Goal: Task Accomplishment & Management: Complete application form

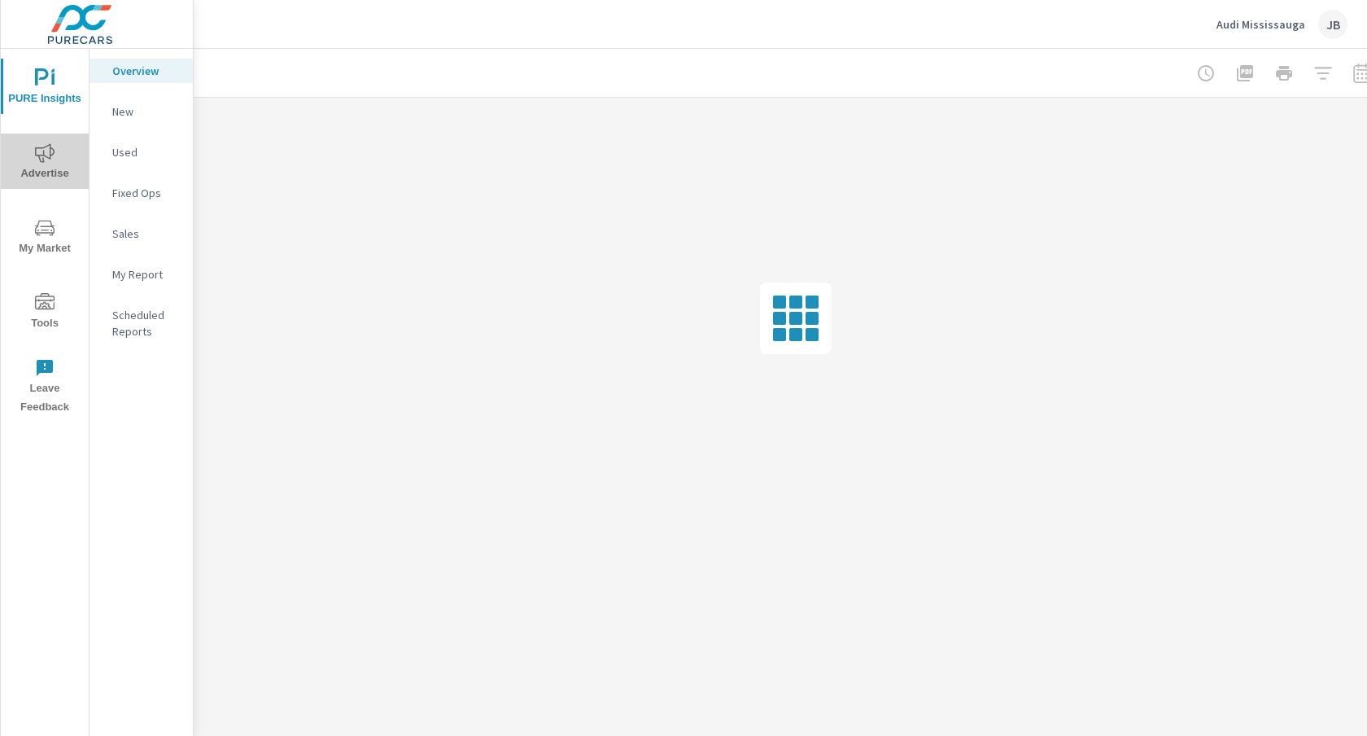
click at [38, 174] on span "Advertise" at bounding box center [45, 163] width 78 height 40
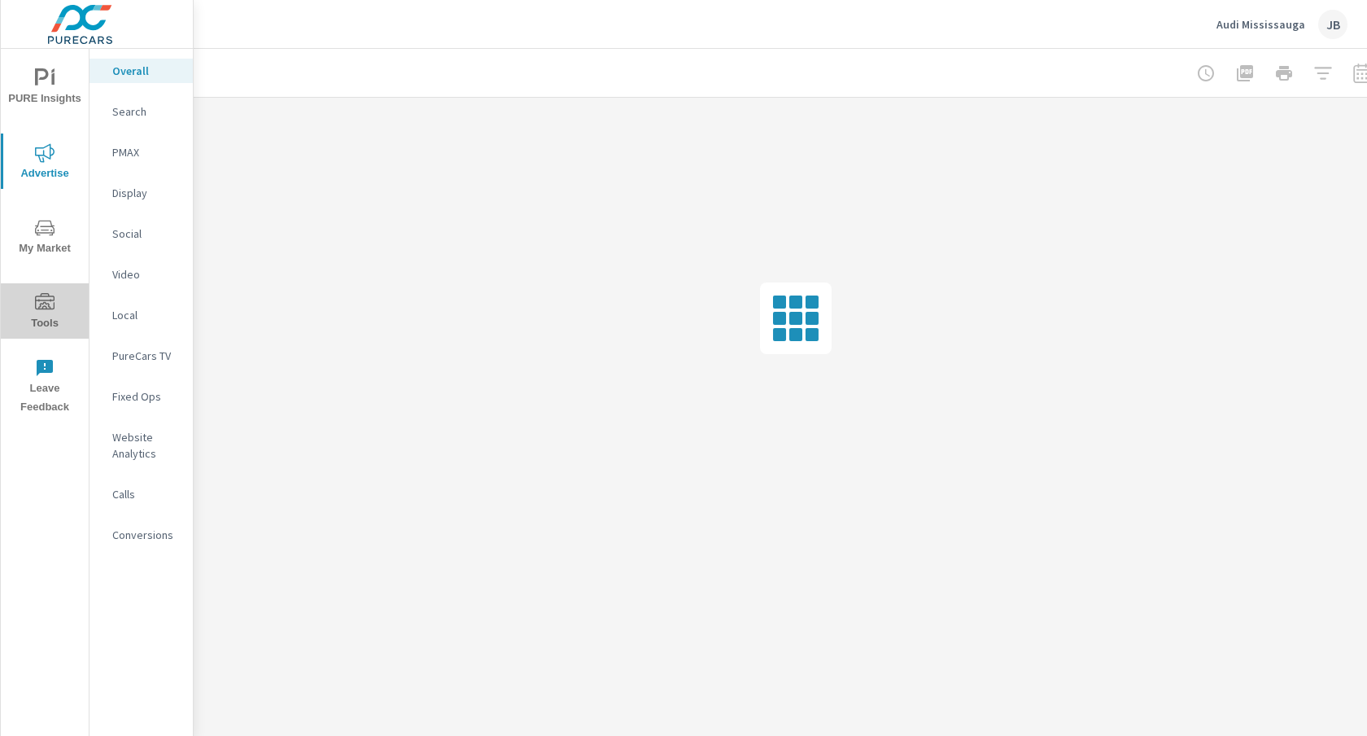
click at [41, 309] on icon "nav menu" at bounding box center [45, 303] width 20 height 20
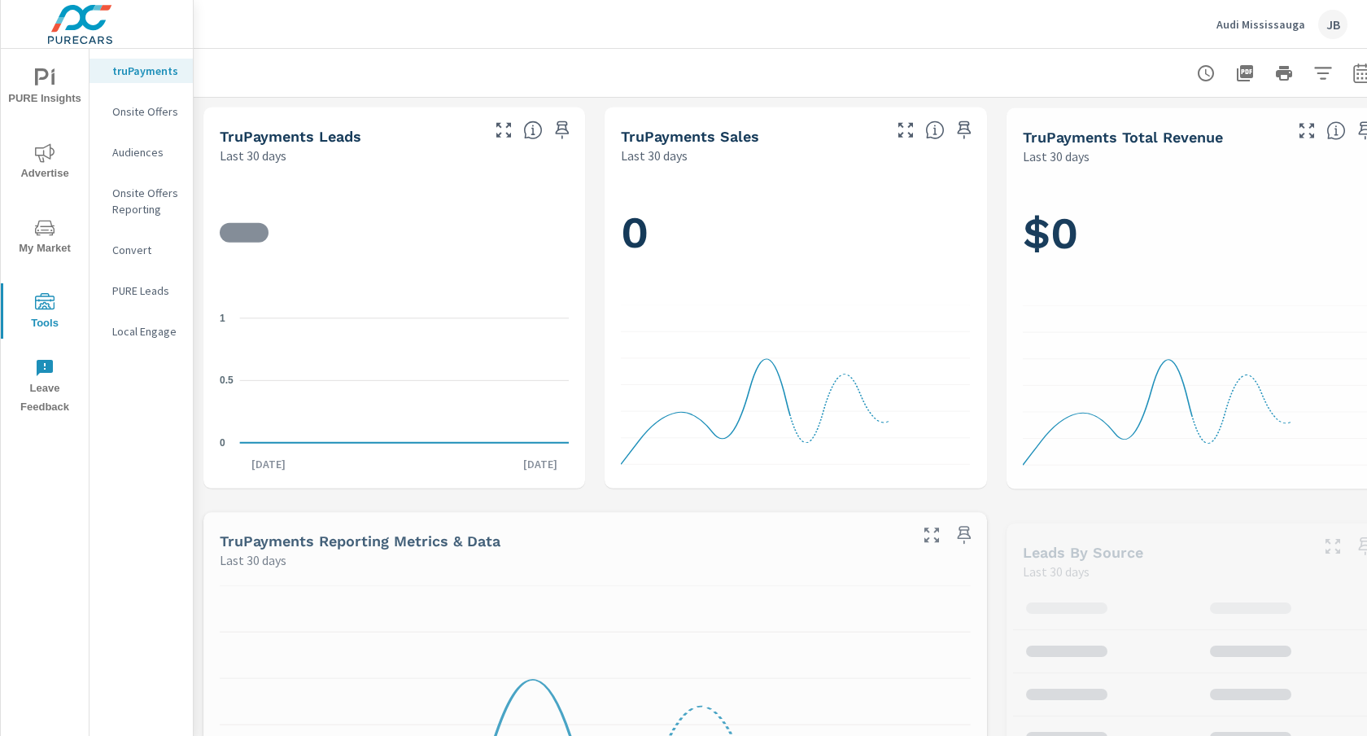
click at [137, 115] on p "Onsite Offers" at bounding box center [146, 111] width 68 height 16
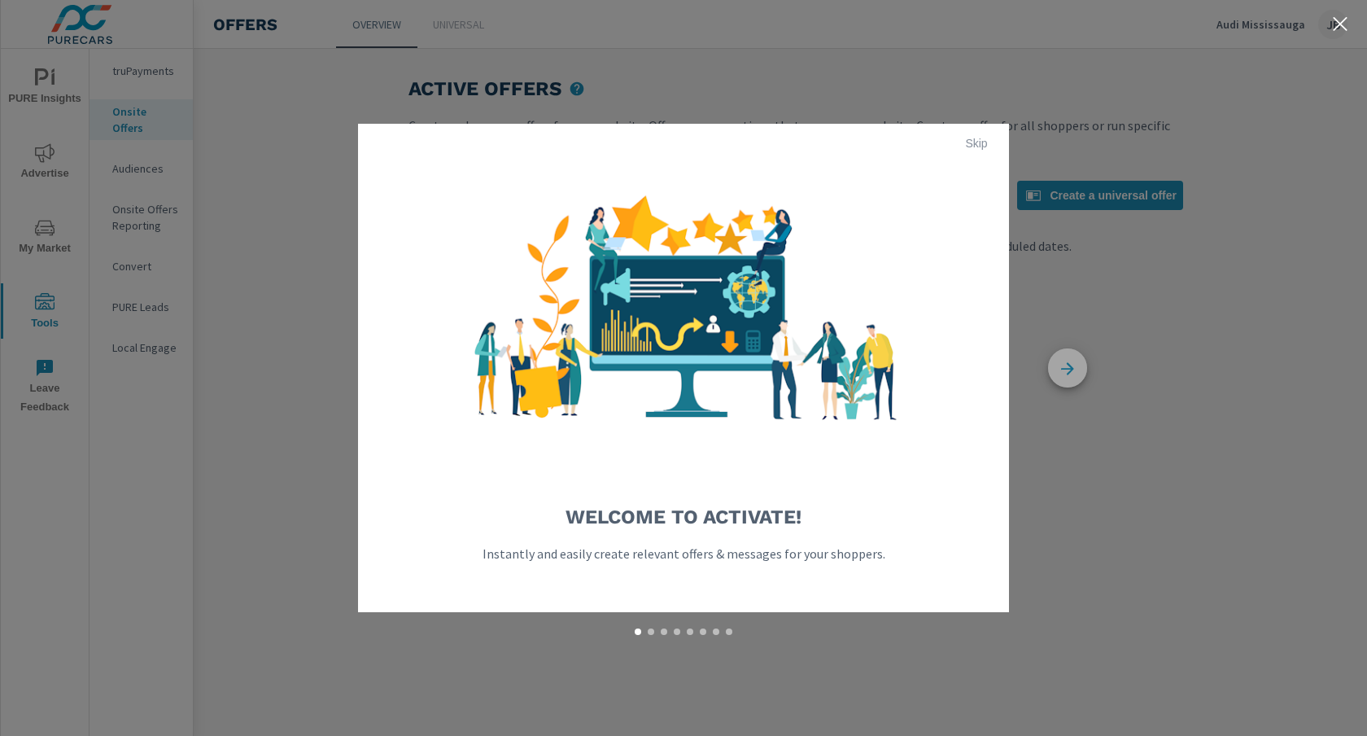
click at [1066, 361] on icon "button" at bounding box center [1067, 368] width 39 height 39
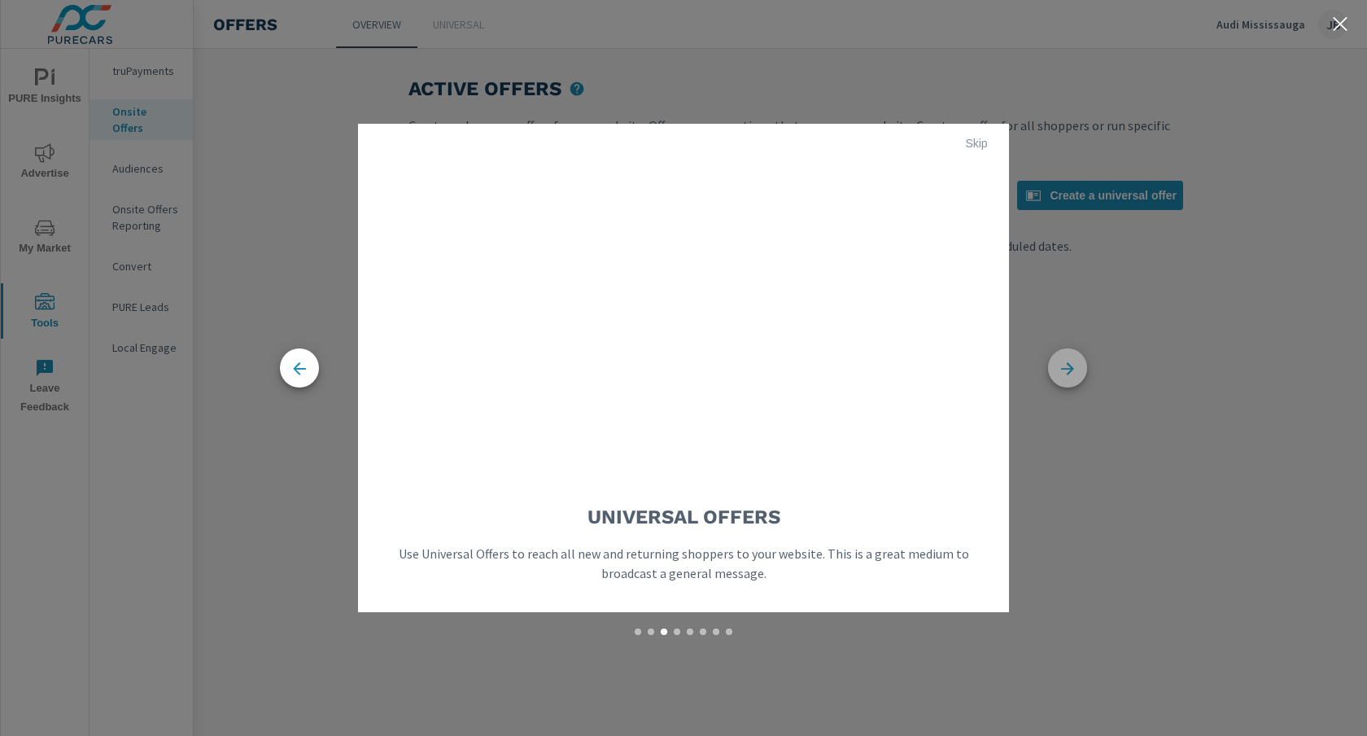
click at [1066, 361] on icon "button" at bounding box center [1067, 368] width 39 height 39
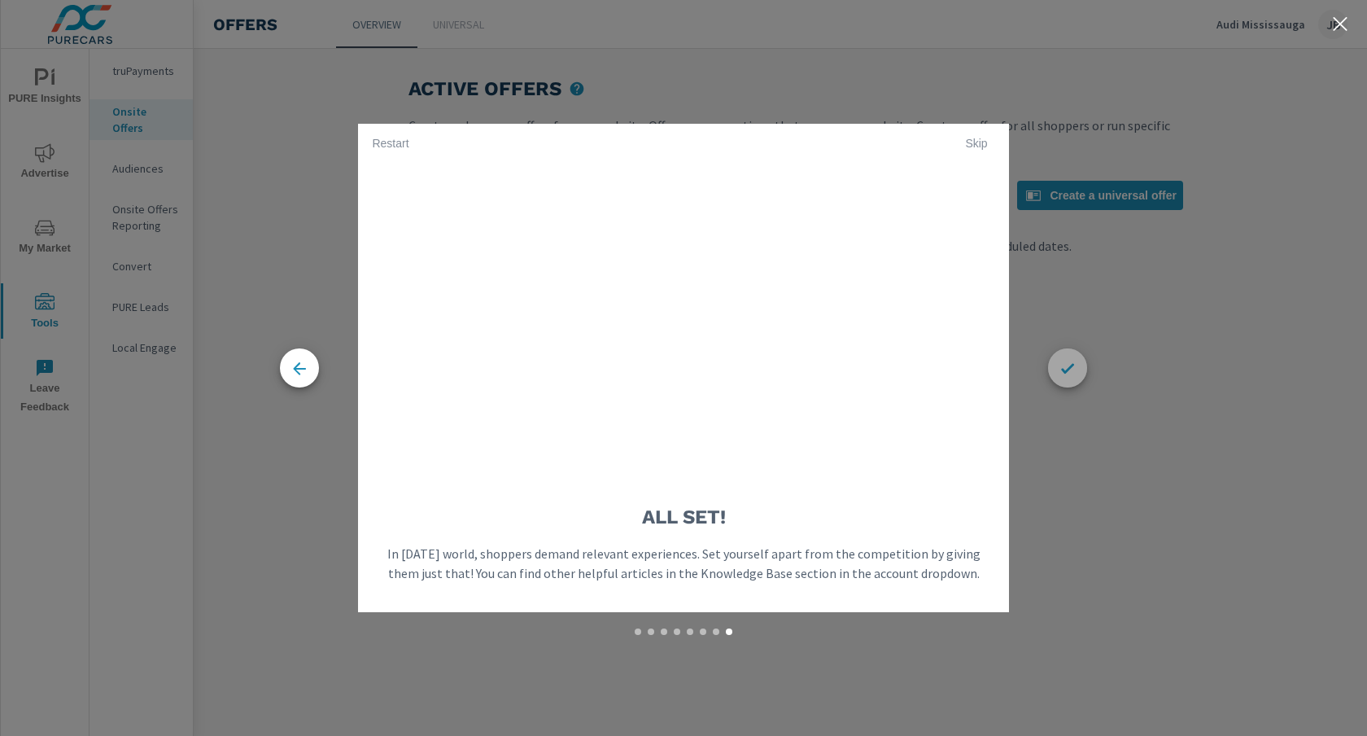
click at [1066, 361] on icon "button" at bounding box center [1067, 368] width 39 height 39
click at [1066, 361] on div "Active Offers Create and manage offers for your website. Offers are promotions …" at bounding box center [780, 392] width 1173 height 687
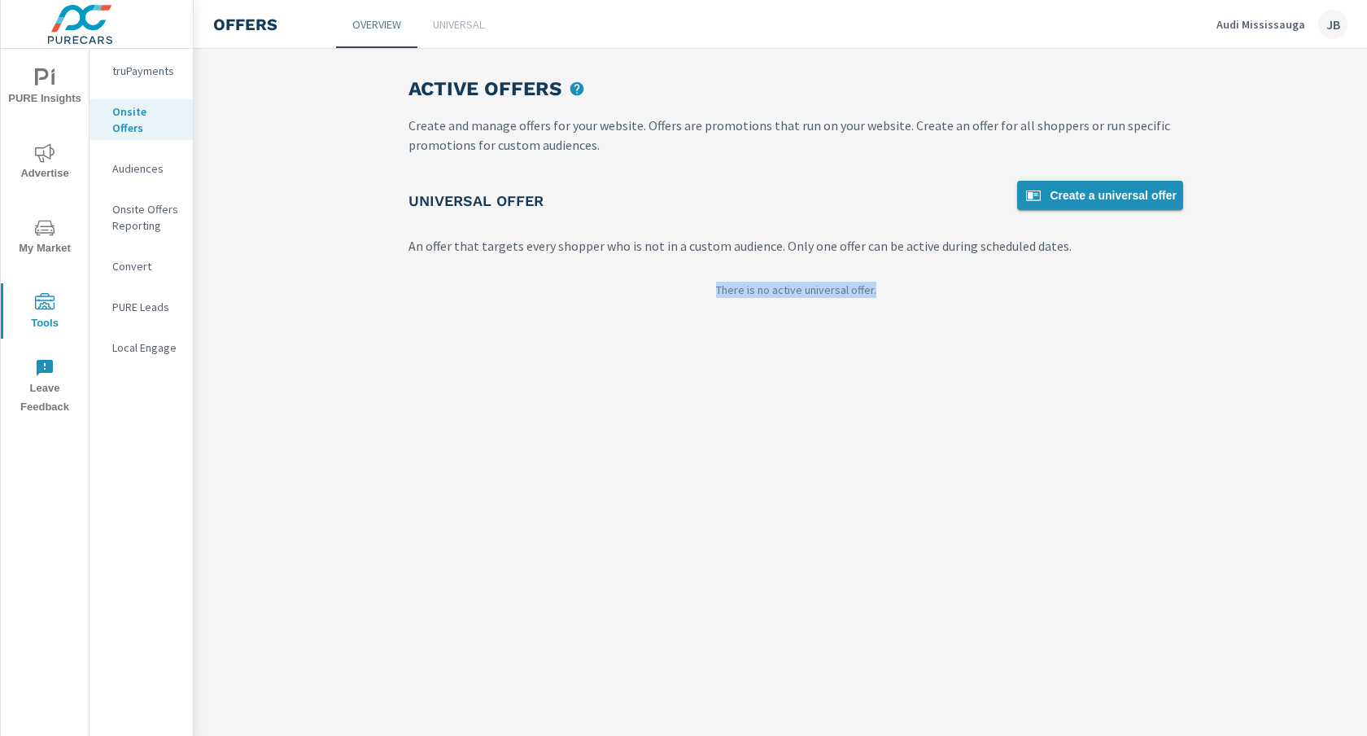
click at [1059, 193] on span "Create a universal offer" at bounding box center [1100, 196] width 153 height 20
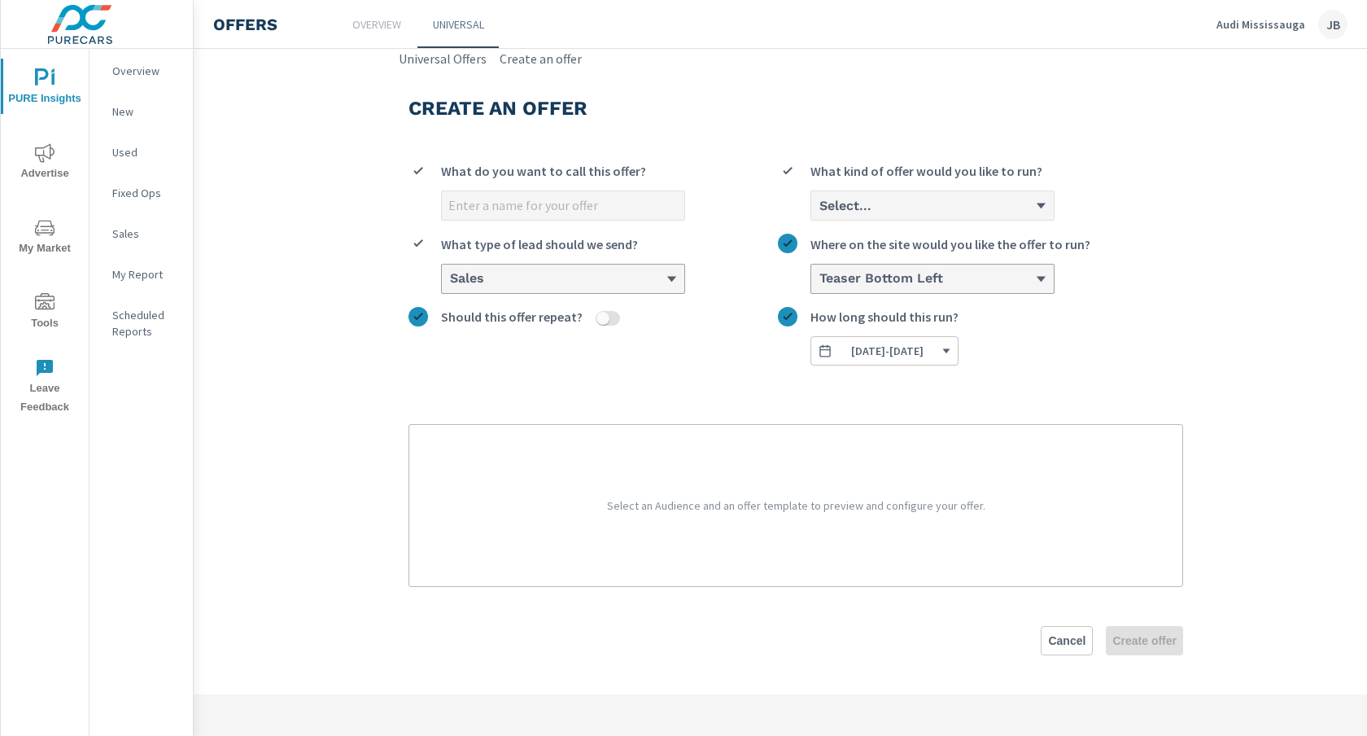
click at [544, 204] on input "What do you want to call this offer?" at bounding box center [563, 205] width 242 height 28
type input "Audi Dream It Drive It Sales Event"
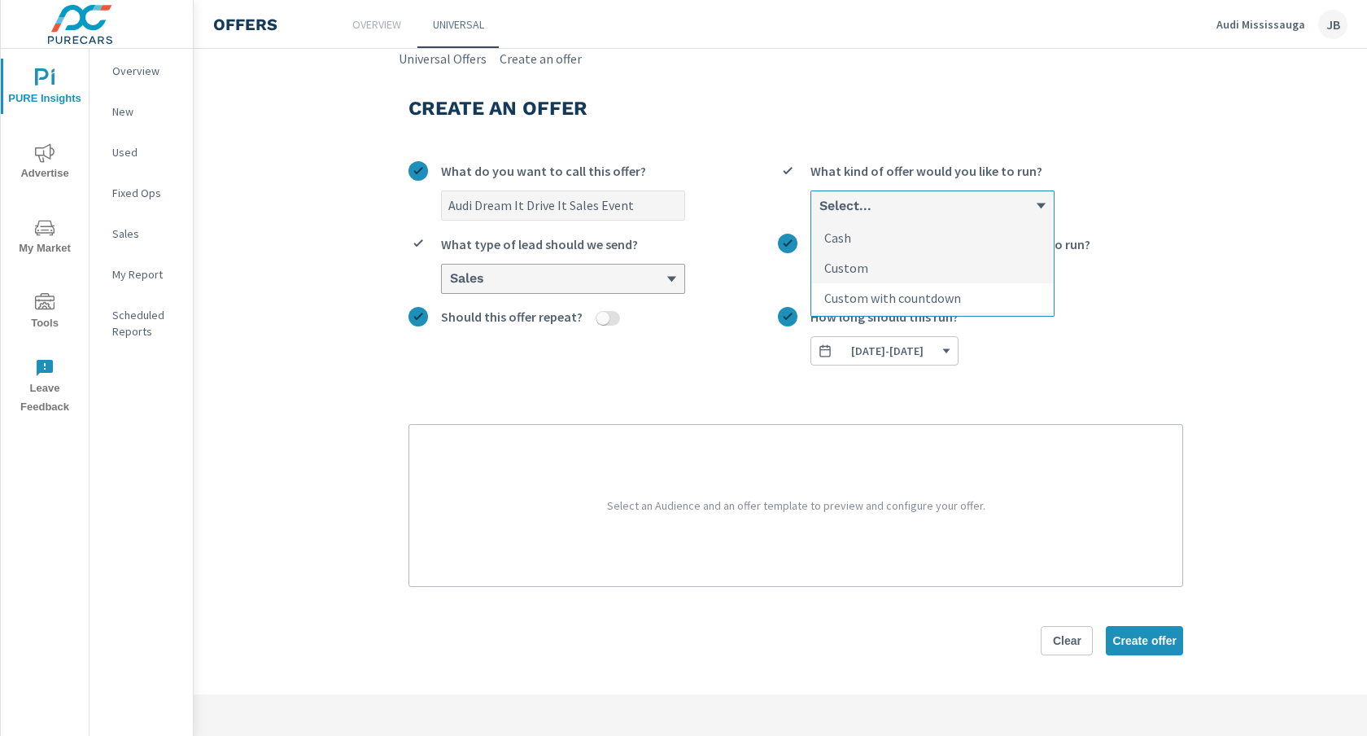
click at [875, 292] on p "Custom with countdown" at bounding box center [892, 298] width 137 height 20
click at [819, 213] on input "option Custom with countdown focused, 3 of 3. 3 results available. Use Up and D…" at bounding box center [819, 206] width 2 height 15
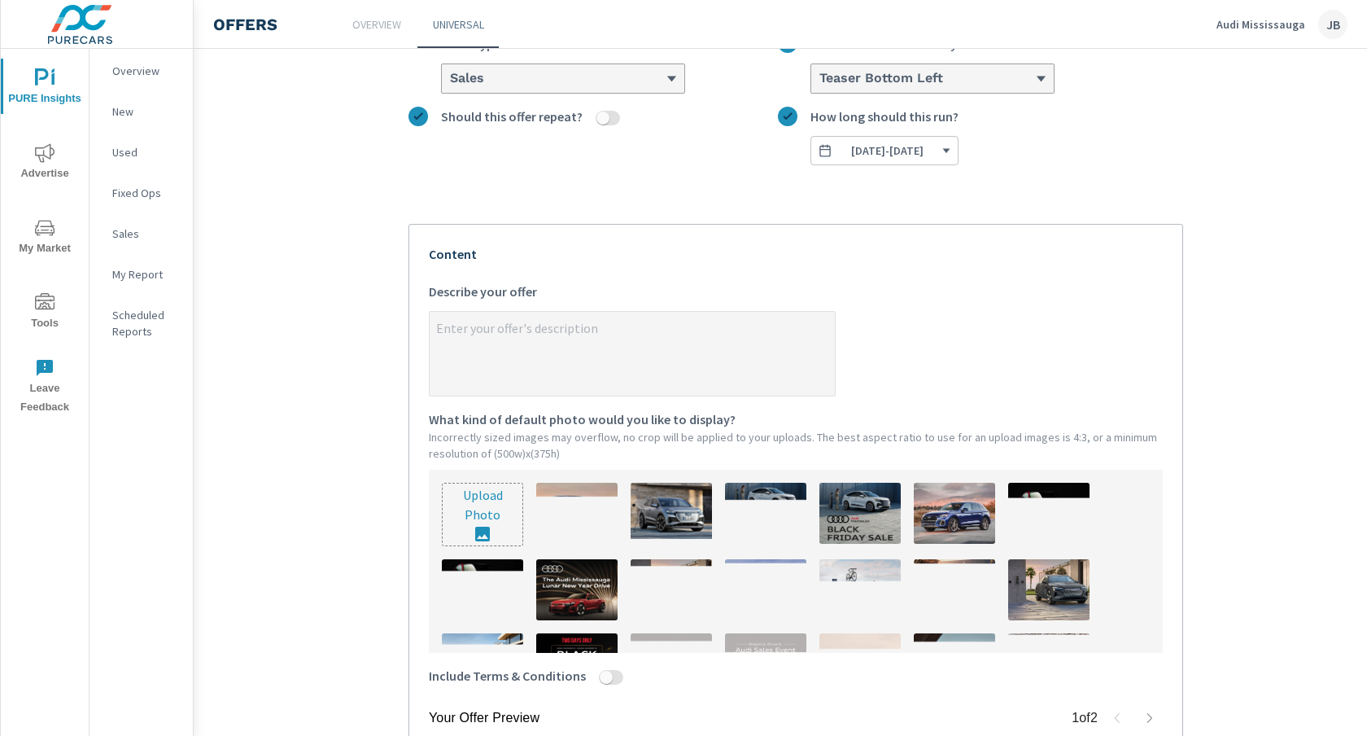
scroll to position [205, 0]
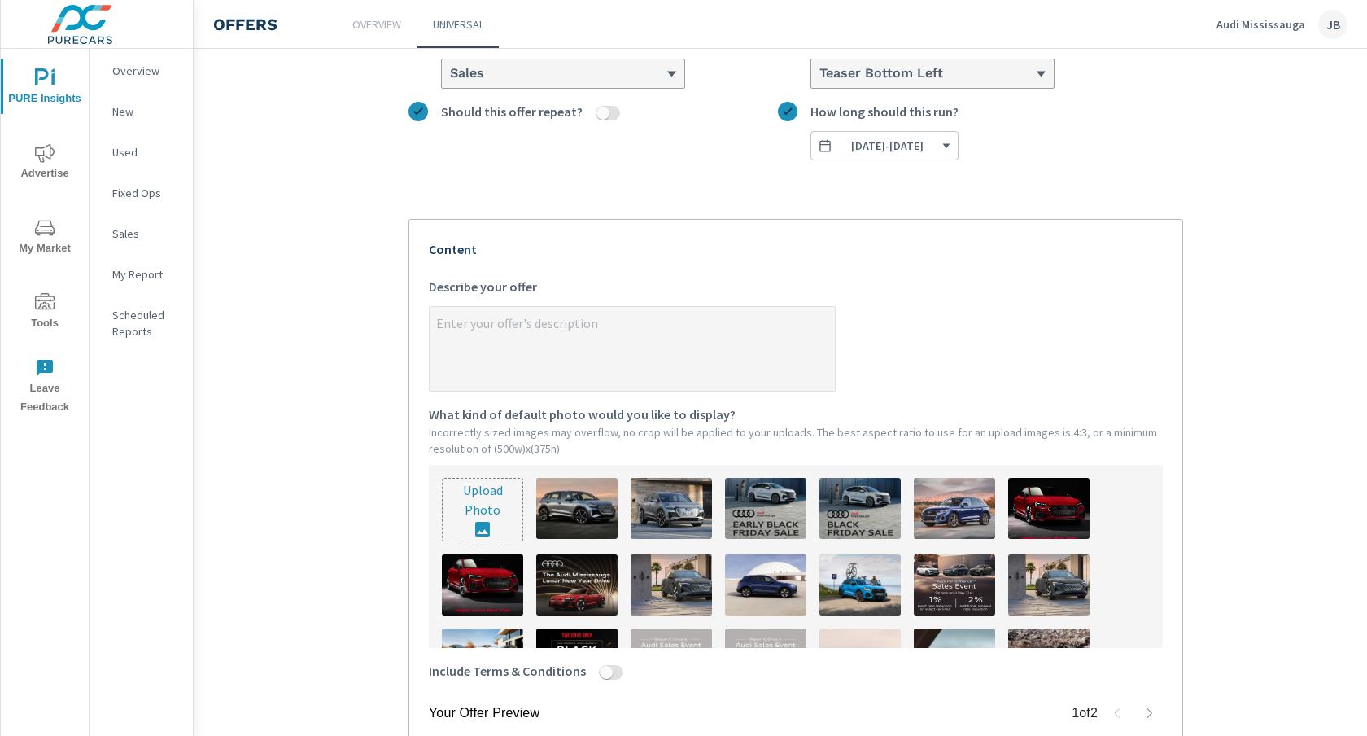
type textarea "x"
click at [548, 328] on textarea "x Describe your offer" at bounding box center [632, 349] width 405 height 81
type textarea "T"
type textarea "x"
type textarea "Th"
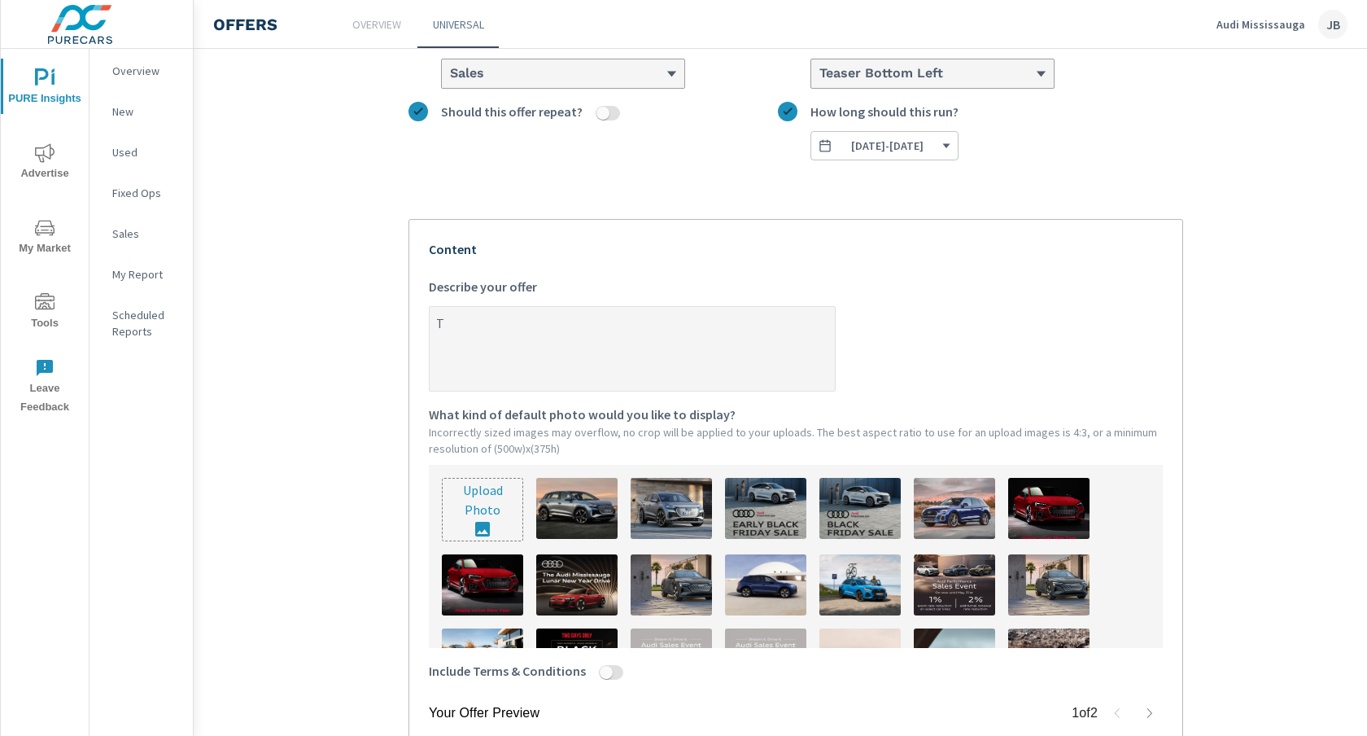
type textarea "x"
type textarea "The"
type textarea "x"
type textarea "The"
type textarea "x"
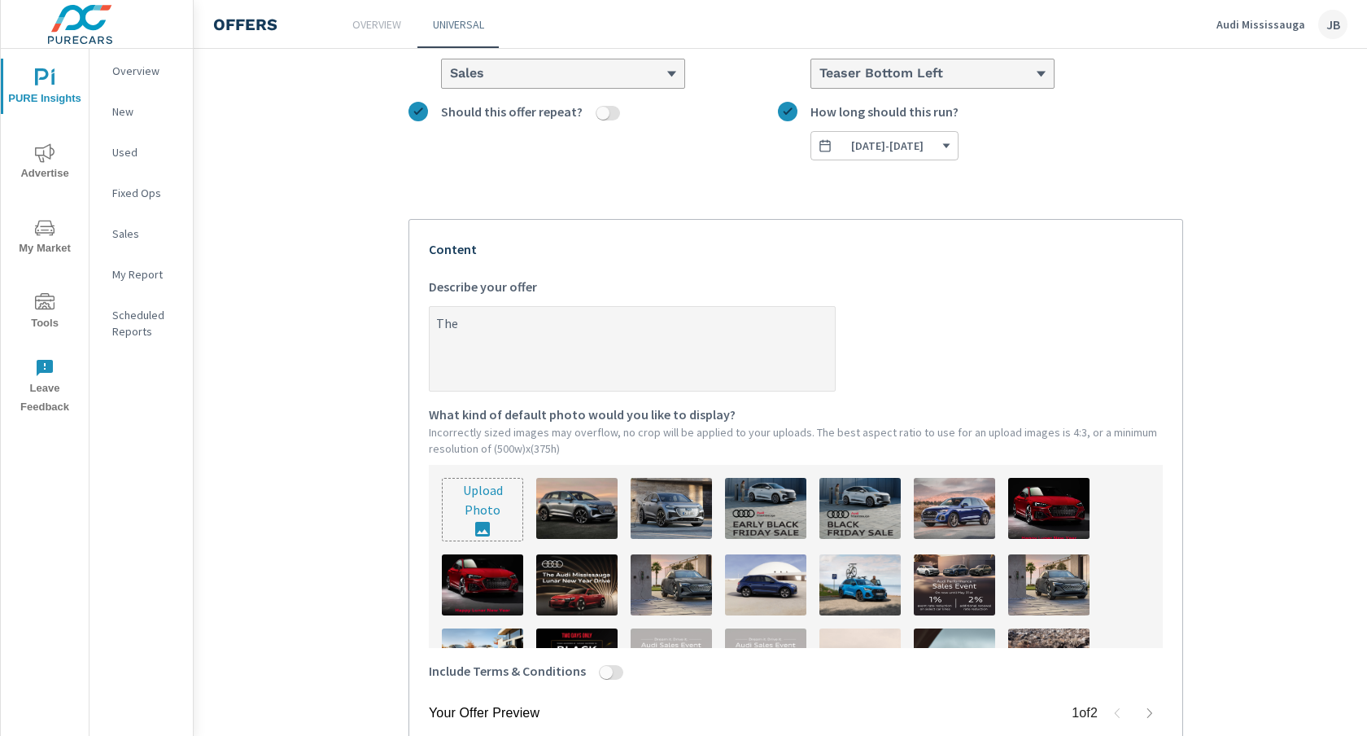
type textarea "The A"
type textarea "x"
type textarea "The Au"
type textarea "x"
type textarea "The Aud"
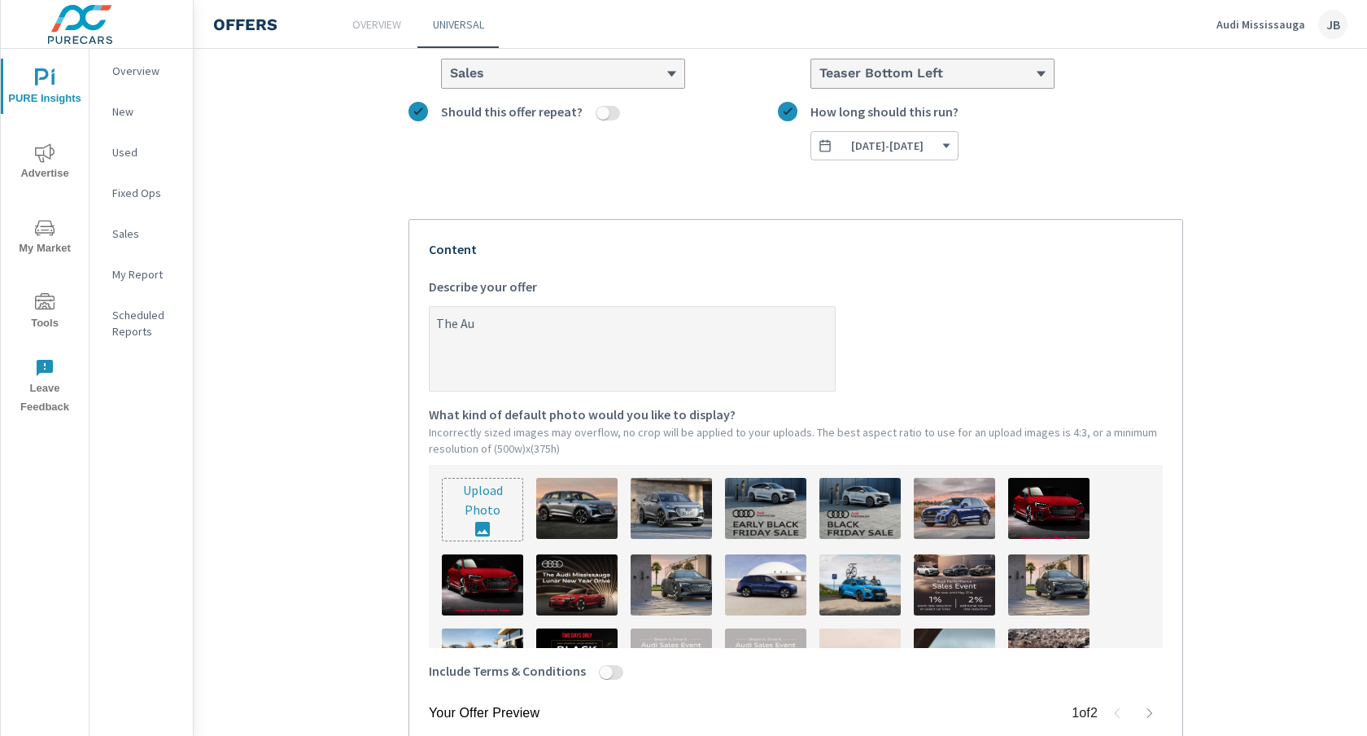
type textarea "x"
type textarea "The Audi"
type textarea "x"
type textarea "The Audi"
type textarea "x"
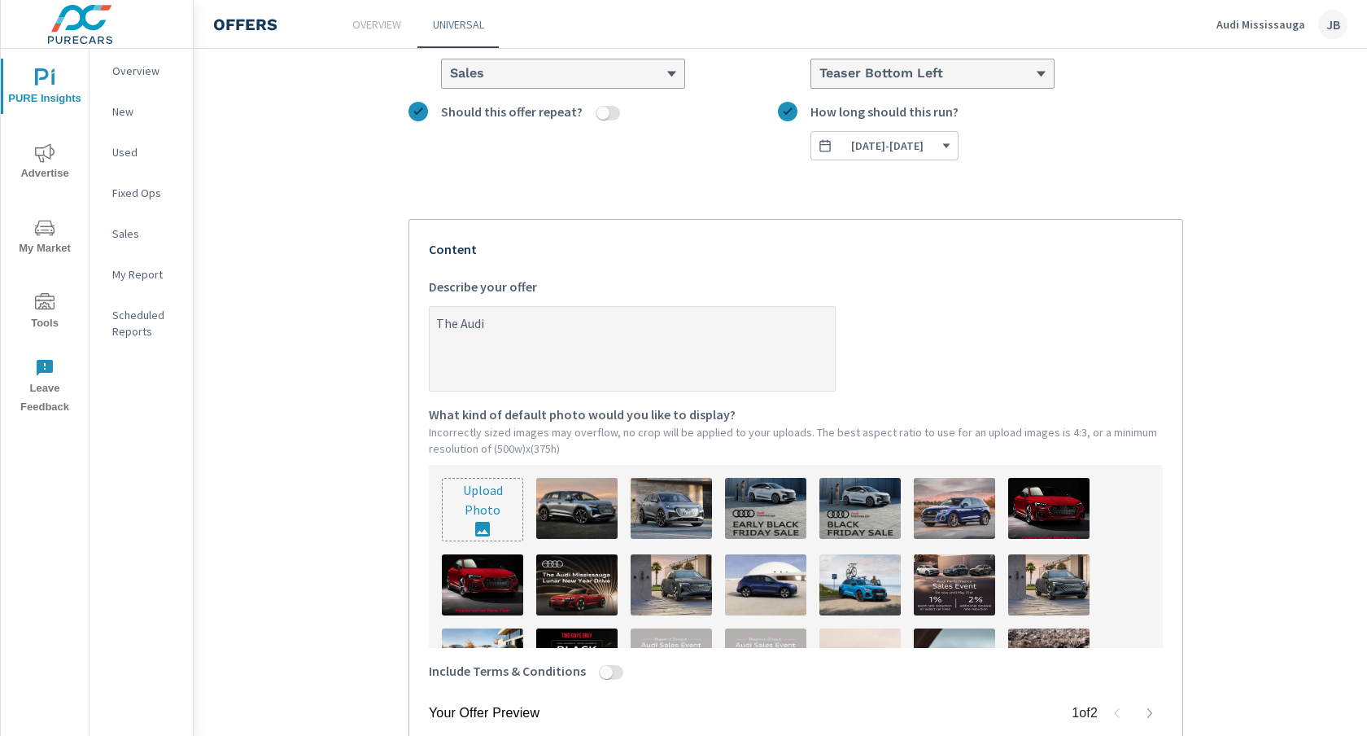
type textarea "The Audi D"
type textarea "x"
type textarea "The Audi Dr"
type textarea "x"
type textarea "The Audi Dre"
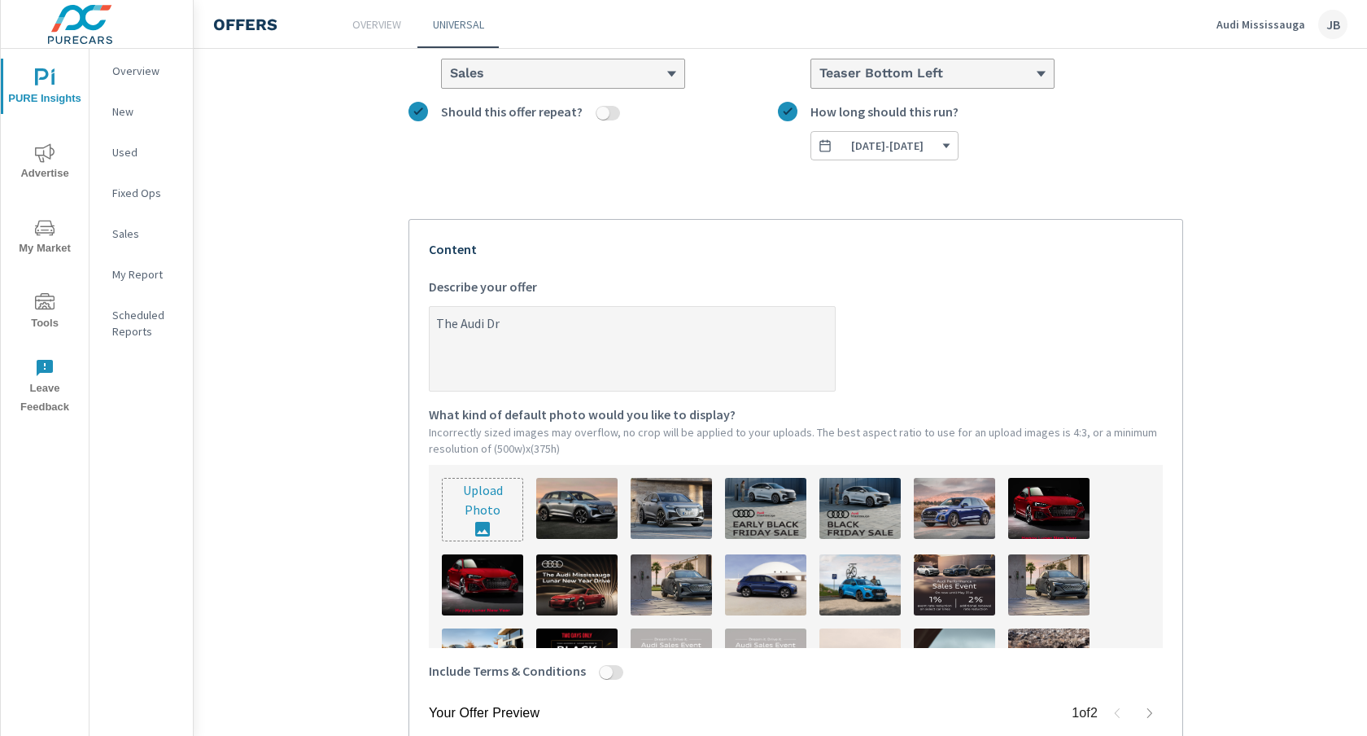
type textarea "x"
type textarea "The Audi Drea"
type textarea "x"
type textarea "The Audi Dream"
type textarea "x"
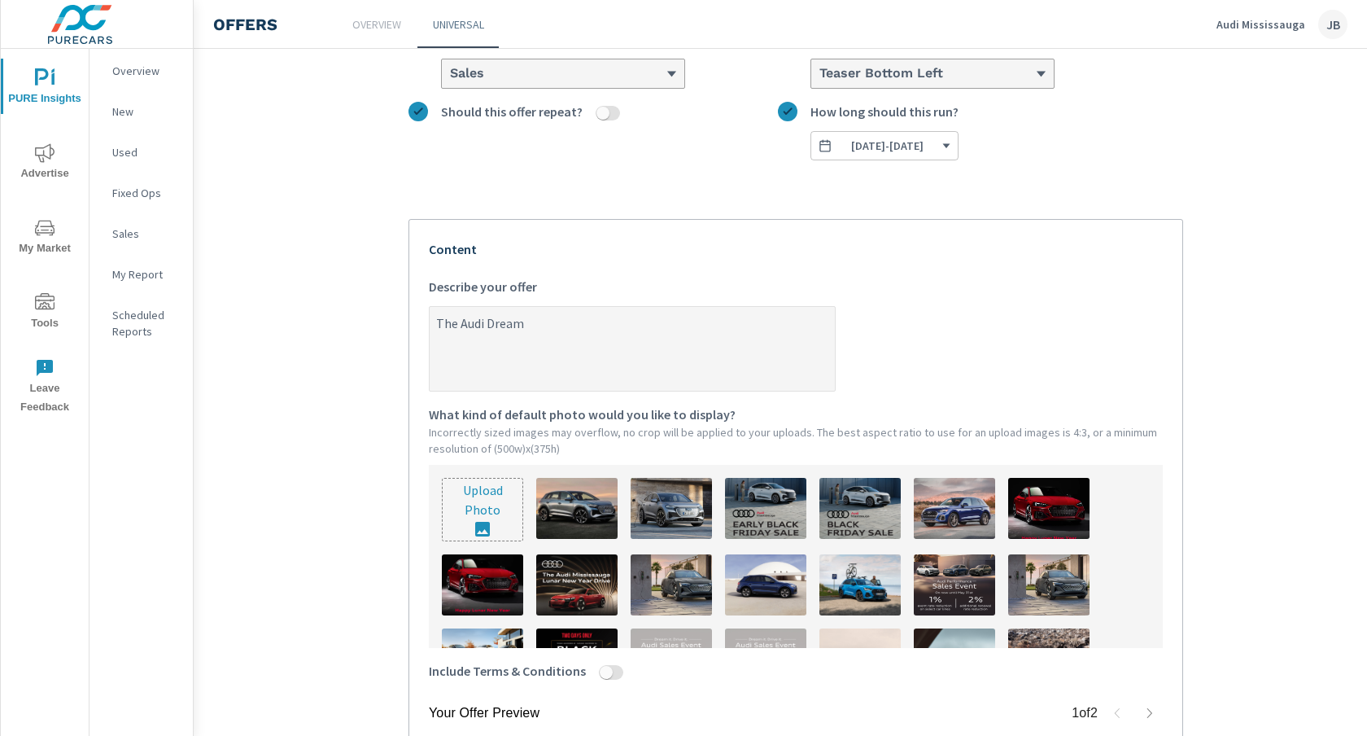
type textarea "The Audi Dream"
type textarea "x"
type textarea "The Audi Dream I"
type textarea "x"
type textarea "The Audi Dream It"
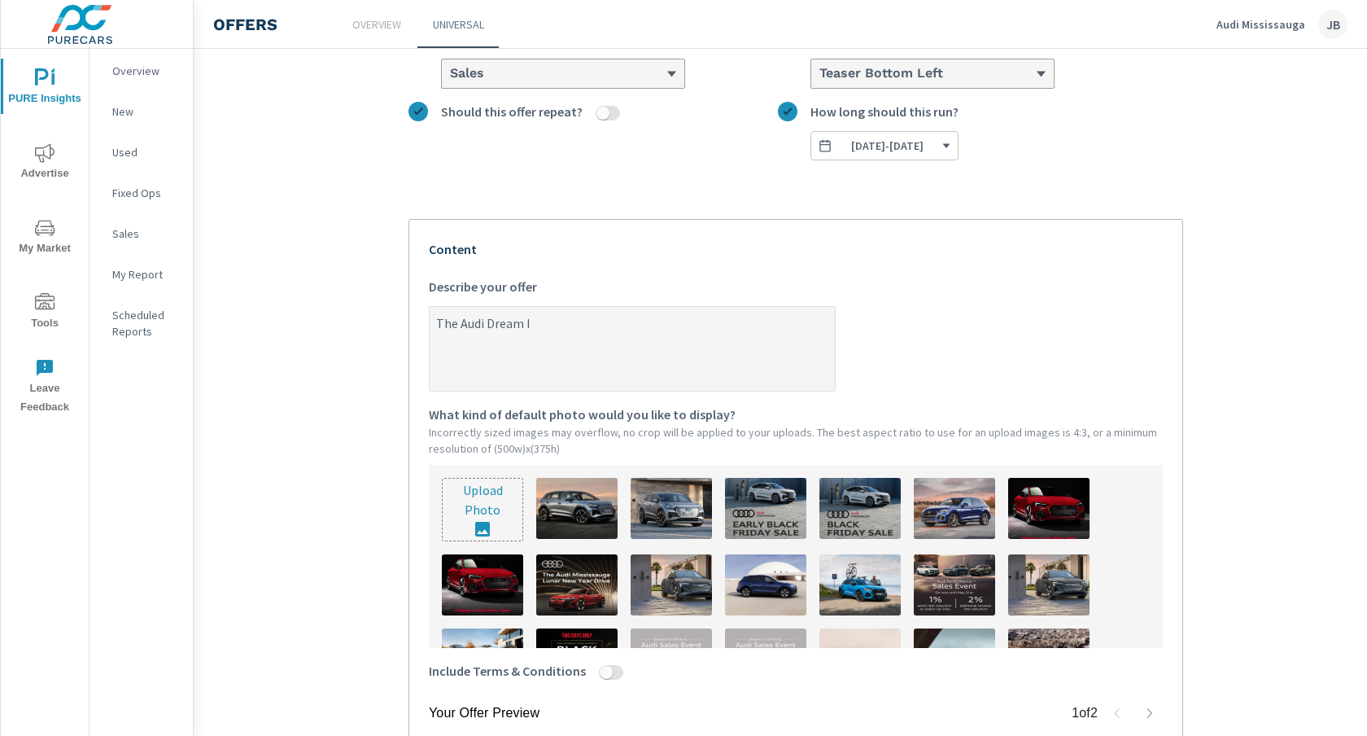
type textarea "x"
type textarea "The Audi Dream It."
type textarea "x"
type textarea "The Audi Dream It."
type textarea "x"
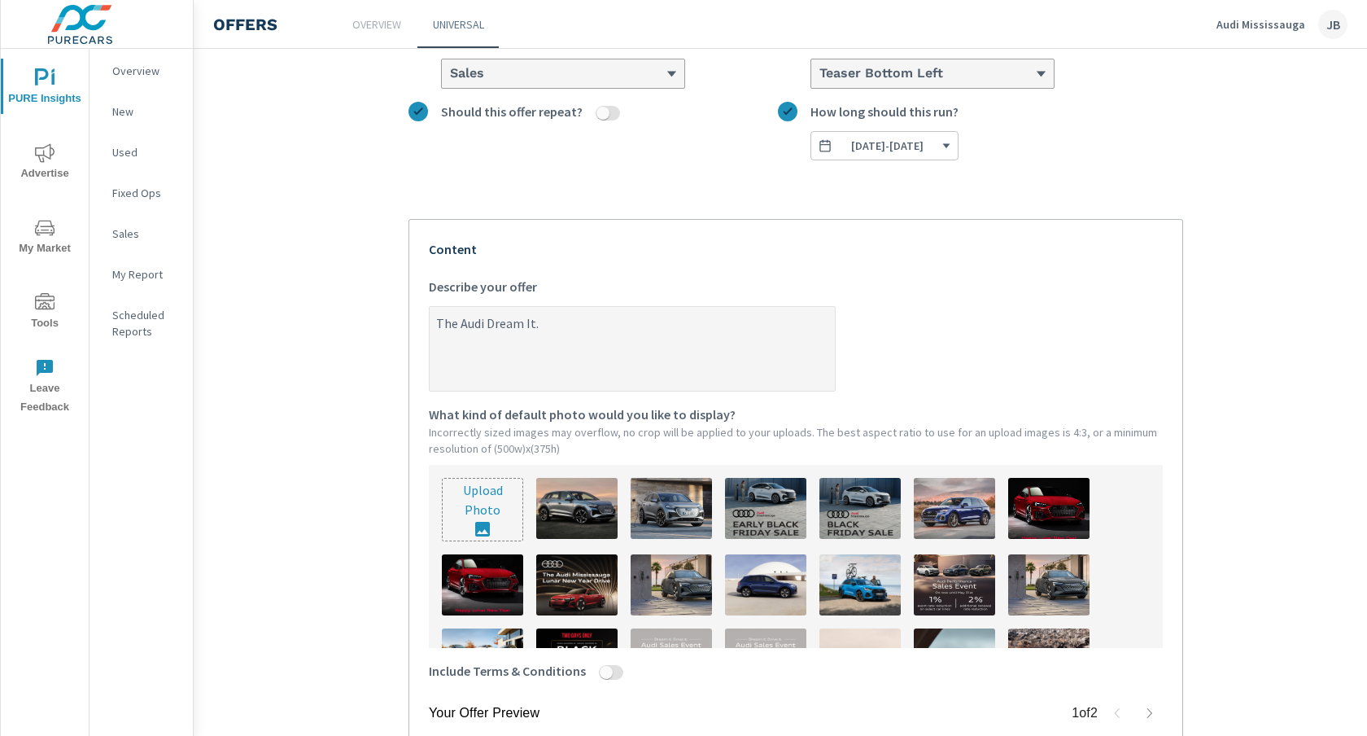
type textarea "The Audi Dream It. D"
type textarea "x"
type textarea "The Audi Dream It. Dr"
type textarea "x"
type textarea "The Audi Dream It. Dri"
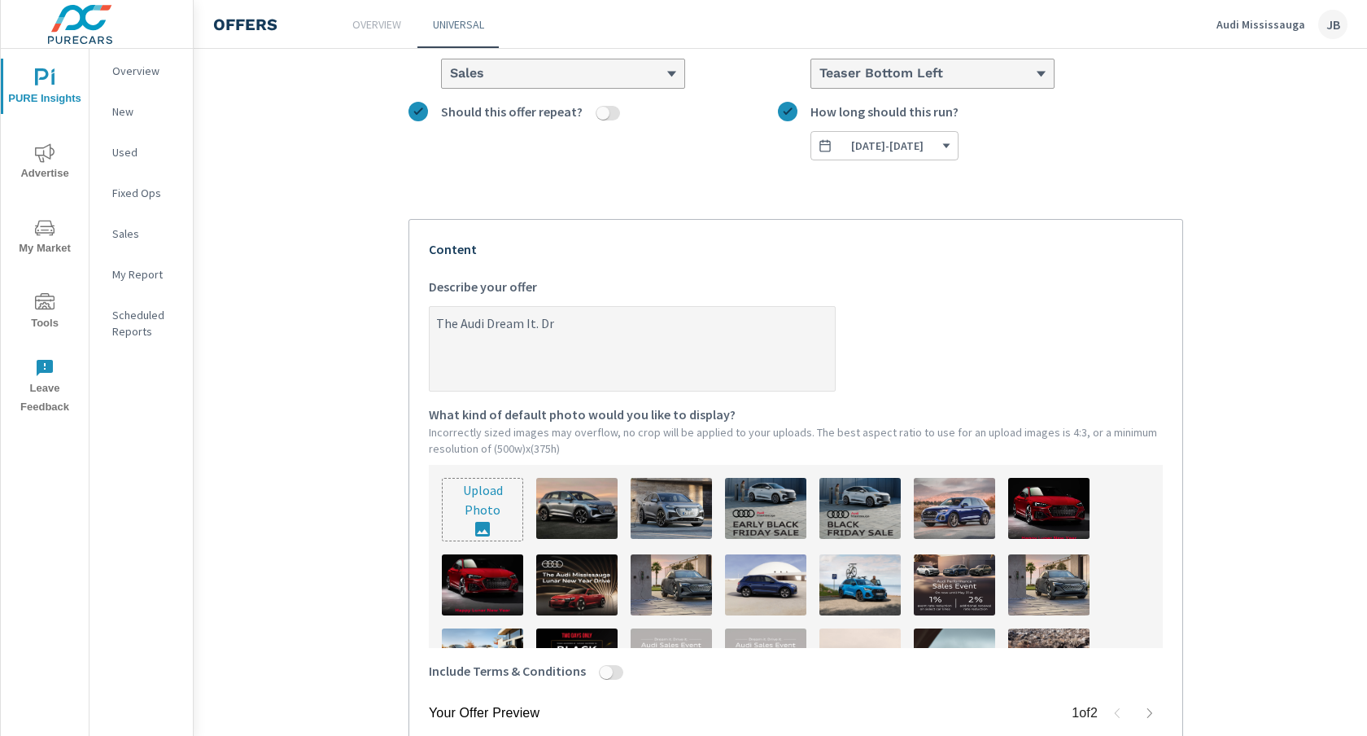
type textarea "x"
type textarea "The Audi Dream It. [GEOGRAPHIC_DATA]"
type textarea "x"
type textarea "The Audi Dream It. Drive"
type textarea "x"
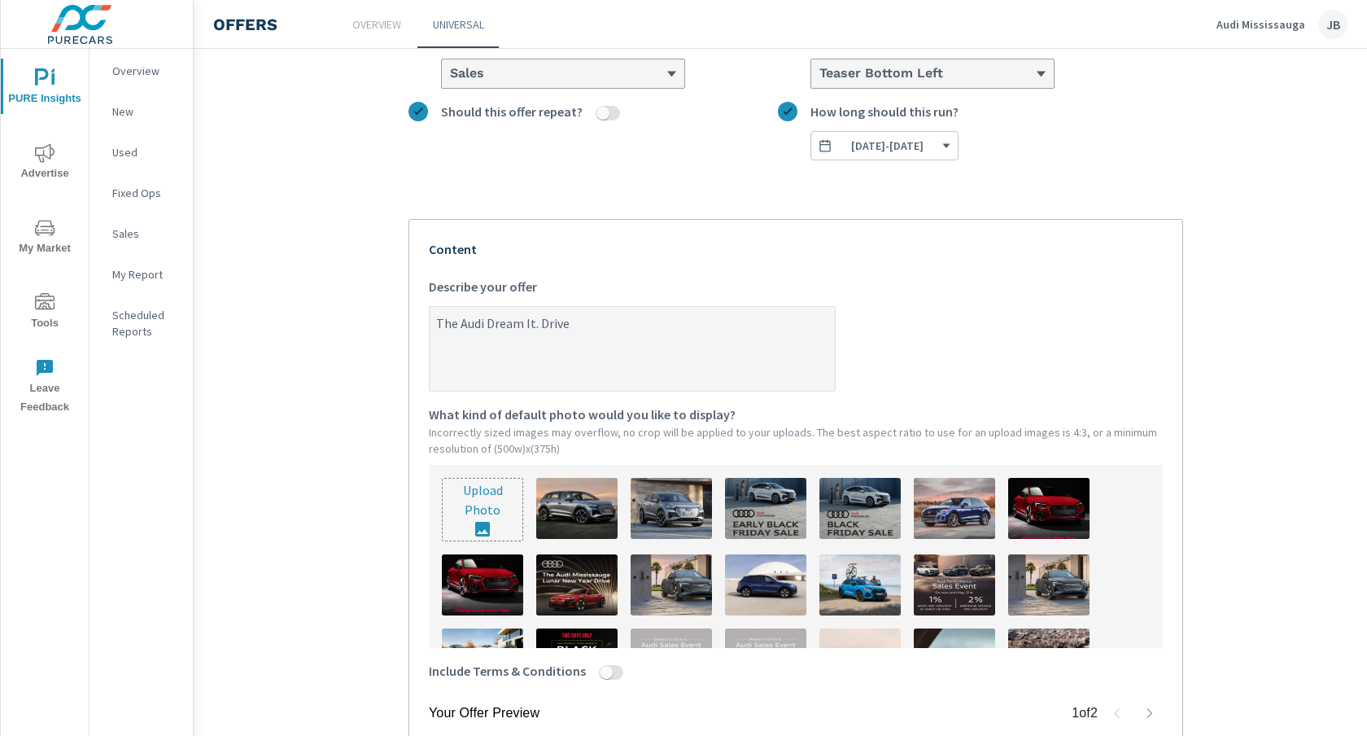
type textarea "The Audi Dream It. Drive"
type textarea "x"
type textarea "The Audi Dream It. Drive I"
type textarea "x"
type textarea "The Audi Dream It. Drive It"
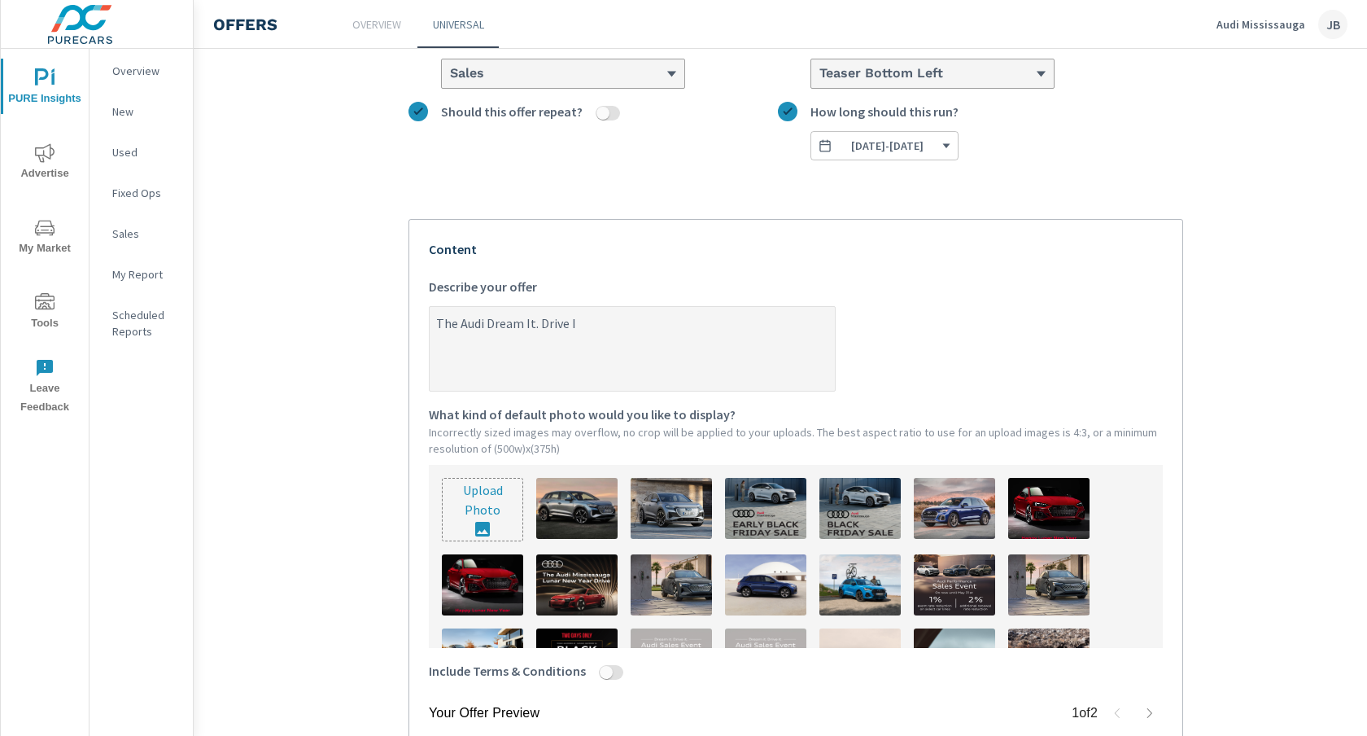
type textarea "x"
type textarea "The Audi Dream It. Drive It."
type textarea "x"
type textarea "The Audi Dream It. Drive It."
type textarea "x"
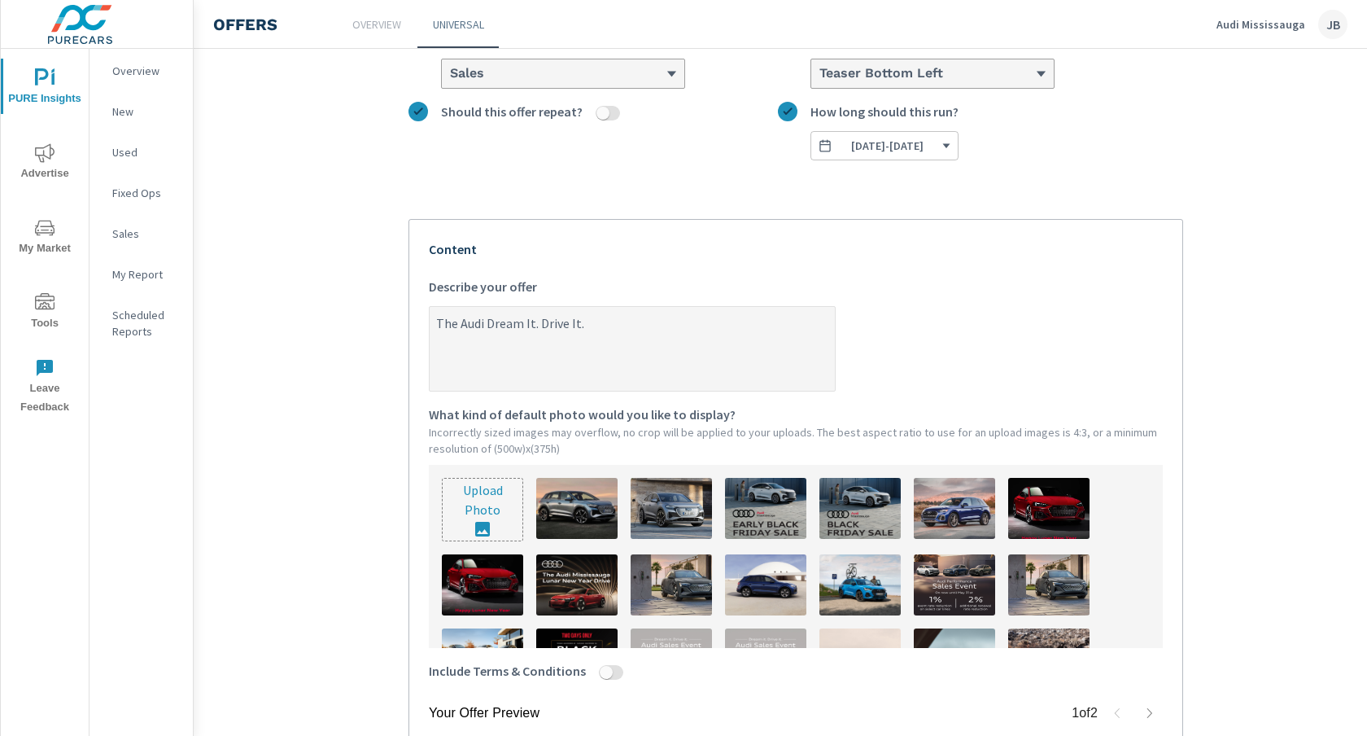
type textarea "The Audi Dream It. Drive It. S"
type textarea "x"
type textarea "The Audi Dream It. Drive It. Sa"
type textarea "x"
type textarea "The Audi Dream It. Drive It. [PERSON_NAME]"
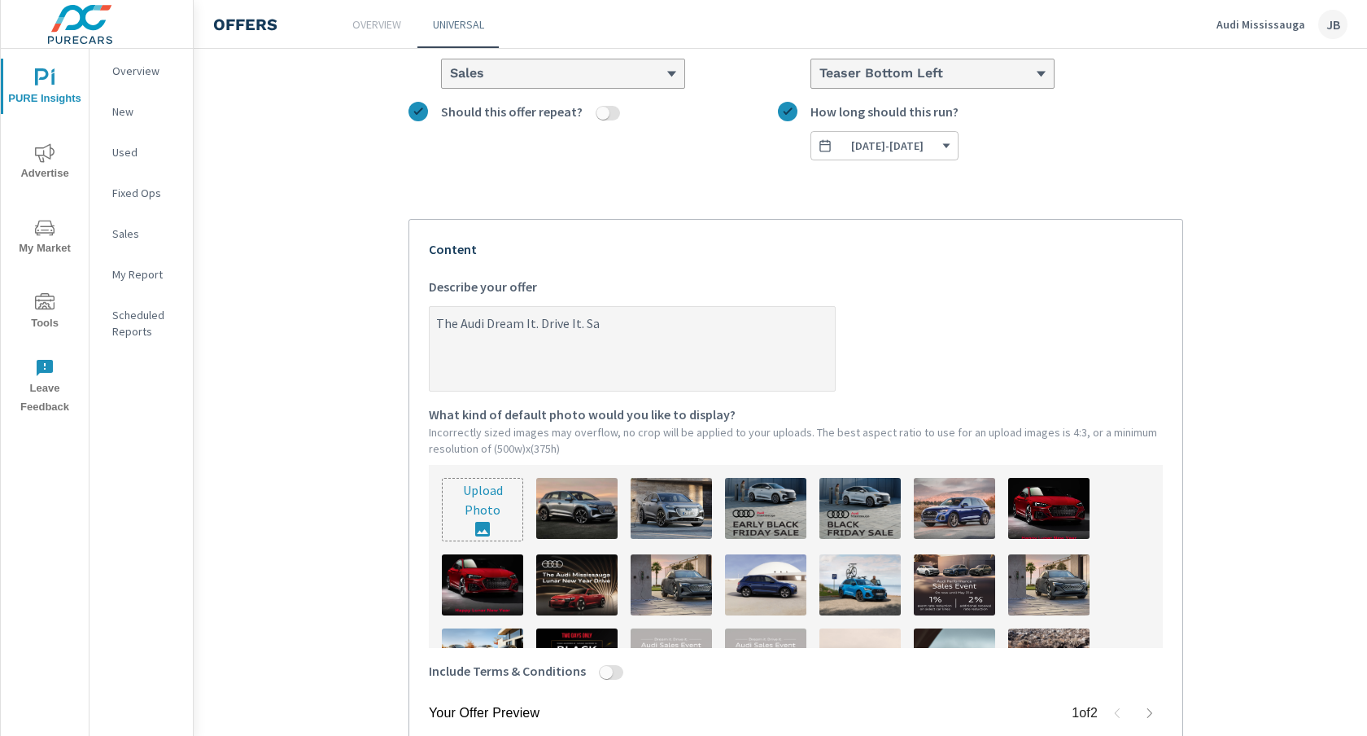
type textarea "x"
type textarea "The Audi Dream It. Drive It. Sale"
type textarea "x"
type textarea "The Audi Dream It. Drive It. Sales"
type textarea "x"
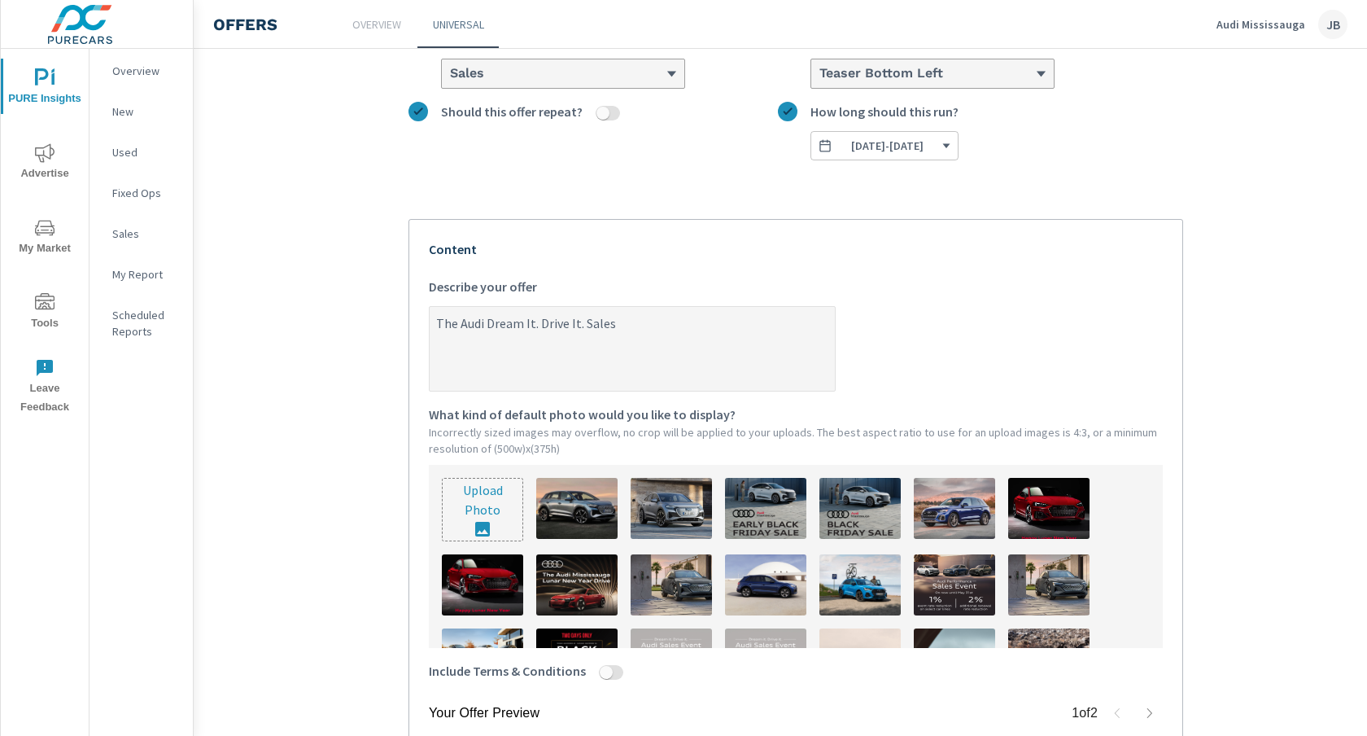
type textarea "The Audi Dream It. Drive It. Sales"
type textarea "x"
type textarea "The Audi Dream It. Drive It. Sales E"
type textarea "x"
type textarea "The Audi Dream It. Drive It. Sales Ev"
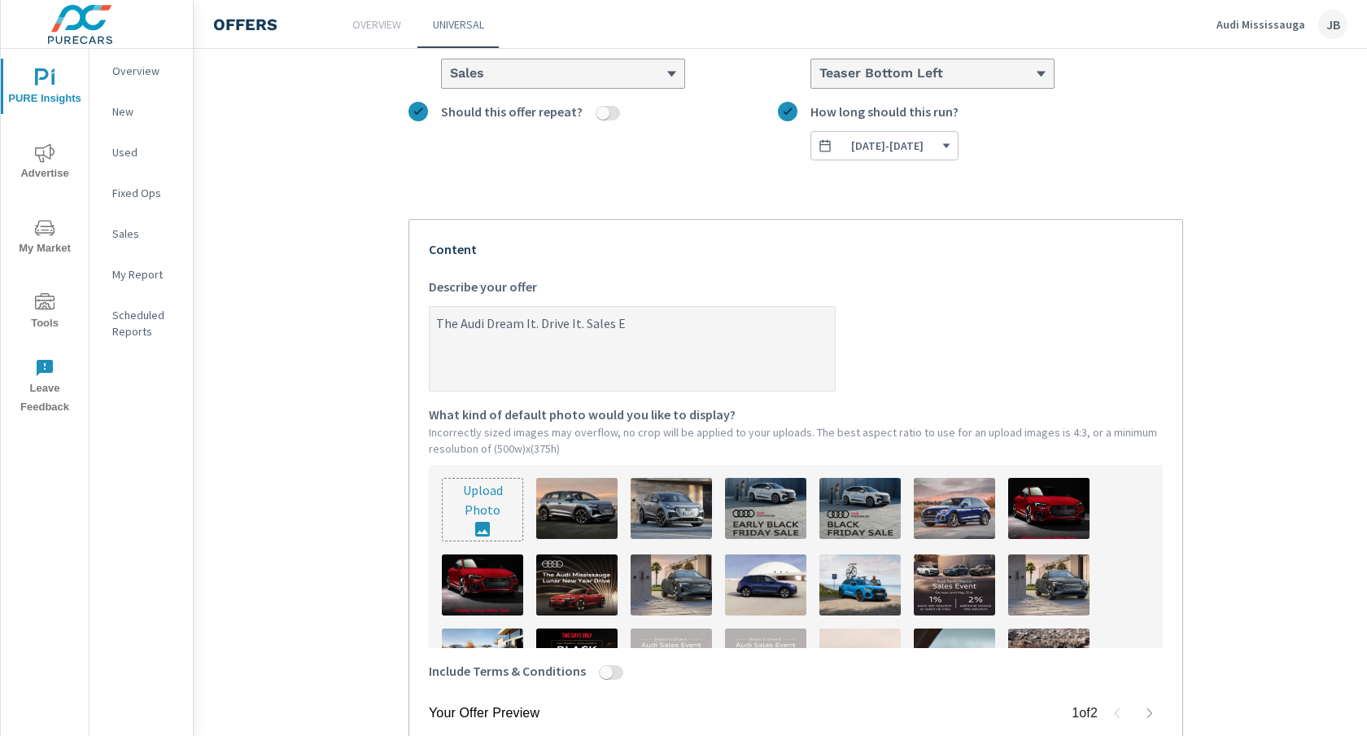
type textarea "x"
type textarea "The Audi Dream It. Drive It. Sales Eve"
type textarea "x"
type textarea "The Audi Dream It. Drive It. Sales Even"
type textarea "x"
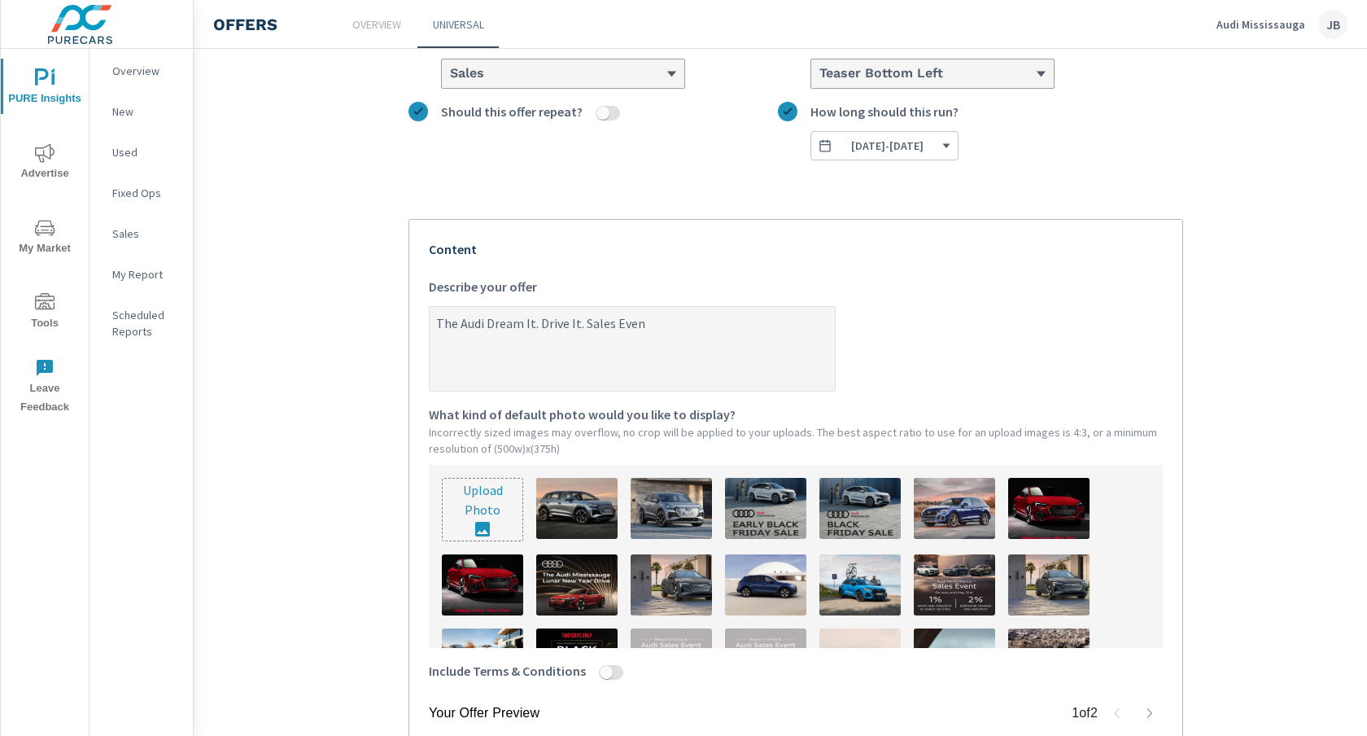
type textarea "The Audi Dream It. Drive It. Sales Event"
type textarea "x"
type textarea "The Audi Dream It. Drive It. Sales Event"
type textarea "x"
type textarea "The Audi Dream It. Drive It. Sales Event i"
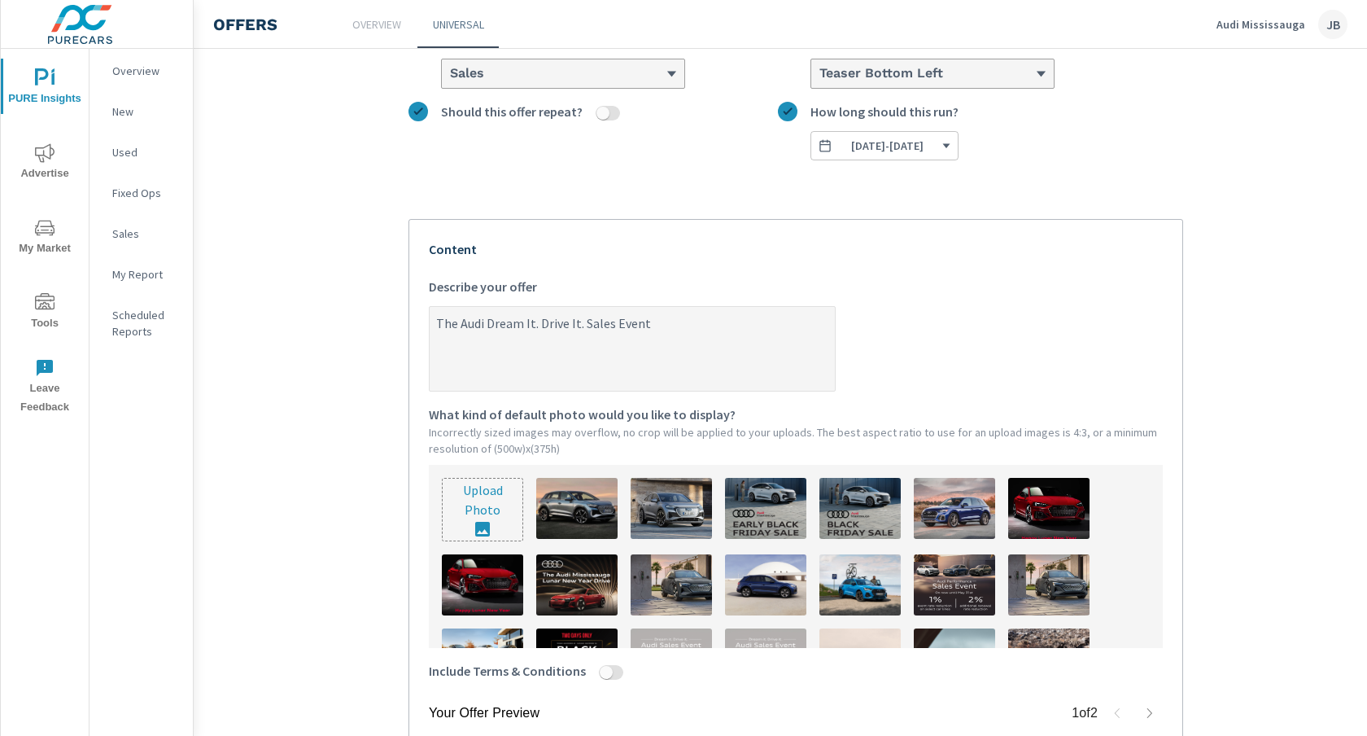
type textarea "x"
type textarea "The Audi Dream It. Drive It. Sales Event is"
type textarea "x"
type textarea "The Audi Dream It. Drive It. Sales Event is"
type textarea "x"
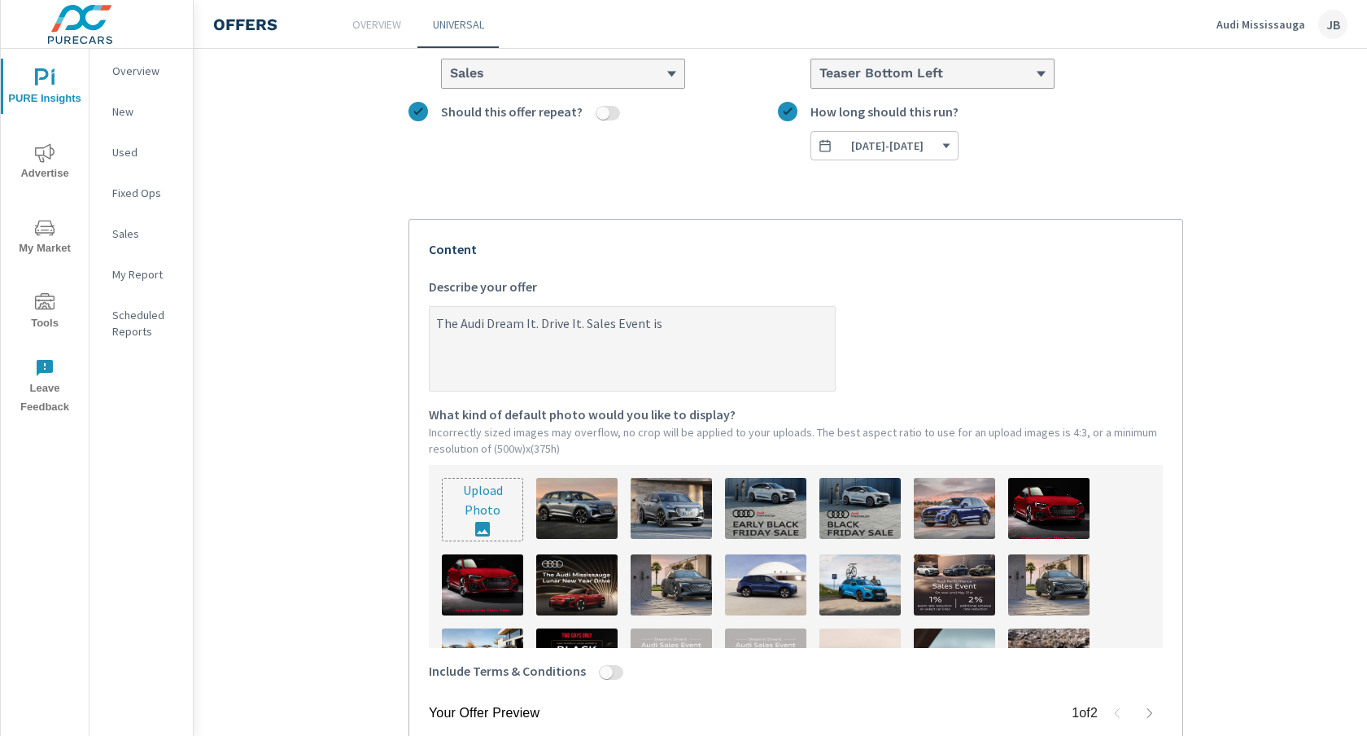
type textarea "The Audi Dream It. Drive It. Sales Event is b"
type textarea "x"
type textarea "The Audi Dream It. Drive It. Sales Event is ba"
type textarea "x"
type textarea "The Audi Dream It. Drive It. Sales Event is bac"
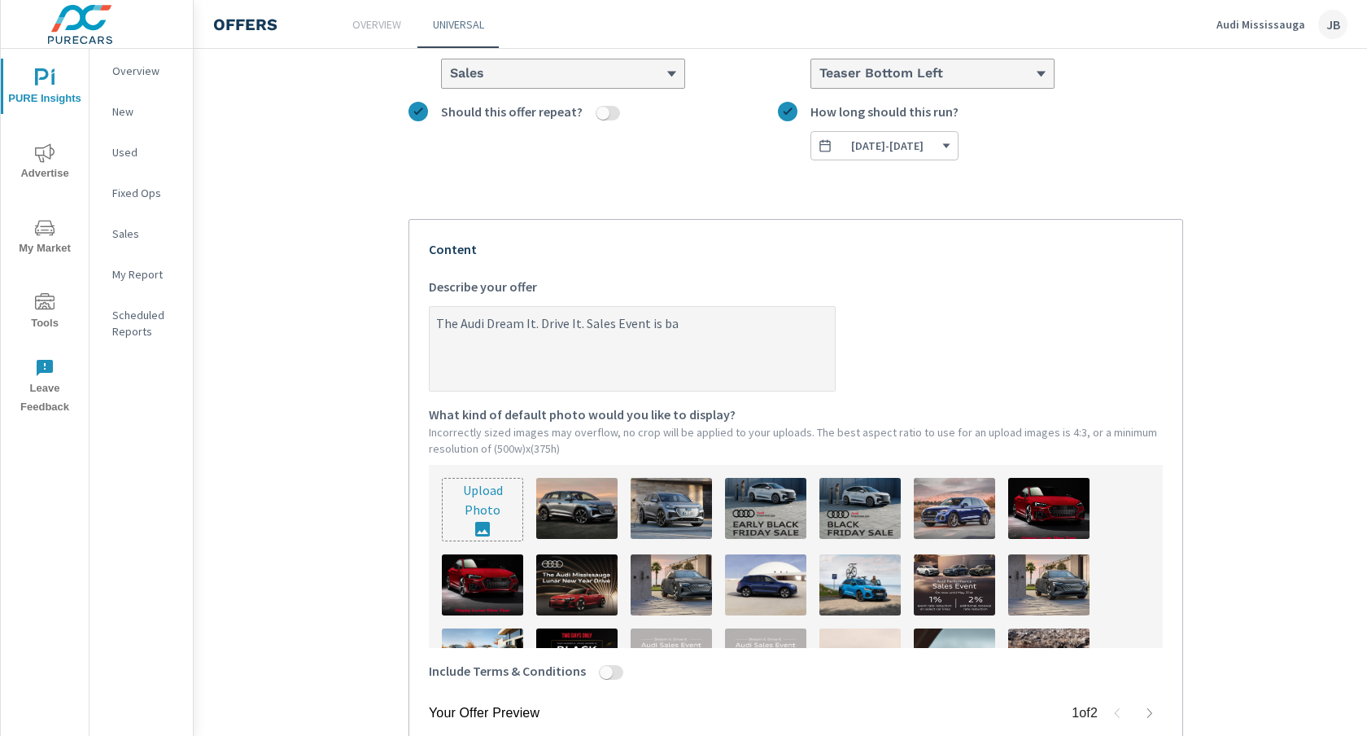
type textarea "x"
type textarea "The Audi Dream It. Drive It. Sales Event is back"
type textarea "x"
type textarea "The Audi Dream It. Drive It. Sales Event is back"
type textarea "x"
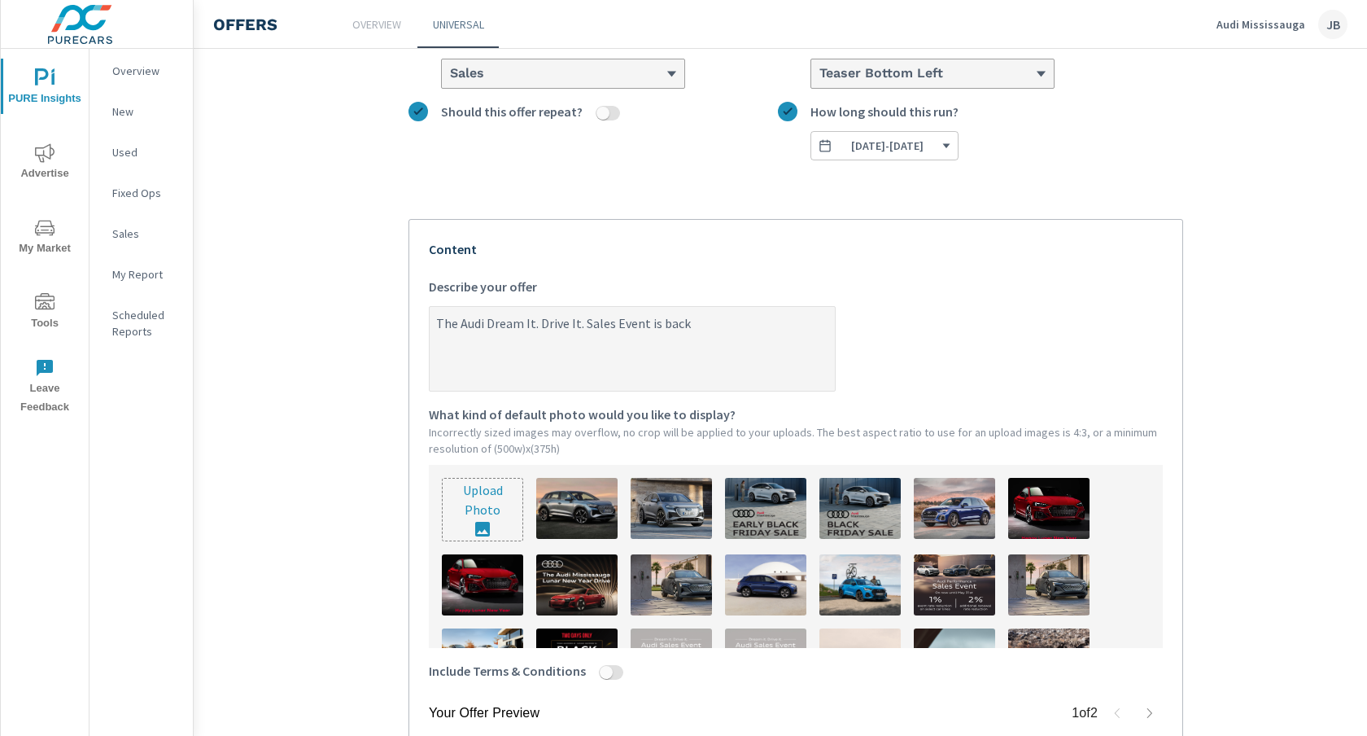
type textarea "The Audi Dream It. Drive It. Sales Event is back w"
type textarea "x"
type textarea "The Audi Dream It. Drive It. Sales Event is back wi"
type textarea "x"
type textarea "The Audi Dream It. Drive It. Sales Event is back wit"
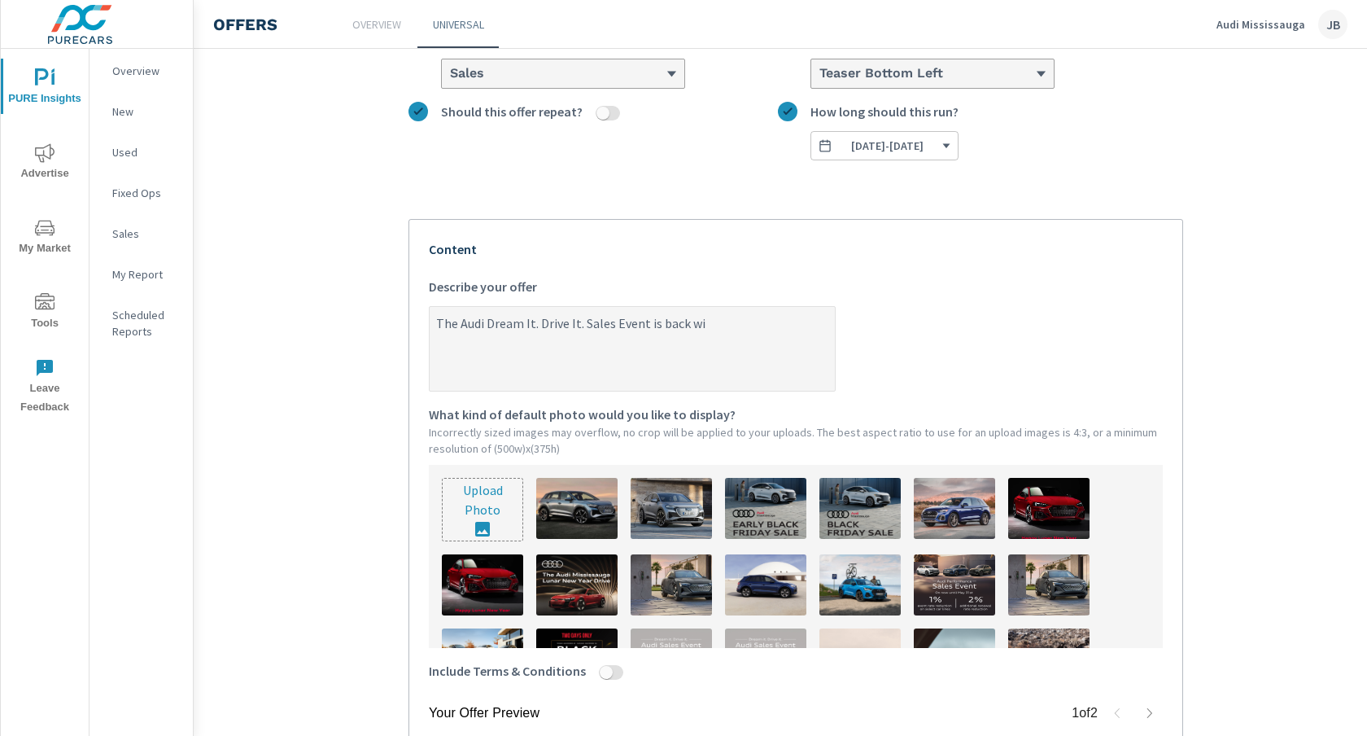
type textarea "x"
type textarea "The Audi Dream It. Drive It. Sales Event is back with"
type textarea "x"
type textarea "The Audi Dream It. Drive It. Sales Event is back with"
type textarea "x"
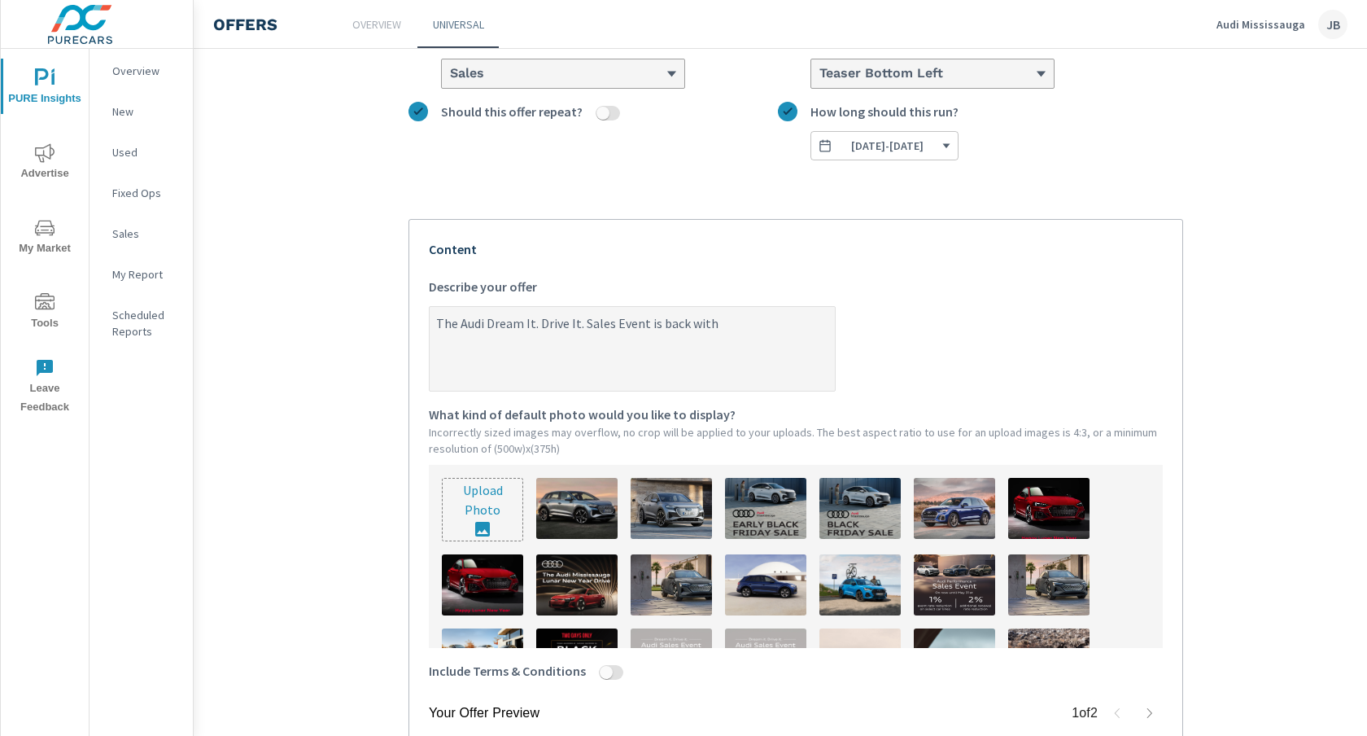
type textarea "The Audi Dream It. Drive It. Sales Event is back with o"
type textarea "x"
type textarea "The Audi Dream It. Drive It. Sales Event is back with ou"
type textarea "x"
type textarea "The Audi Dream It. Drive It. Sales Event is back with ourt"
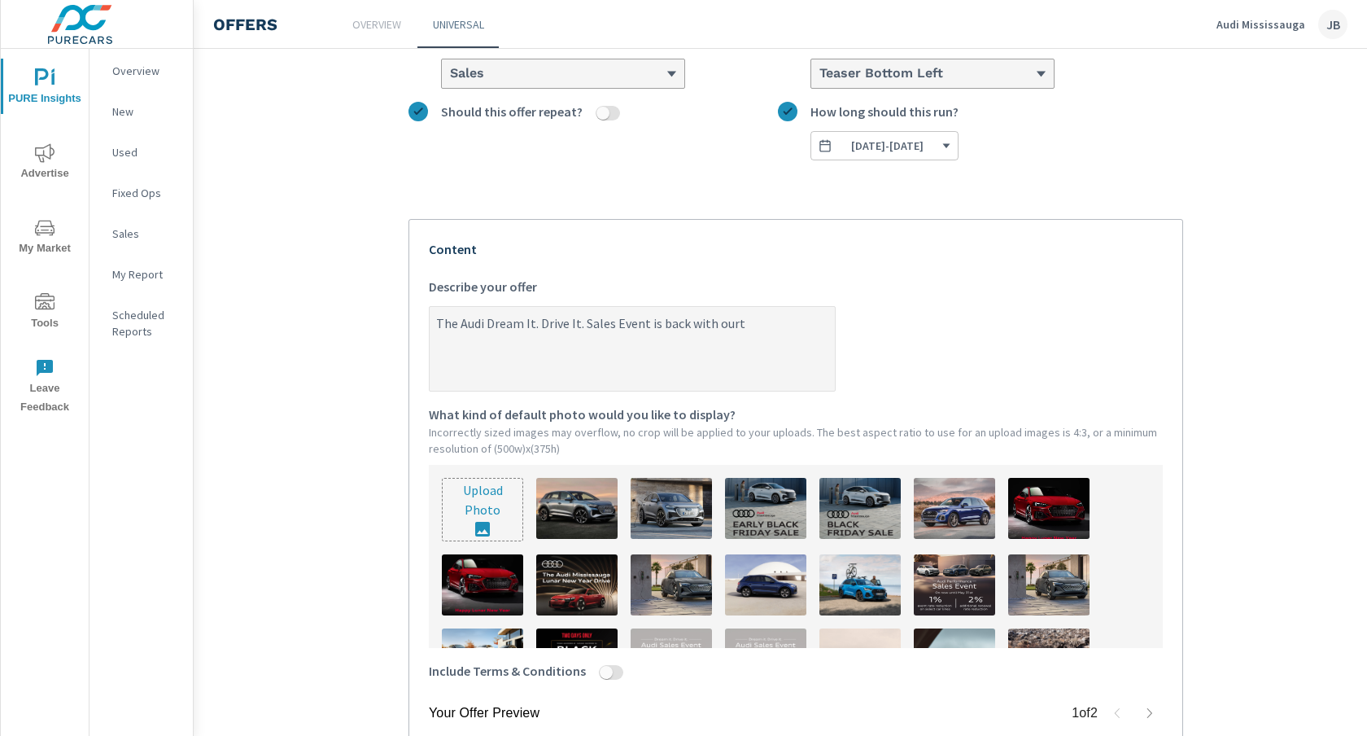
type textarea "x"
type textarea "The Audi Dream It. Drive It. Sales Event is back with ourt"
type textarea "x"
type textarea "The Audi Dream It. Drive It. Sales Event is back with ourt"
type textarea "x"
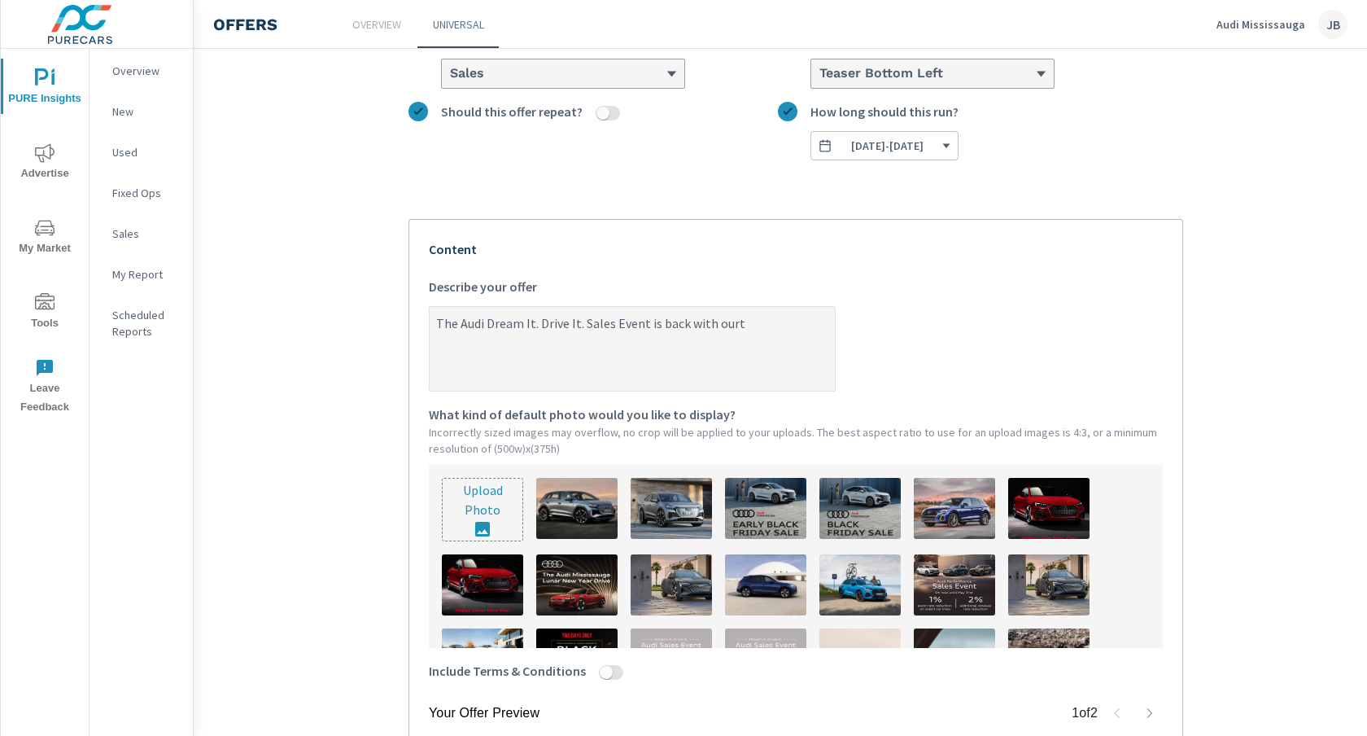
type textarea "The Audi Dream It. Drive It. Sales Event is back with our"
type textarea "x"
type textarea "The Audi Dream It. Drive It. Sales Event is back with our"
type textarea "x"
type textarea "The Audi Dream It. Drive It. Sales Event is back with our nb"
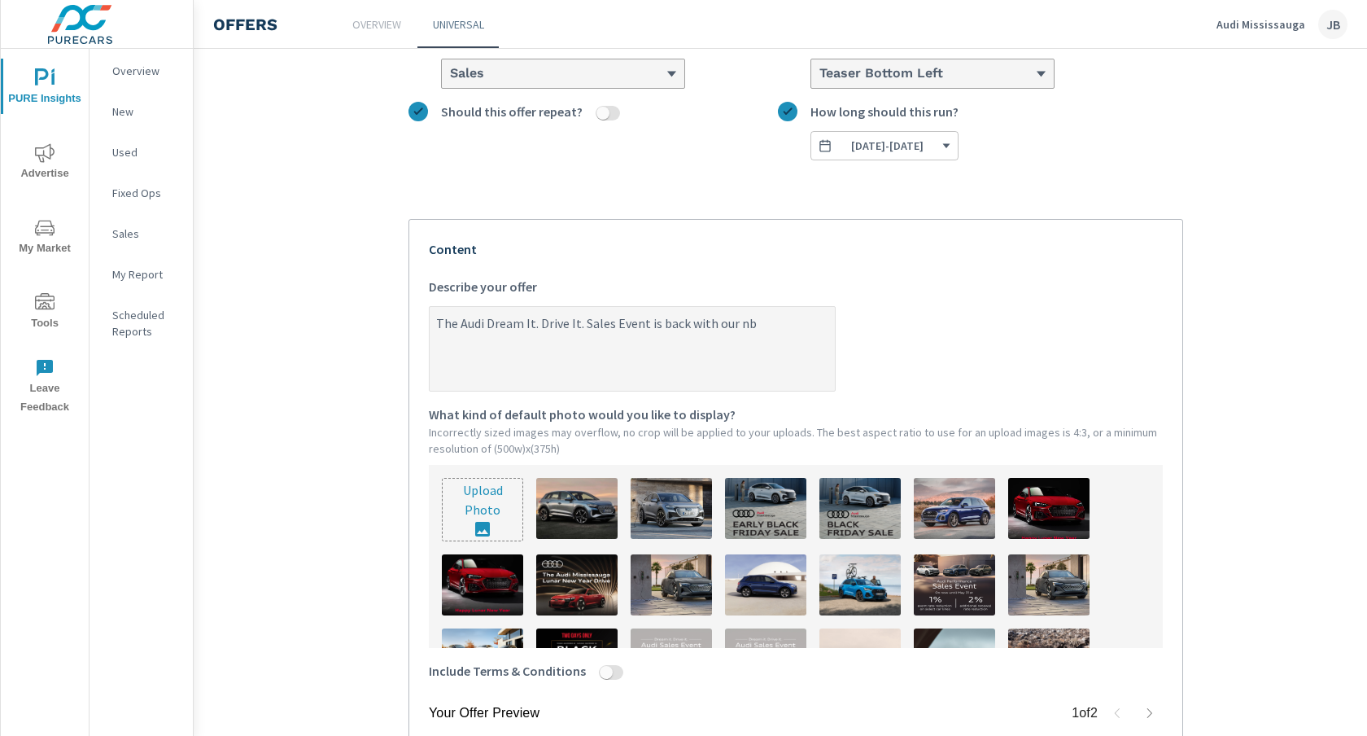
type textarea "x"
type textarea "The Audi Dream It. Drive It. Sales Event is back with our nbe"
type textarea "x"
type textarea "The Audi Dream It. Drive It. Sales Event is back with our nbes"
type textarea "x"
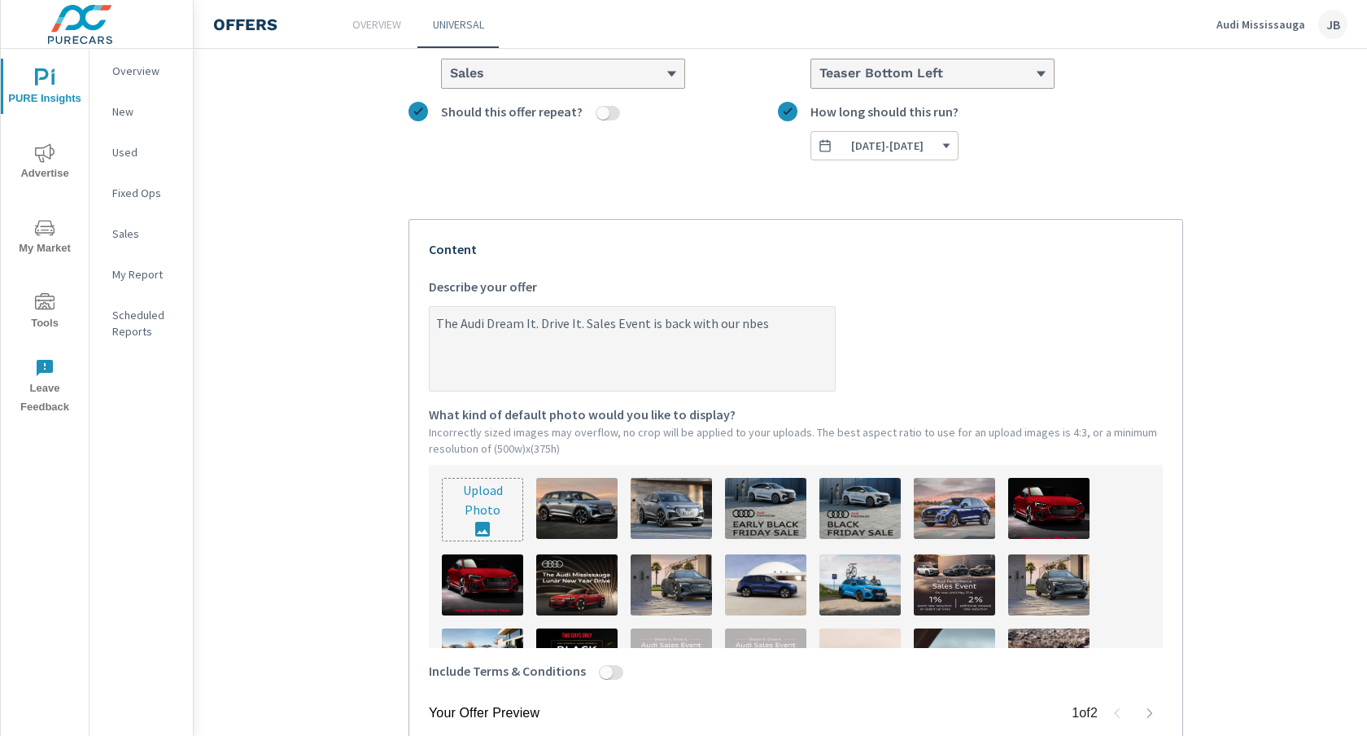
type textarea "The Audi Dream It. Drive It. Sales Event is back with our nbest"
type textarea "x"
type textarea "The Audi Dream It. Drive It. Sales Event is back with our nbes"
type textarea "x"
type textarea "The Audi Dream It. Drive It. Sales Event is back with our nbe"
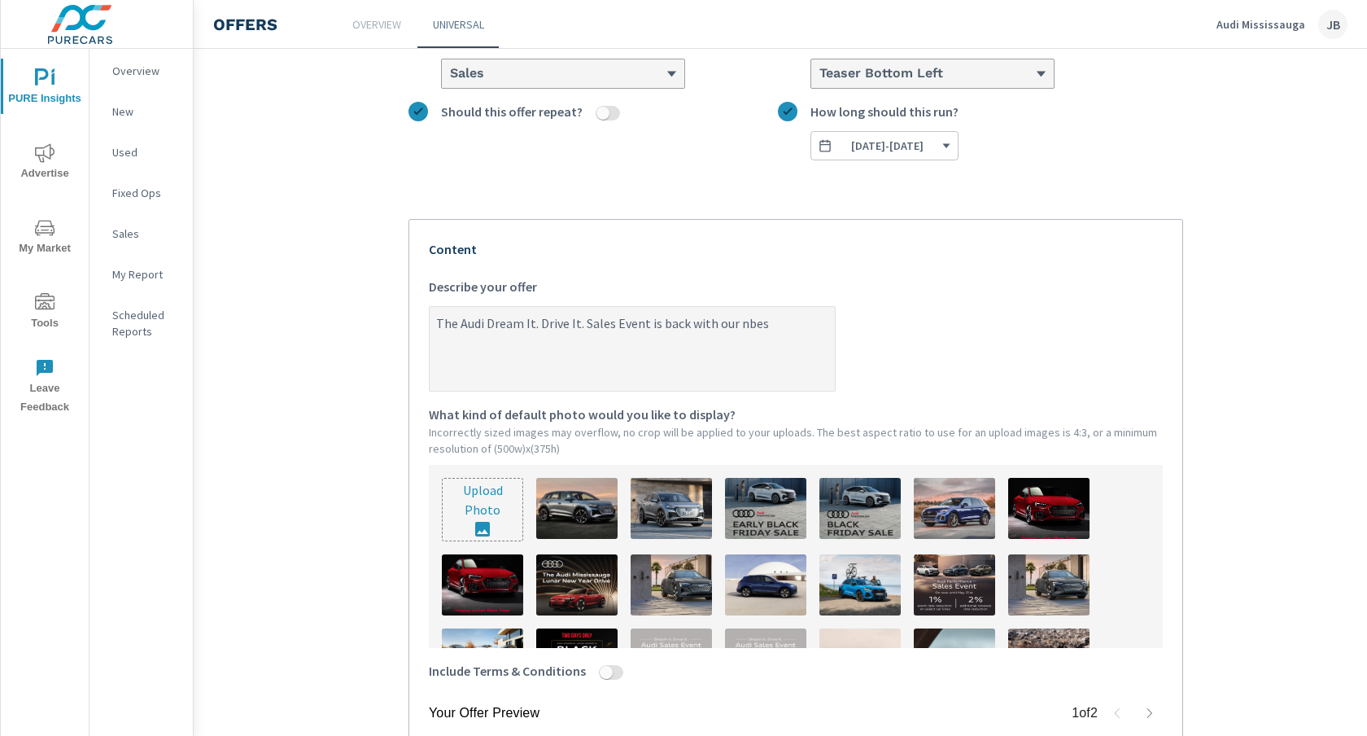
type textarea "x"
type textarea "The Audi Dream It. Drive It. Sales Event is back with our nb"
type textarea "x"
type textarea "The Audi Dream It. Drive It. Sales Event is back with our n"
type textarea "x"
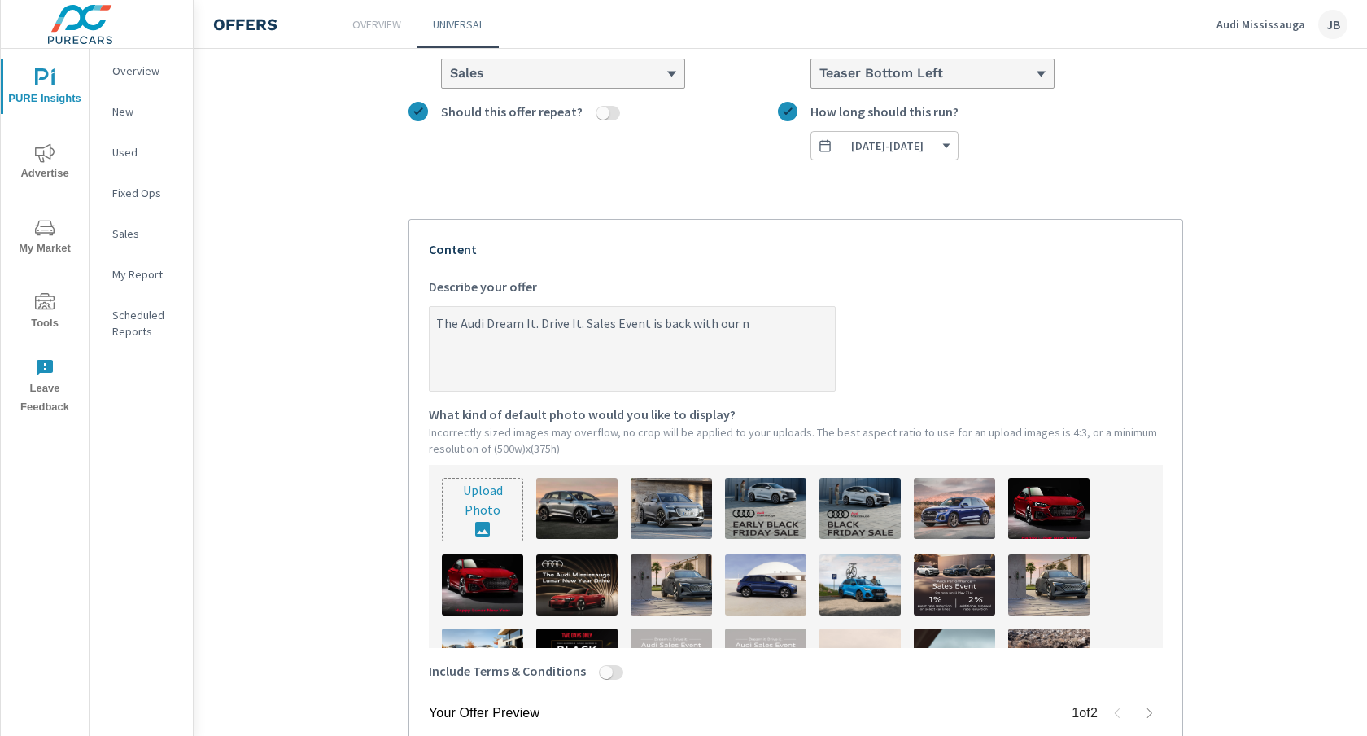
type textarea "The Audi Dream It. Drive It. Sales Event is back with our"
type textarea "x"
type textarea "The Audi Dream It. Drive It. Sales Event is back with our b"
type textarea "x"
type textarea "The Audi Dream It. Drive It. Sales Event is back with our be"
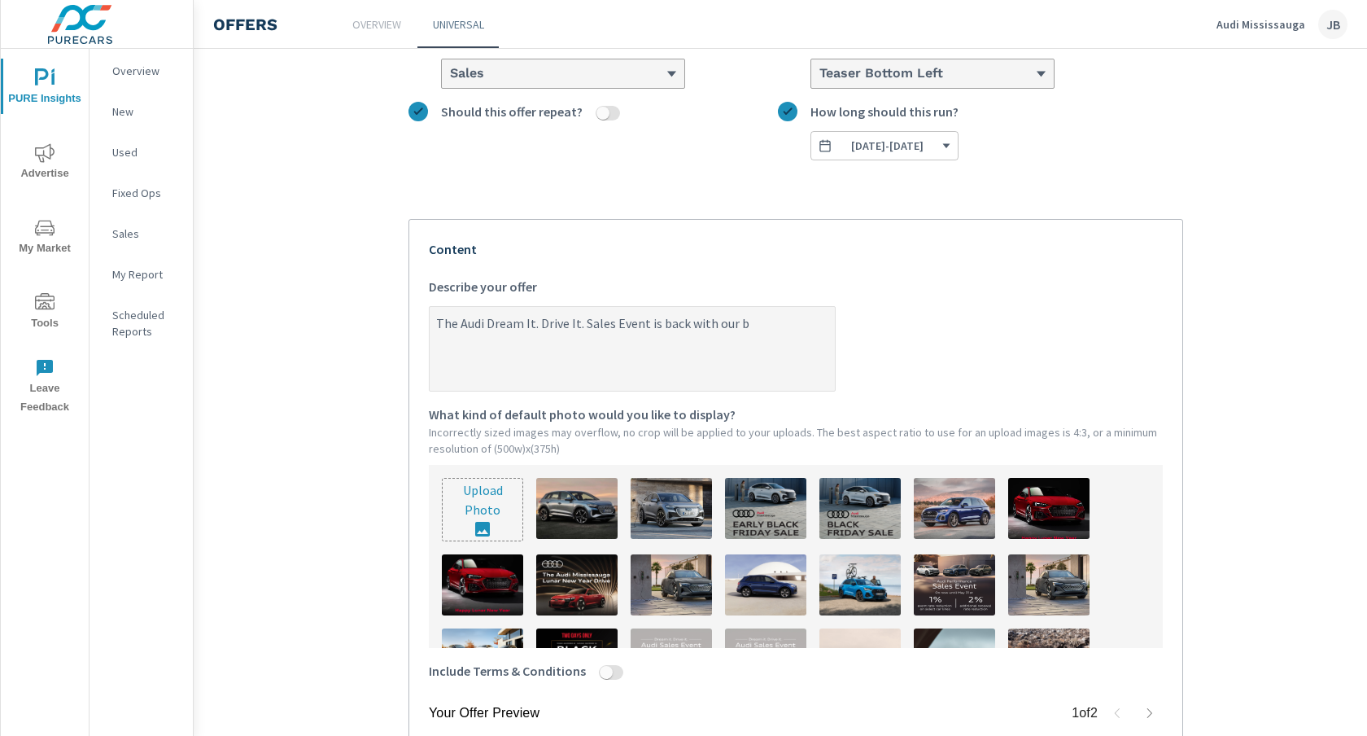
type textarea "x"
type textarea "The Audi Dream It. Drive It. Sales Event is back with our bes"
type textarea "x"
type textarea "The Audi Dream It. Drive It. Sales Event is back with our best"
type textarea "x"
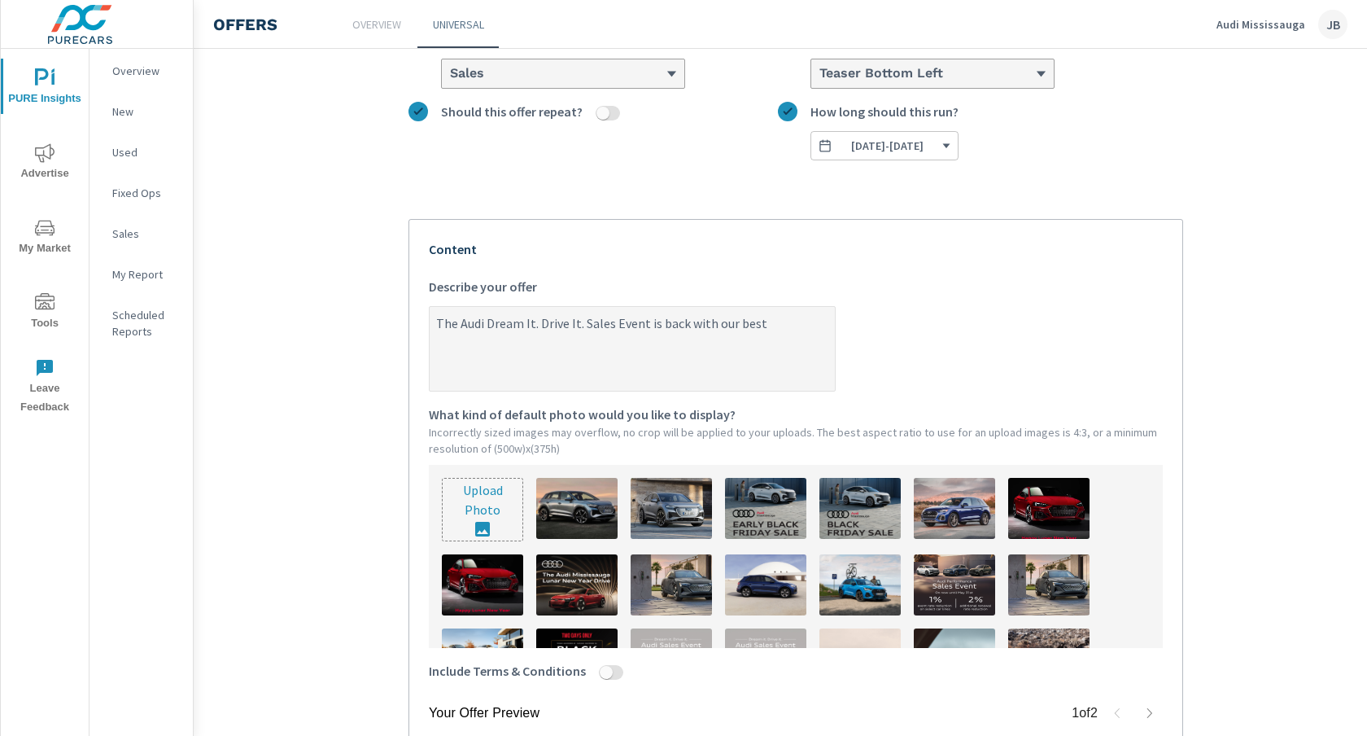
type textarea "The Audi Dream It. Drive It. Sales Event is back with our best"
type textarea "x"
type textarea "The Audi Dream It. Drive It. Sales Event is back with our best o"
type textarea "x"
type textarea "The Audi Dream It. Drive It. Sales Event is back with our best of"
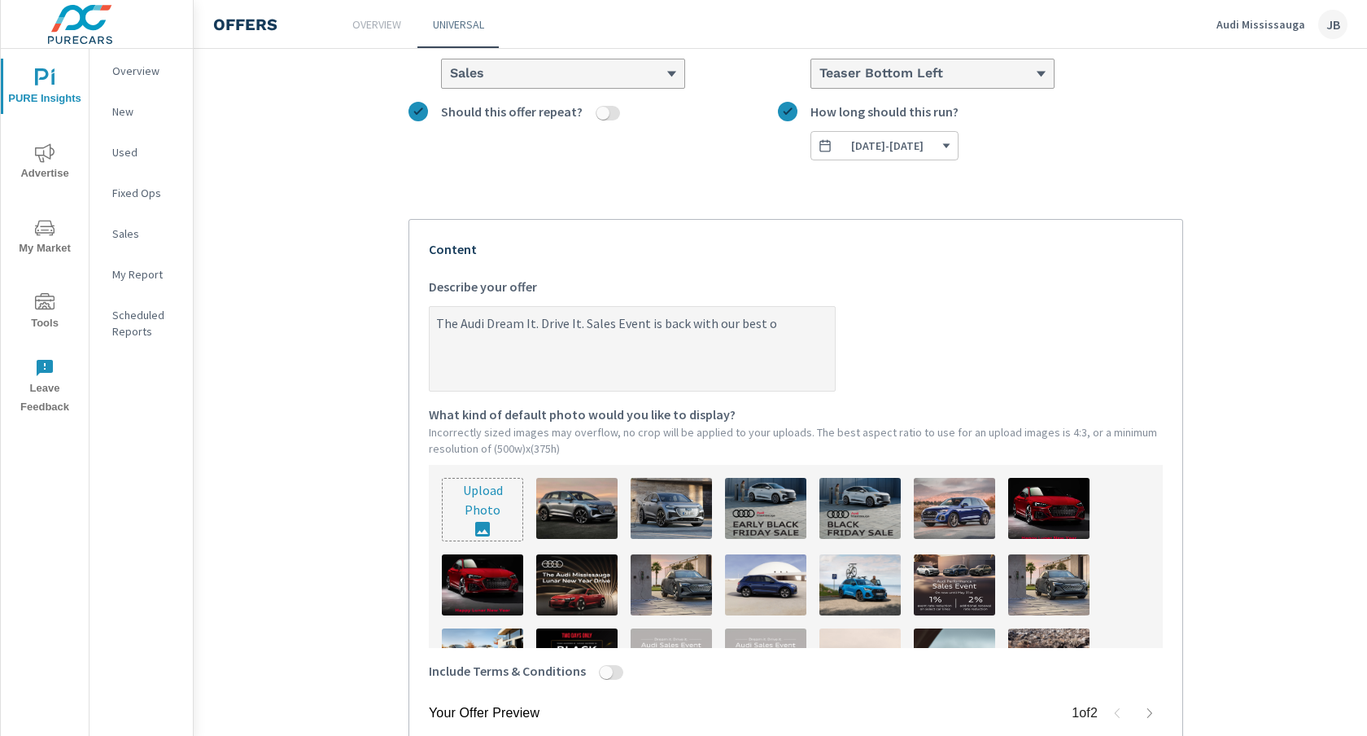
type textarea "x"
type textarea "The Audi Dream It. Drive It. Sales Event is back with our best off"
type textarea "x"
type textarea "The Audi Dream It. Drive It. Sales Event is back with our best offe"
type textarea "x"
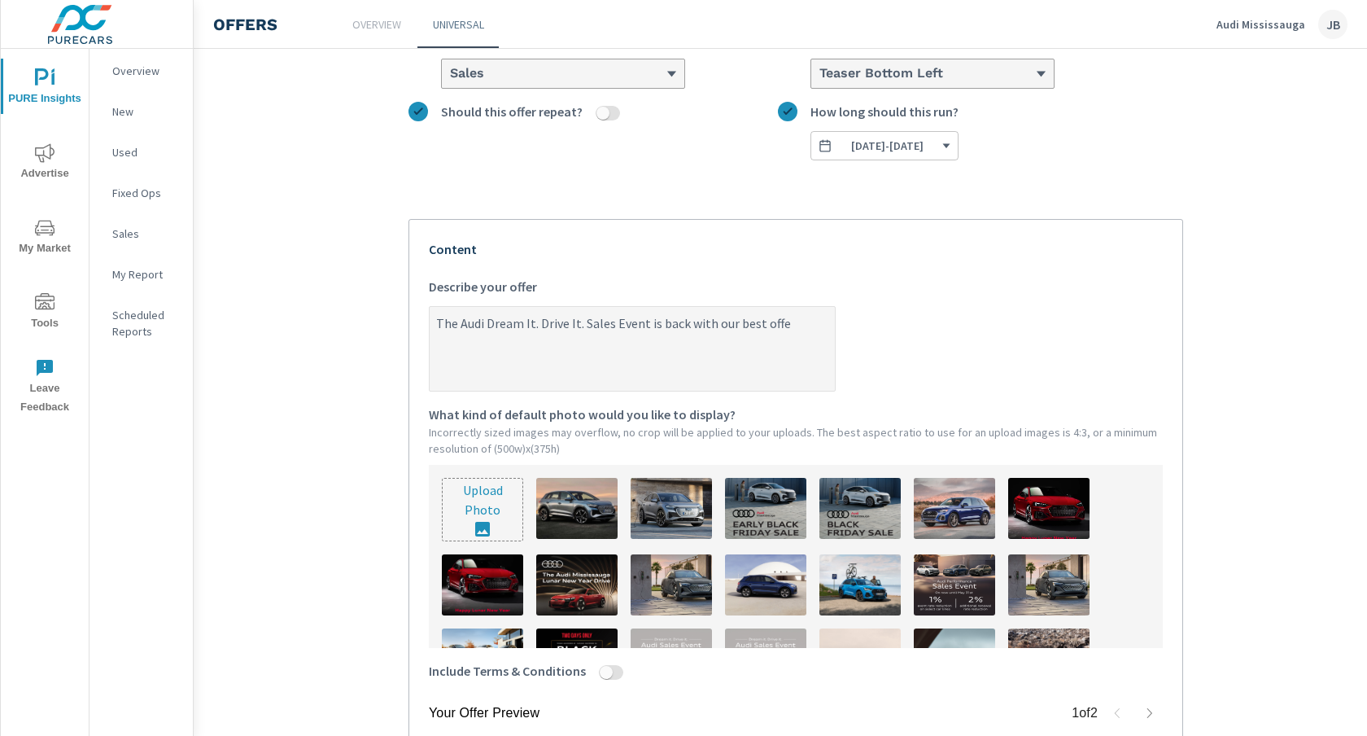
type textarea "The Audi Dream It. Drive It. Sales Event is back with our best offer"
type textarea "x"
type textarea "The Audi Dream It. Drive It. Sales Event is back with our best offers"
type textarea "x"
type textarea "The Audi Dream It. Drive It. Sales Event is back with our best offers"
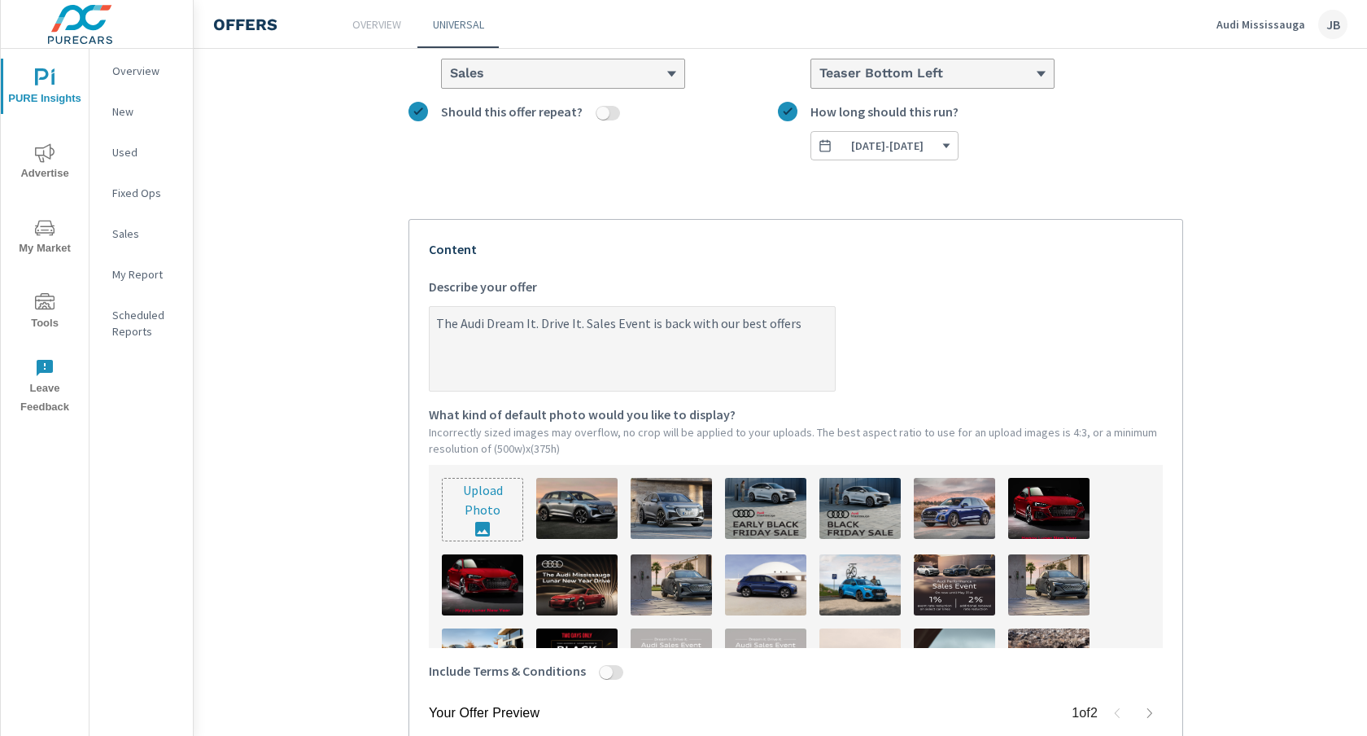
type textarea "x"
type textarea "The Audi Dream It. Drive It. Sales Event is back with our best offers o"
type textarea "x"
type textarea "The Audi Dream It. Drive It. Sales Event is back with our best offers of"
type textarea "x"
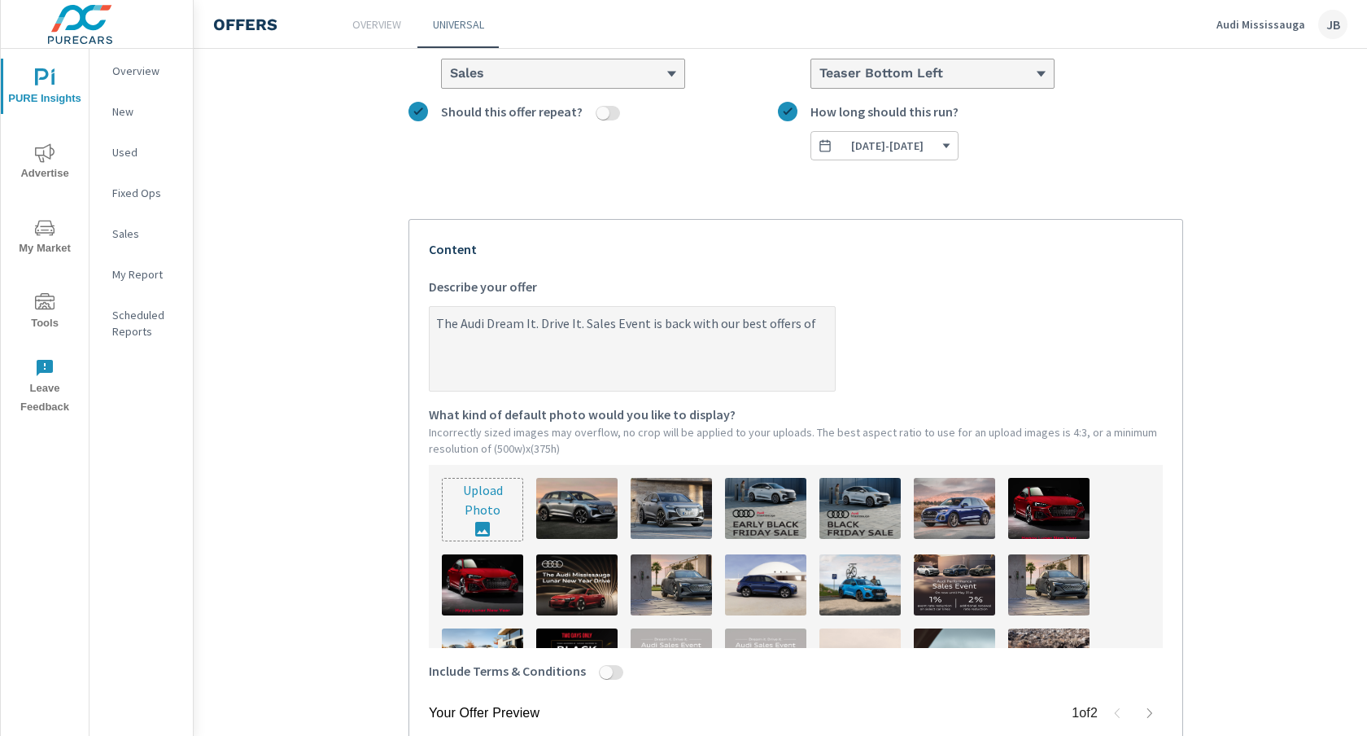
type textarea "The Audi Dream It. Drive It. Sales Event is back with our best offers of"
type textarea "x"
type textarea "The Audi Dream It. Drive It. Sales Event is back with our best offers of t"
type textarea "x"
type textarea "The Audi Dream It. Drive It. Sales Event is back with our best offers of th"
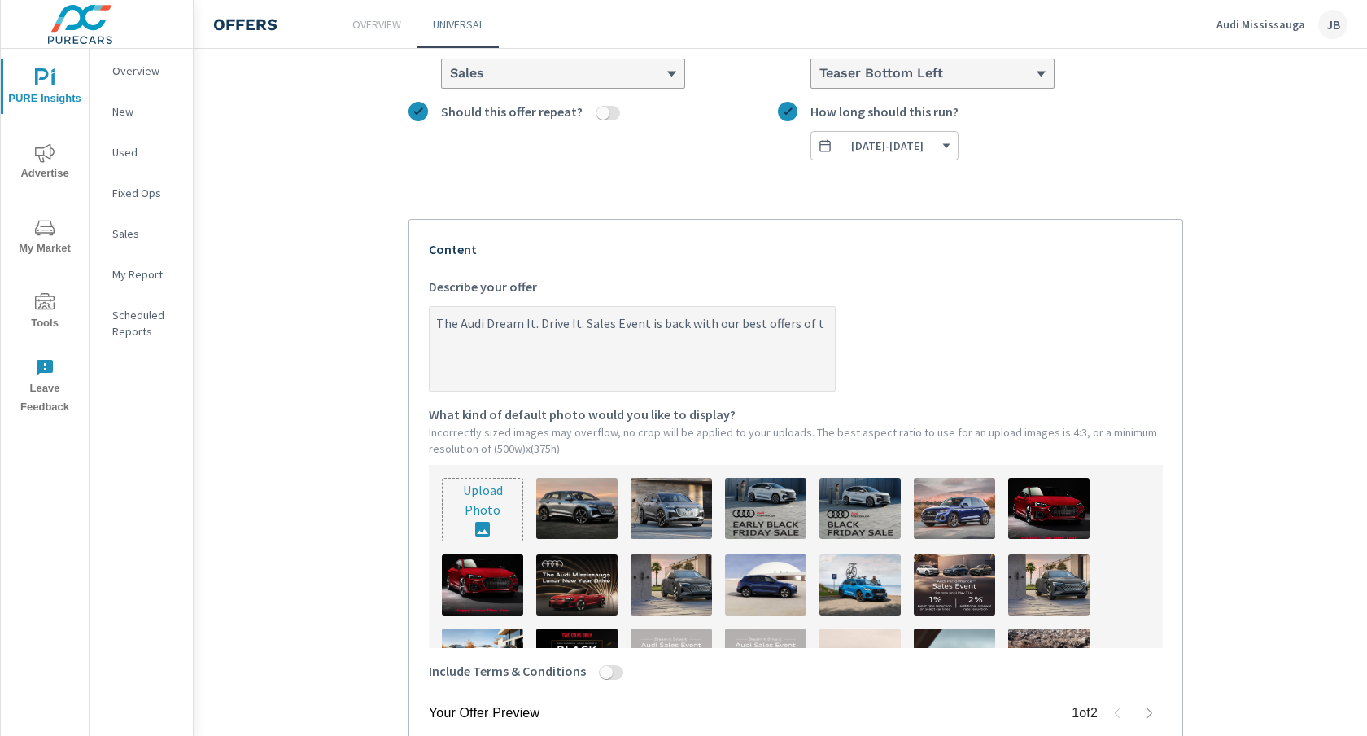
type textarea "x"
type textarea "The Audi Dream It. Drive It. Sales Event is back with our best offers of the"
type textarea "x"
type textarea "The Audi Dream It. Drive It. Sales Event is back with our best offers of the"
type textarea "x"
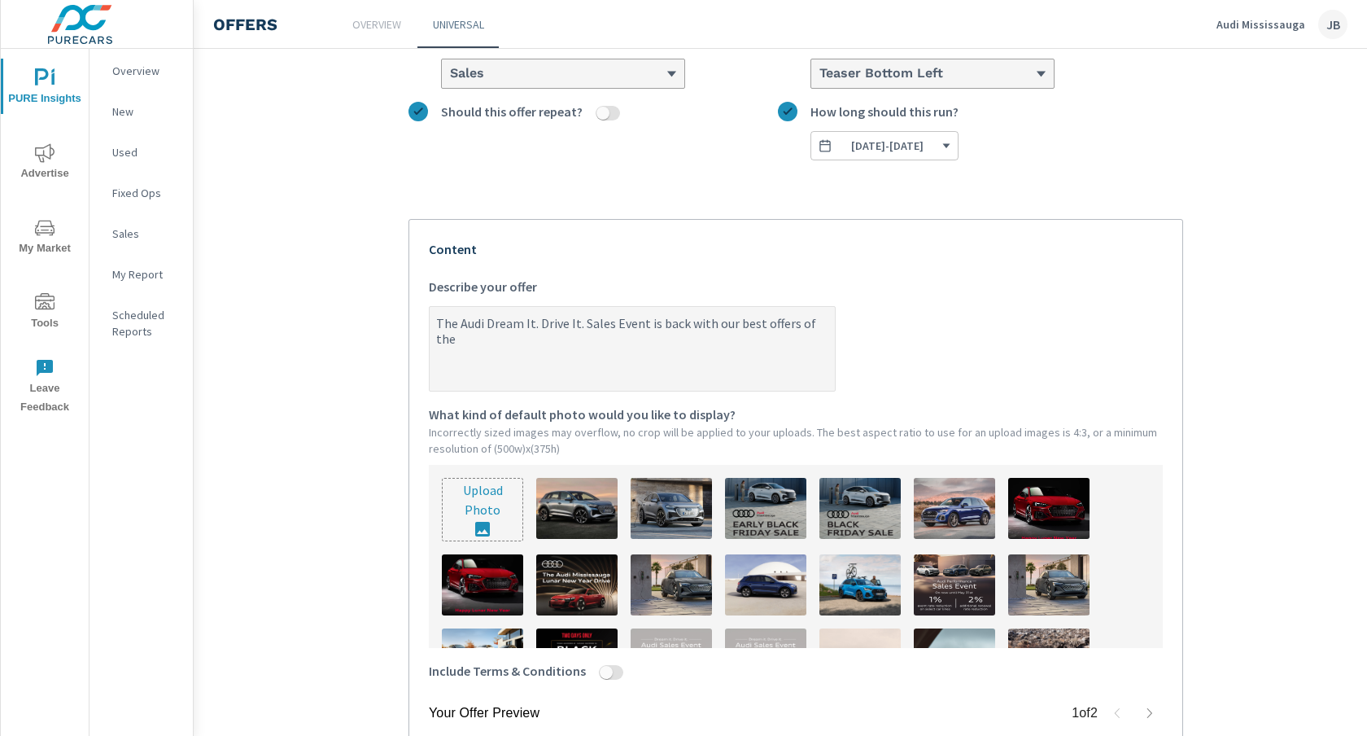
type textarea "The Audi Dream It. Drive It. Sales Event is back with our best offers of the y"
type textarea "x"
type textarea "The Audi Dream It. Drive It. Sales Event is back with our best offers of the ye"
type textarea "x"
type textarea "The Audi Dream It. Drive It. Sales Event is back with our best offers of the yea"
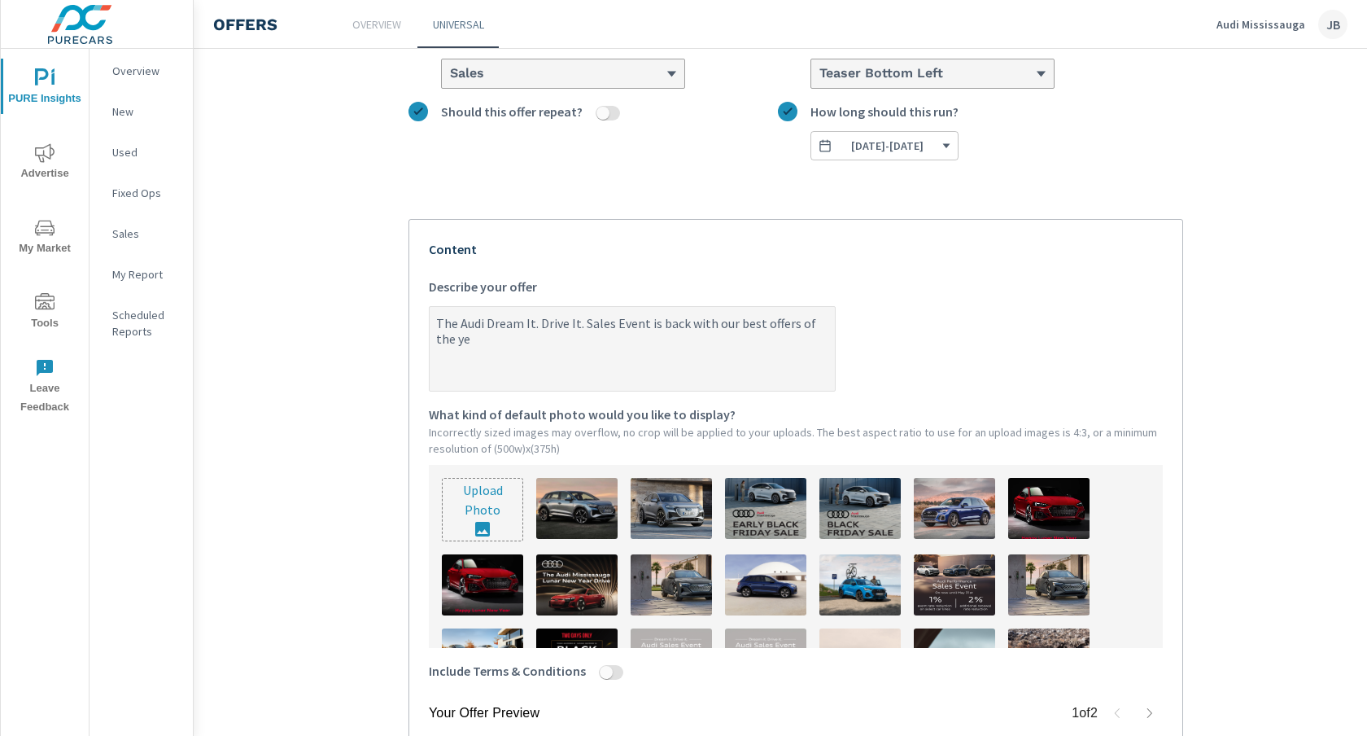
type textarea "x"
type textarea "The Audi Dream It. Drive It. Sales Event is back with our best offers of the ye…"
type textarea "x"
type textarea "The Audi Dream It. Drive It. Sales Event is back with our best offers of the ye…"
type textarea "x"
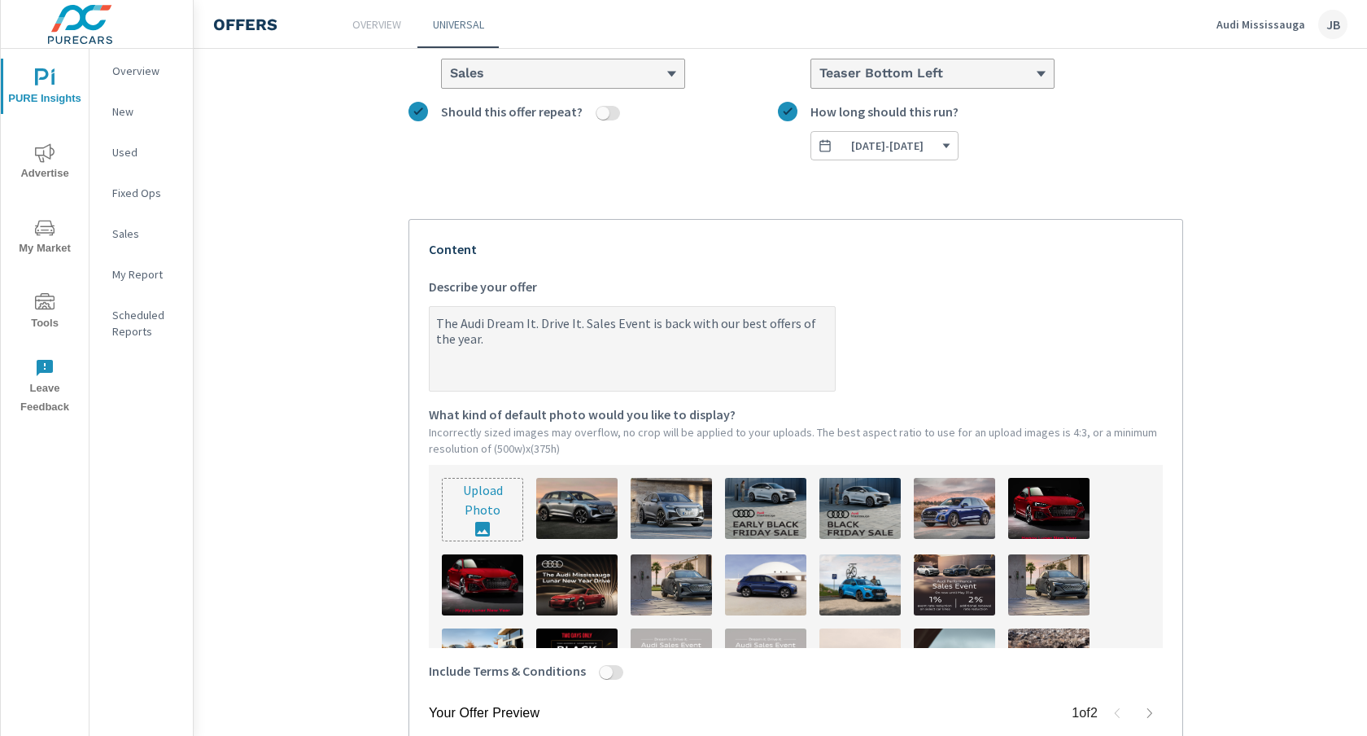
type textarea "The Audi Dream It. Drive It. Sales Event is back with our best offers of the ye…"
type textarea "x"
type textarea "The Audi Dream It. Drive It. Sales Event is back with our best offers of the ye…"
type textarea "x"
type textarea "The Audi Dream It. Drive It. Sales Event is back with our best offers of the ye…"
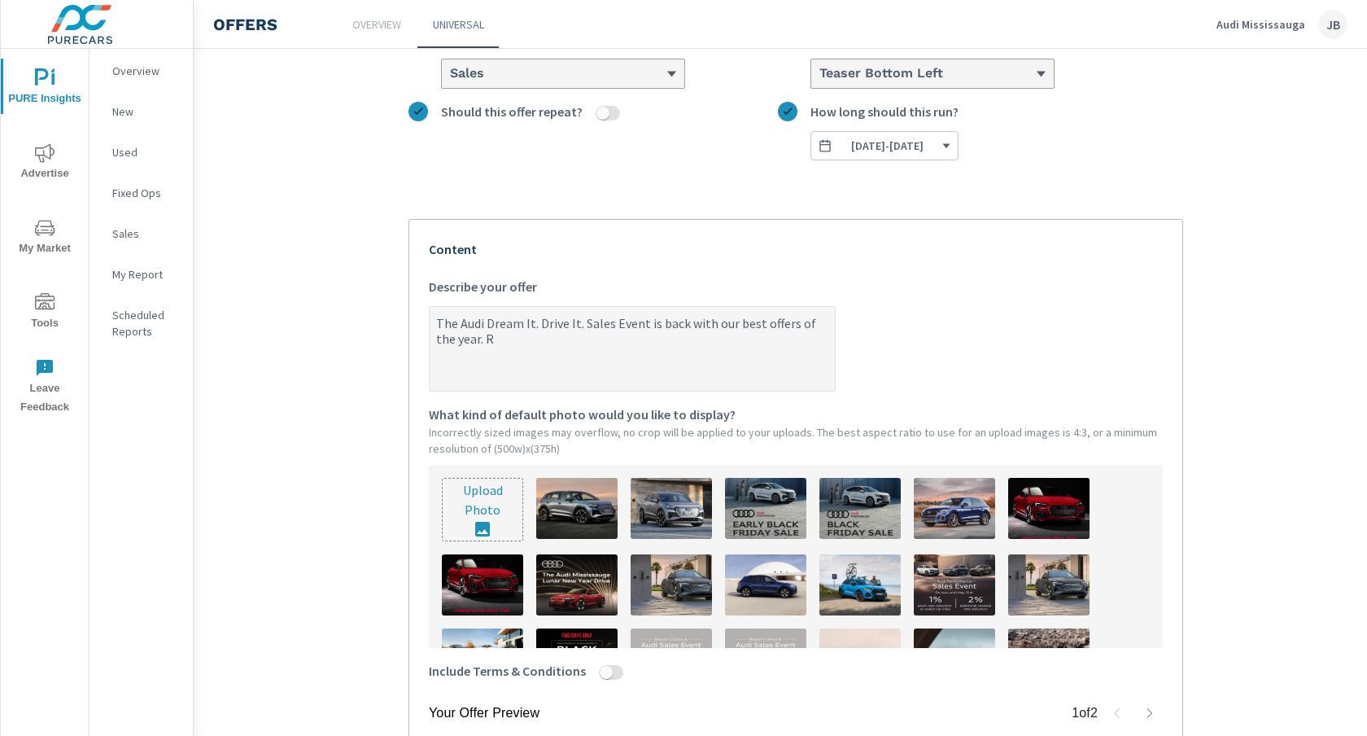
type textarea "x"
type textarea "The Audi Dream It. Drive It. Sales Event is back with our best offers of the ye…"
type textarea "x"
type textarea "The Audi Dream It. Drive It. Sales Event is back with our best offers of the ye…"
type textarea "x"
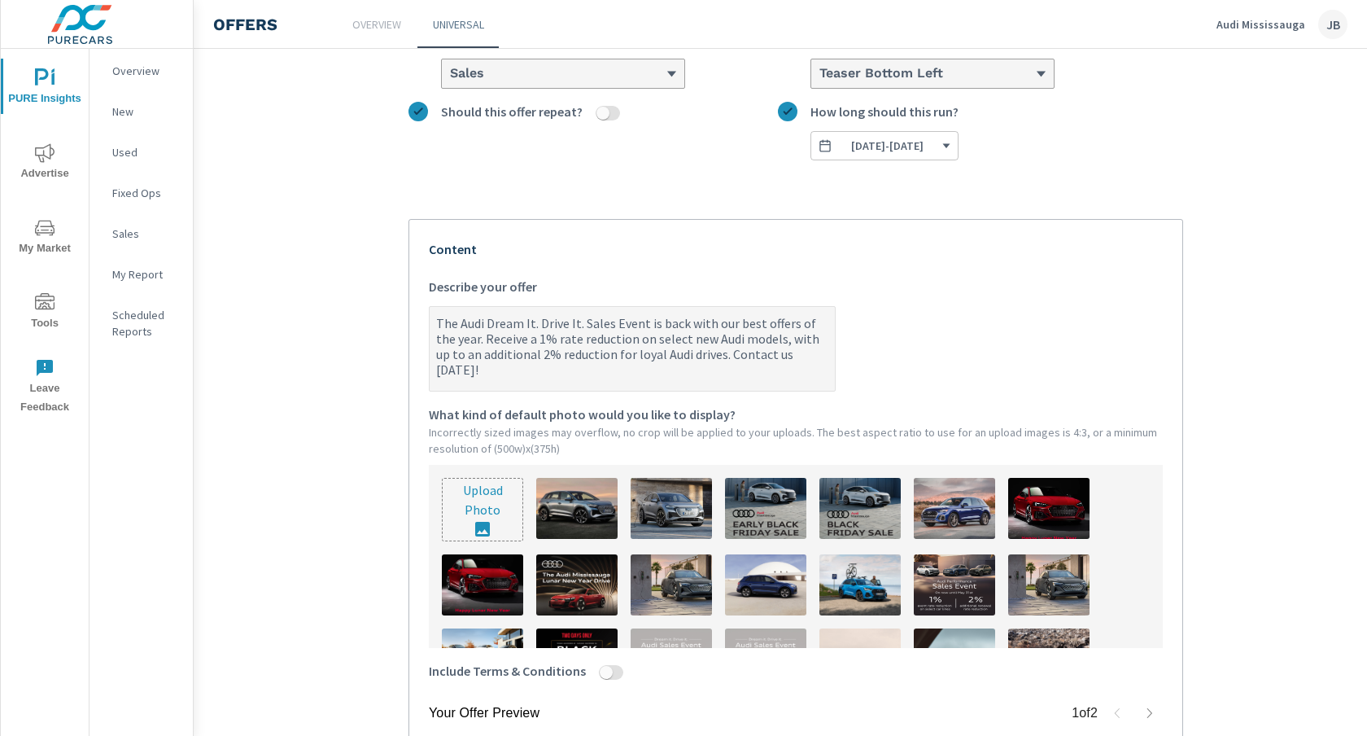
drag, startPoint x: 434, startPoint y: 320, endPoint x: 825, endPoint y: 362, distance: 393.7
click at [825, 362] on textarea "The Audi Dream It. Drive It. Sales Event is back with our best offers of the ye…" at bounding box center [632, 349] width 405 height 81
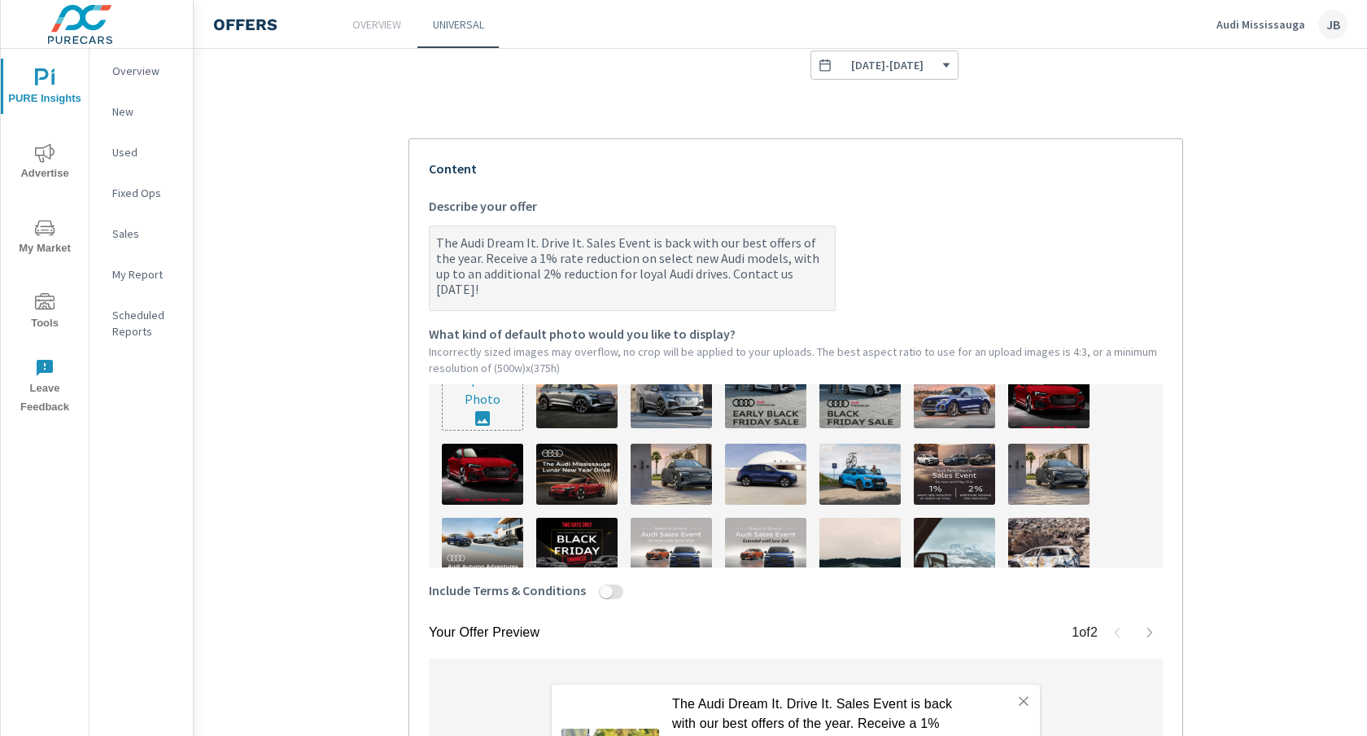
scroll to position [0, 0]
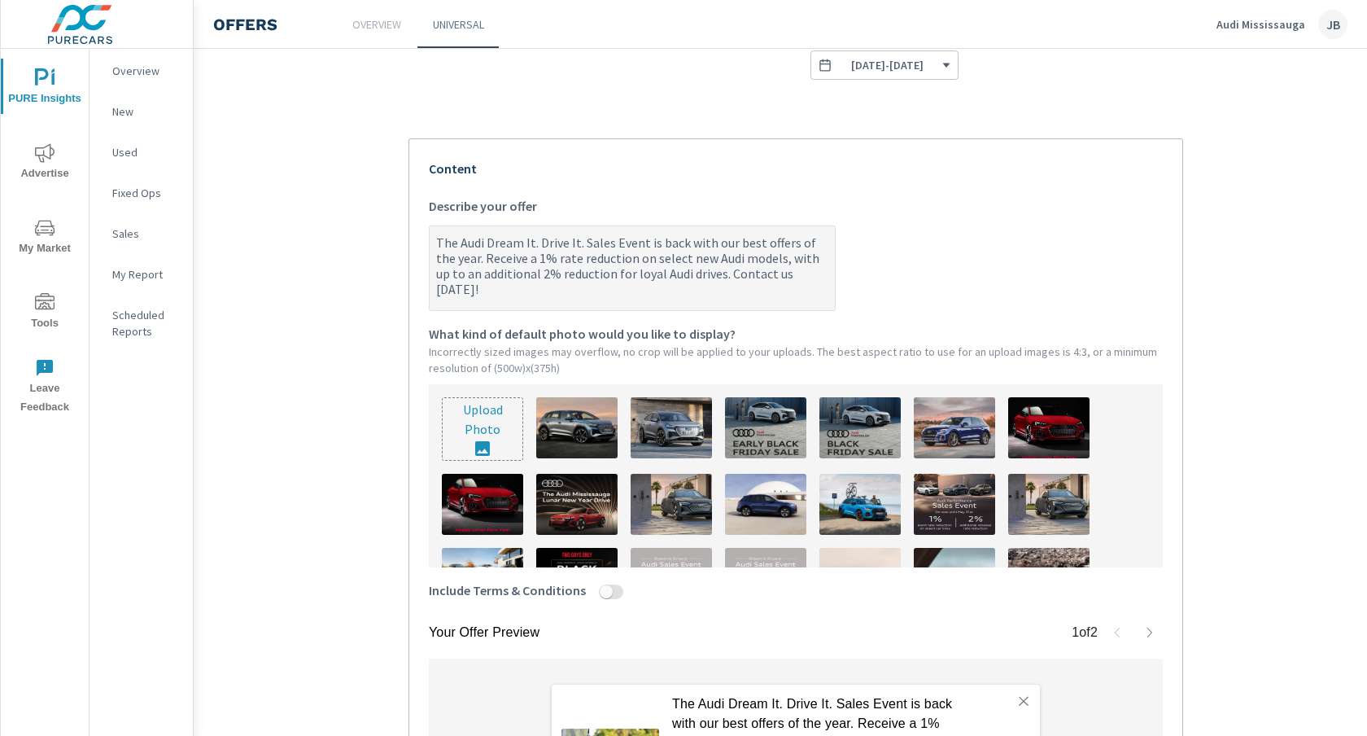
click at [487, 430] on input "file" at bounding box center [483, 429] width 80 height 62
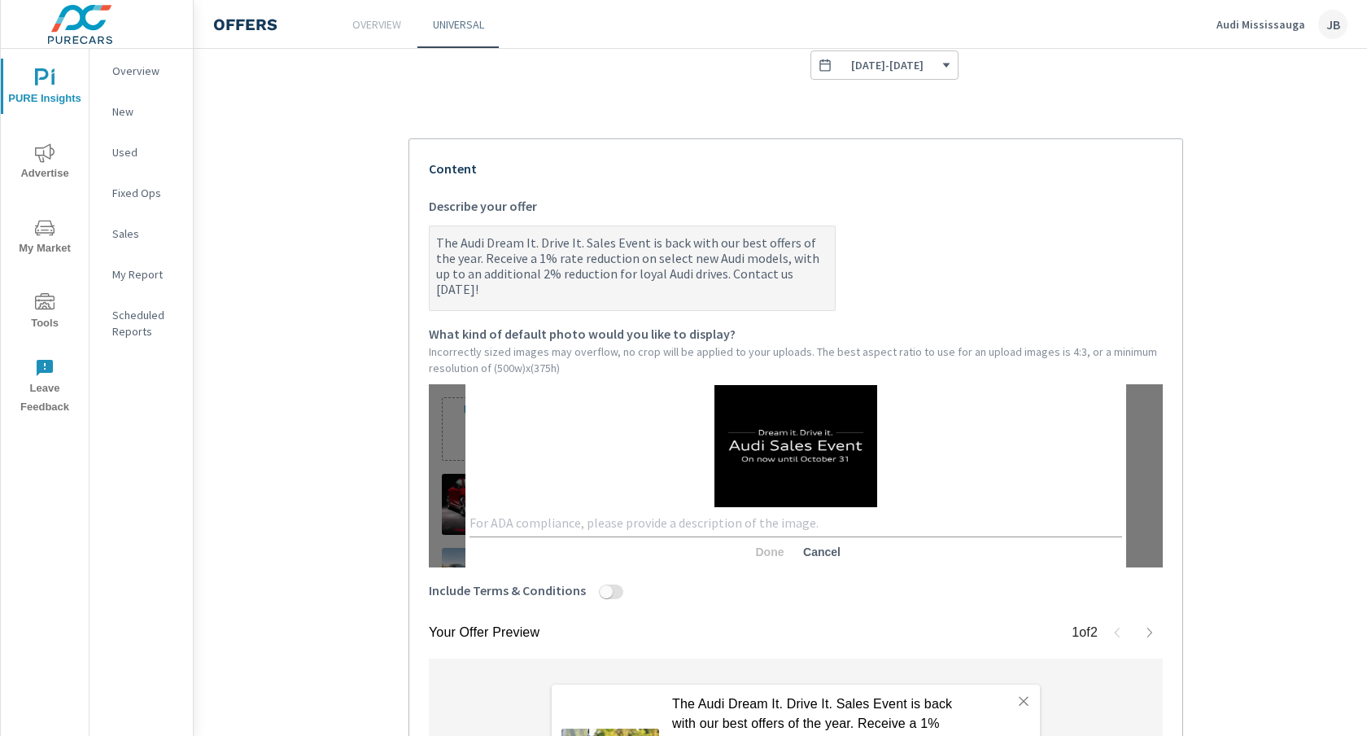
click at [560, 522] on textarea at bounding box center [796, 523] width 653 height 16
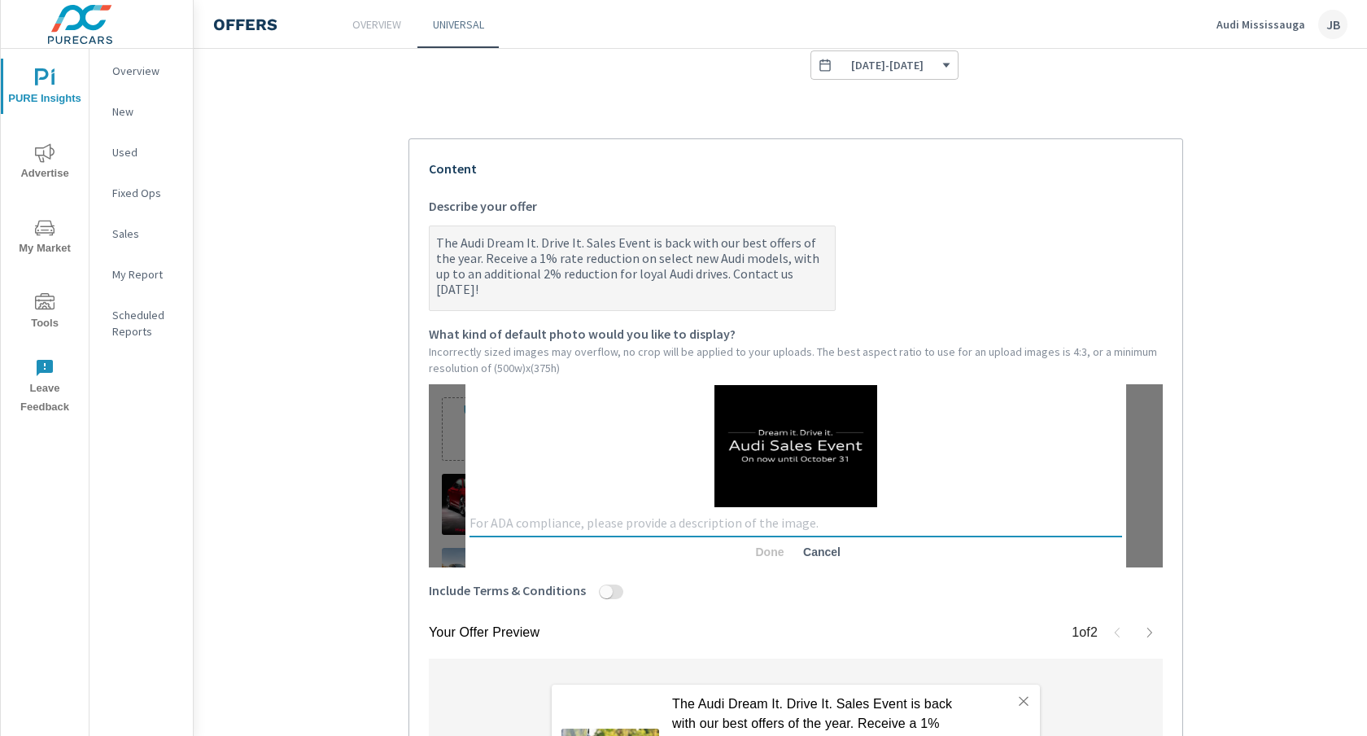
paste textarea "The Audi Dream It. Drive It. Sales Event is back with our best offers of the ye…"
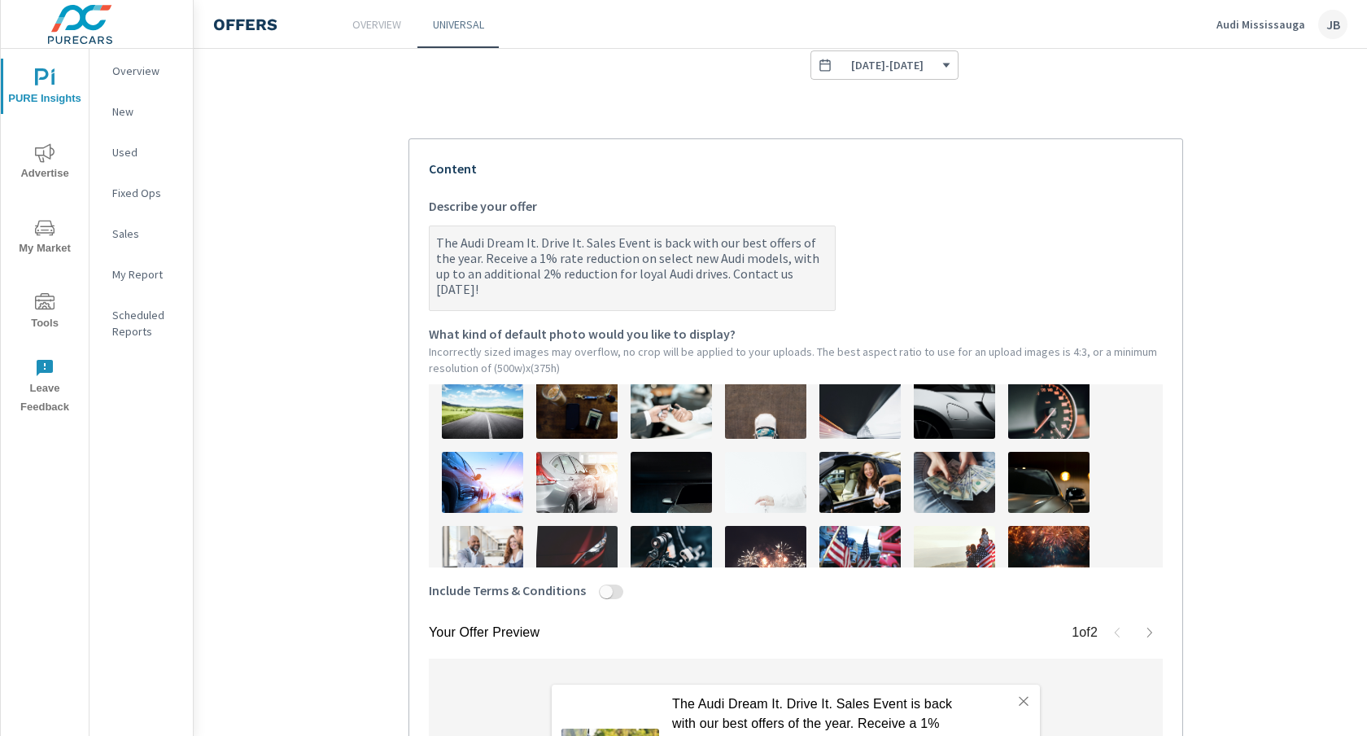
drag, startPoint x: 723, startPoint y: 514, endPoint x: 1101, endPoint y: 609, distance: 389.4
click at [1101, 609] on div "Content The Audi Dream It. Drive It. Sales Event is back with our best offers o…" at bounding box center [796, 389] width 734 height 461
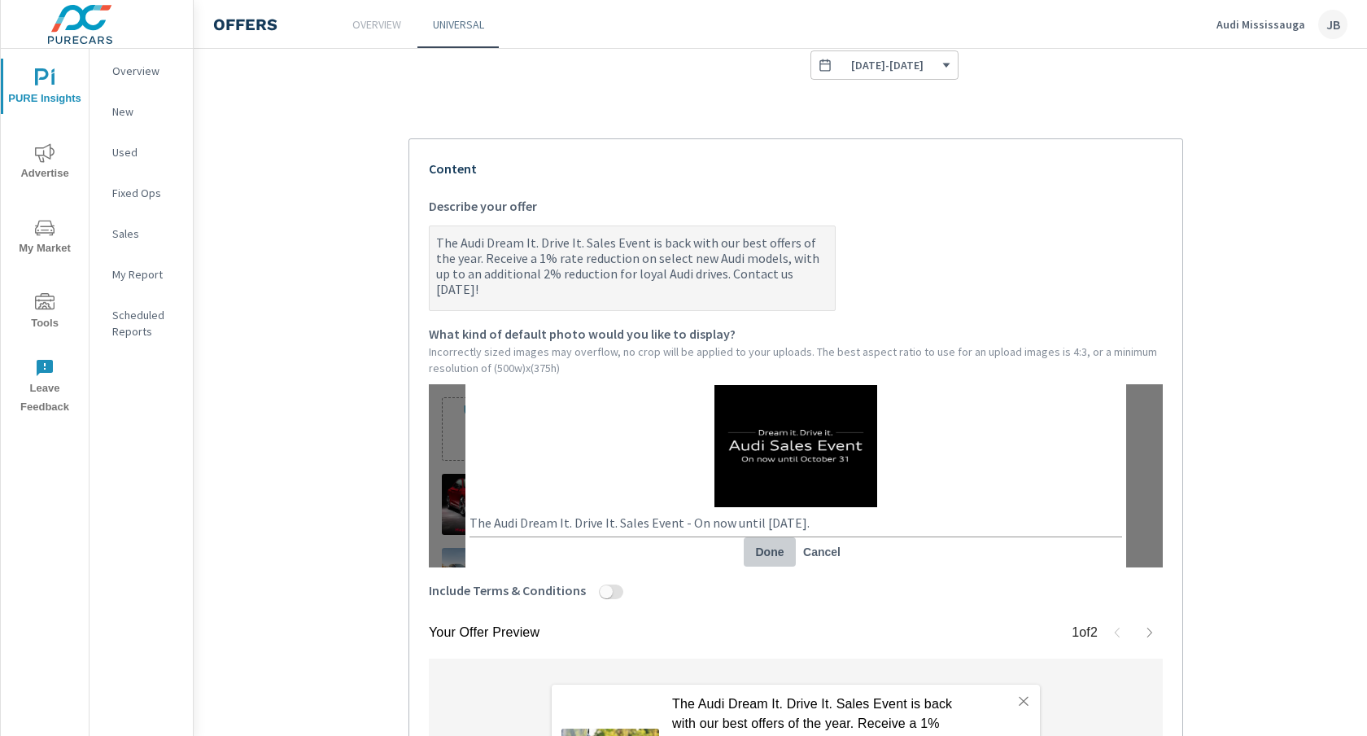
click at [767, 545] on span "Done" at bounding box center [769, 551] width 39 height 15
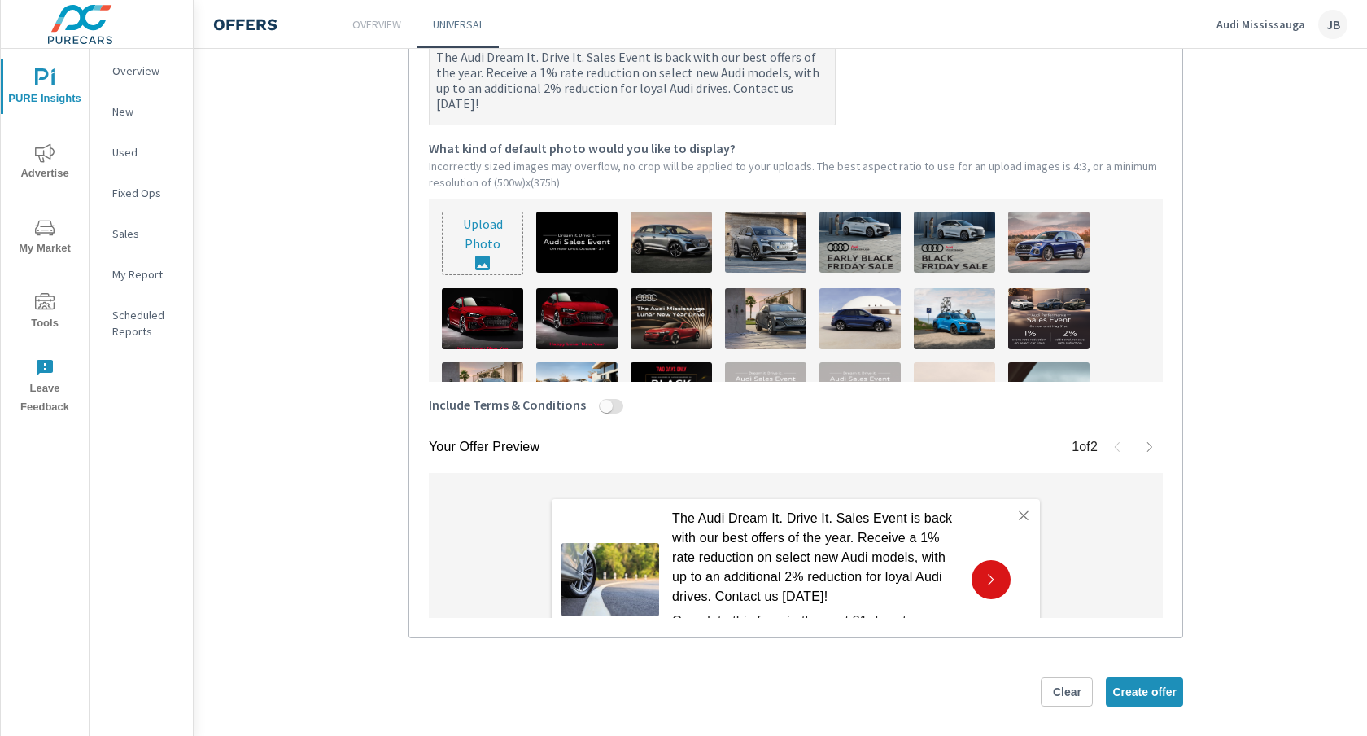
scroll to position [479, 0]
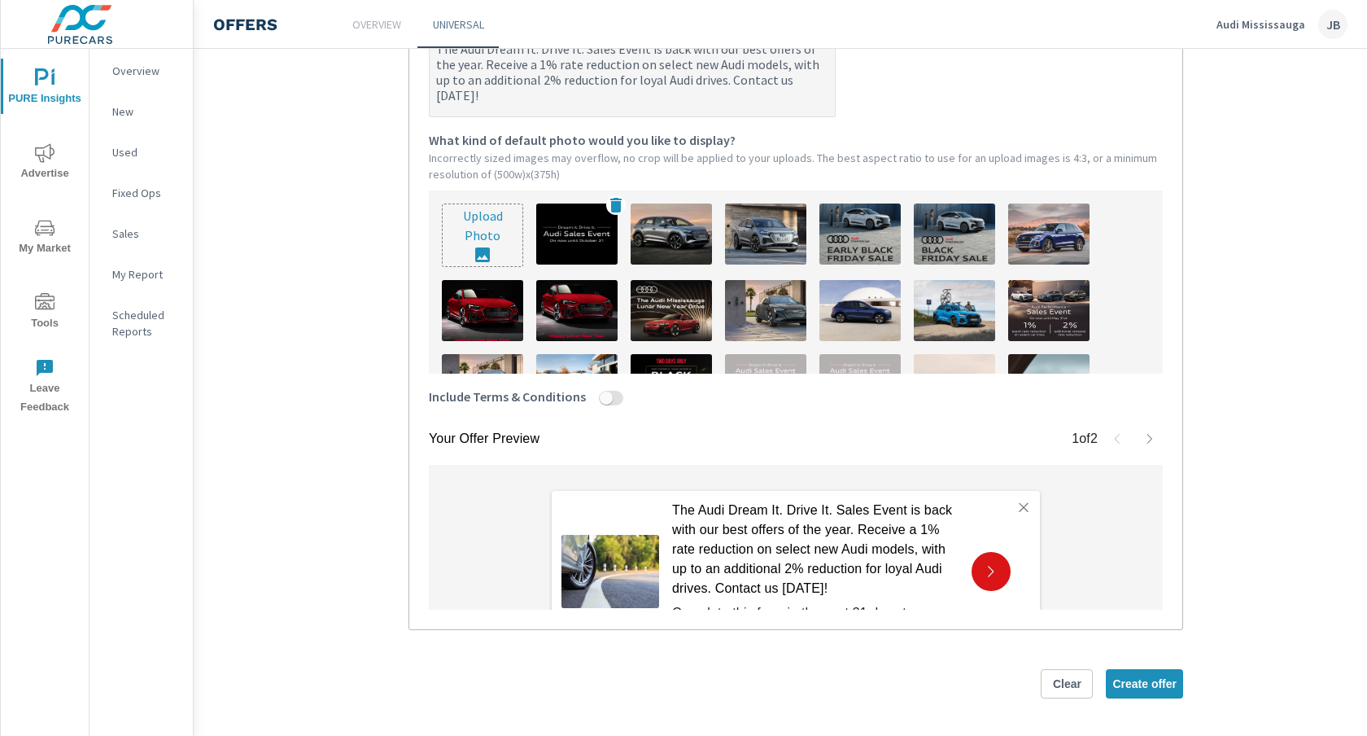
click at [558, 232] on img at bounding box center [576, 233] width 81 height 61
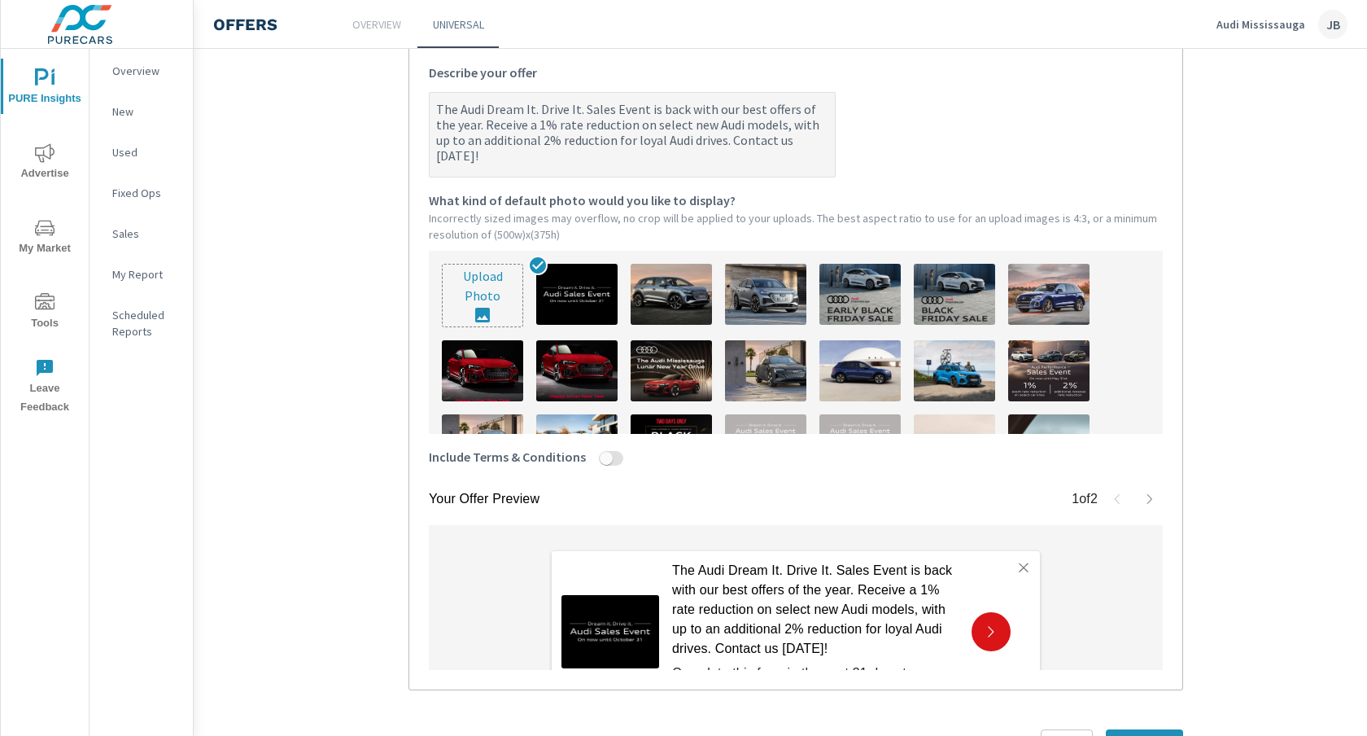
scroll to position [391, 0]
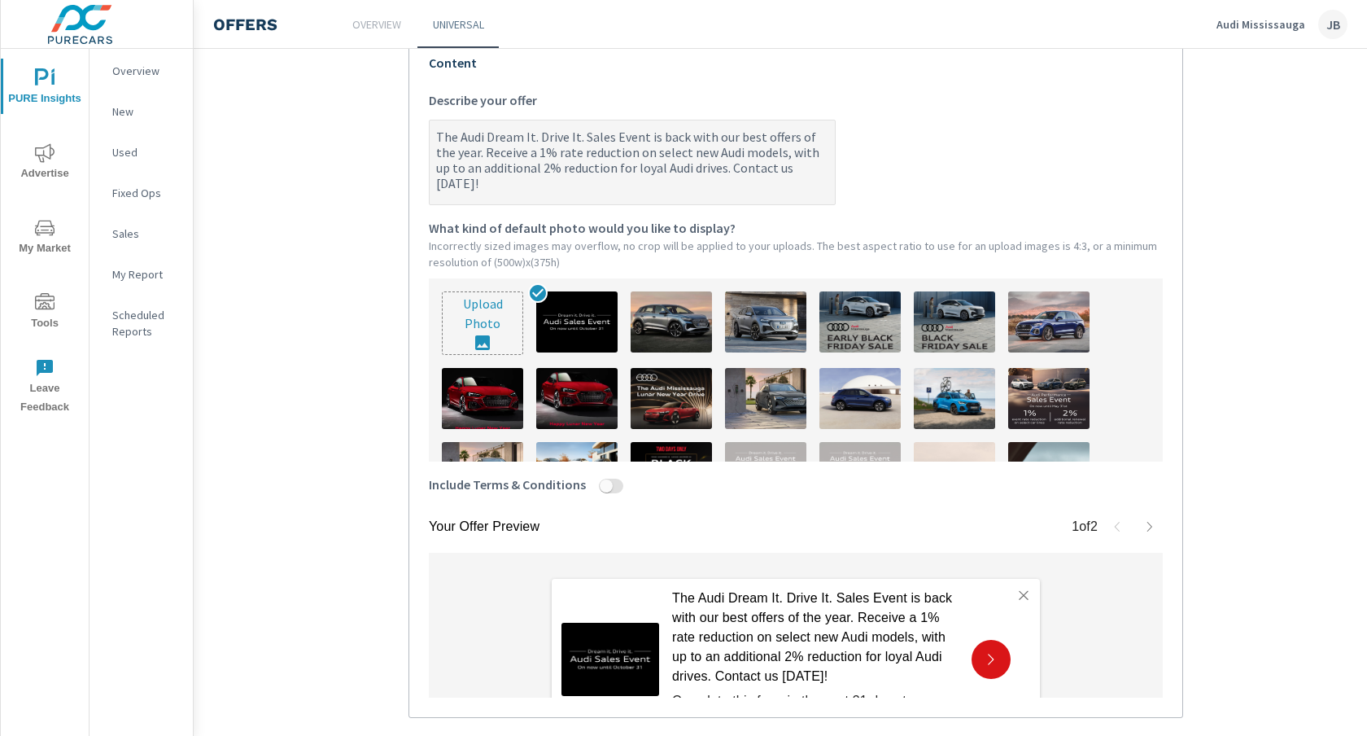
click at [631, 155] on textarea "The Audi Dream It. Drive It. Sales Event is back with our best offers of the ye…" at bounding box center [632, 163] width 405 height 81
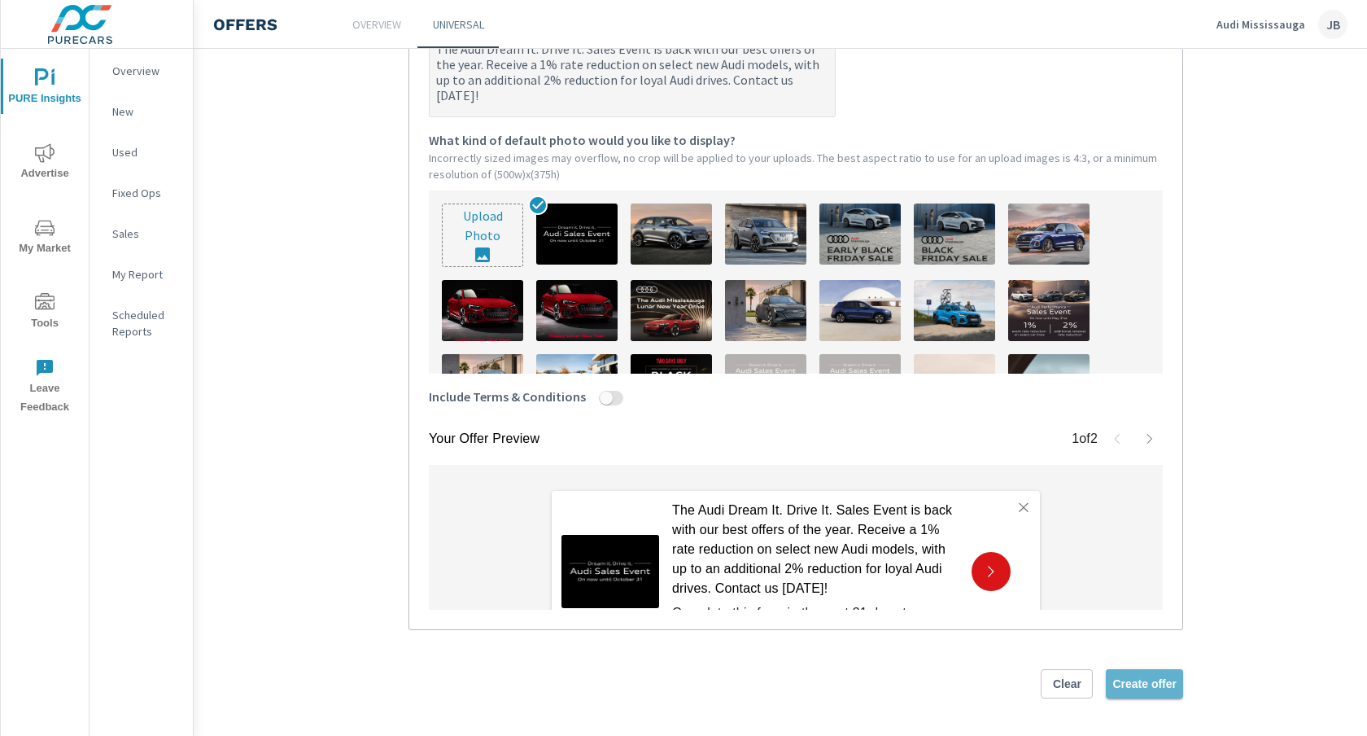
click at [1139, 682] on span "Create offer" at bounding box center [1144, 683] width 64 height 15
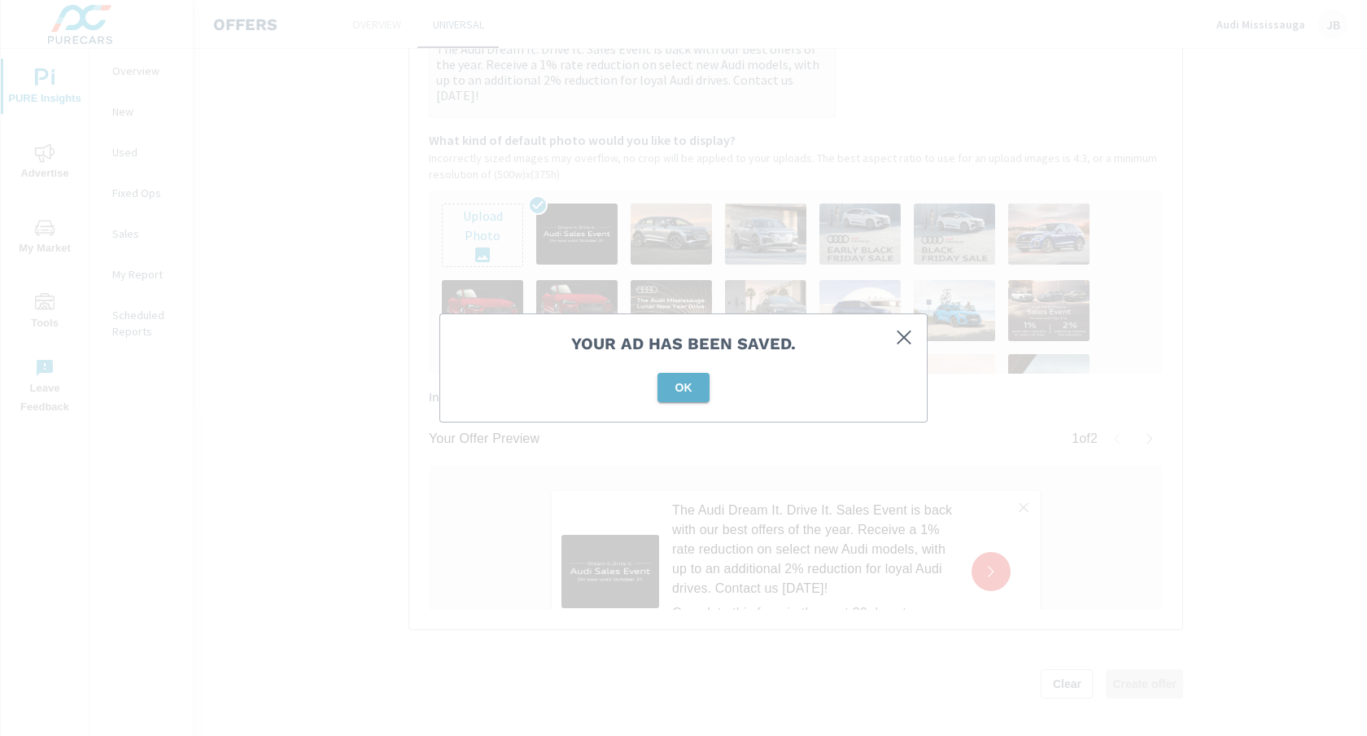
click at [684, 387] on span "OK" at bounding box center [683, 387] width 39 height 15
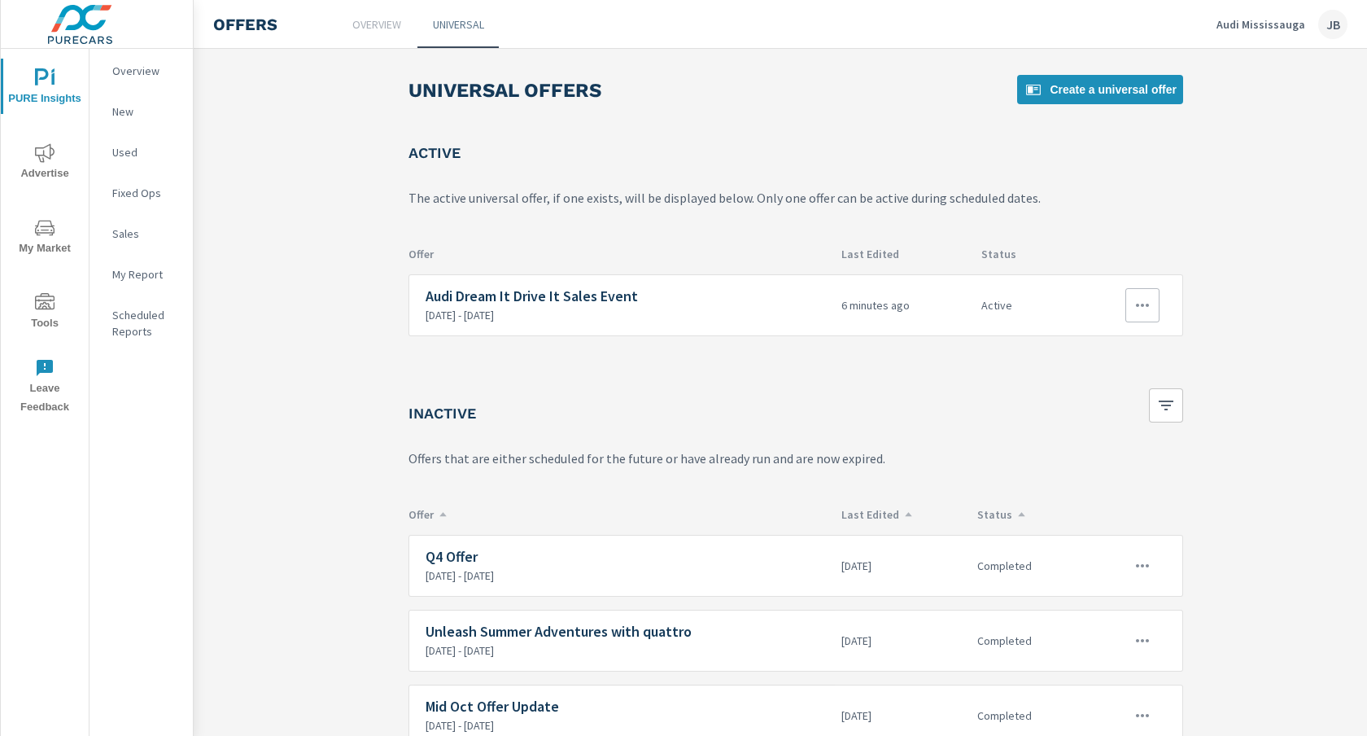
click at [627, 297] on h6 "Audi Dream It Drive It Sales Event" at bounding box center [627, 296] width 403 height 16
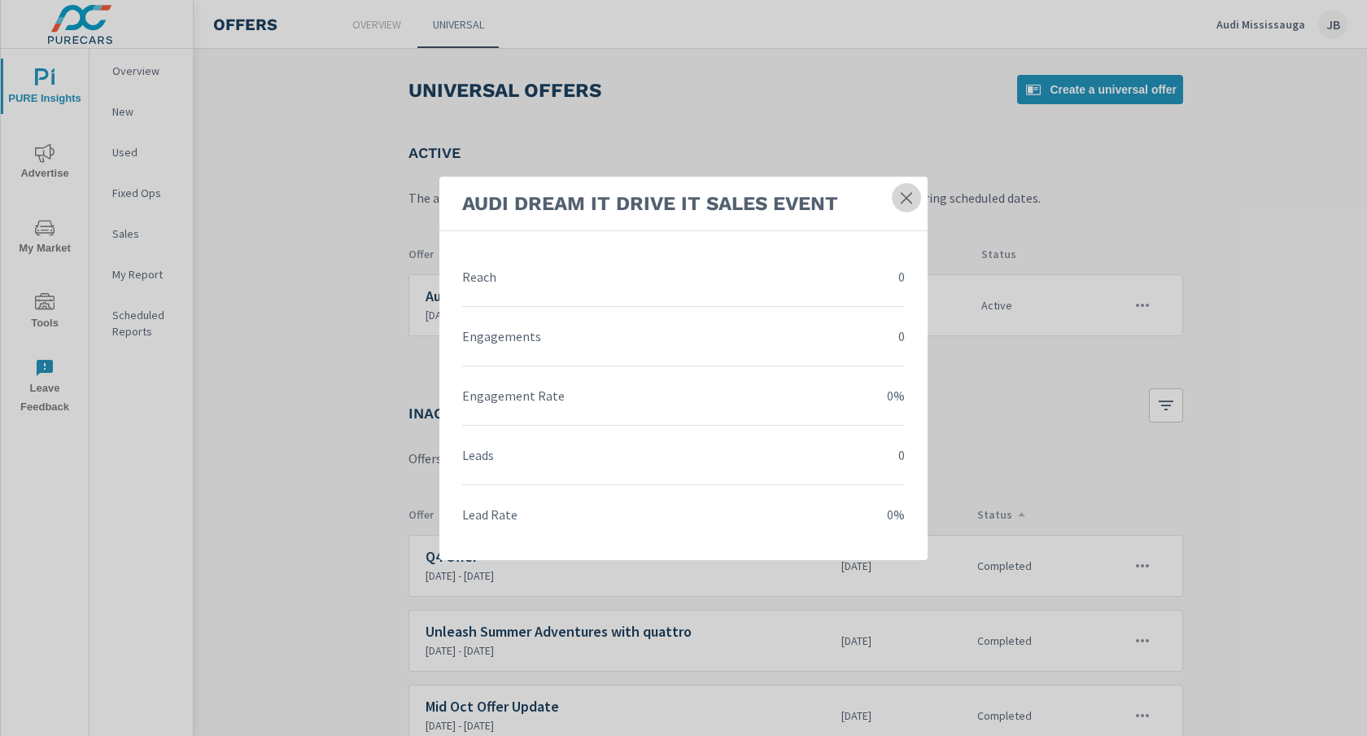
click at [898, 194] on link at bounding box center [906, 197] width 29 height 29
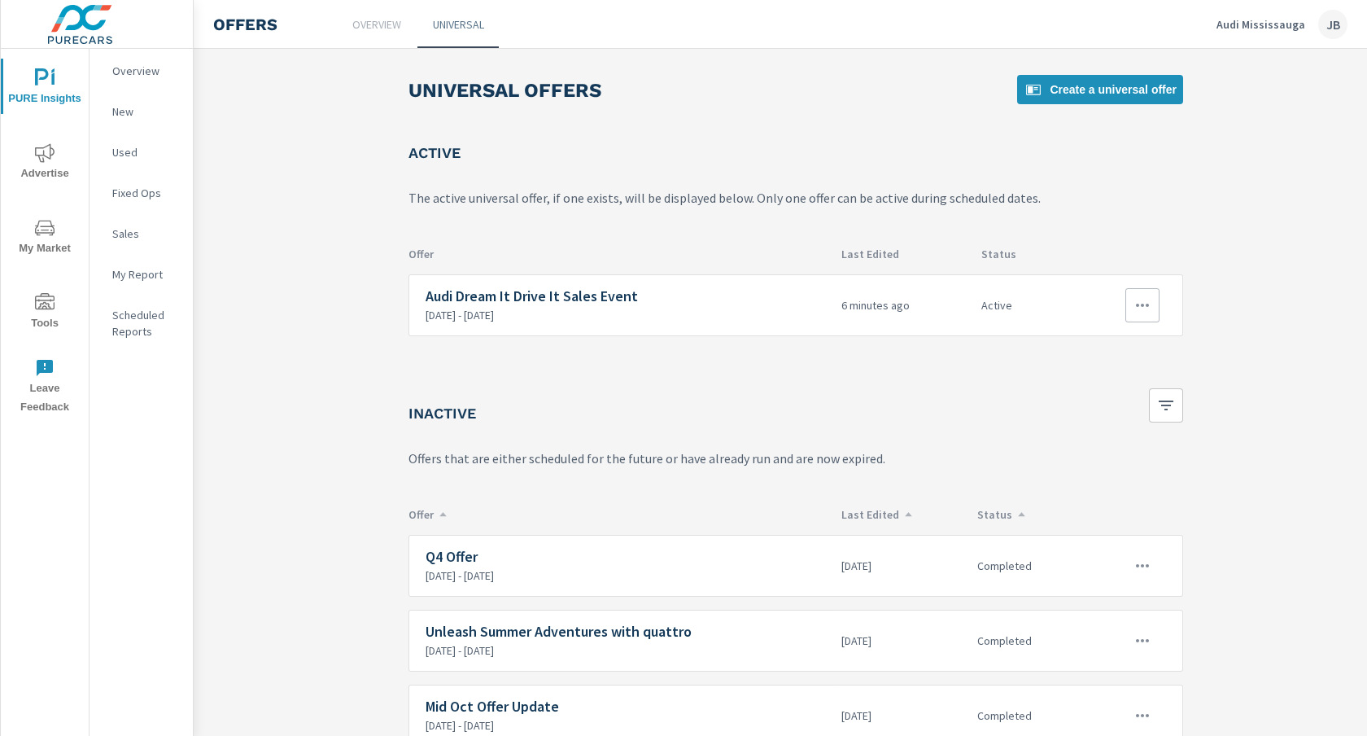
click at [1146, 292] on button "button" at bounding box center [1142, 305] width 34 height 34
click at [1077, 352] on link "Edit" at bounding box center [1113, 342] width 90 height 39
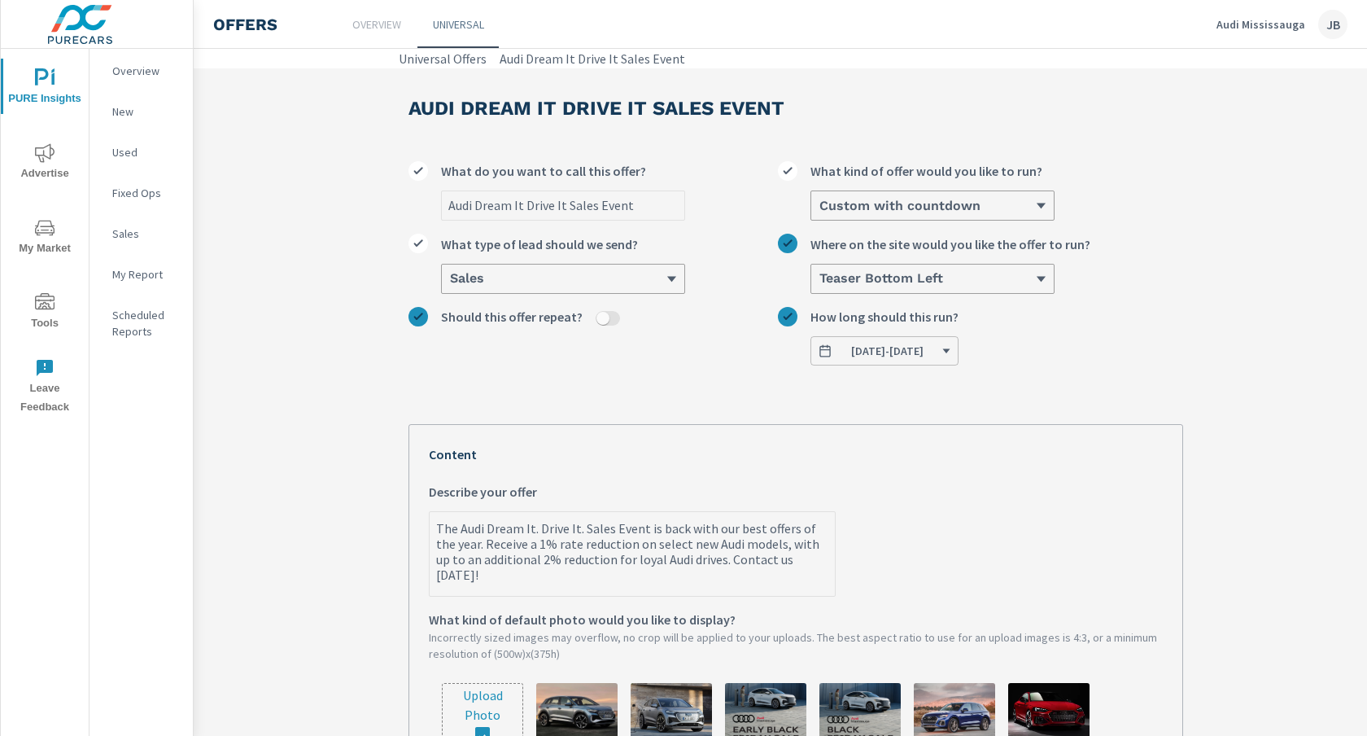
click at [692, 559] on textarea "The Audi Dream It. Drive It. Sales Event is back with our best offers of the ye…" at bounding box center [632, 554] width 405 height 81
click at [616, 544] on textarea "The Audi Dream It. Drive It. Sales Event is back with our best offers of the ye…" at bounding box center [632, 554] width 405 height 81
drag, startPoint x: 464, startPoint y: 542, endPoint x: 382, endPoint y: 500, distance: 91.7
click at [382, 500] on section "Audi Dream It Drive It Sales Event Audi Dream It Drive It Sales Event What do y…" at bounding box center [796, 676] width 1204 height 1217
click at [495, 526] on textarea "For a limitied time only, receive a 1% rate reduction and up to $6,000 in credi…" at bounding box center [632, 554] width 405 height 81
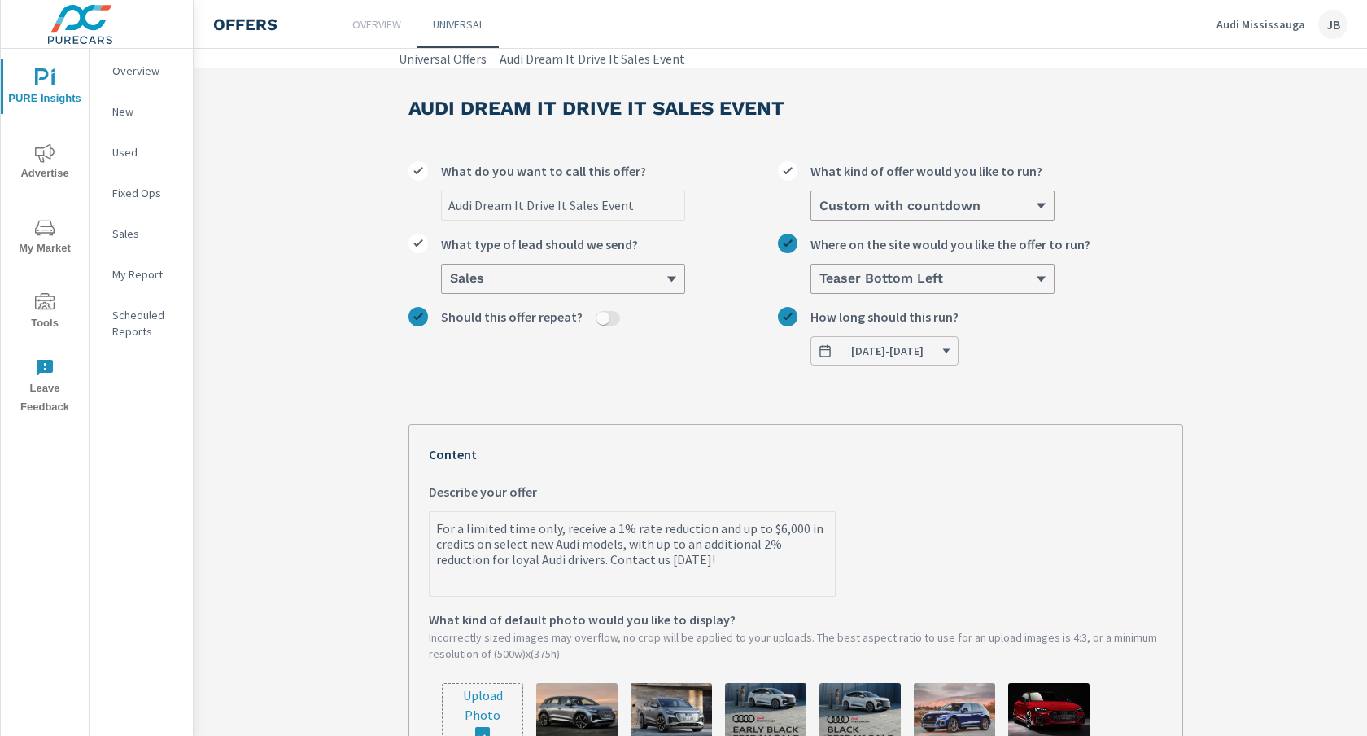
click at [440, 541] on textarea "For a limited time only, receive a 1% rate reduction and up to $6,000 in credit…" at bounding box center [632, 554] width 405 height 81
click at [806, 543] on textarea "For a limited time only, receive a 1% rate reduction and up to $6,000 in Audi c…" at bounding box center [632, 554] width 405 height 81
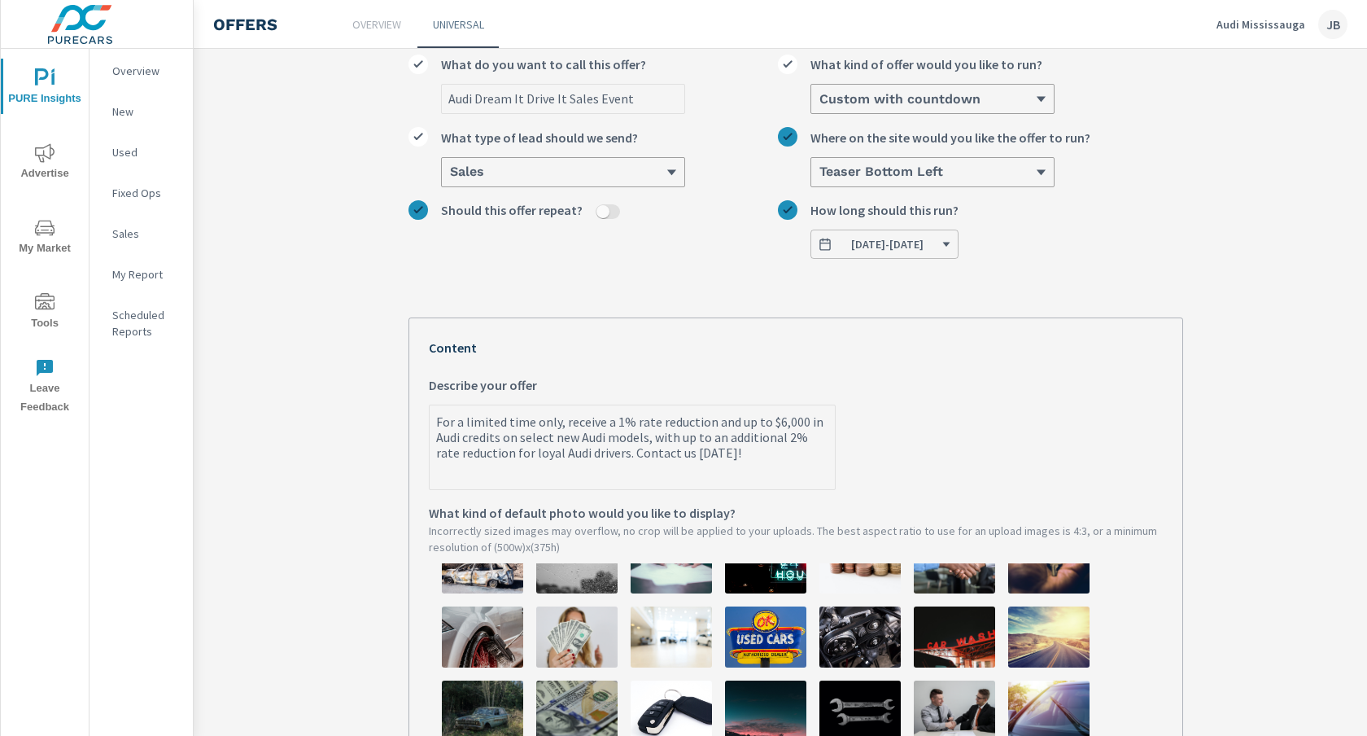
scroll to position [269, 0]
click at [575, 453] on textarea "For a limited time only, receive a 1% rate reduction and up to $6,000 in Audi c…" at bounding box center [632, 448] width 405 height 81
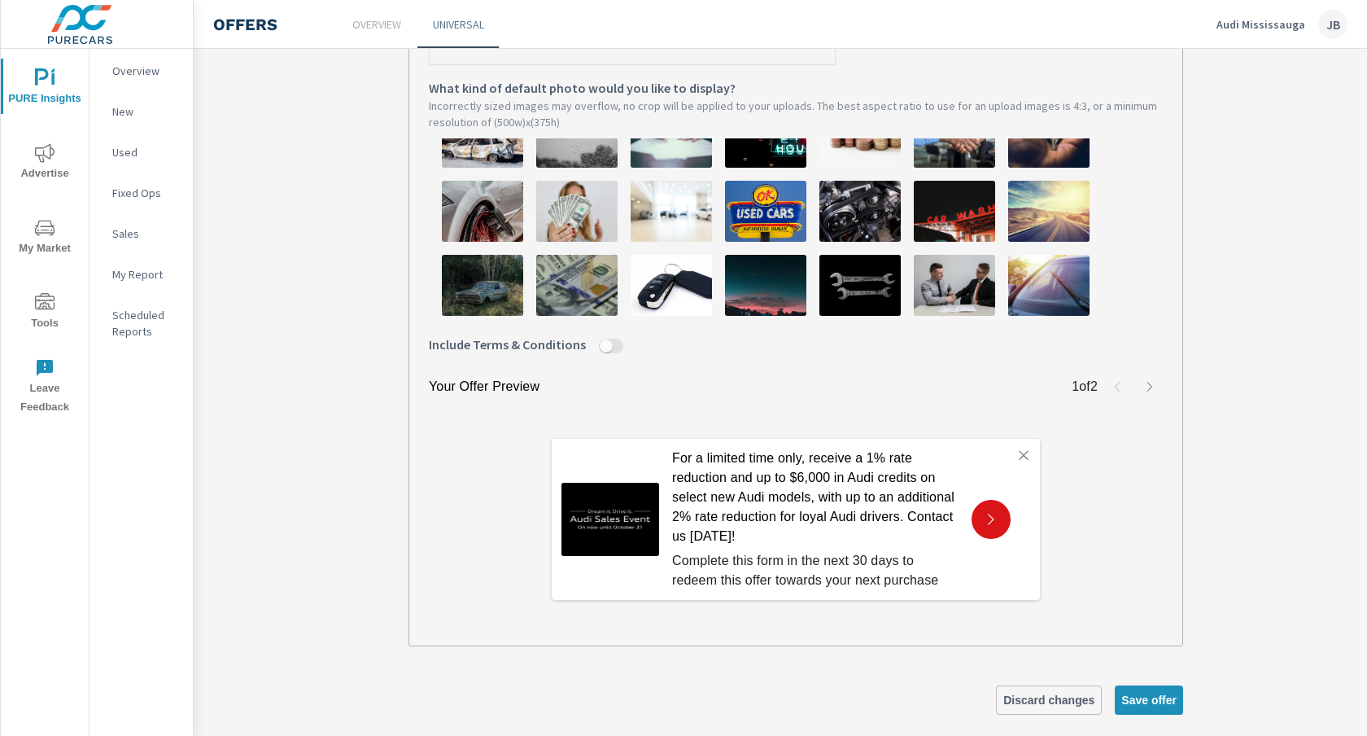
scroll to position [548, 0]
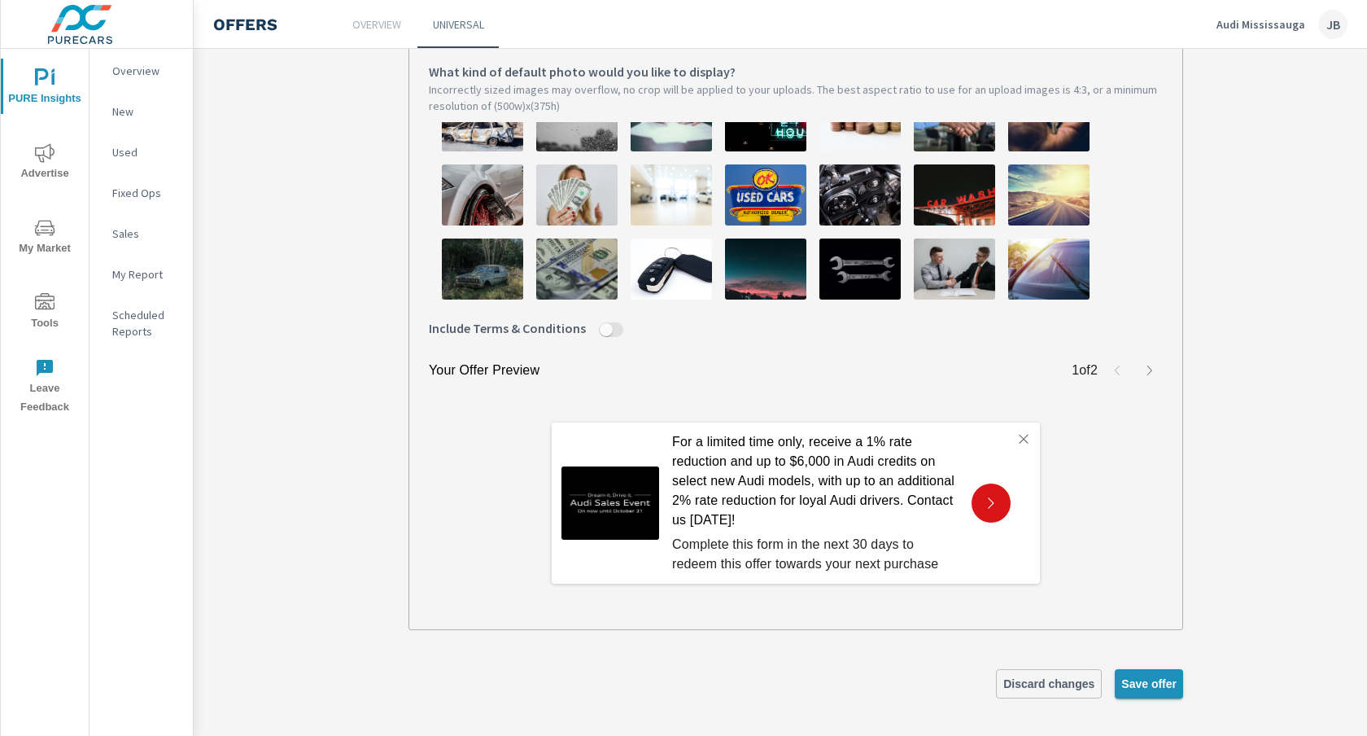
click at [1147, 679] on span "Save offer" at bounding box center [1148, 683] width 55 height 15
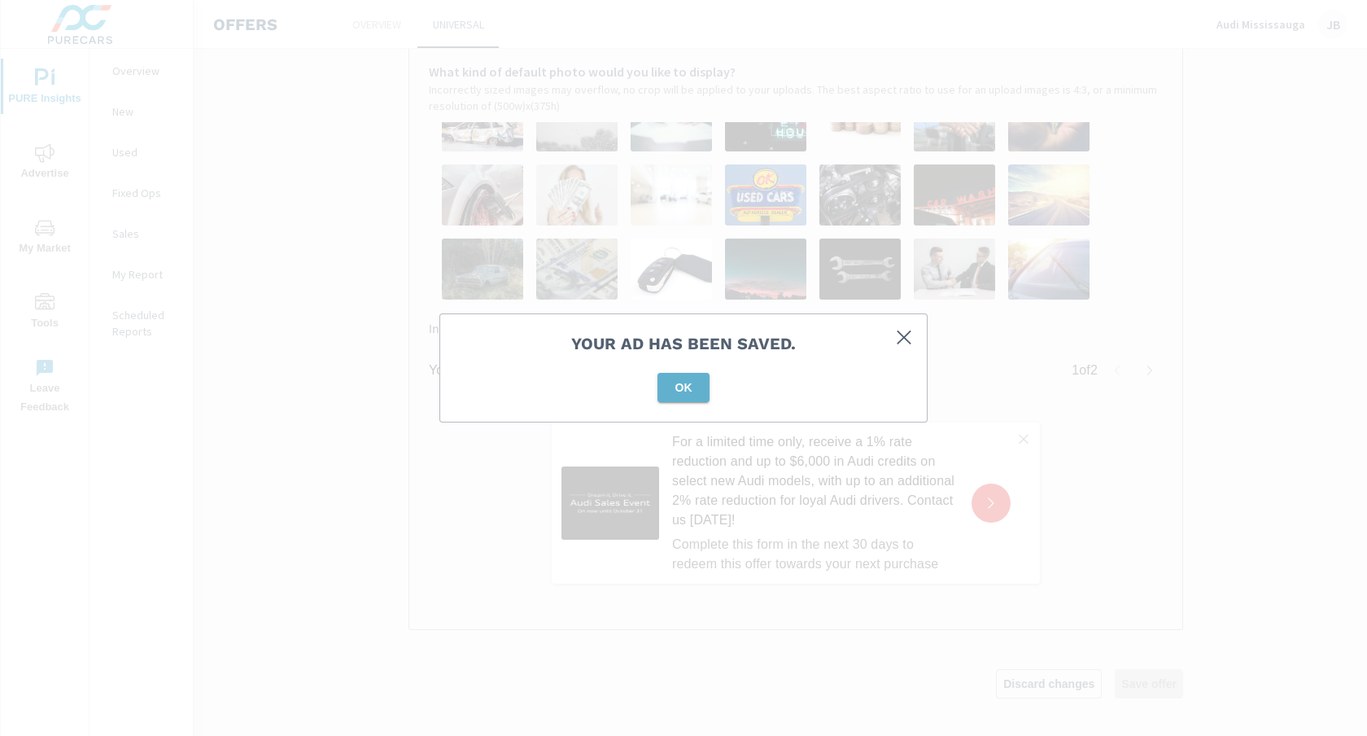
click at [684, 391] on span "OK" at bounding box center [683, 387] width 39 height 15
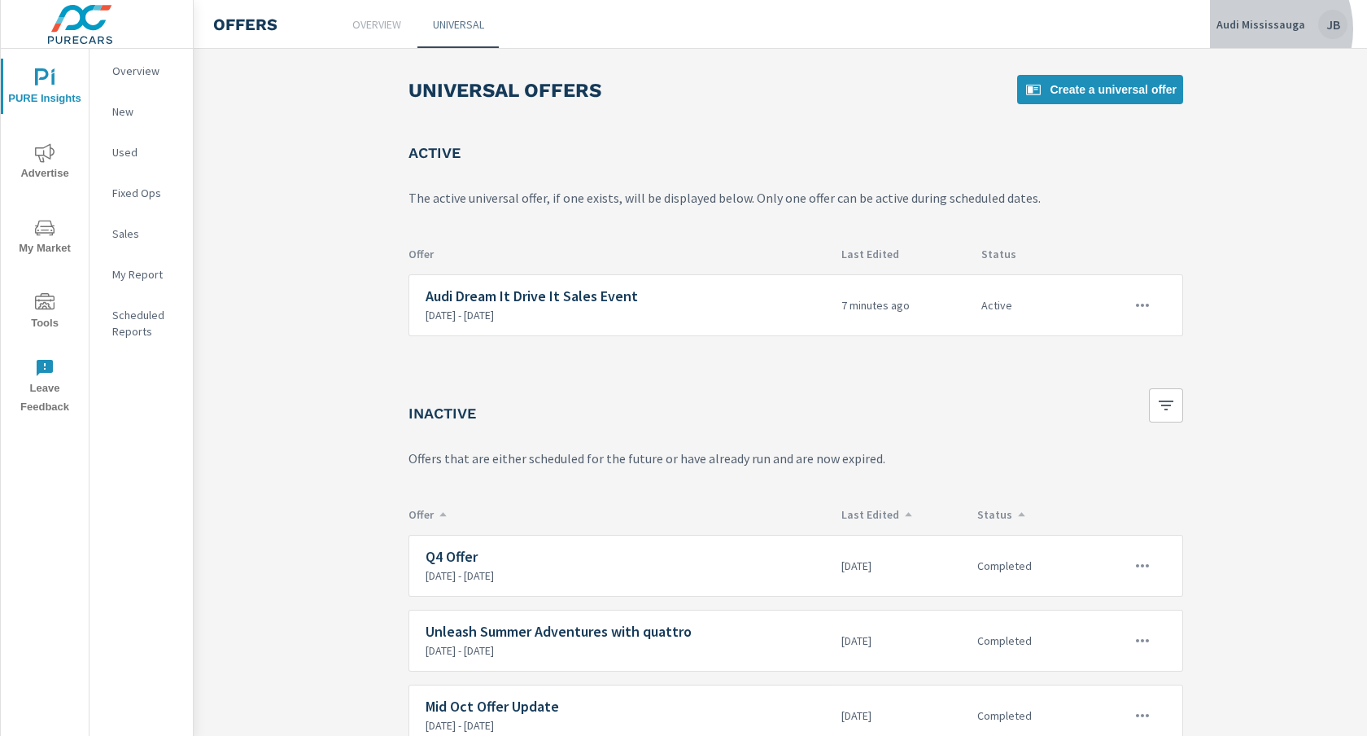
click at [1260, 29] on p "Audi Mississauga" at bounding box center [1261, 24] width 89 height 15
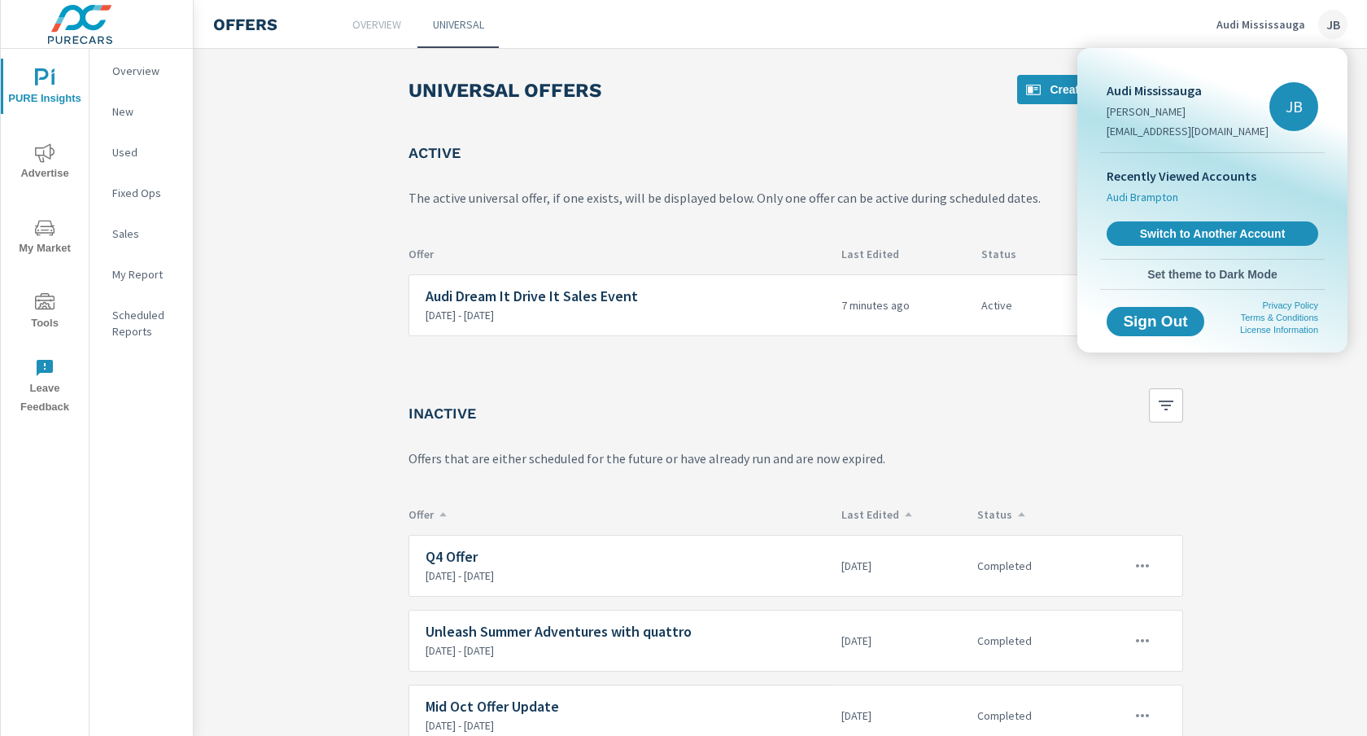
click at [1159, 204] on span "Audi Brampton" at bounding box center [1143, 197] width 72 height 16
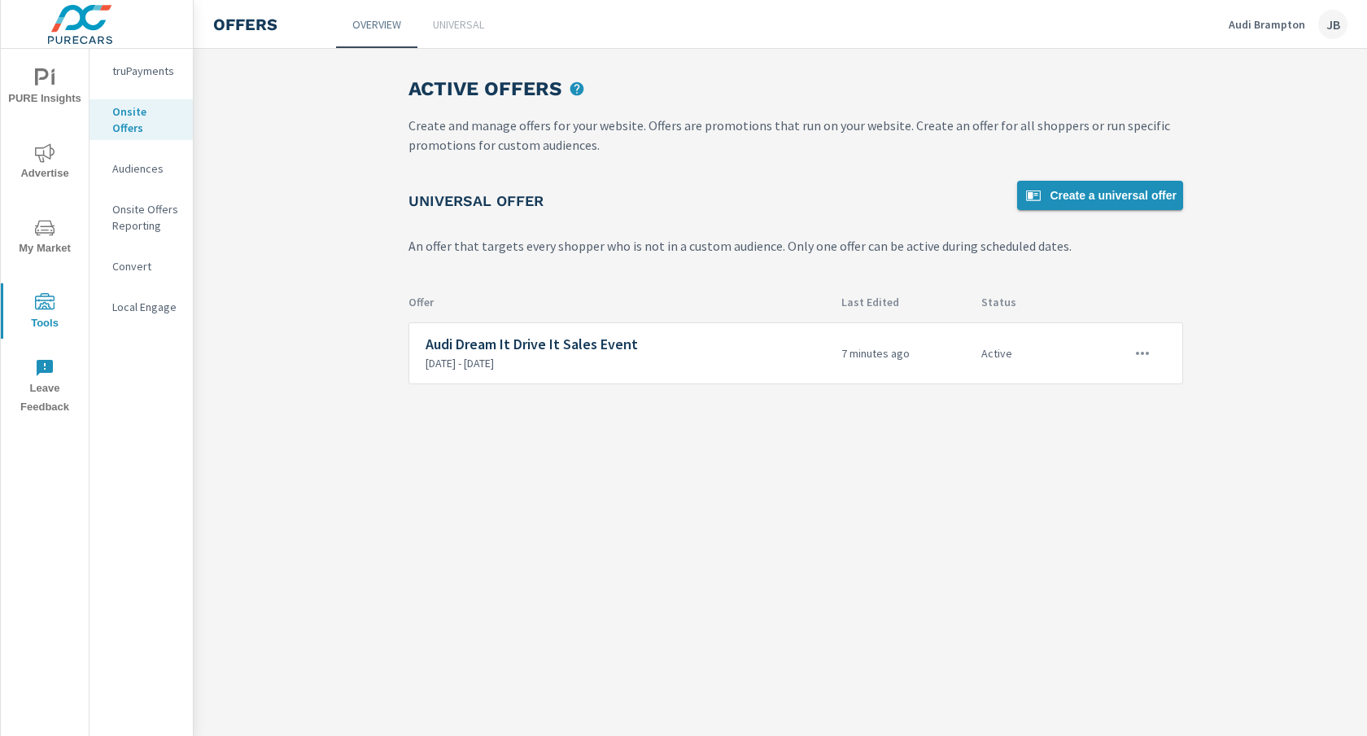
click at [1085, 194] on span "Create a universal offer" at bounding box center [1100, 196] width 153 height 20
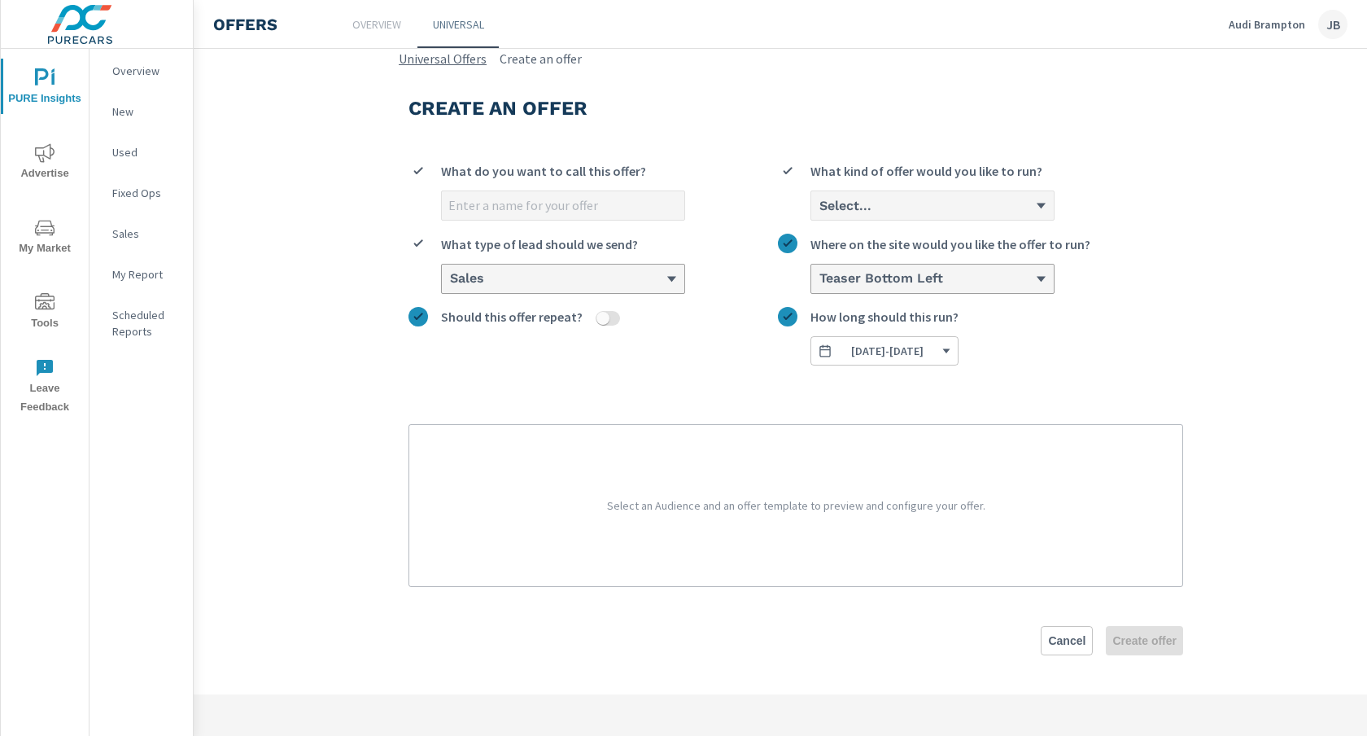
click at [432, 53] on link "Universal Offers" at bounding box center [443, 59] width 88 height 20
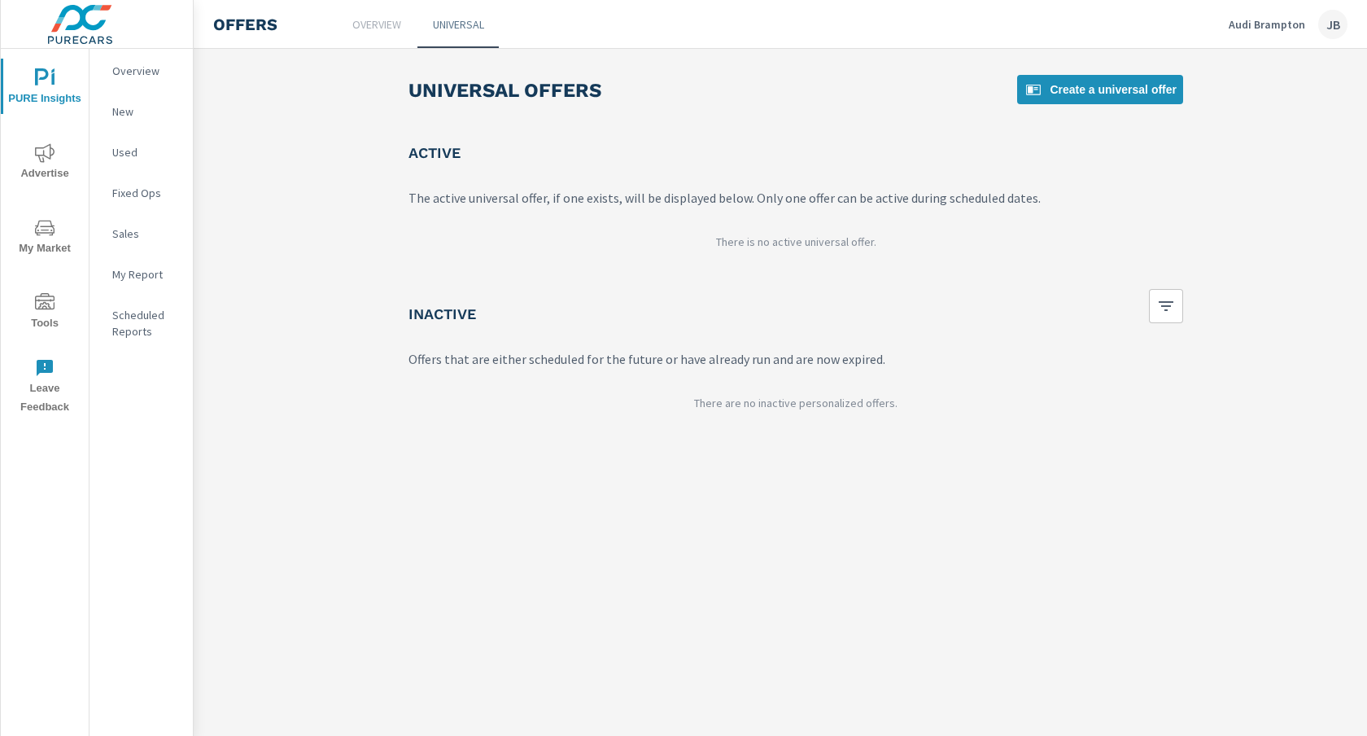
click at [383, 26] on p "Overview" at bounding box center [376, 24] width 49 height 16
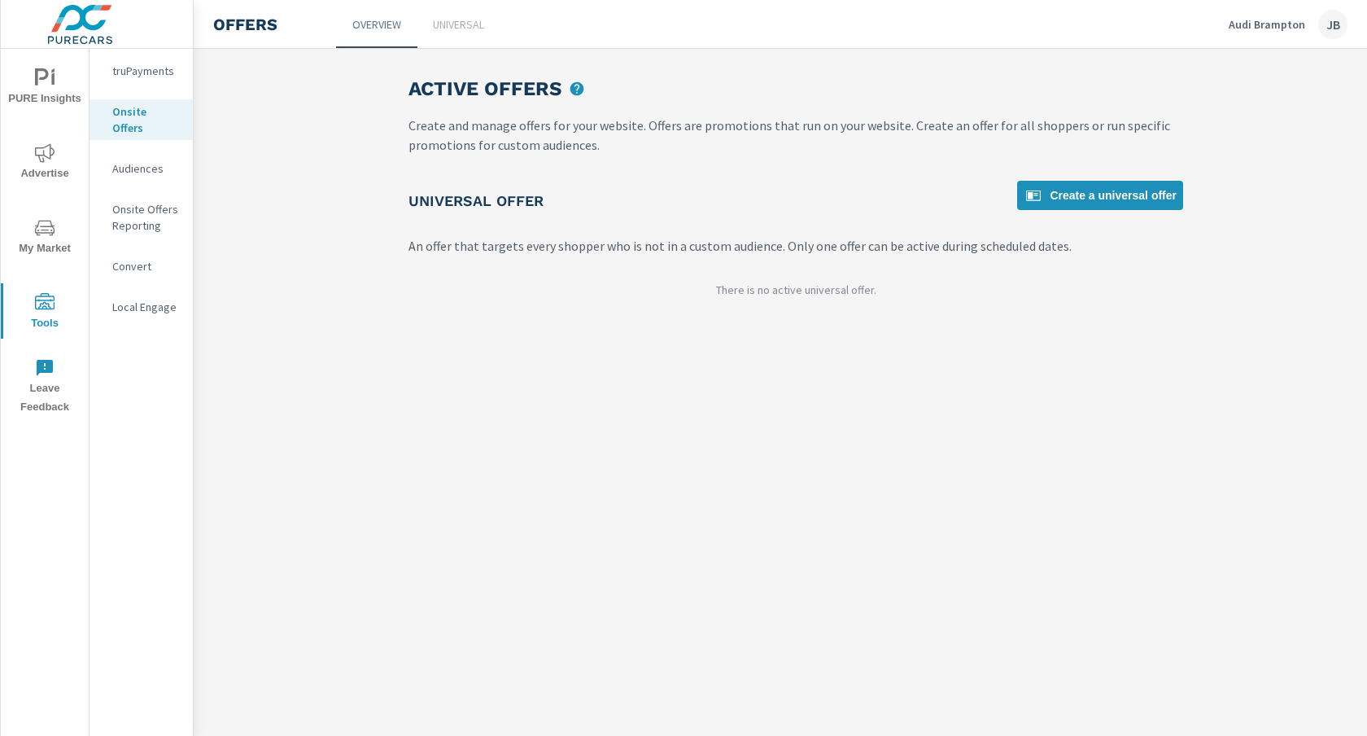
click at [446, 24] on p "Universal" at bounding box center [458, 24] width 51 height 16
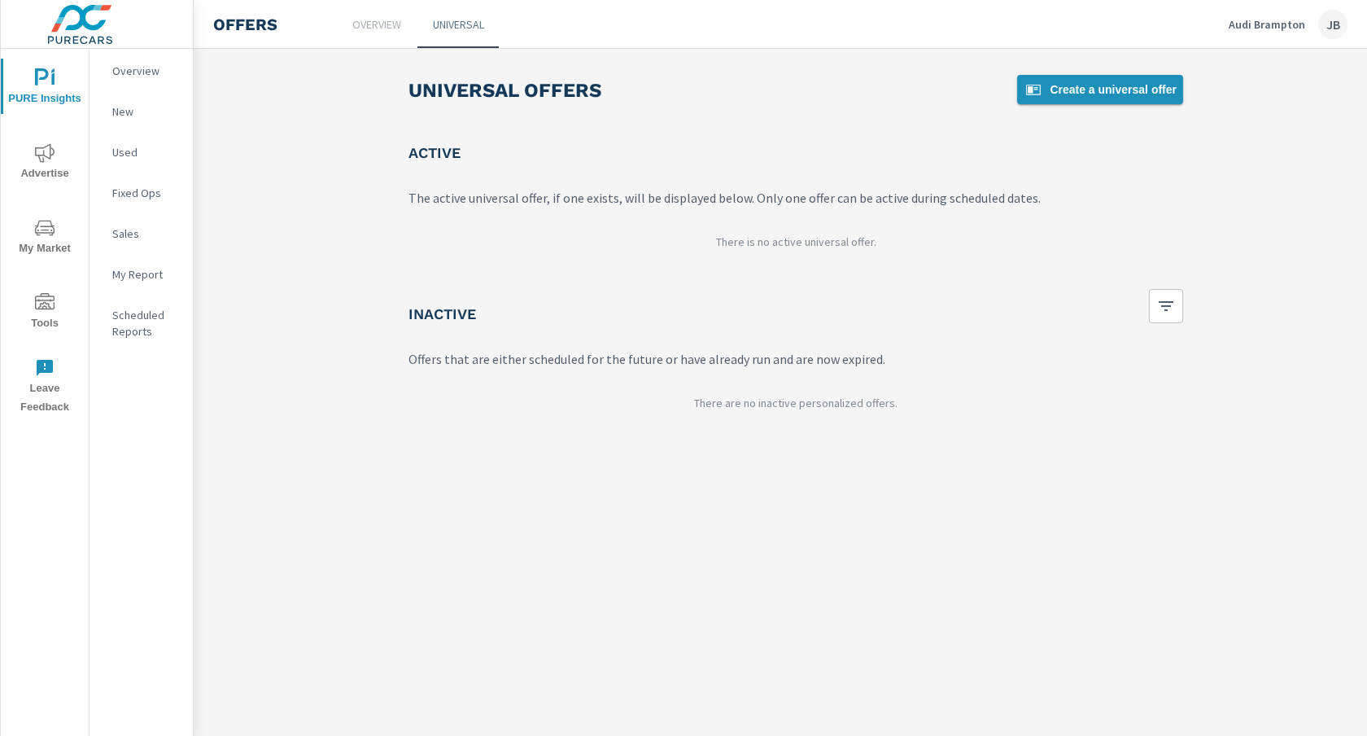
click at [1096, 90] on span "Create a universal offer" at bounding box center [1100, 90] width 153 height 20
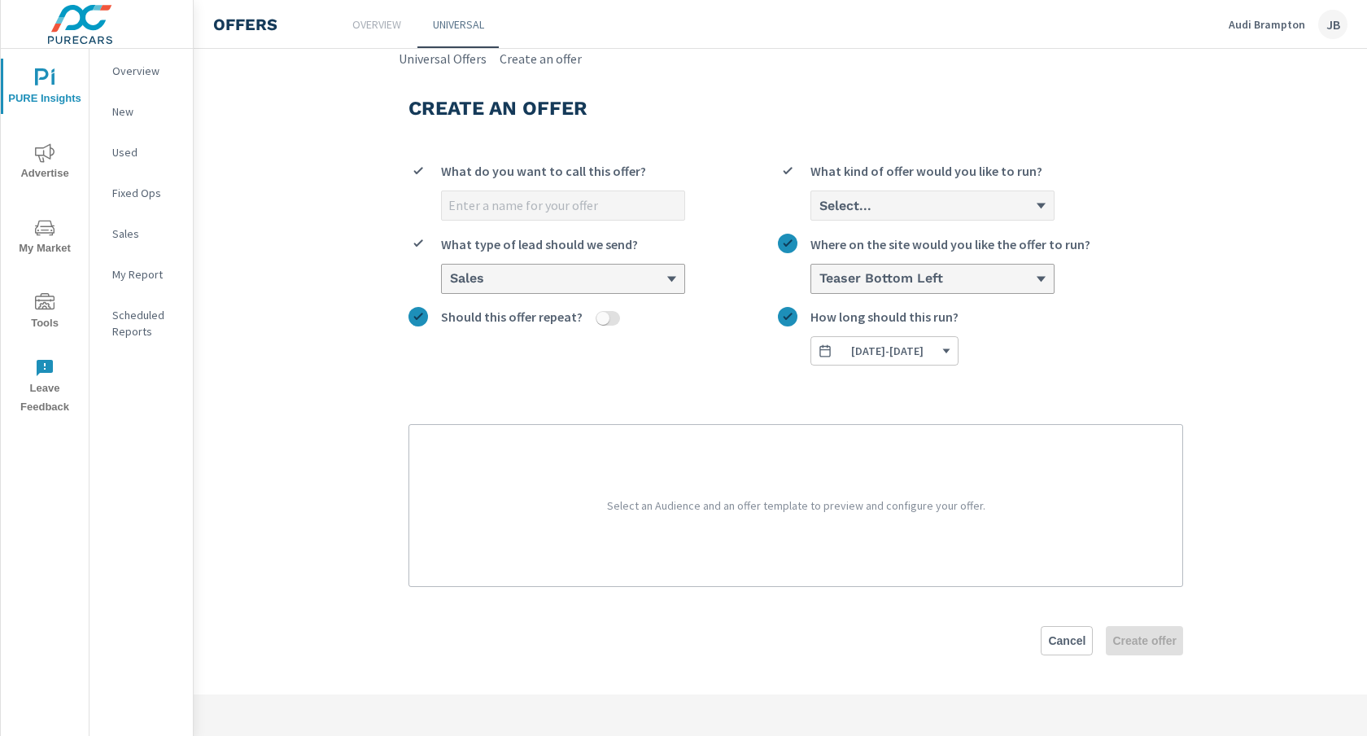
click at [601, 211] on input "What do you want to call this offer?" at bounding box center [563, 205] width 242 height 28
click at [893, 207] on div "Select..." at bounding box center [926, 205] width 217 height 15
click at [819, 207] on input "Select... What kind of offer would you like to run?" at bounding box center [819, 206] width 2 height 15
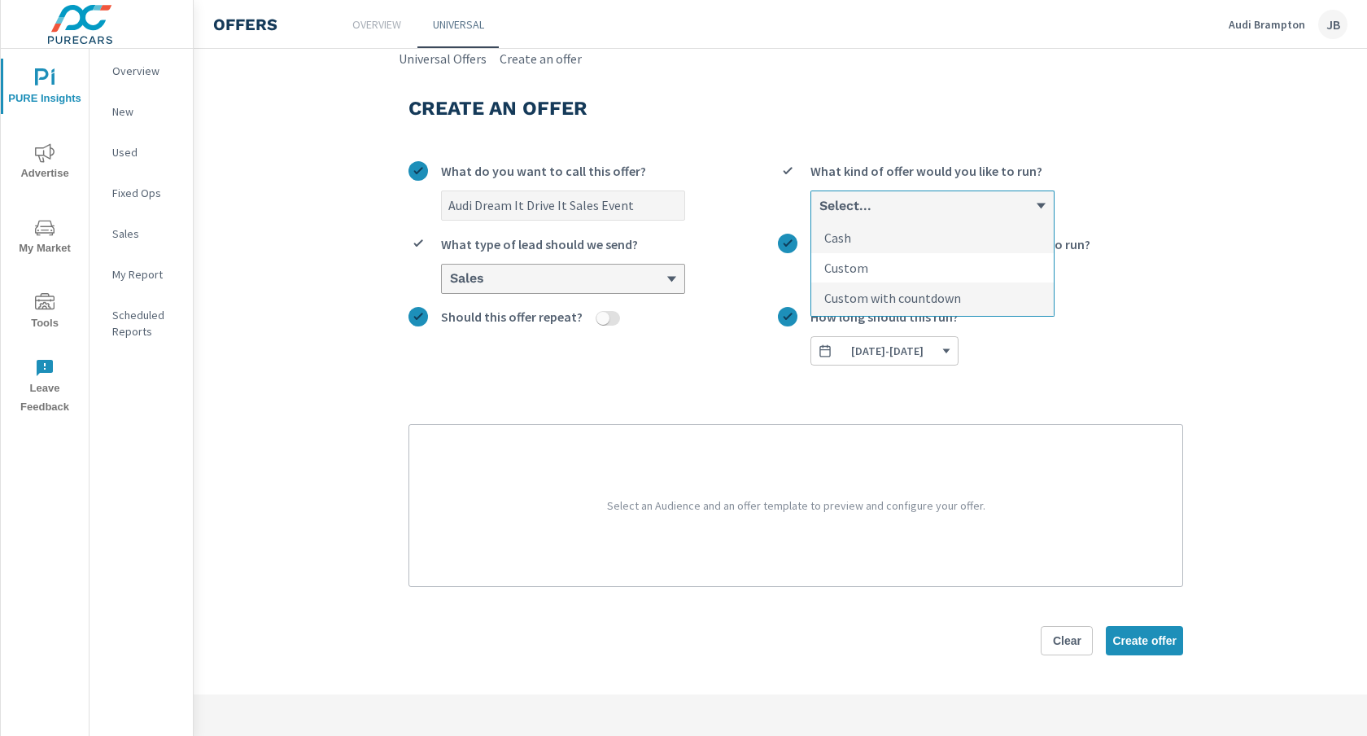
click at [883, 281] on li "Custom" at bounding box center [932, 268] width 242 height 30
click at [819, 213] on input "option Custom focused, 2 of 3. 3 results available. Use Up and Down to choose o…" at bounding box center [819, 206] width 2 height 15
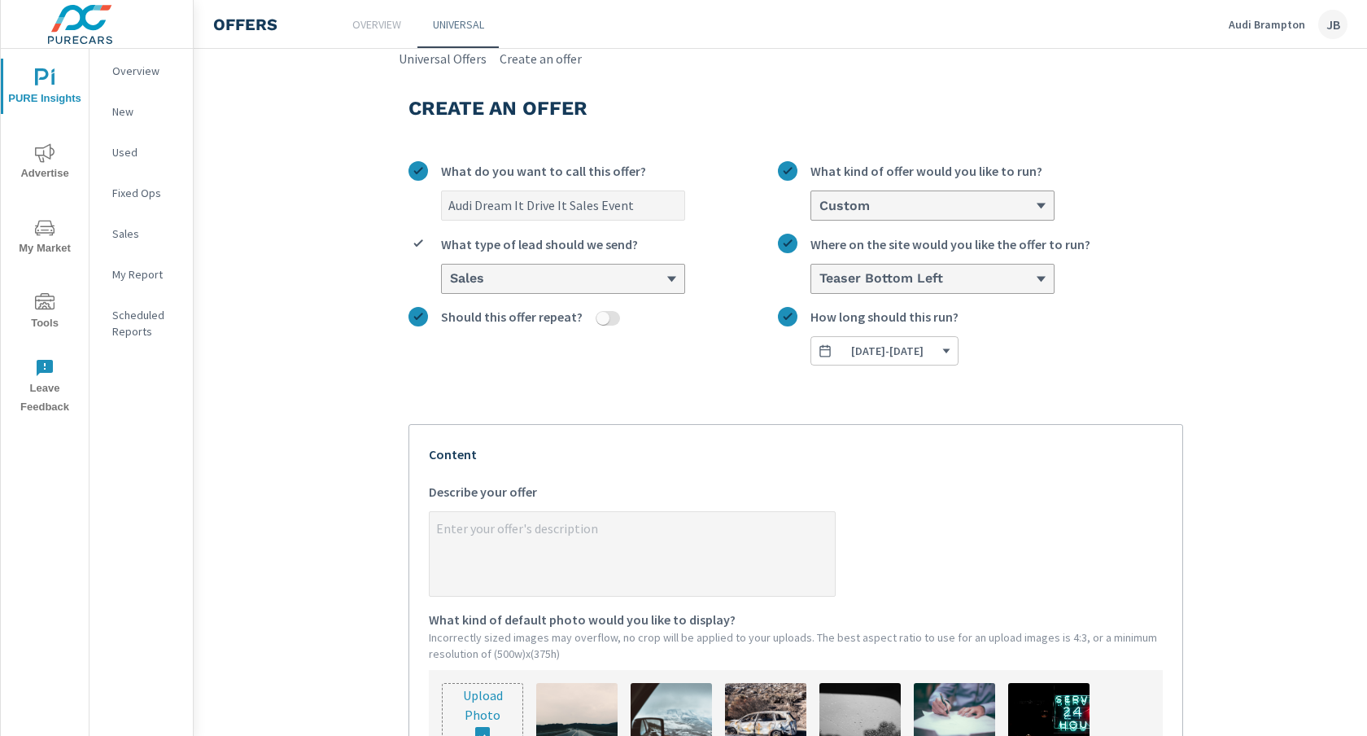
click at [583, 545] on textarea "x Describe your offer" at bounding box center [632, 554] width 405 height 81
paste textarea "For a limited time only, receive a 1% rate reduction and up to $6,000 in Audi c…"
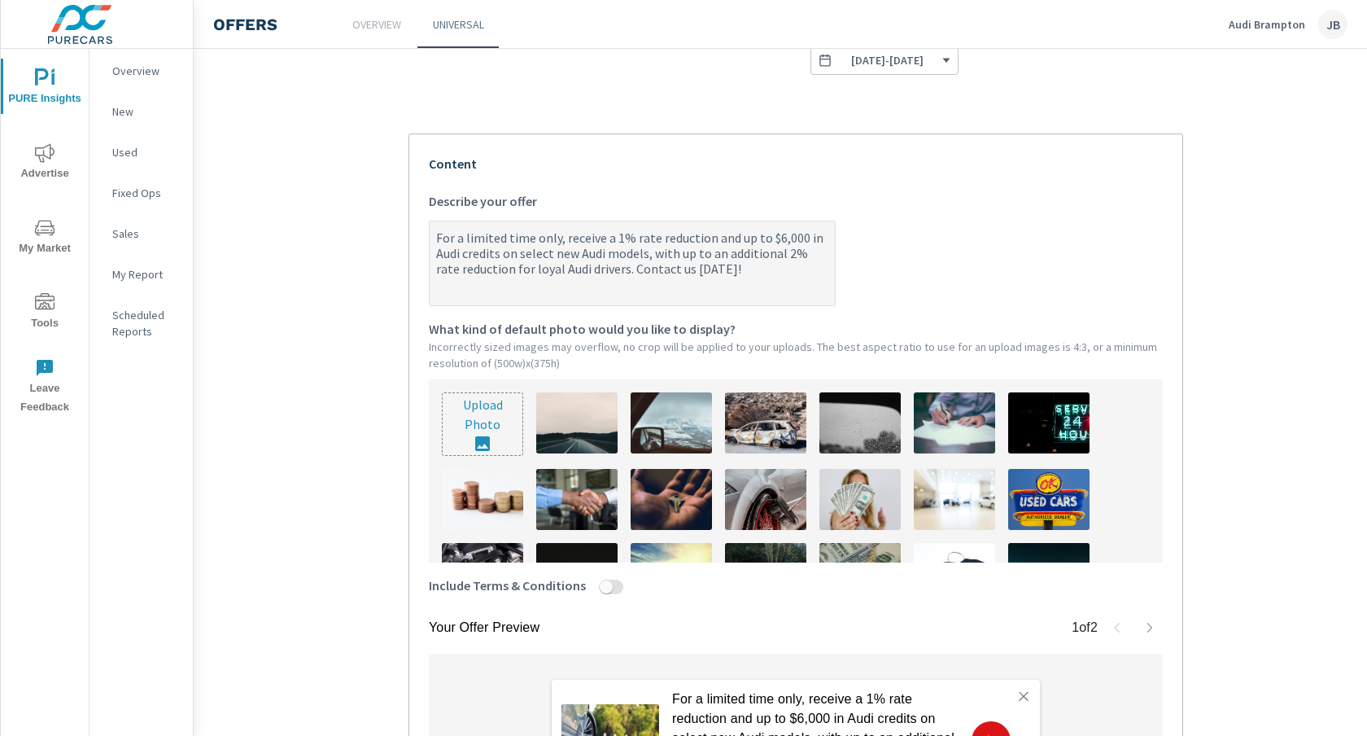
click at [465, 426] on input "file" at bounding box center [483, 424] width 80 height 62
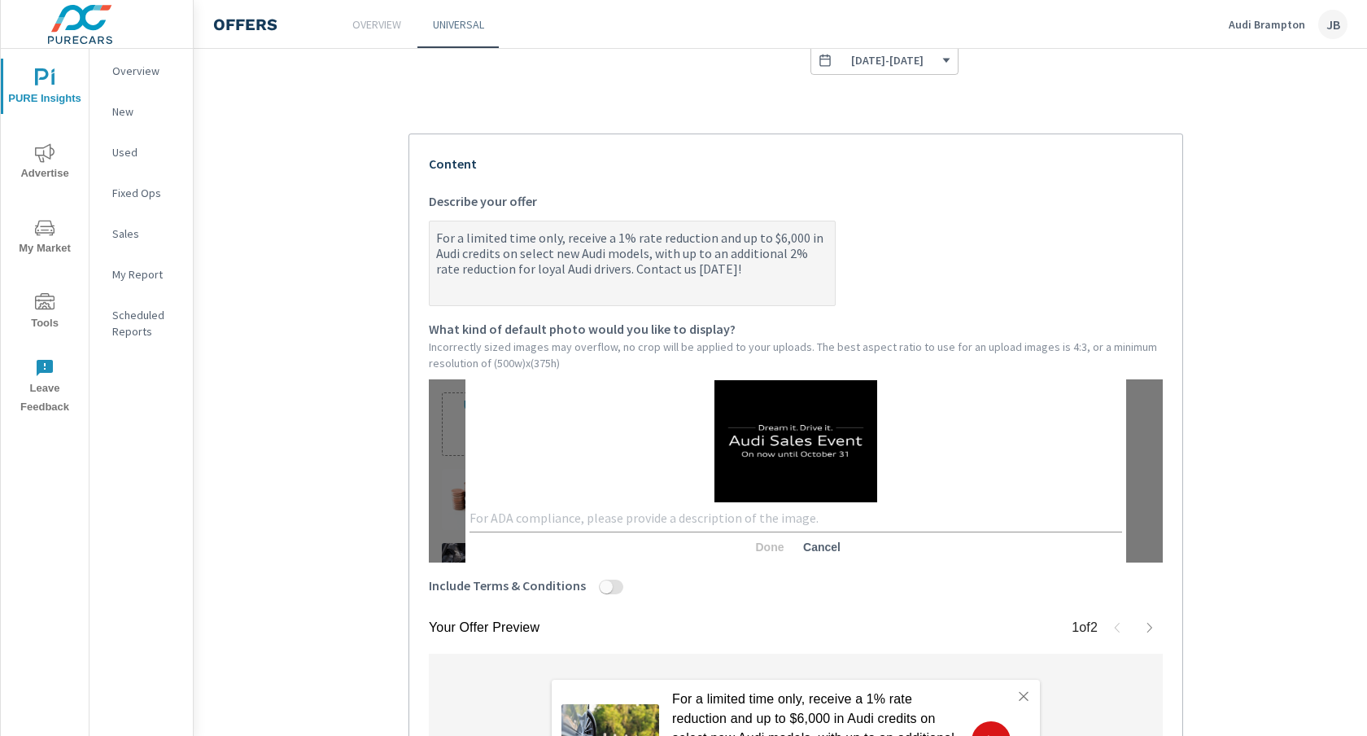
click at [567, 517] on textarea at bounding box center [796, 518] width 653 height 16
click at [774, 548] on span "Done" at bounding box center [769, 547] width 39 height 15
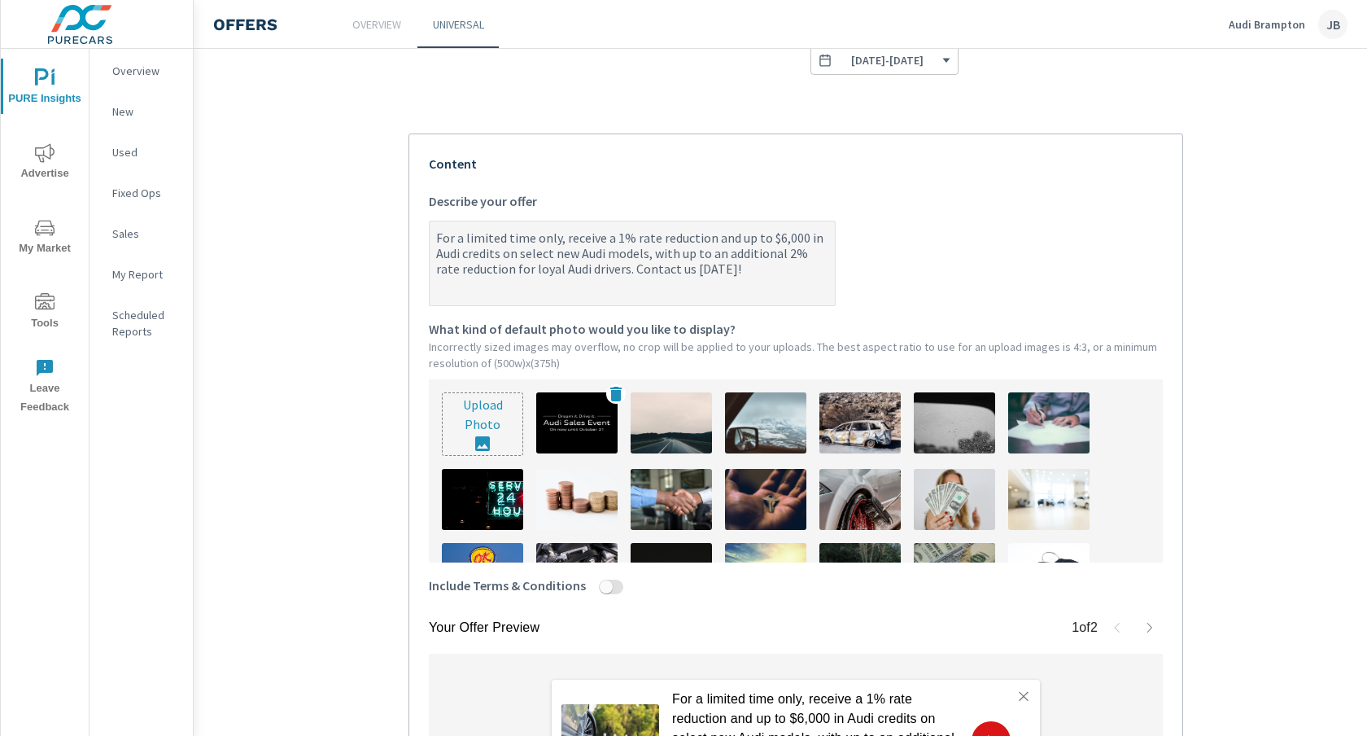
click at [579, 414] on img at bounding box center [576, 422] width 81 height 61
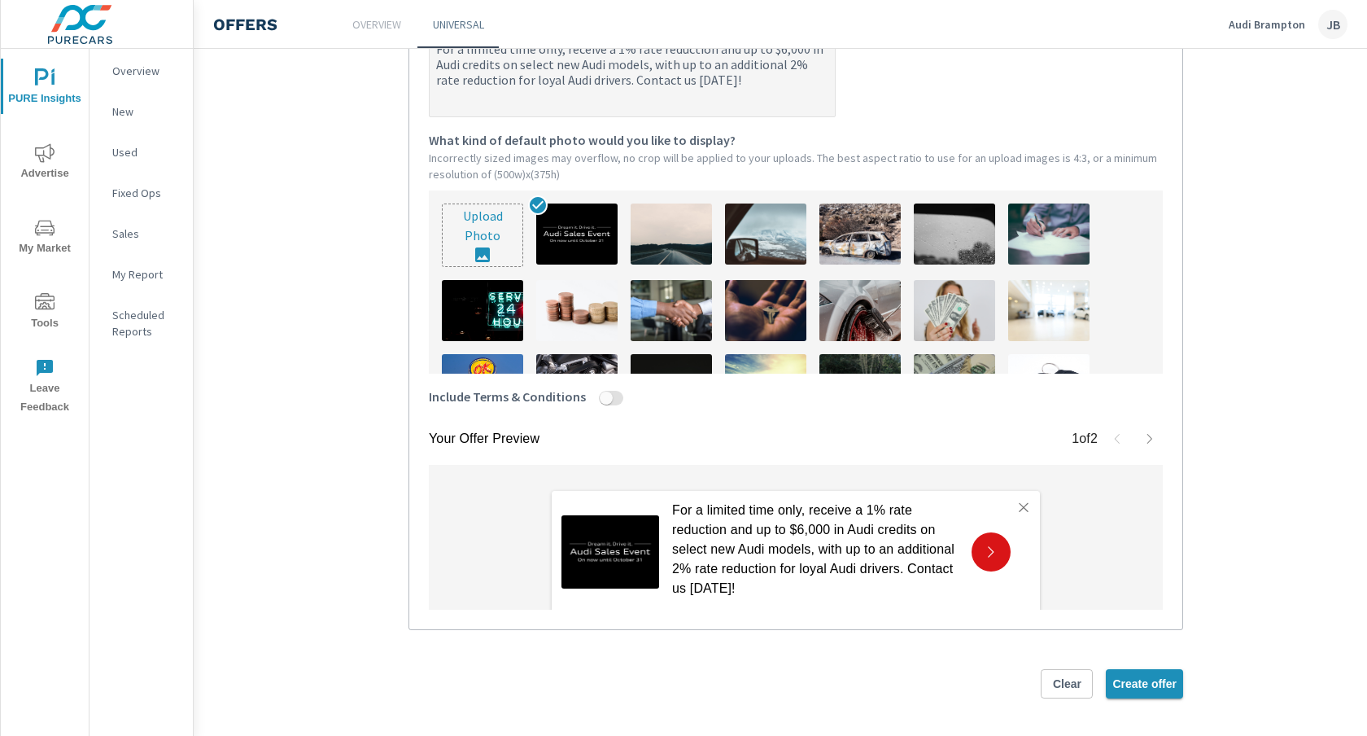
click at [1134, 679] on span "Create offer" at bounding box center [1144, 683] width 64 height 15
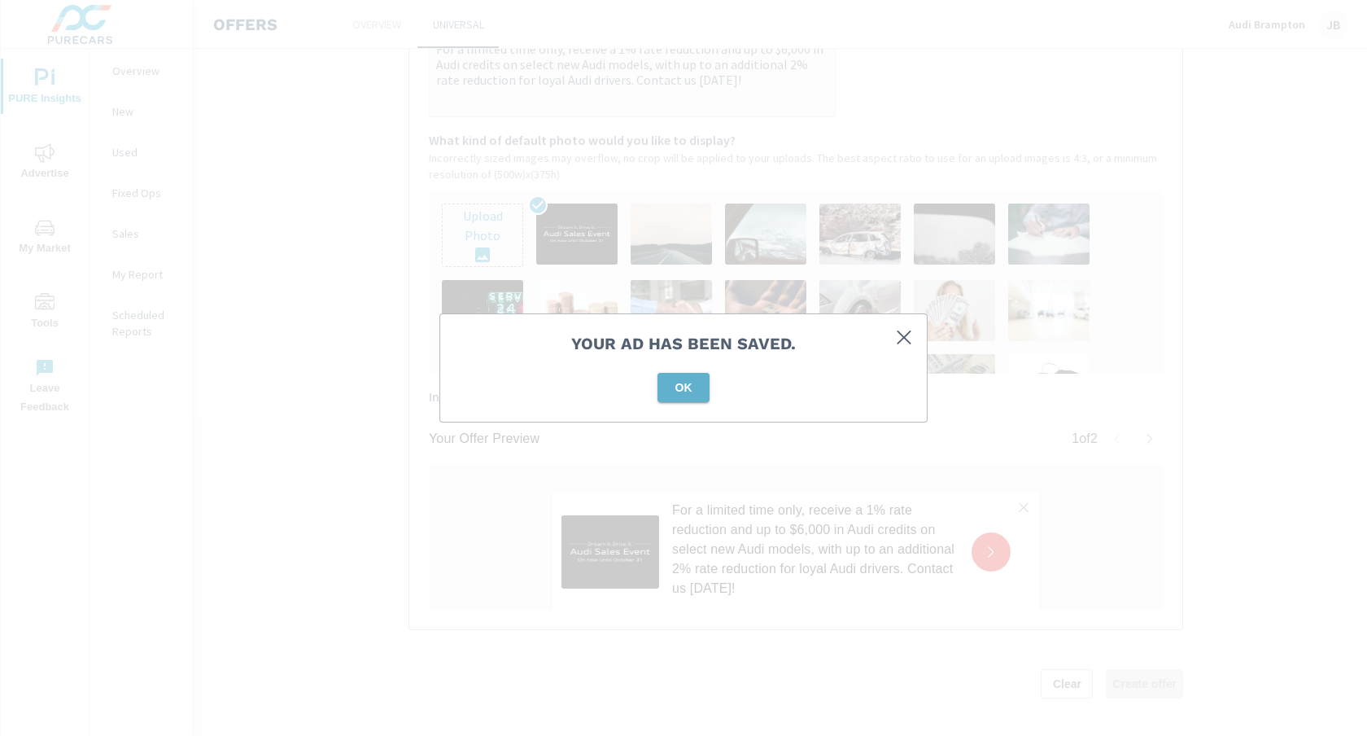
click at [701, 389] on span "OK" at bounding box center [683, 387] width 39 height 15
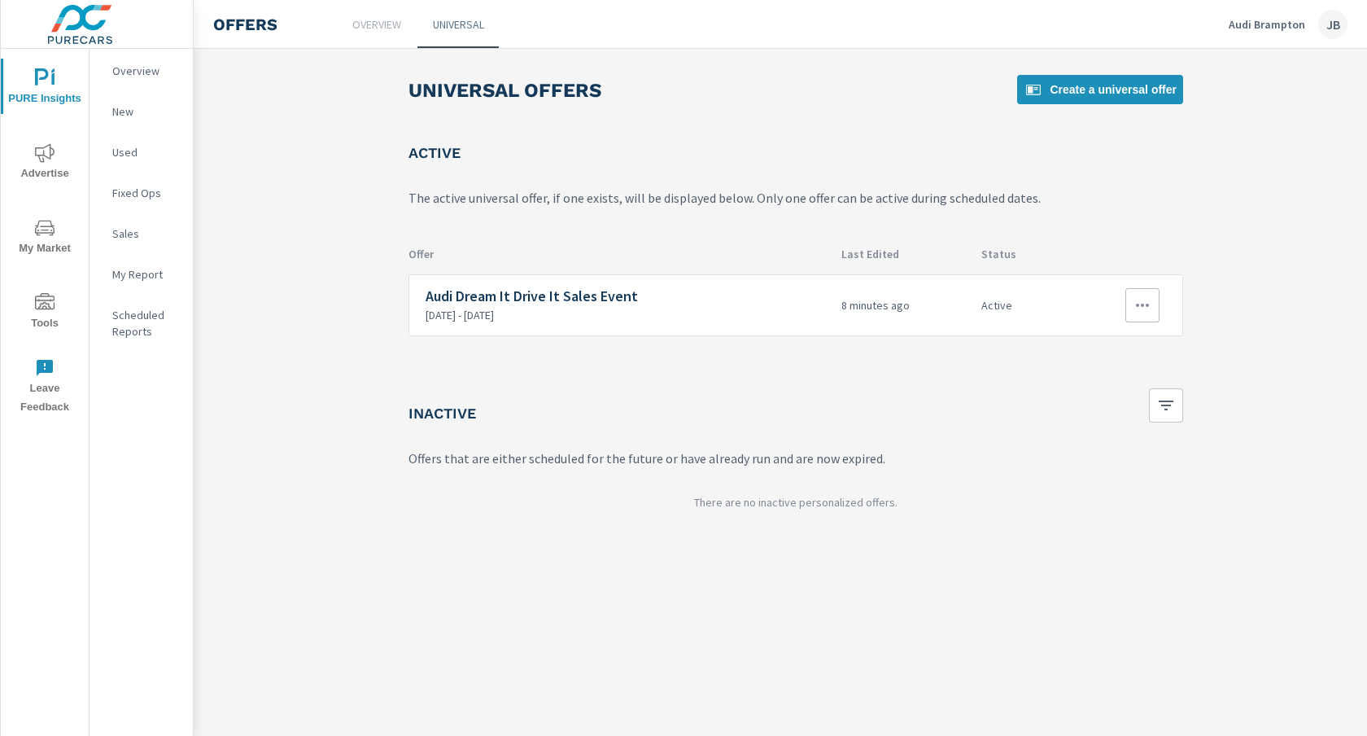
click at [1147, 310] on icon "button" at bounding box center [1143, 305] width 20 height 20
click at [1095, 342] on div "Edit" at bounding box center [1088, 343] width 23 height 20
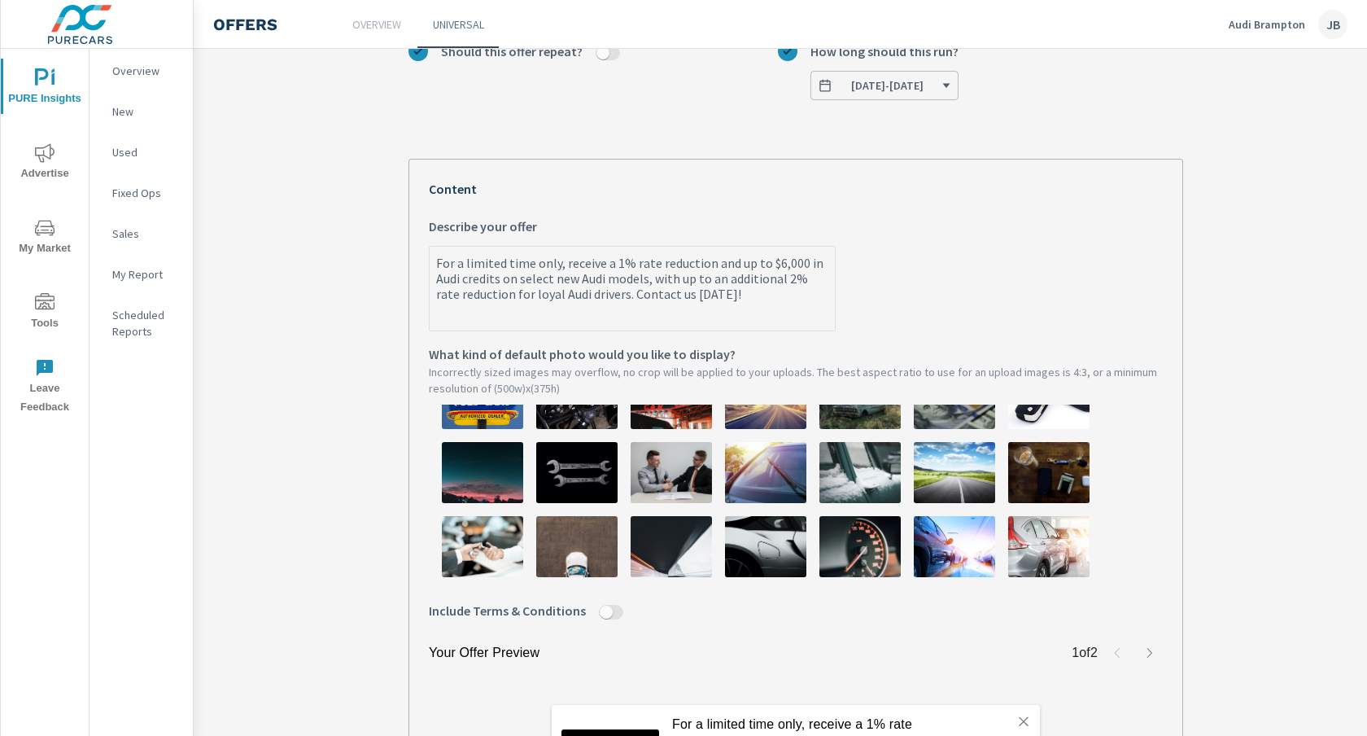
scroll to position [232, 0]
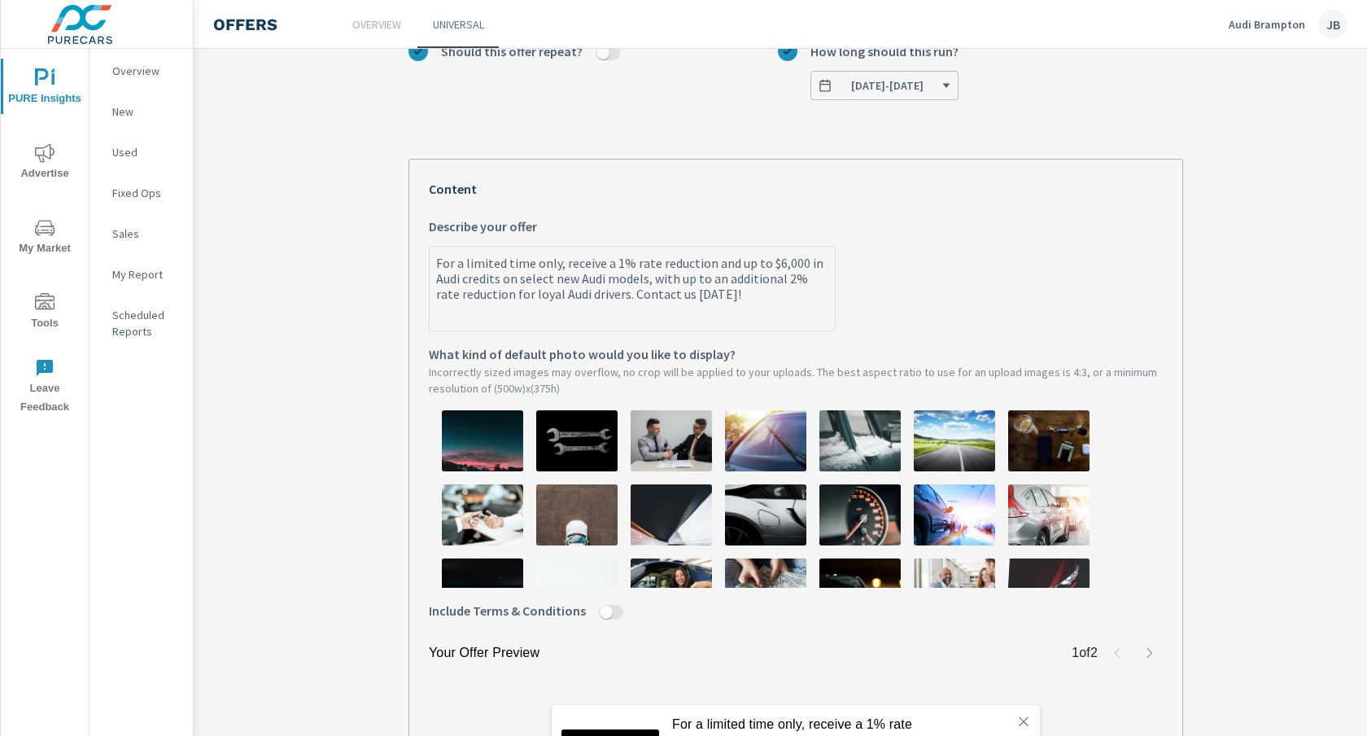
click at [614, 607] on input "Include Terms & Conditions" at bounding box center [606, 612] width 39 height 15
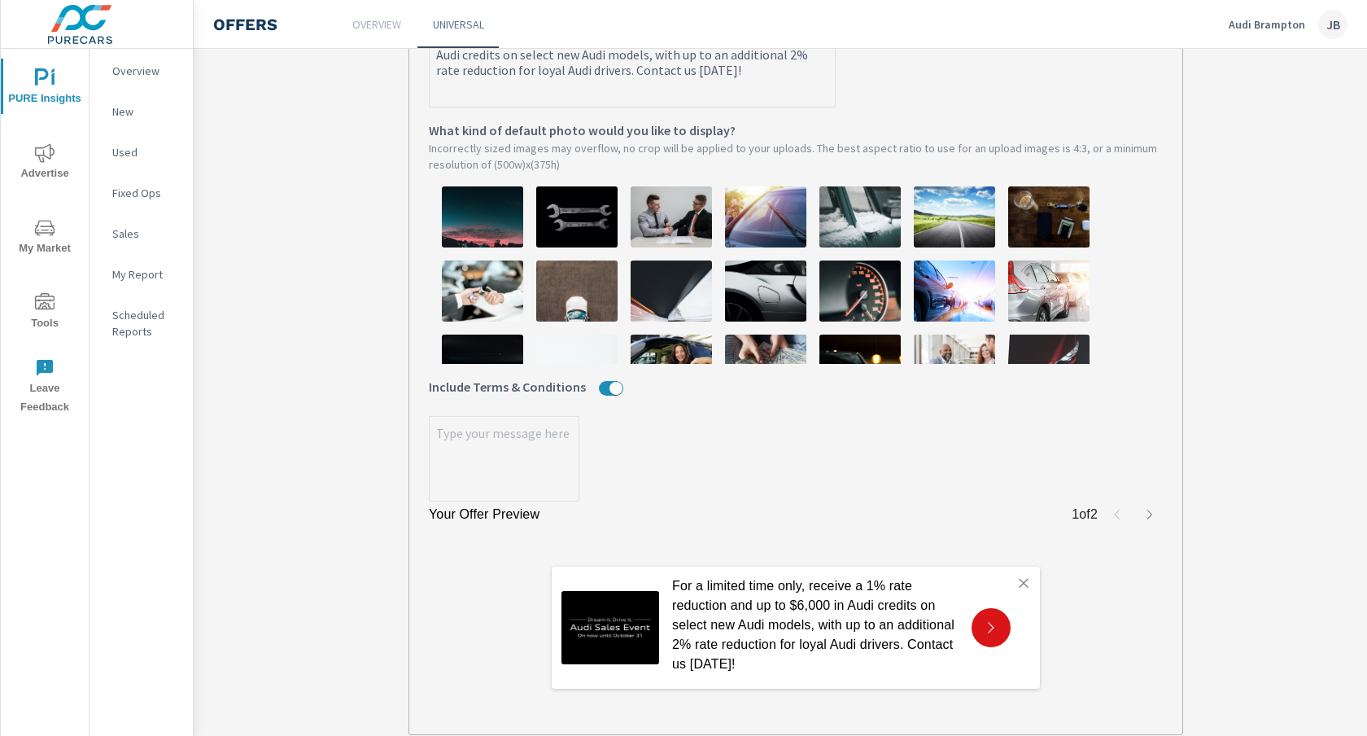
scroll to position [502, 0]
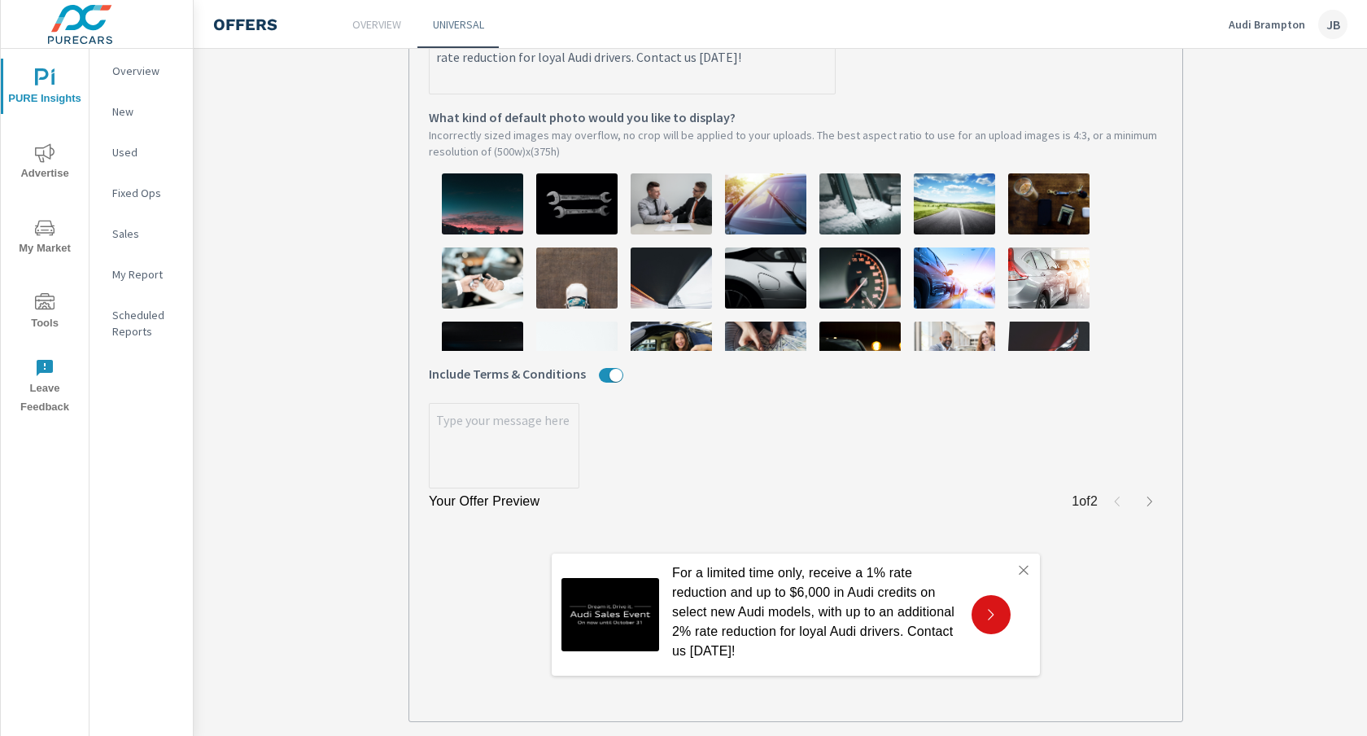
click at [488, 424] on textarea "x" at bounding box center [504, 446] width 149 height 81
paste textarea "^2% rate reduction is available on a finance or lease through Audi Financial Se…"
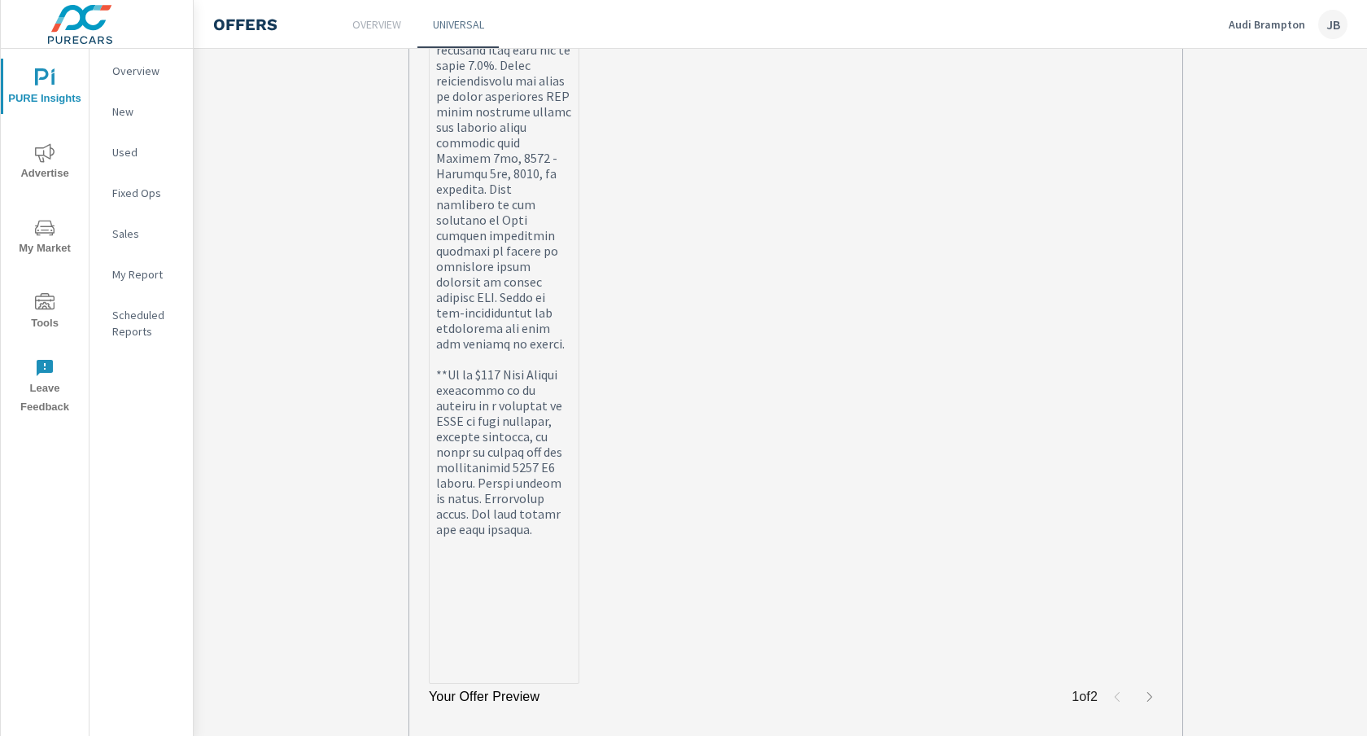
scroll to position [1315, 0]
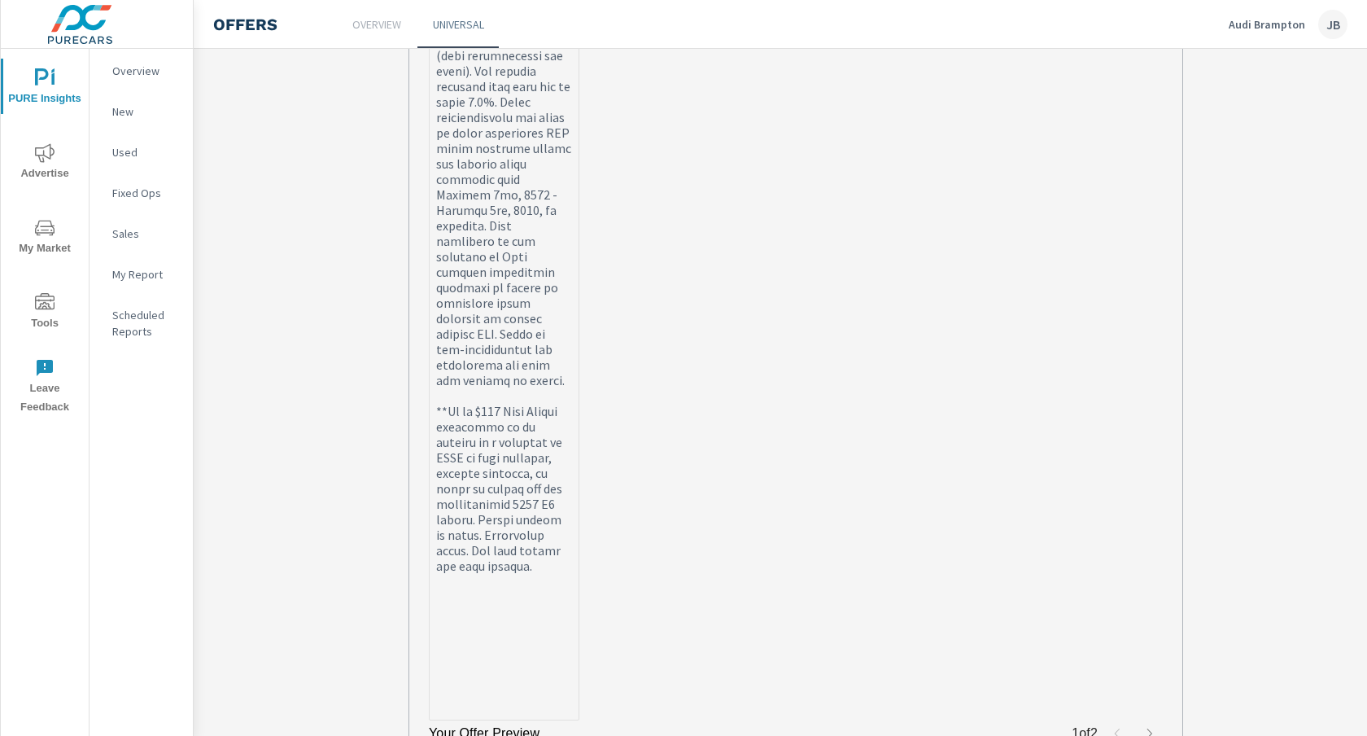
click at [504, 519] on textarea "x" at bounding box center [504, 156] width 149 height 1126
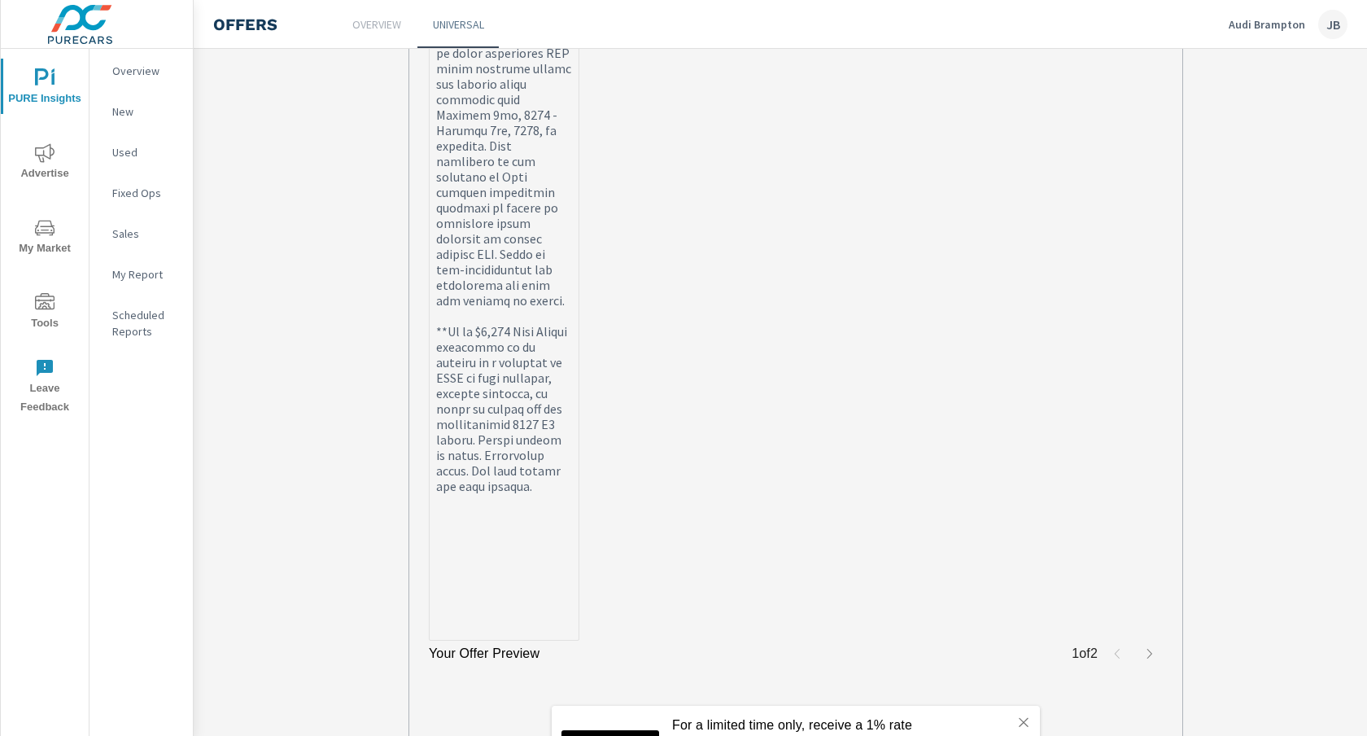
scroll to position [1401, 0]
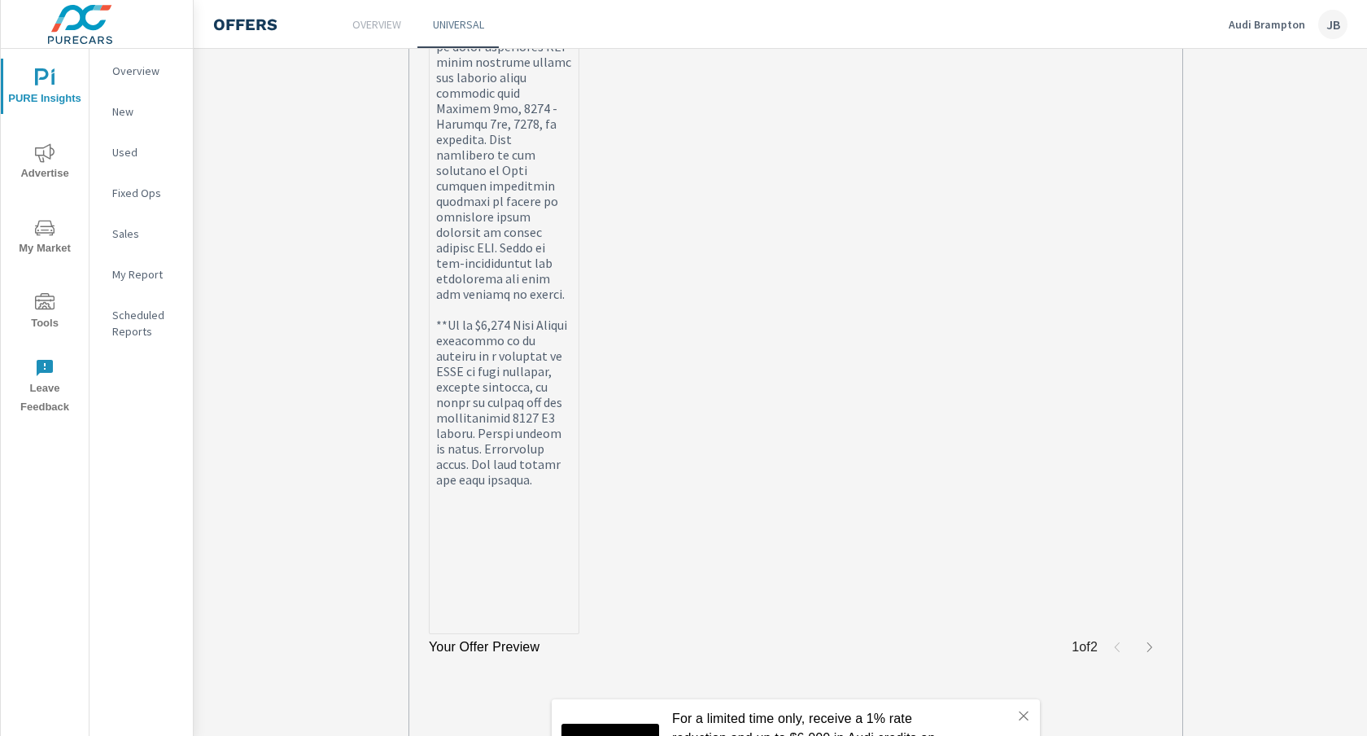
click at [548, 542] on textarea "x" at bounding box center [504, 70] width 149 height 1126
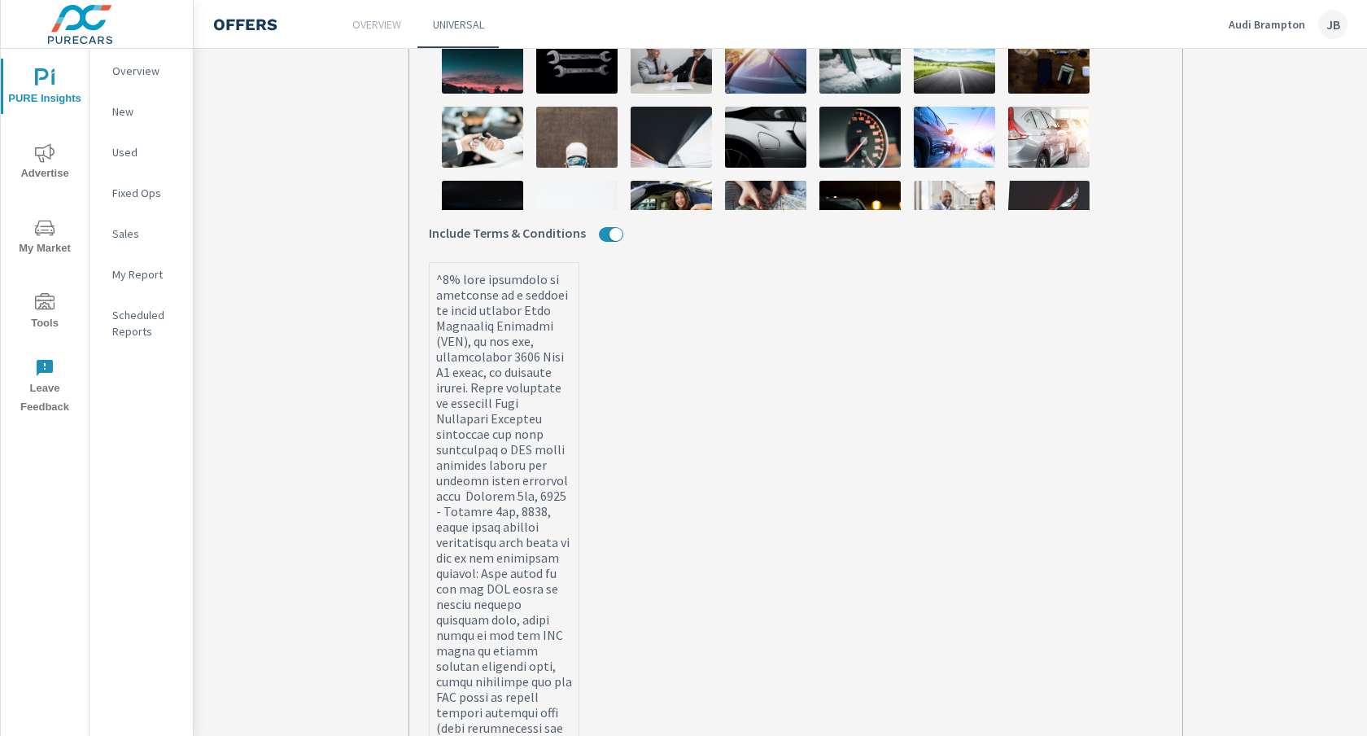
scroll to position [601, 0]
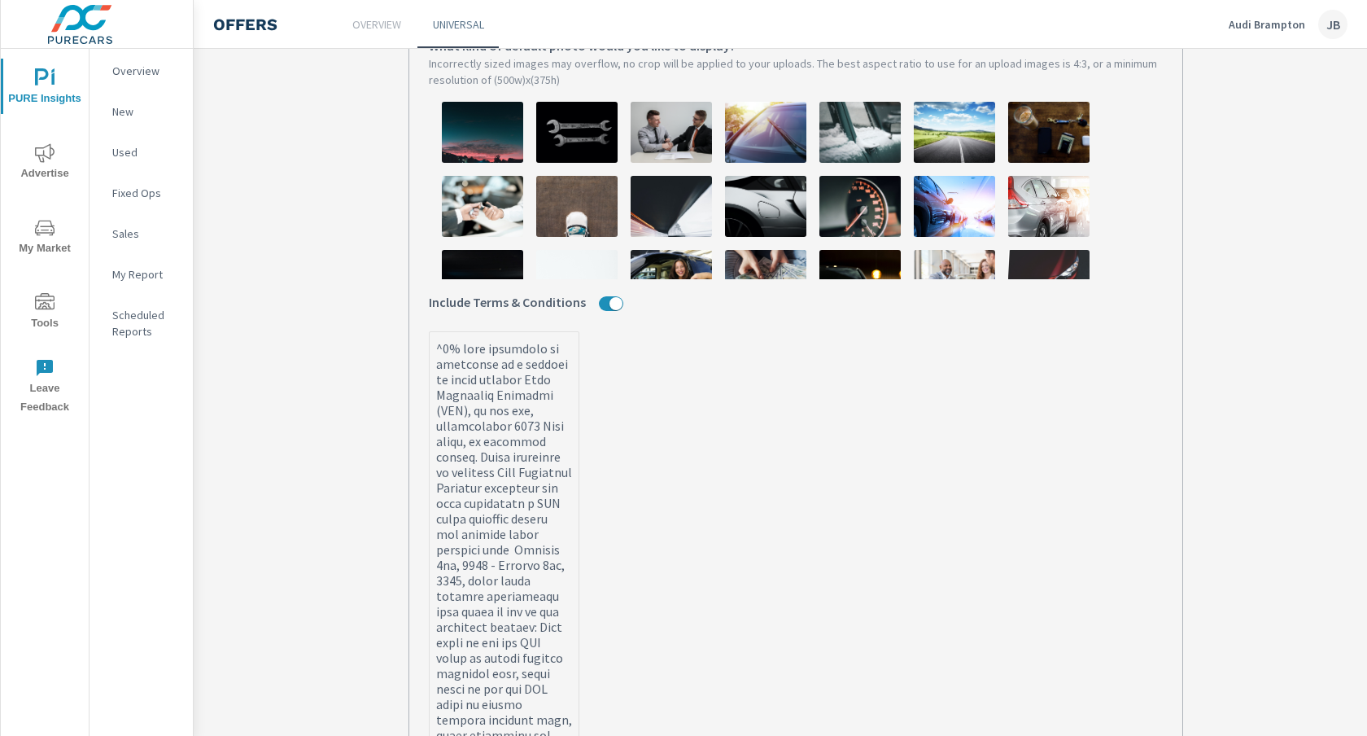
scroll to position [577, 0]
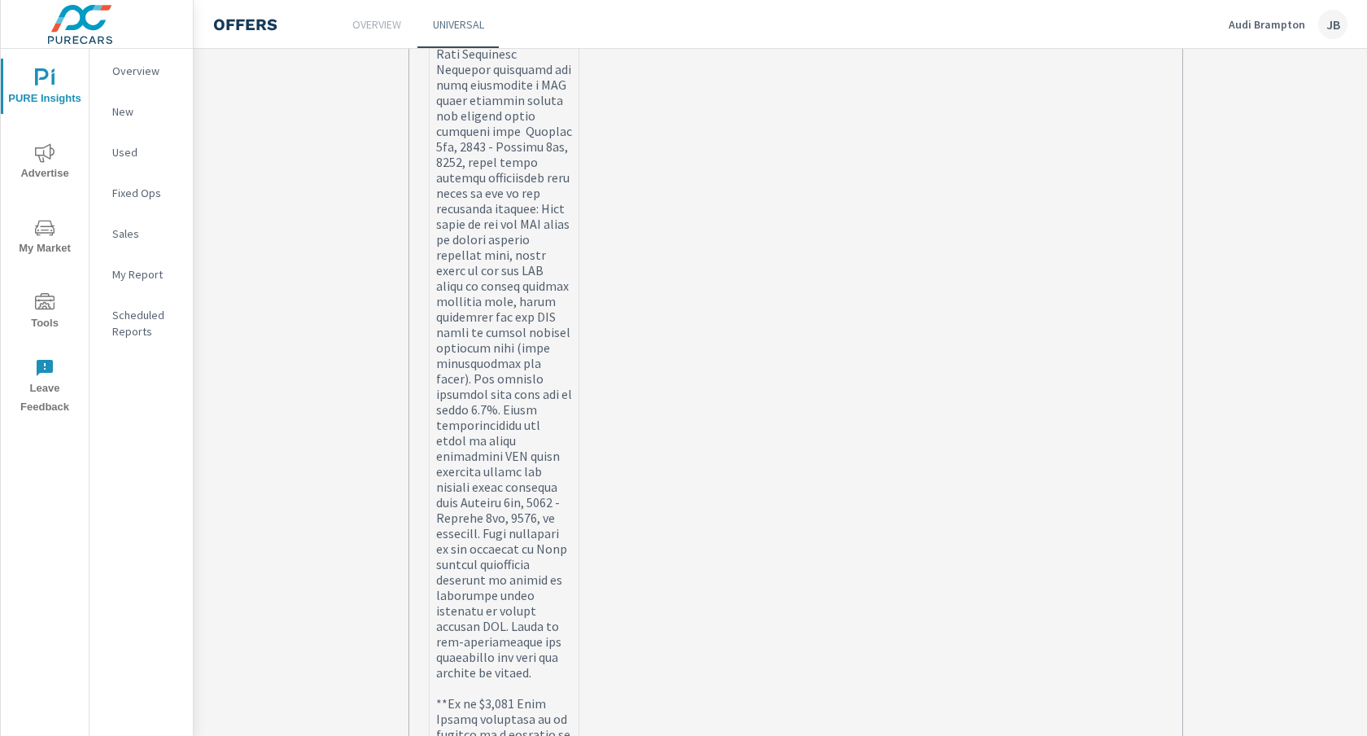
scroll to position [1214, 0]
drag, startPoint x: 475, startPoint y: 481, endPoint x: 465, endPoint y: 513, distance: 33.2
click at [465, 513] on textarea "x" at bounding box center [504, 373] width 149 height 1358
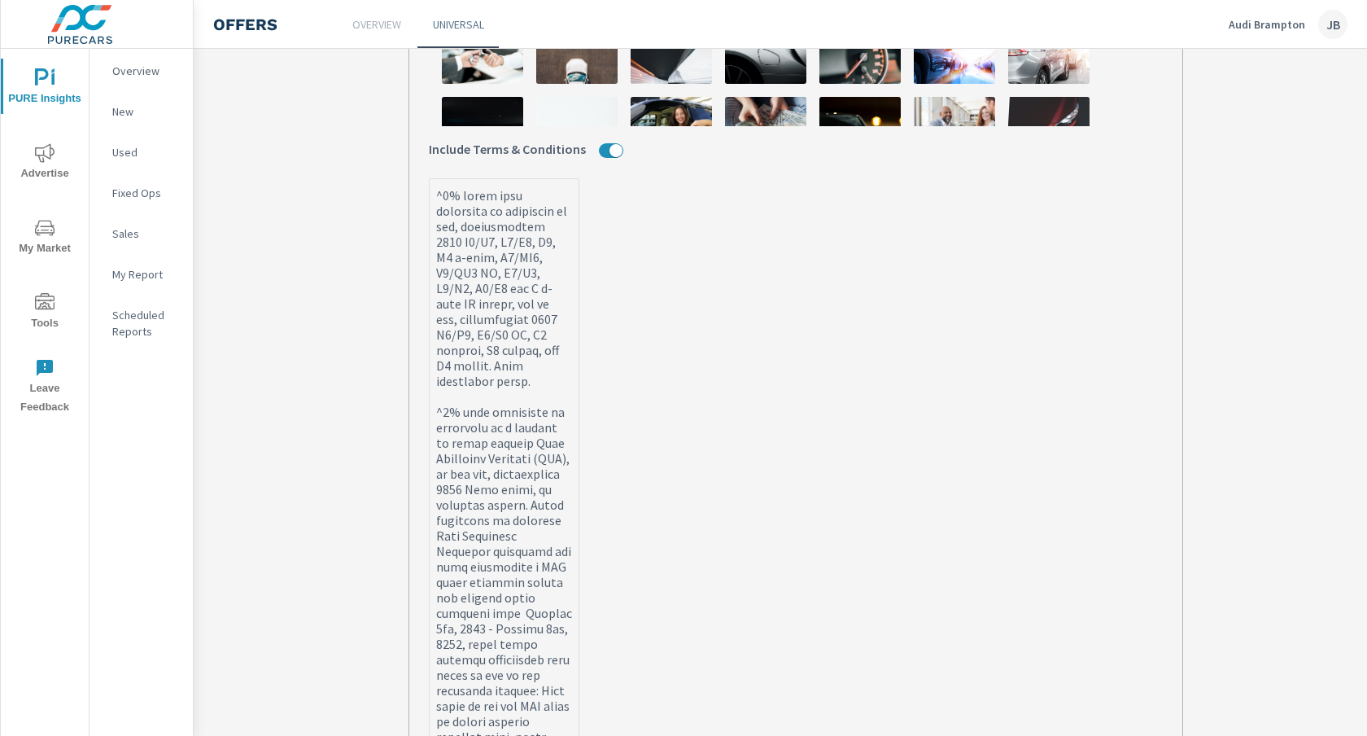
scroll to position [695, 0]
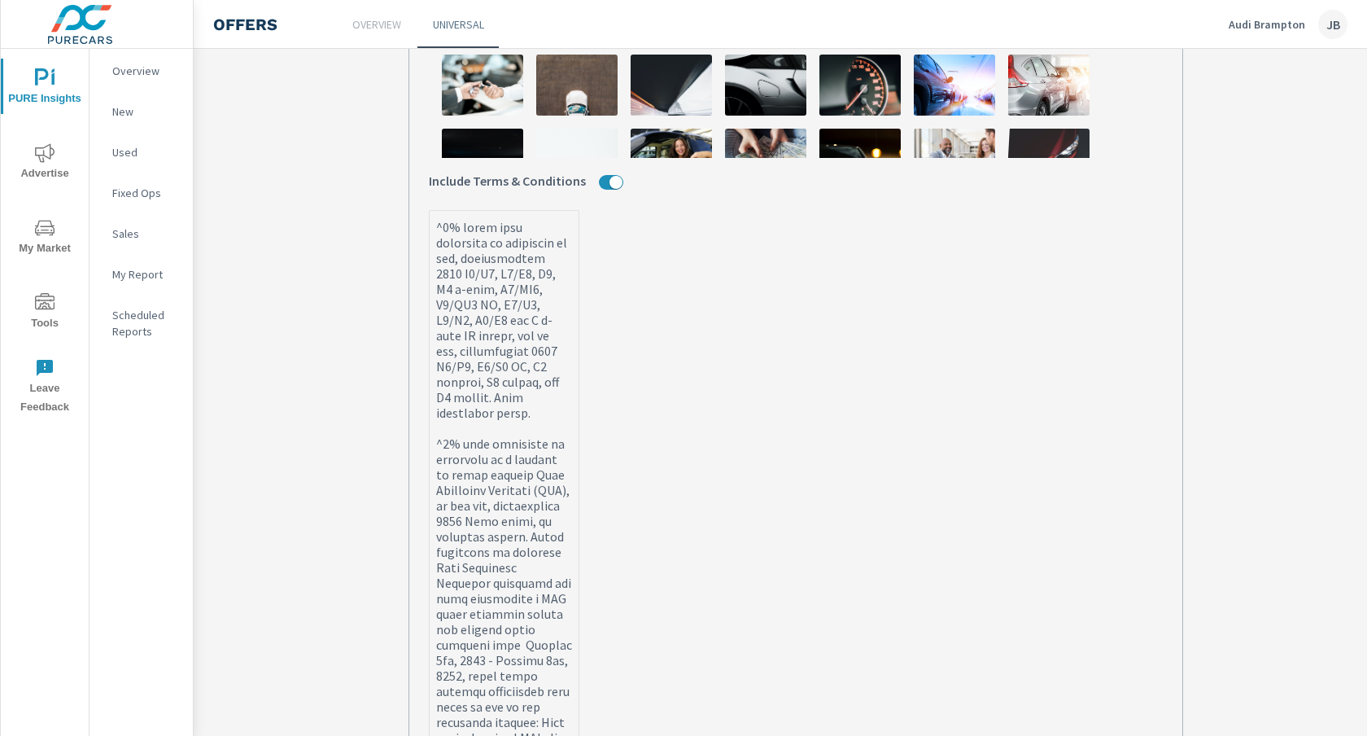
paste textarea "interest rate will not be below 0.0%."
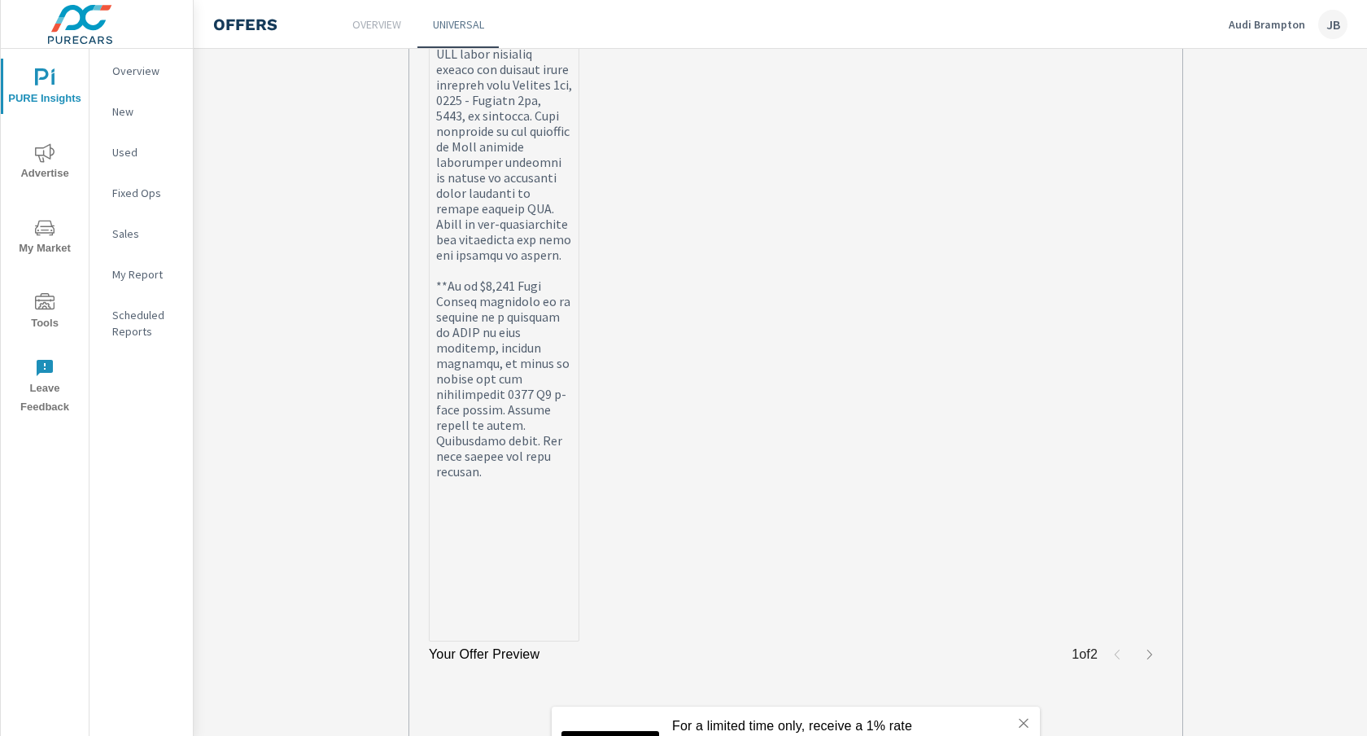
scroll to position [1662, 0]
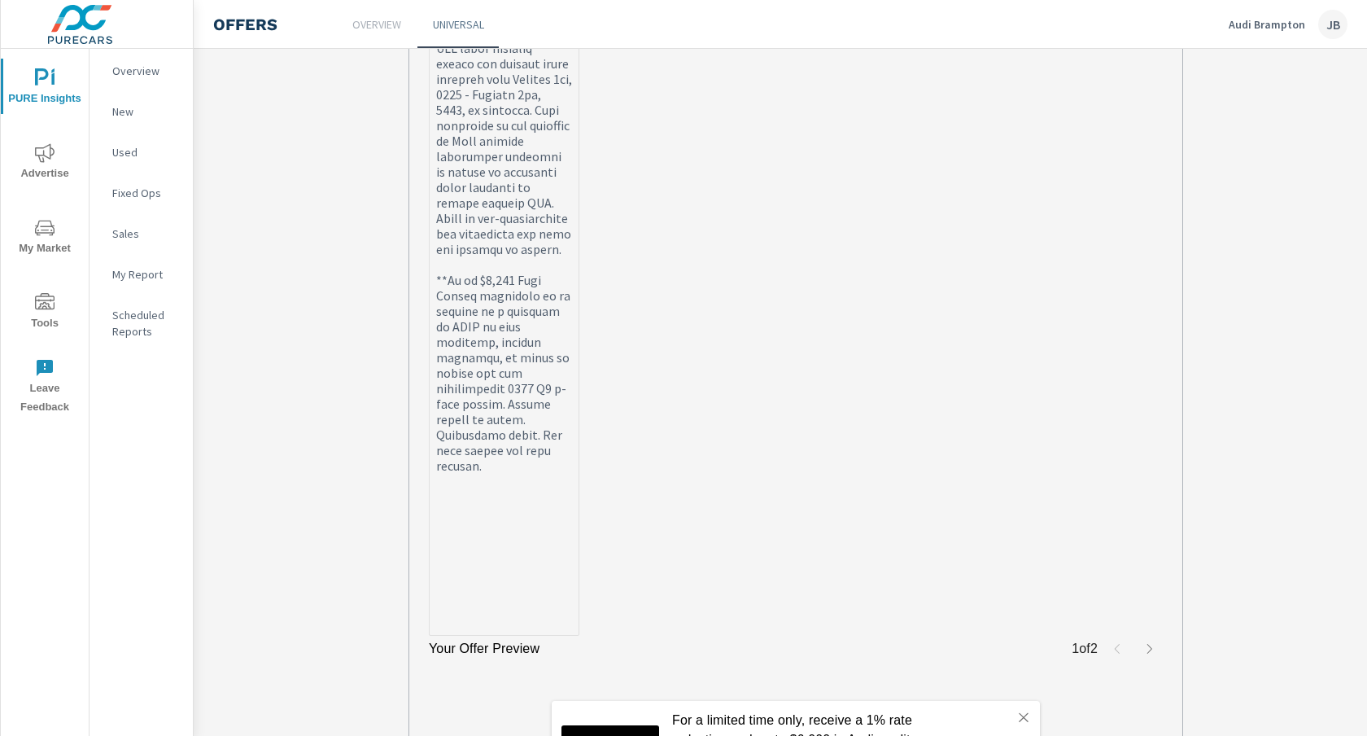
drag, startPoint x: 483, startPoint y: 404, endPoint x: 511, endPoint y: 340, distance: 69.6
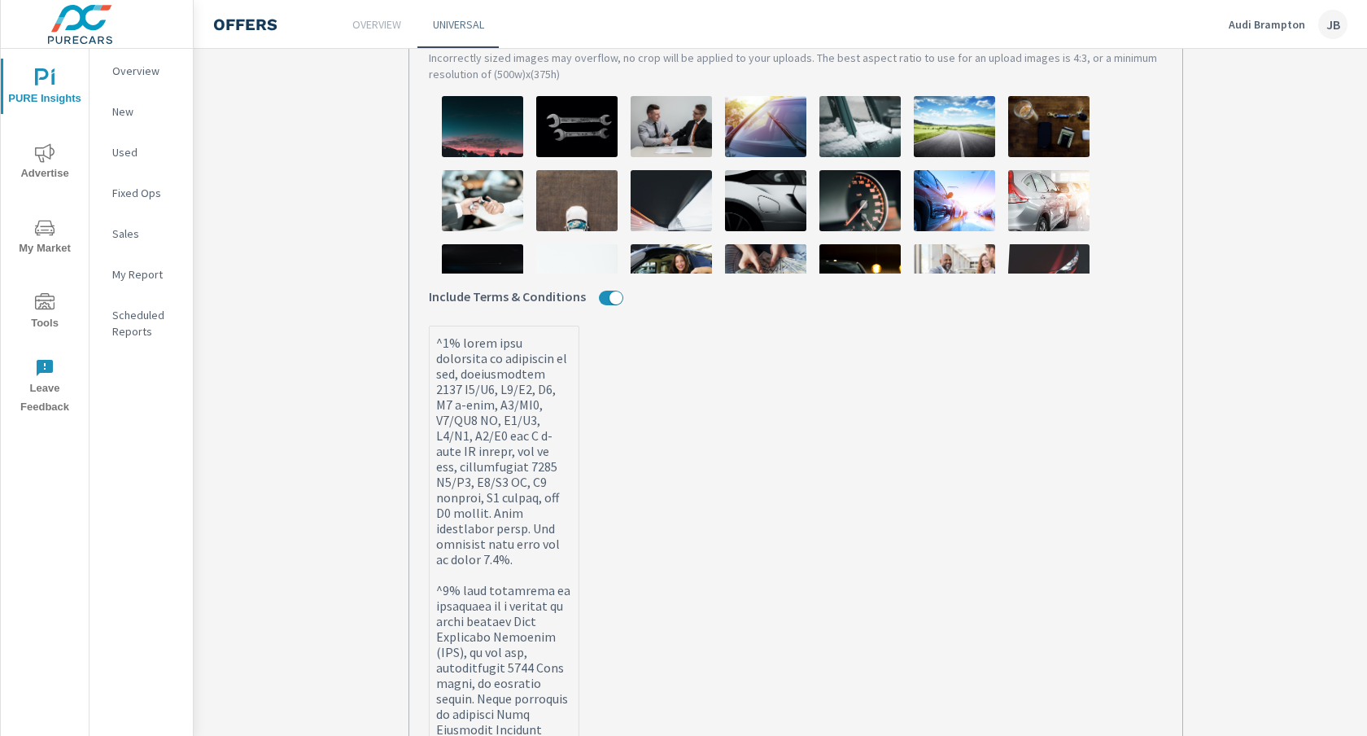
scroll to position [592, 0]
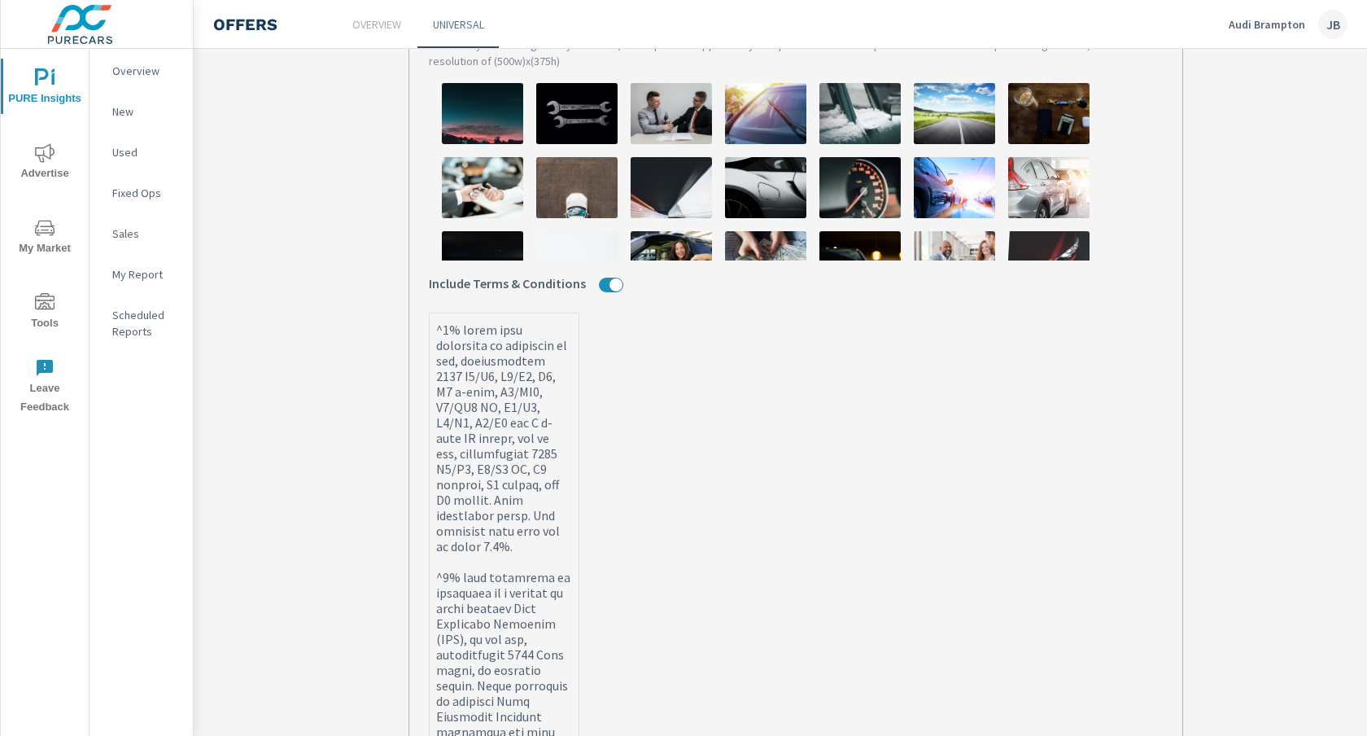
paste textarea "Offer is non-exchangeable nor redeemable for cash and subject to change."
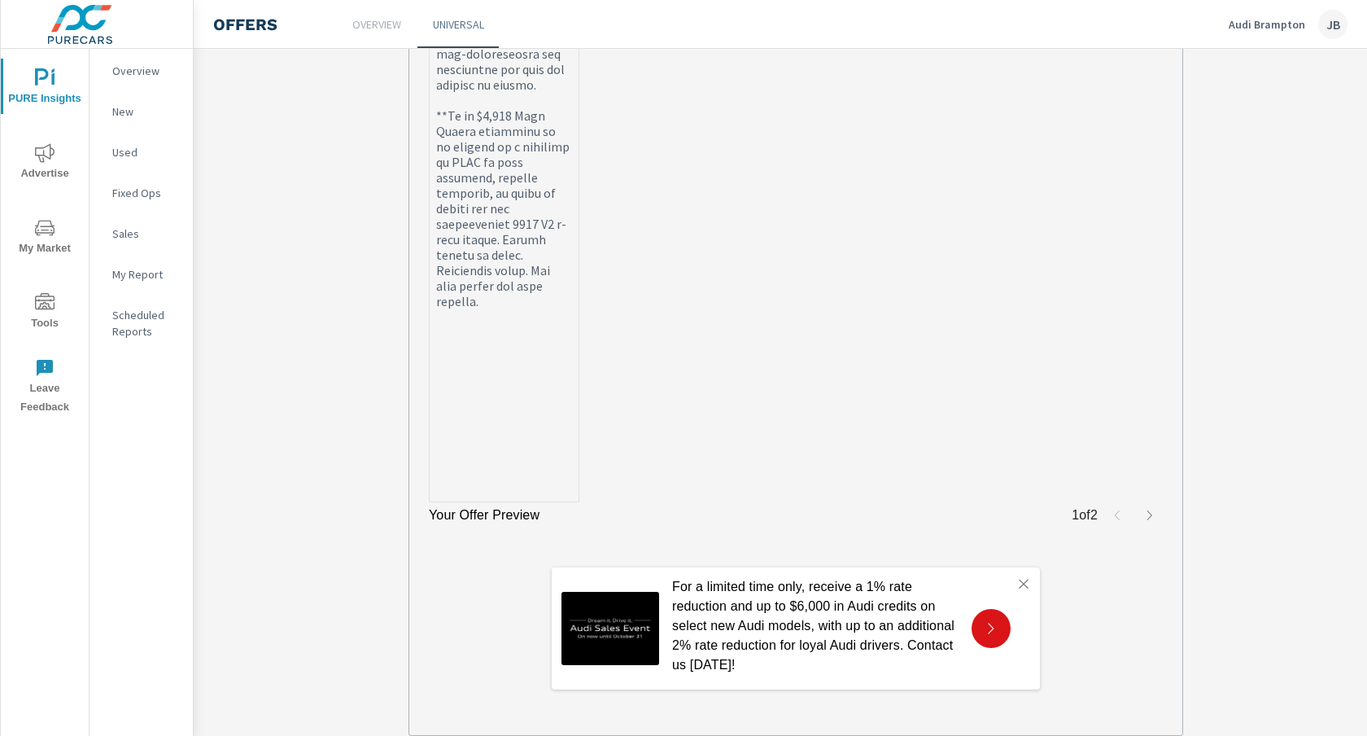
scroll to position [1893, 0]
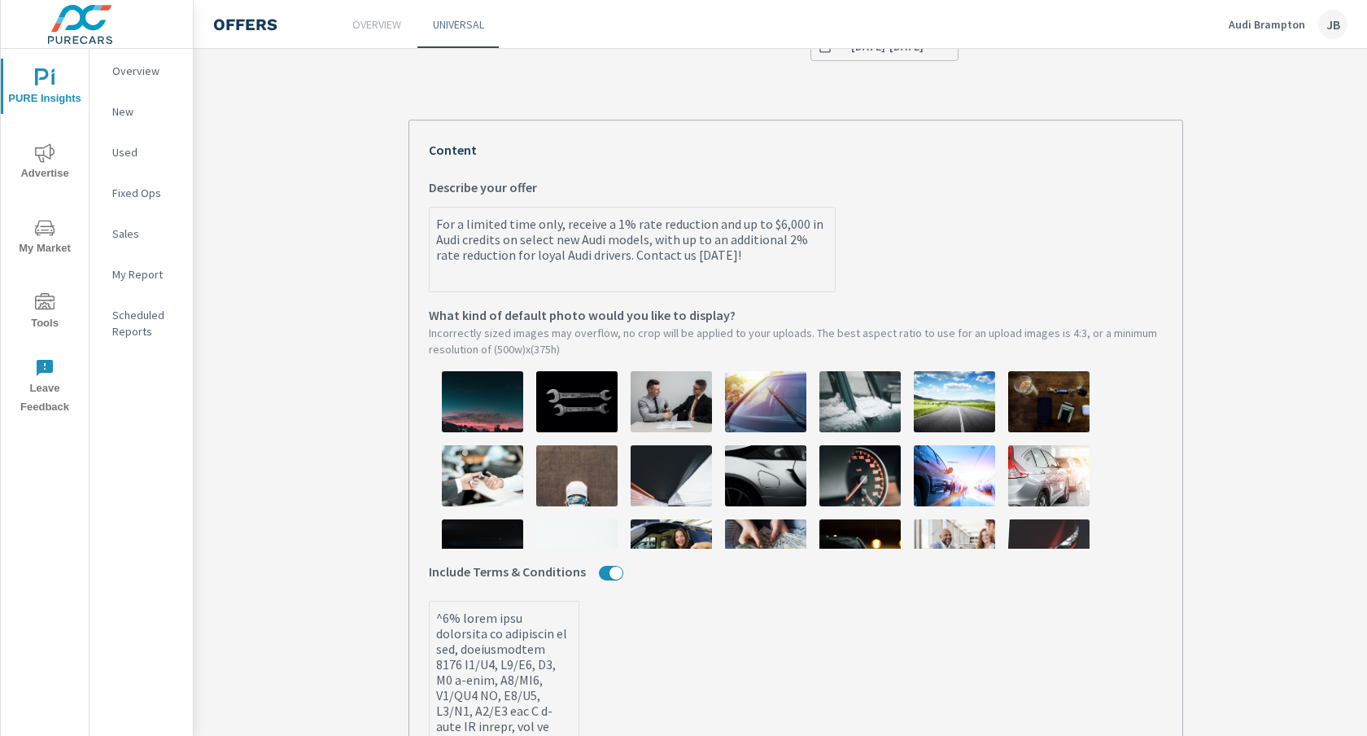
scroll to position [287, 0]
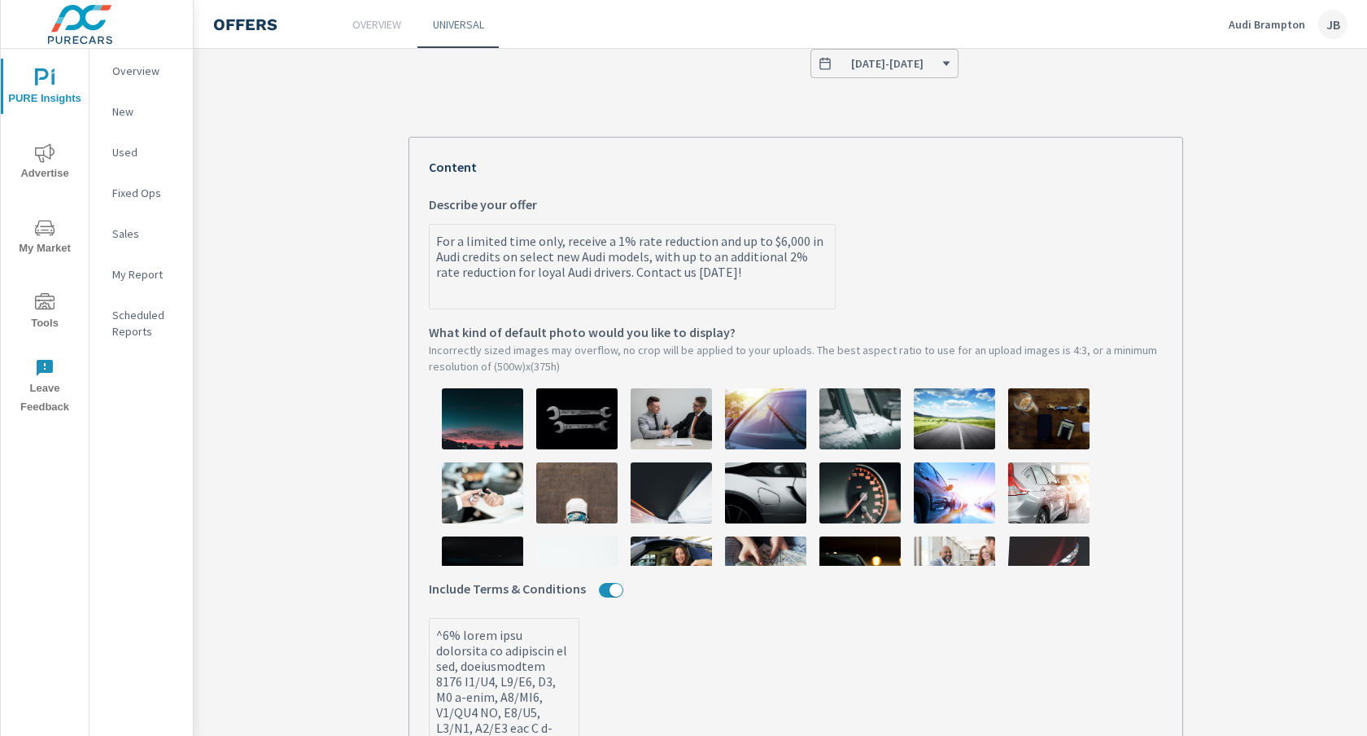
drag, startPoint x: 486, startPoint y: 469, endPoint x: 413, endPoint y: 540, distance: 101.8
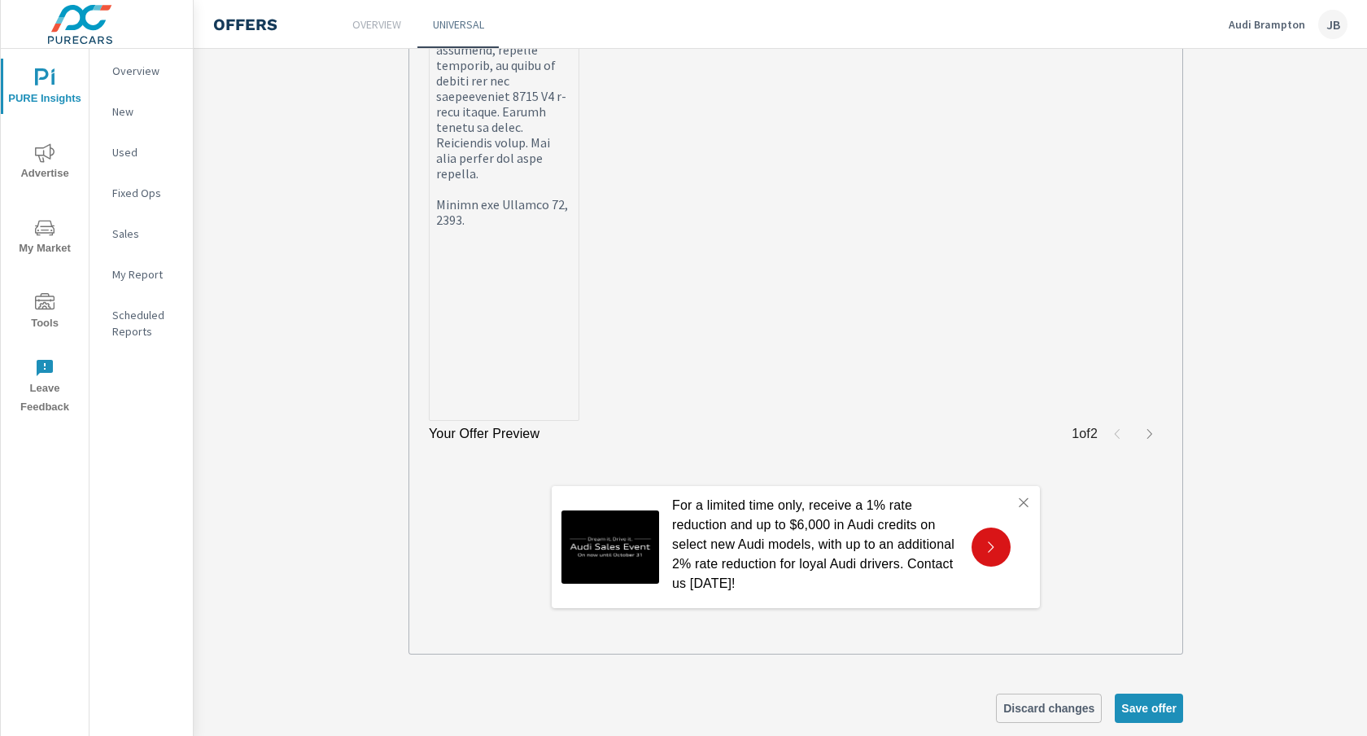
scroll to position [2025, 0]
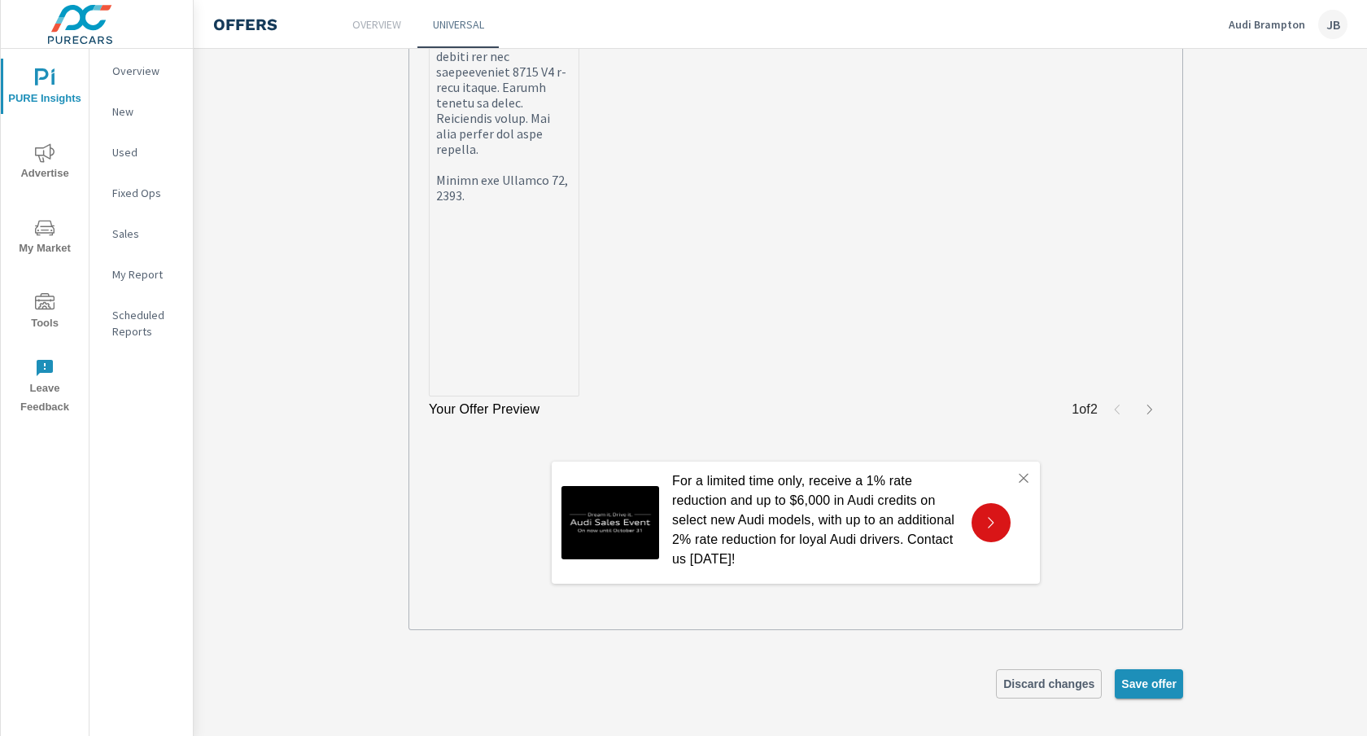
click at [1137, 679] on span "Save offer" at bounding box center [1148, 683] width 55 height 15
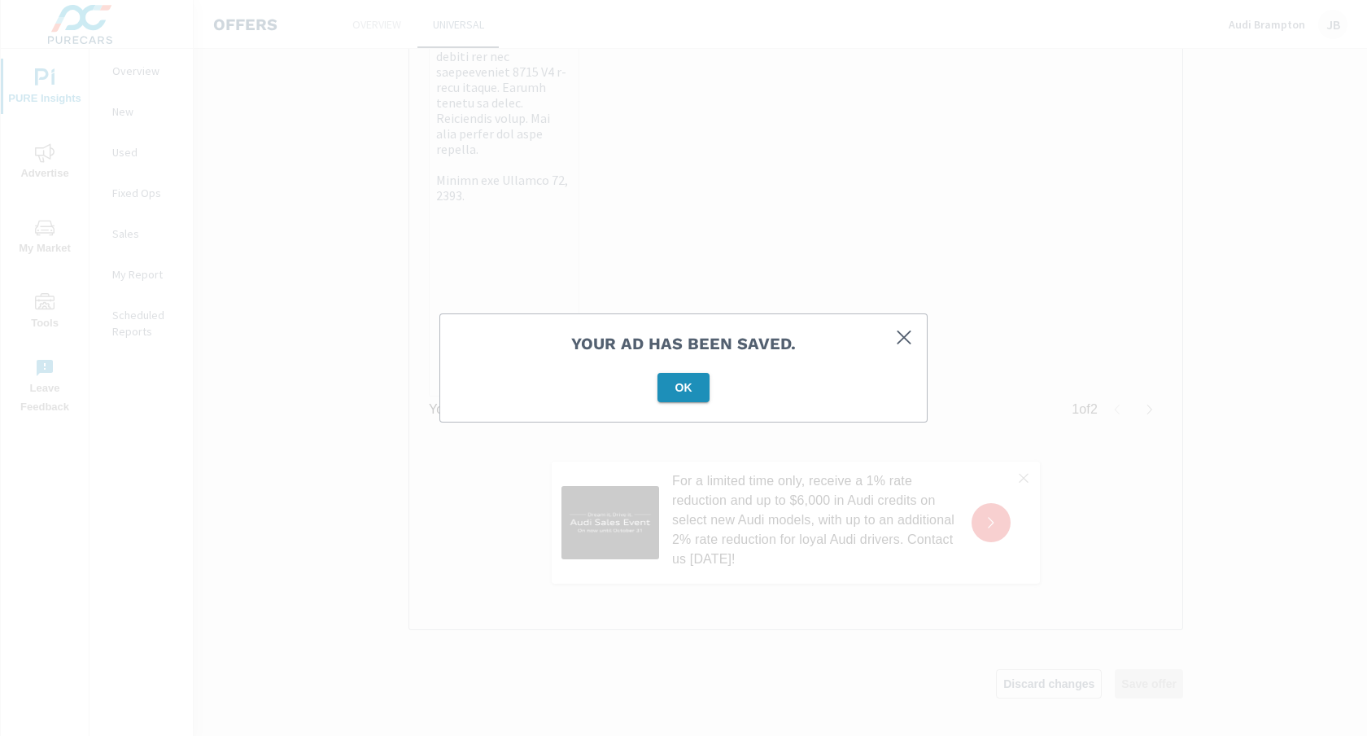
click at [692, 384] on span "OK" at bounding box center [683, 387] width 39 height 15
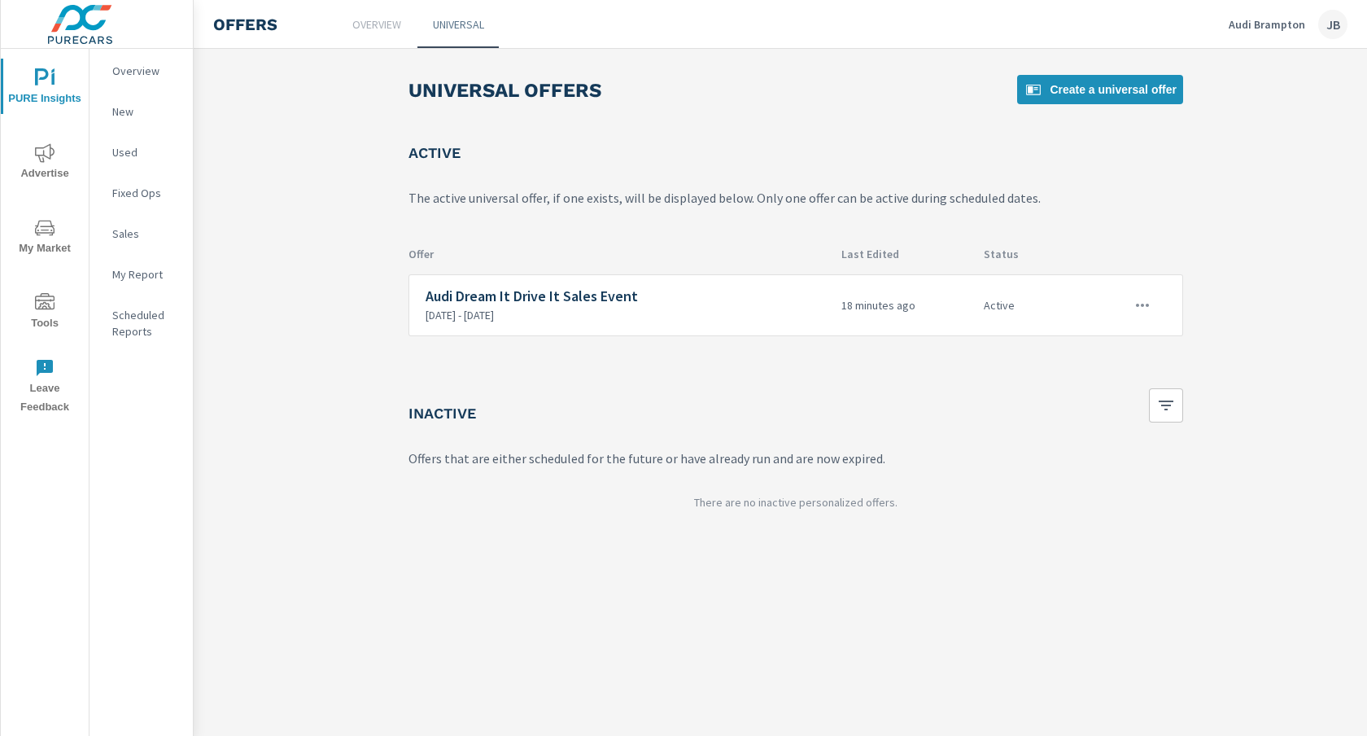
click at [1277, 19] on p "Audi Brampton" at bounding box center [1267, 24] width 76 height 15
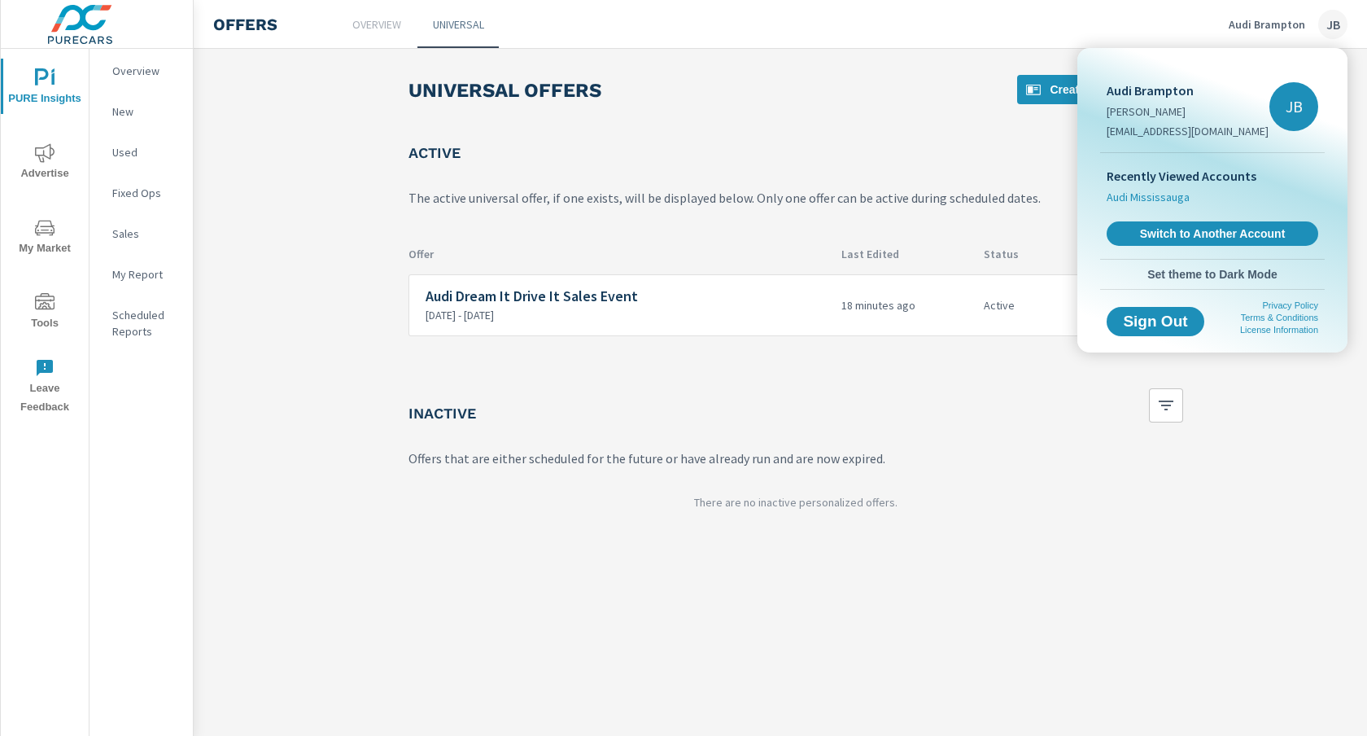
click at [1159, 199] on span "Audi Mississauga" at bounding box center [1148, 197] width 83 height 16
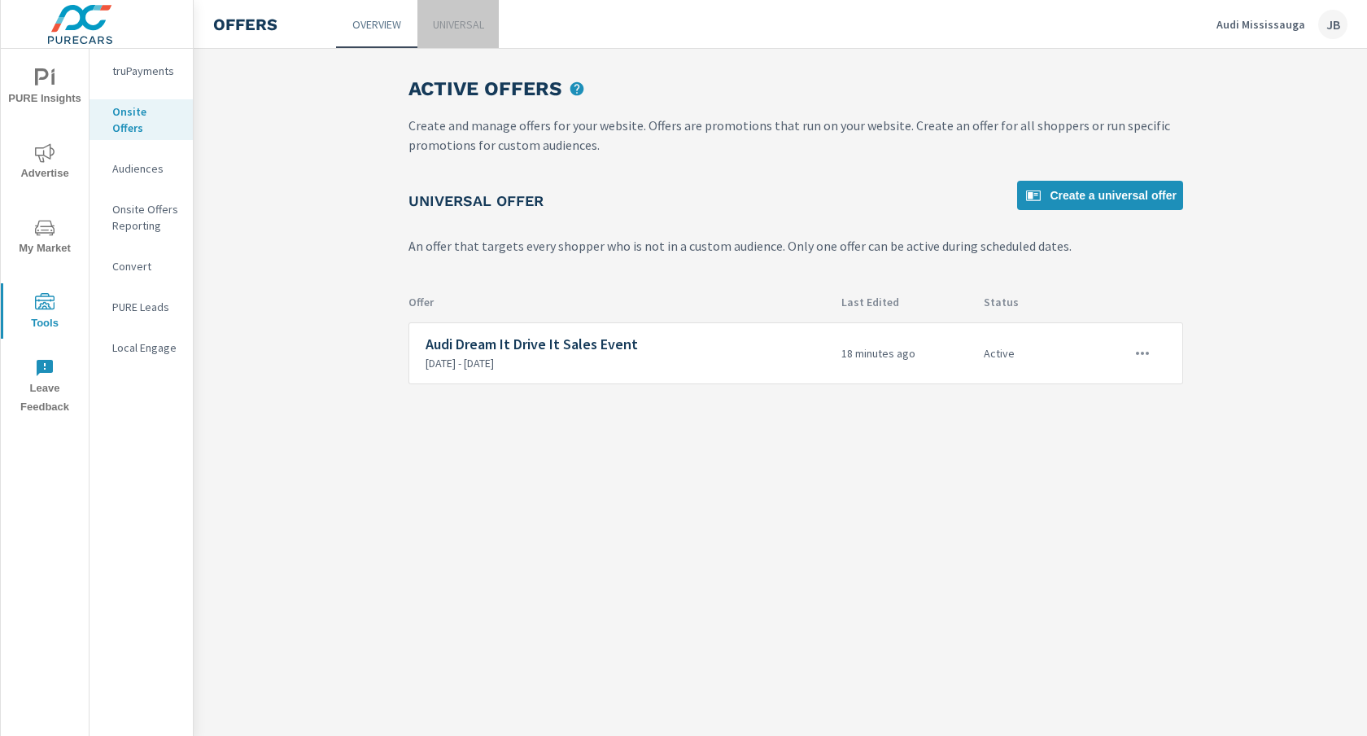
click at [450, 20] on p "Universal" at bounding box center [458, 24] width 51 height 16
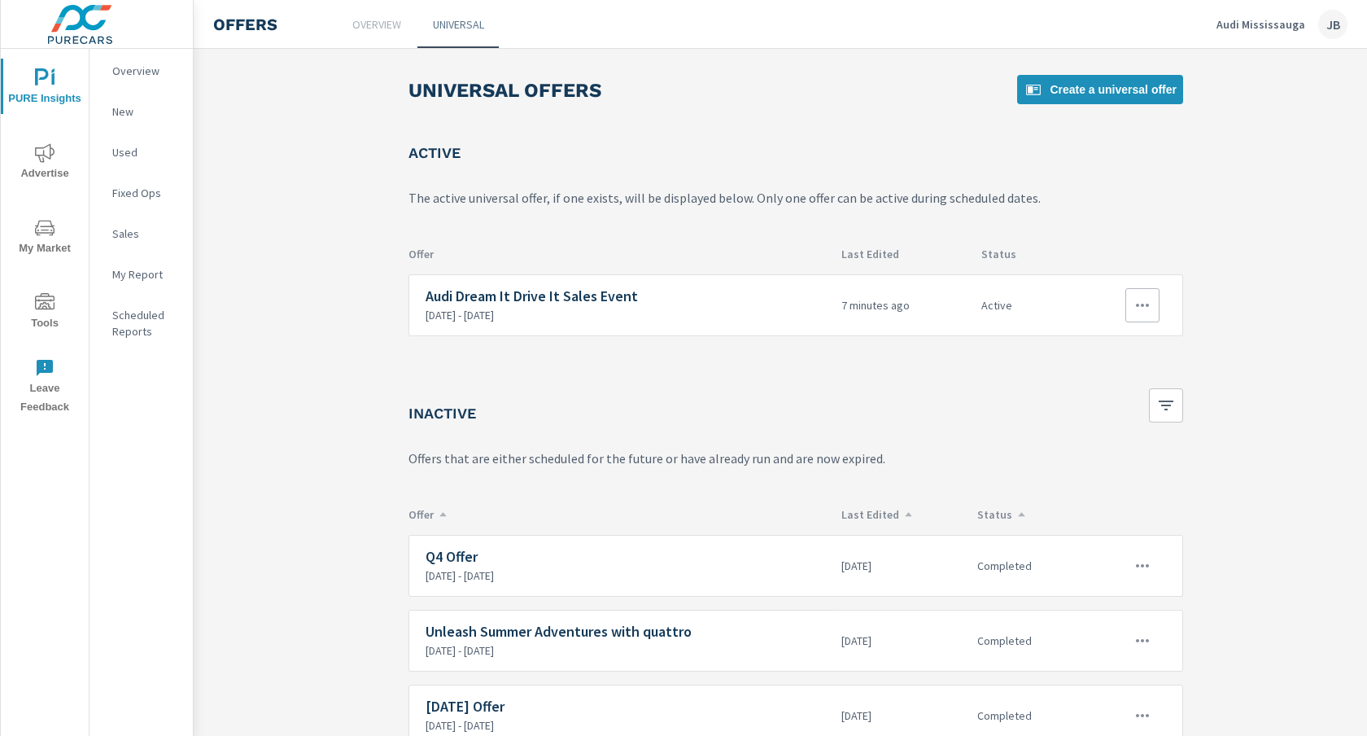
click at [1136, 296] on icon "button" at bounding box center [1143, 305] width 20 height 20
click at [1098, 334] on div "Edit" at bounding box center [1088, 343] width 23 height 20
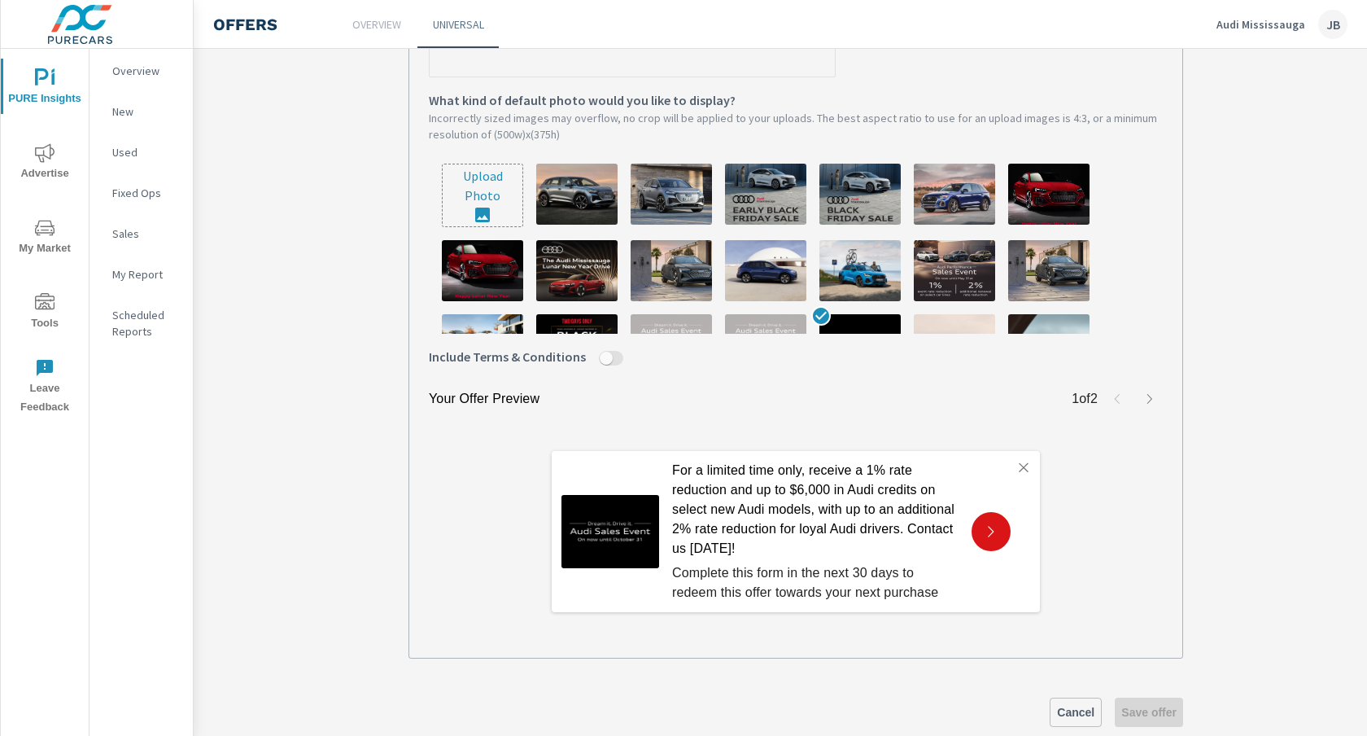
scroll to position [548, 0]
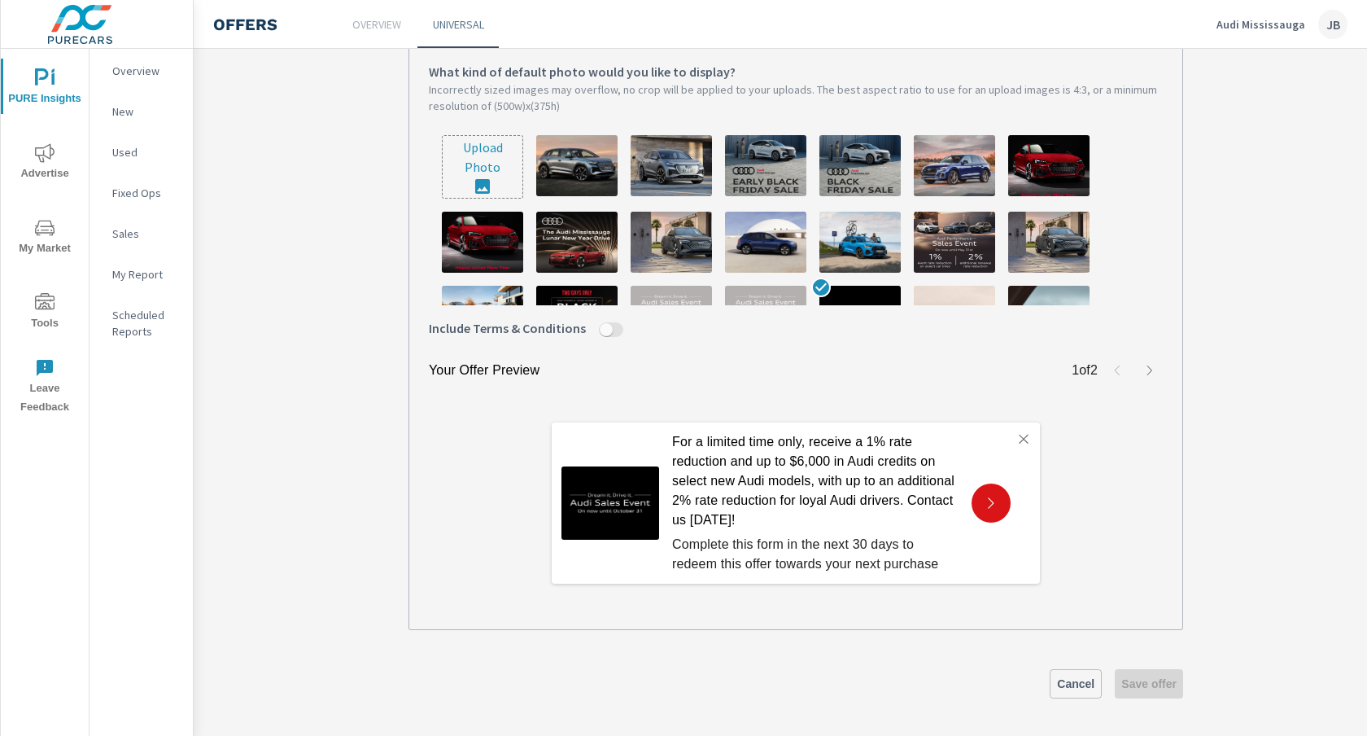
click at [603, 326] on input "Include Terms & Conditions" at bounding box center [606, 329] width 39 height 15
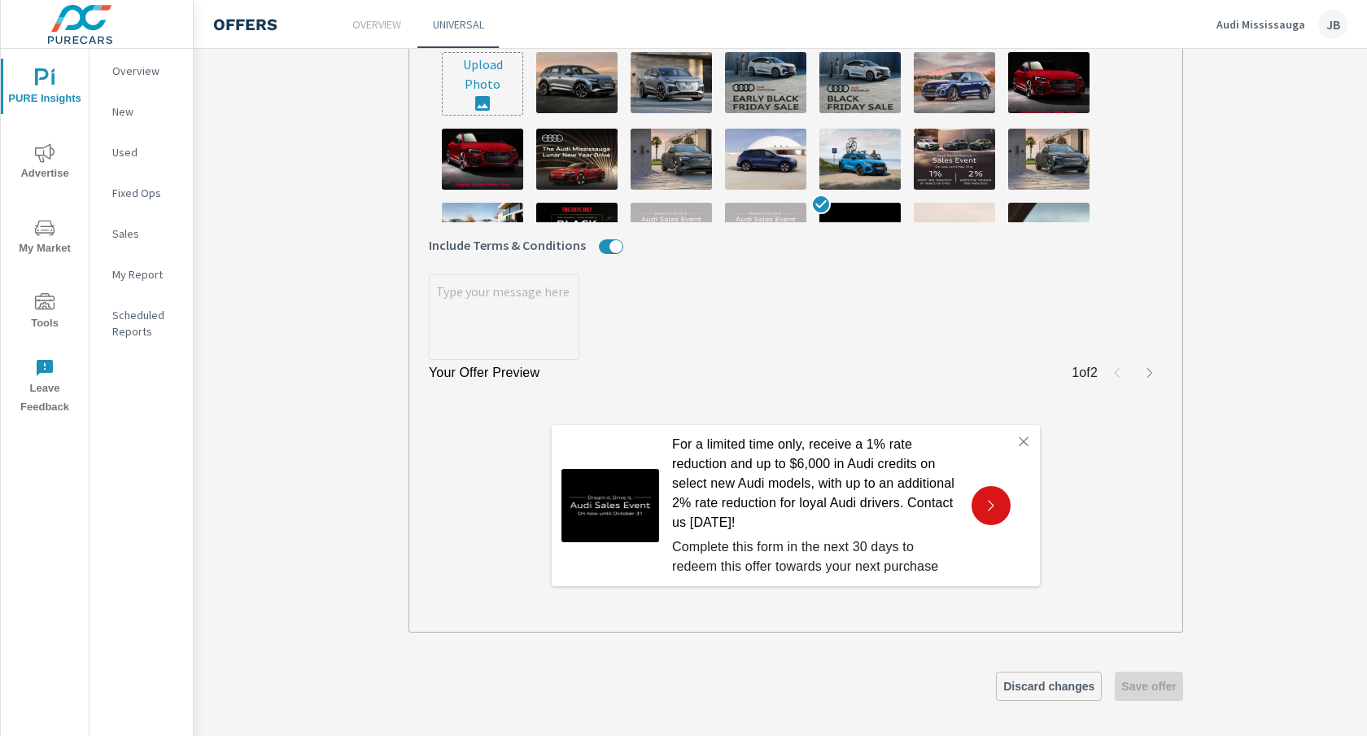
scroll to position [633, 0]
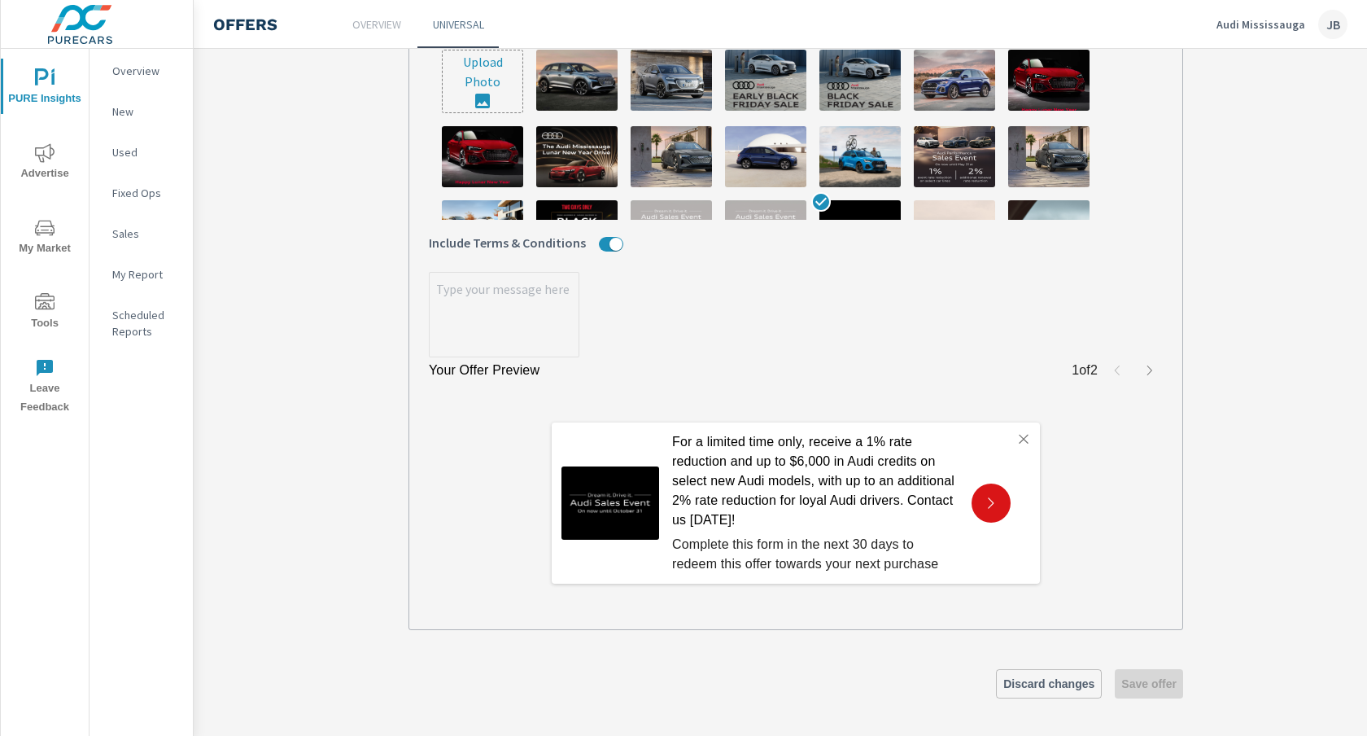
click at [520, 309] on textarea "x" at bounding box center [504, 315] width 149 height 81
paste textarea "^1% event rate reduction is available on new, unregistered 2025 A3/S3, A5/S5, Q…"
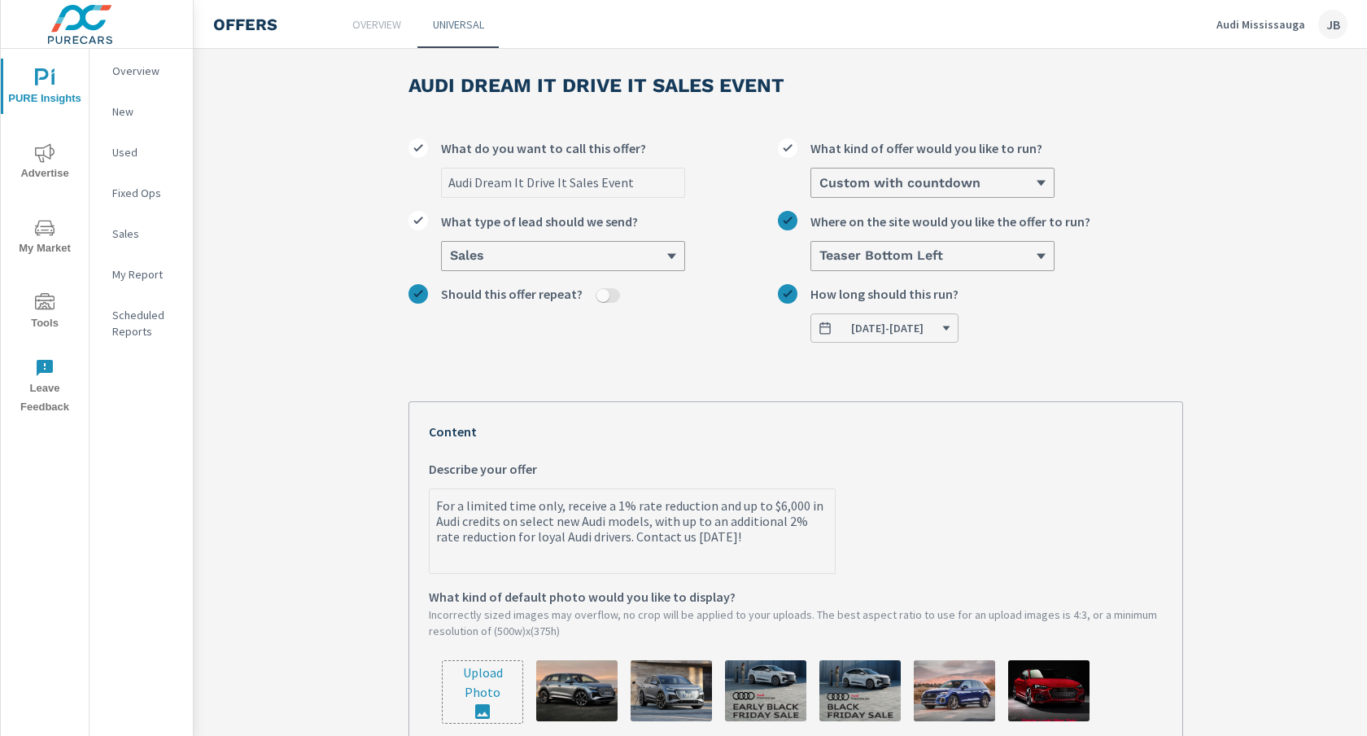
scroll to position [0, 0]
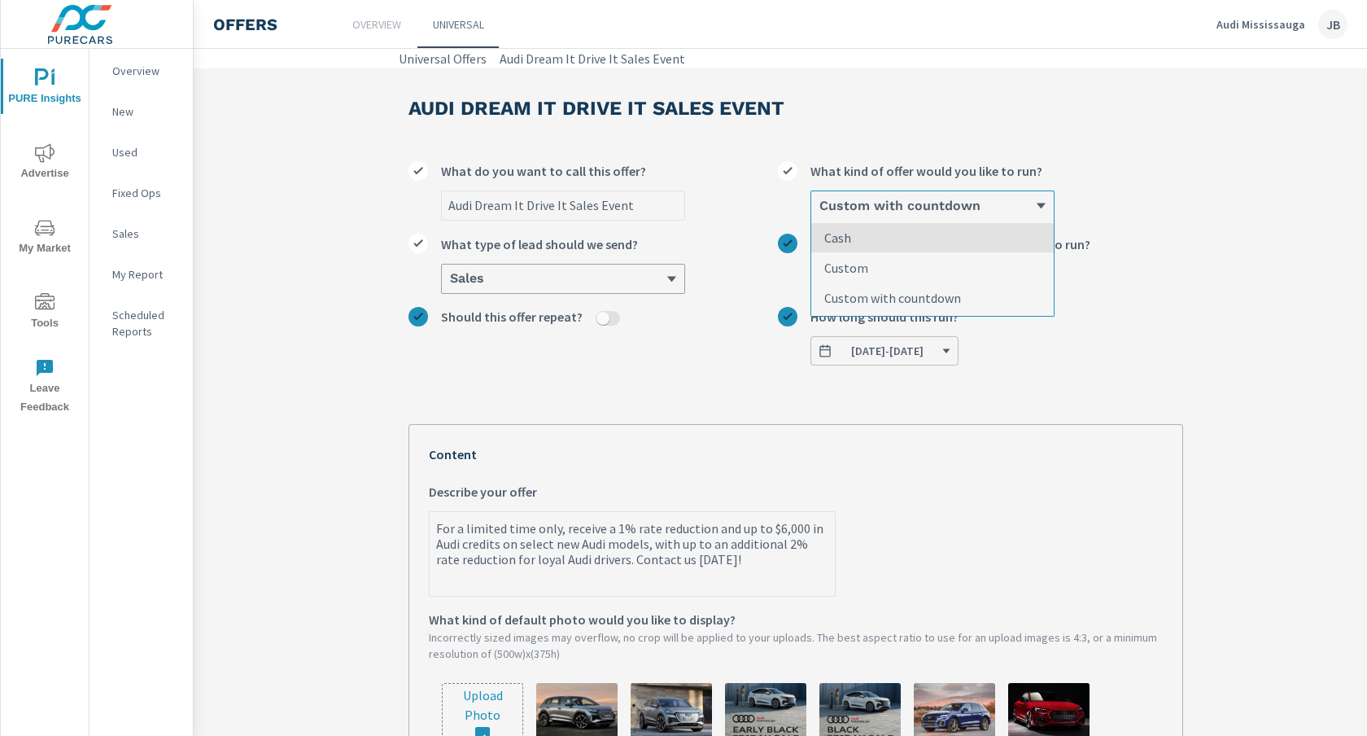
click at [956, 212] on h6 "Custom with countdown" at bounding box center [899, 206] width 161 height 16
click at [819, 212] on input "option Cash focused, 1 of 3. 3 results available. Use Up and Down to choose opt…" at bounding box center [819, 206] width 2 height 15
click at [867, 260] on p "Custom" at bounding box center [846, 268] width 44 height 20
click at [819, 213] on input "option Custom focused, 2 of 3. 3 results available. Use Up and Down to choose o…" at bounding box center [819, 206] width 2 height 15
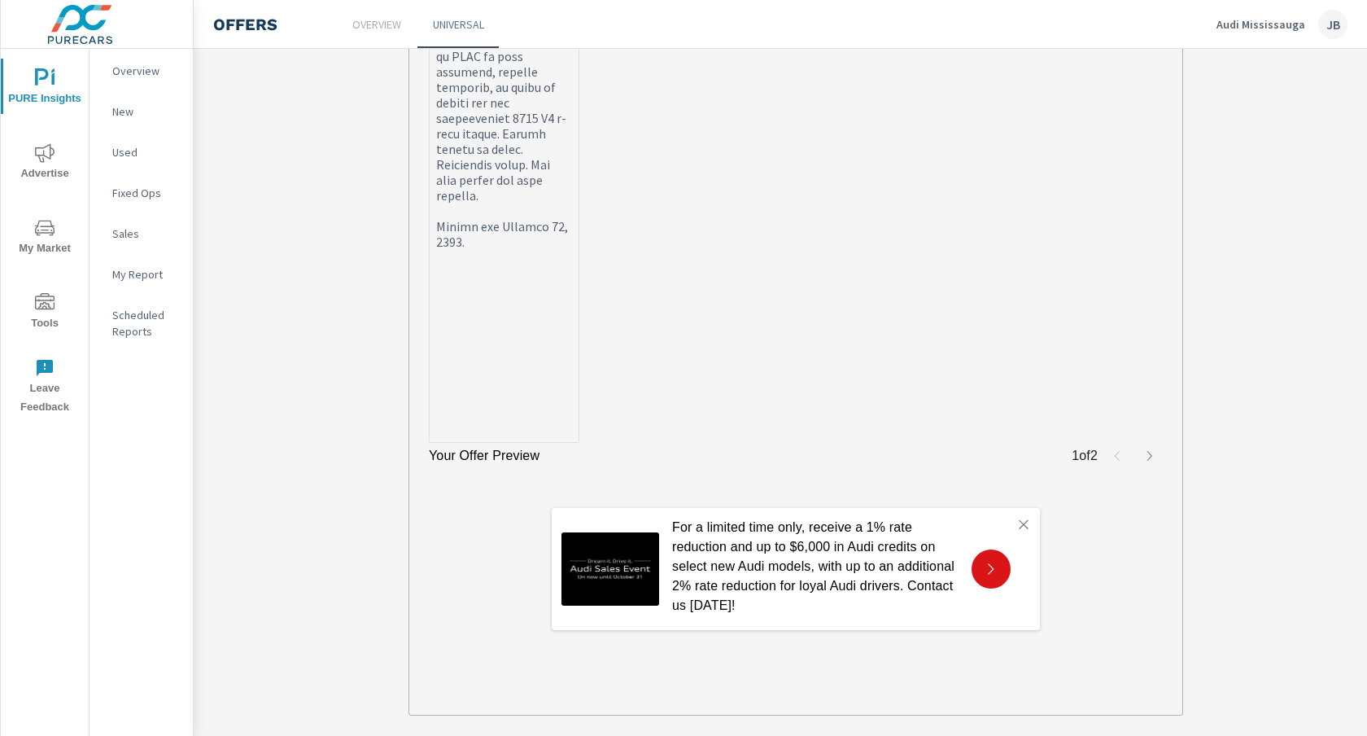
scroll to position [2064, 0]
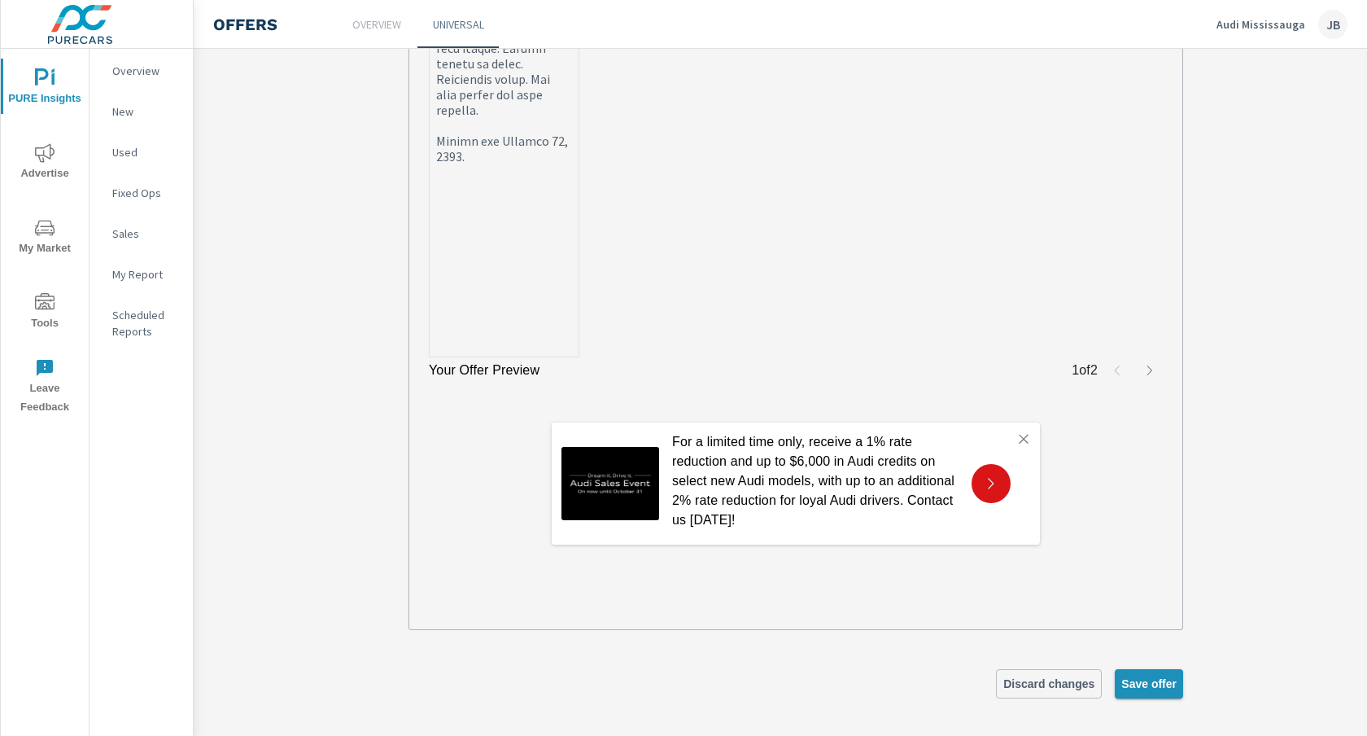
click at [1151, 683] on span "Save offer" at bounding box center [1148, 683] width 55 height 15
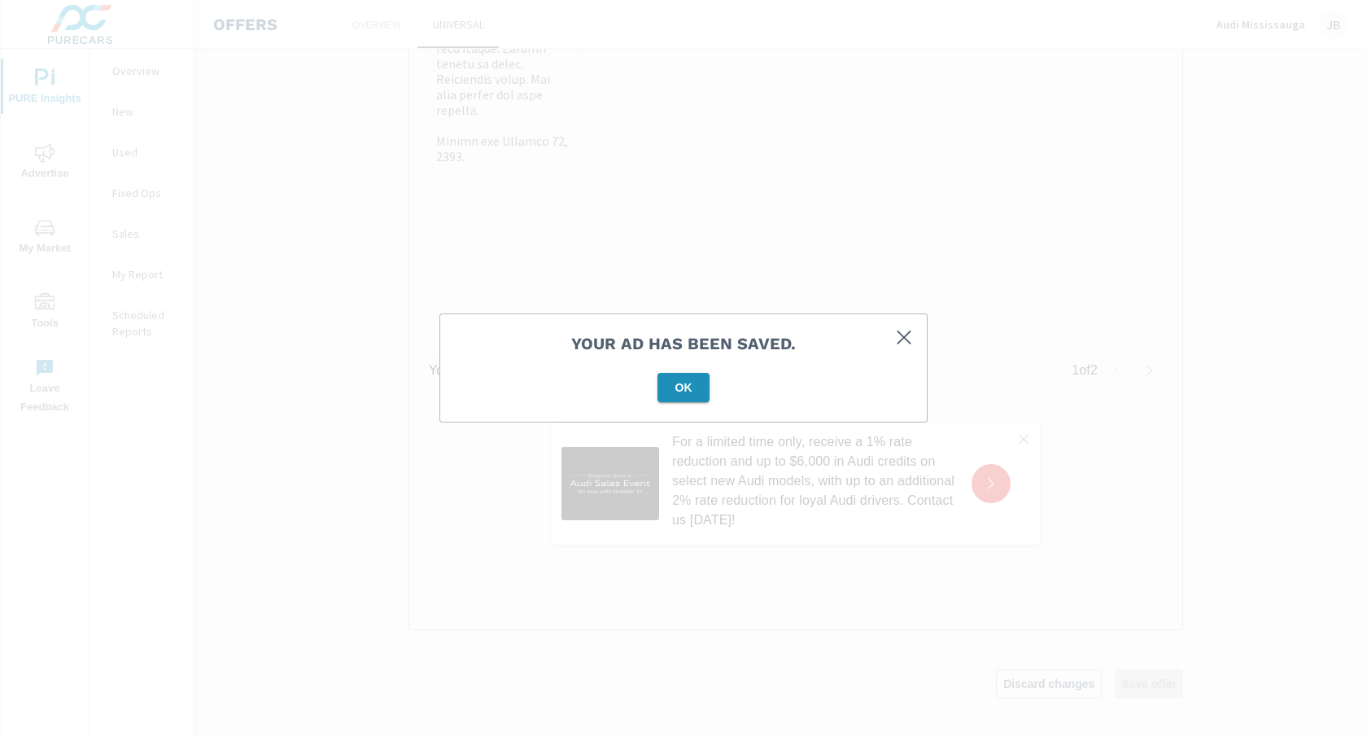
click at [692, 382] on span "OK" at bounding box center [683, 387] width 39 height 15
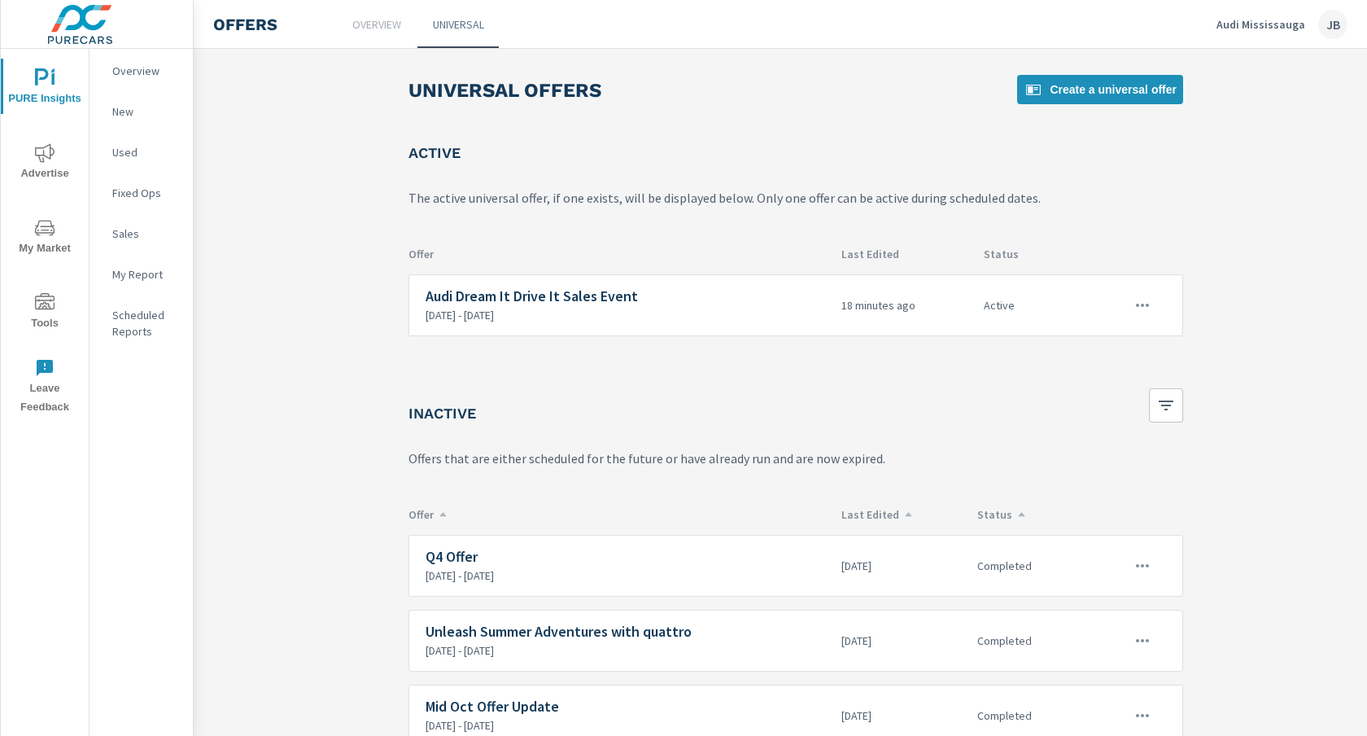
click at [1263, 22] on p "Audi Mississauga" at bounding box center [1261, 24] width 89 height 15
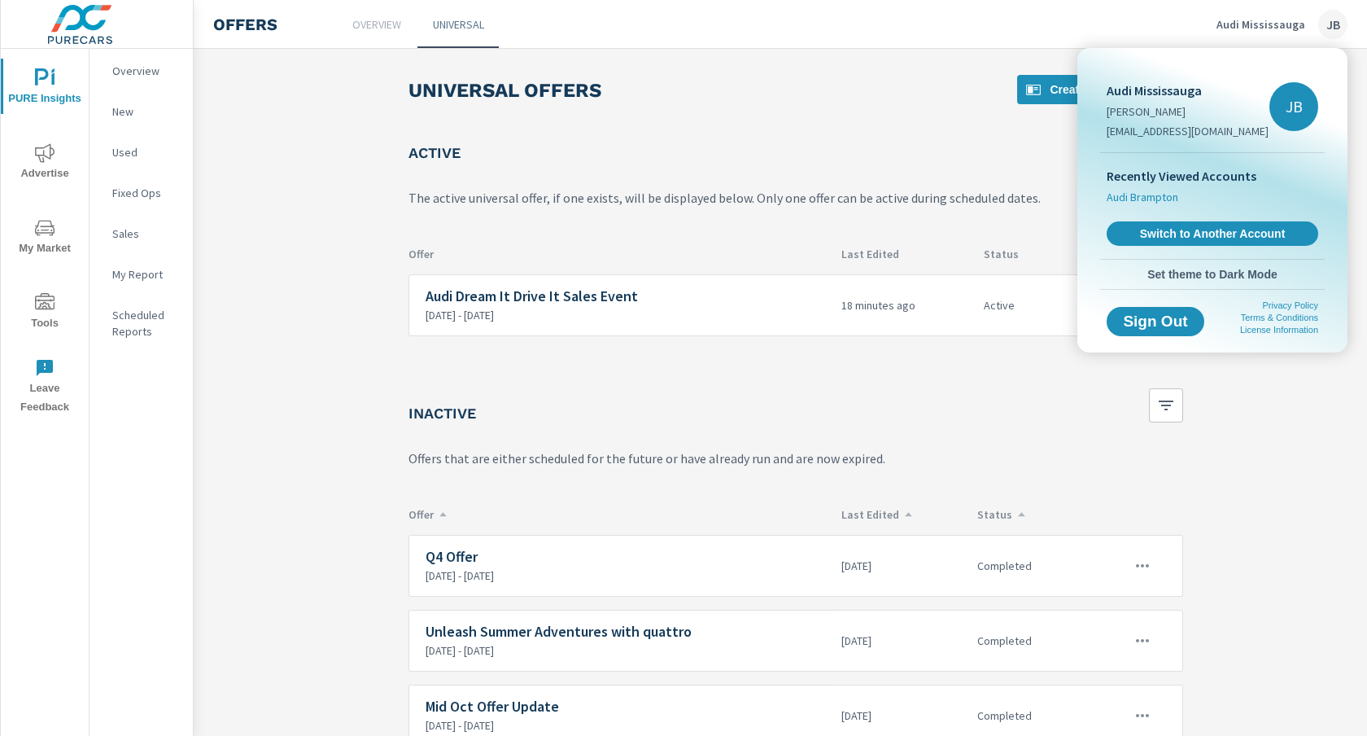
click at [1160, 199] on span "Audi Brampton" at bounding box center [1143, 197] width 72 height 16
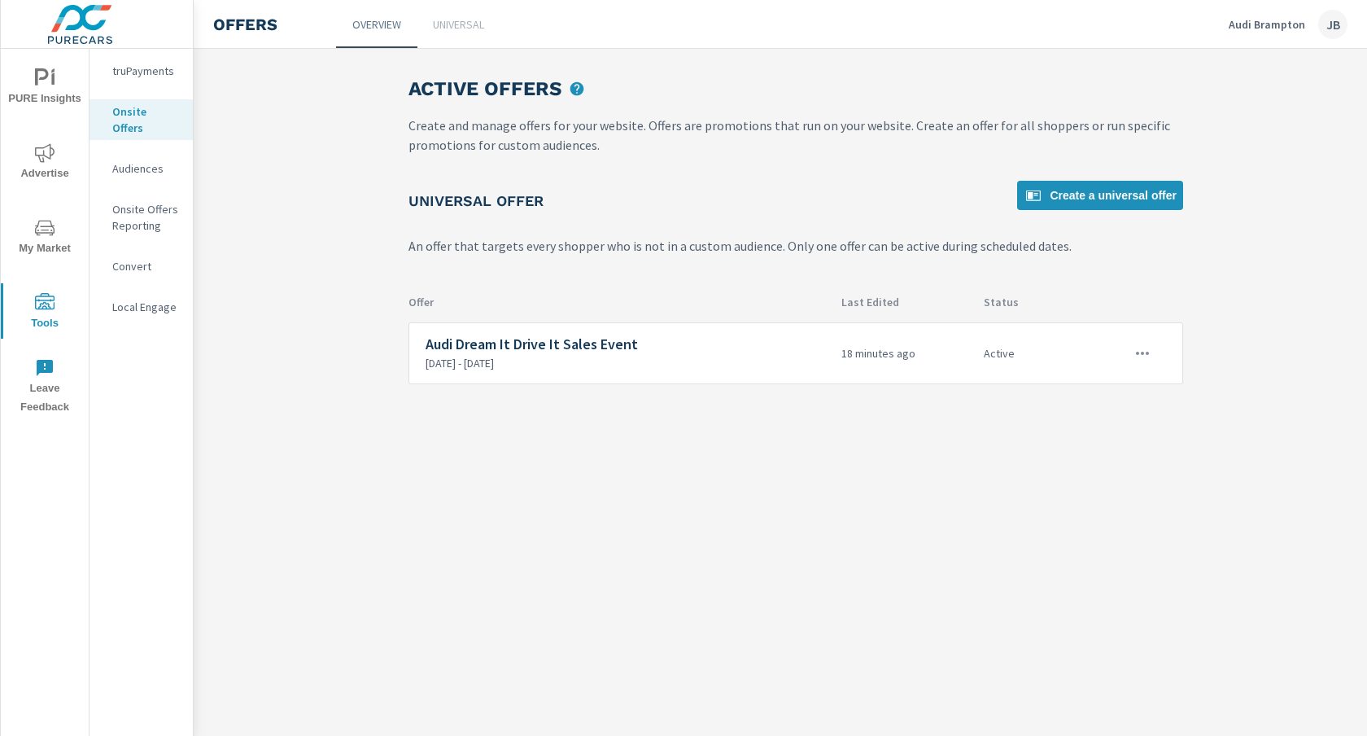
click at [448, 19] on p "Universal" at bounding box center [458, 24] width 51 height 16
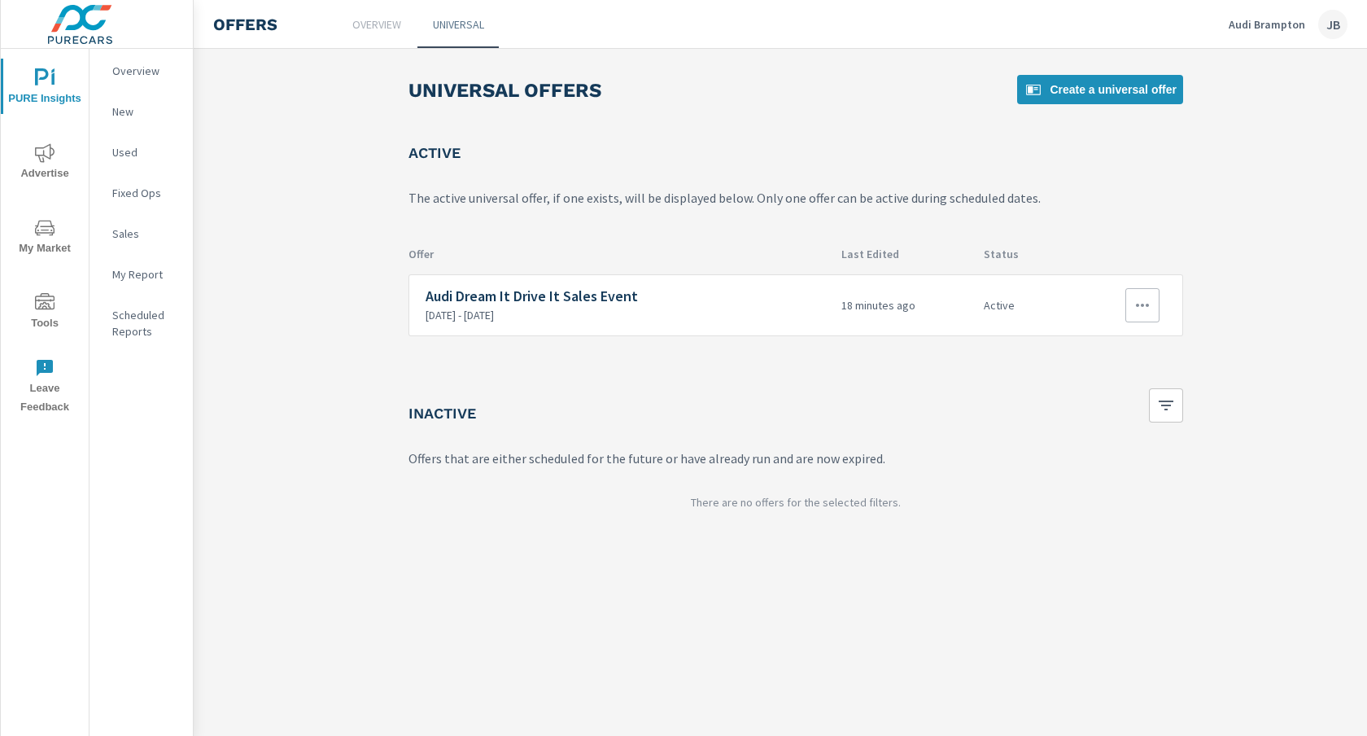
click at [1142, 309] on icon "button" at bounding box center [1143, 305] width 20 height 20
click at [1099, 342] on div "Edit" at bounding box center [1088, 343] width 23 height 20
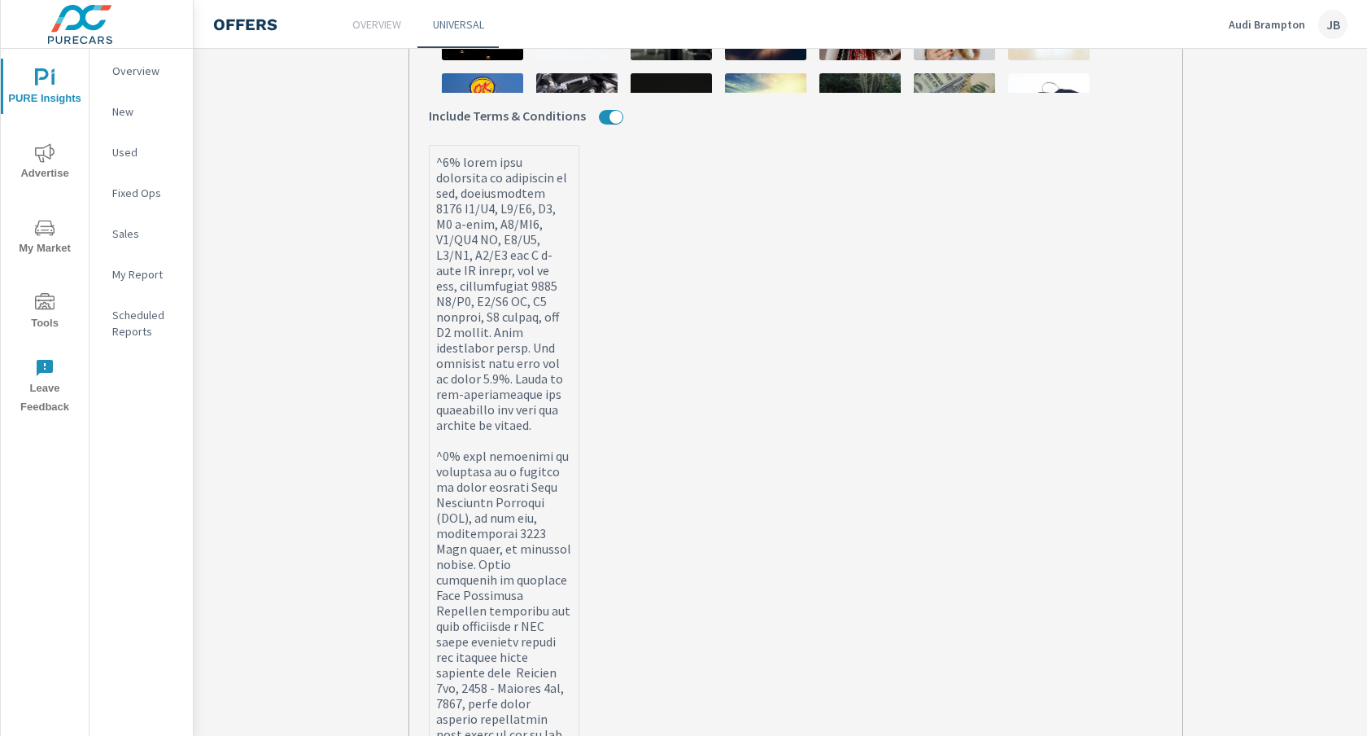
scroll to position [758, 0]
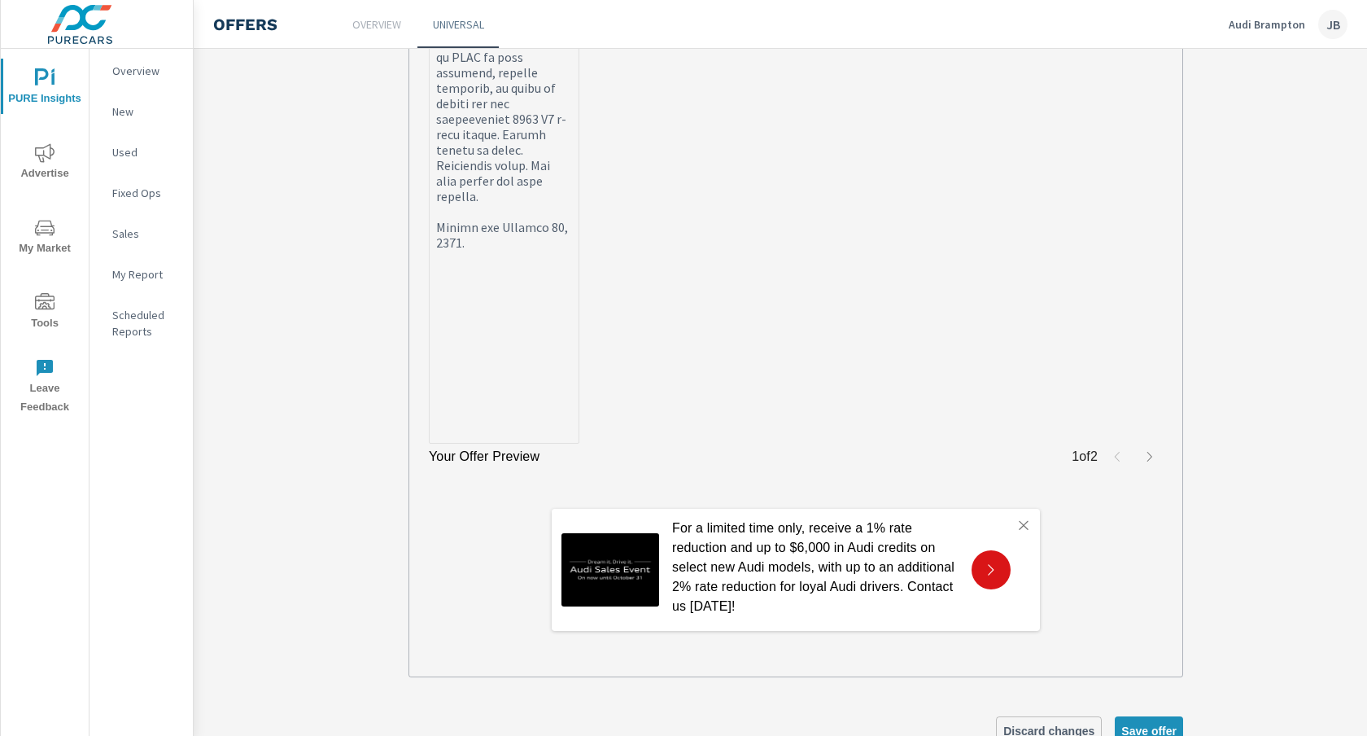
scroll to position [2025, 0]
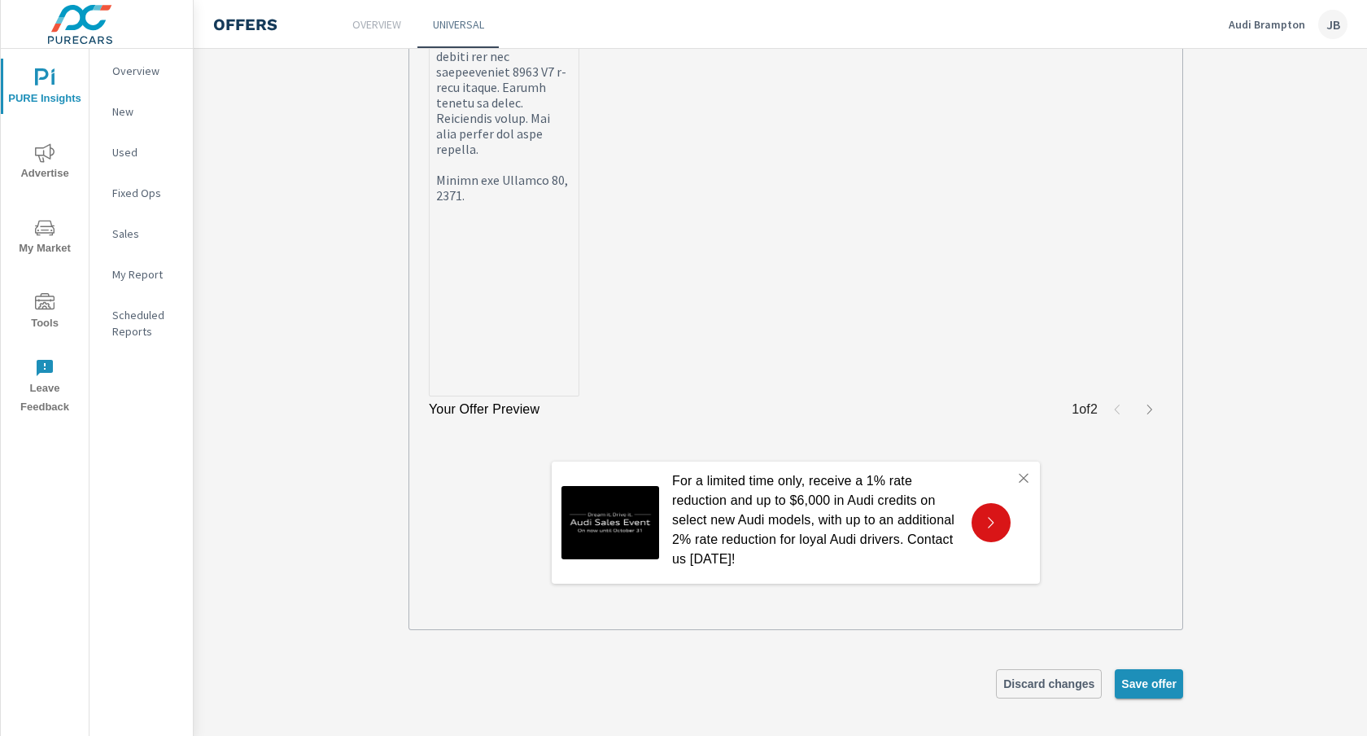
click at [1137, 677] on span "Save offer" at bounding box center [1148, 683] width 55 height 15
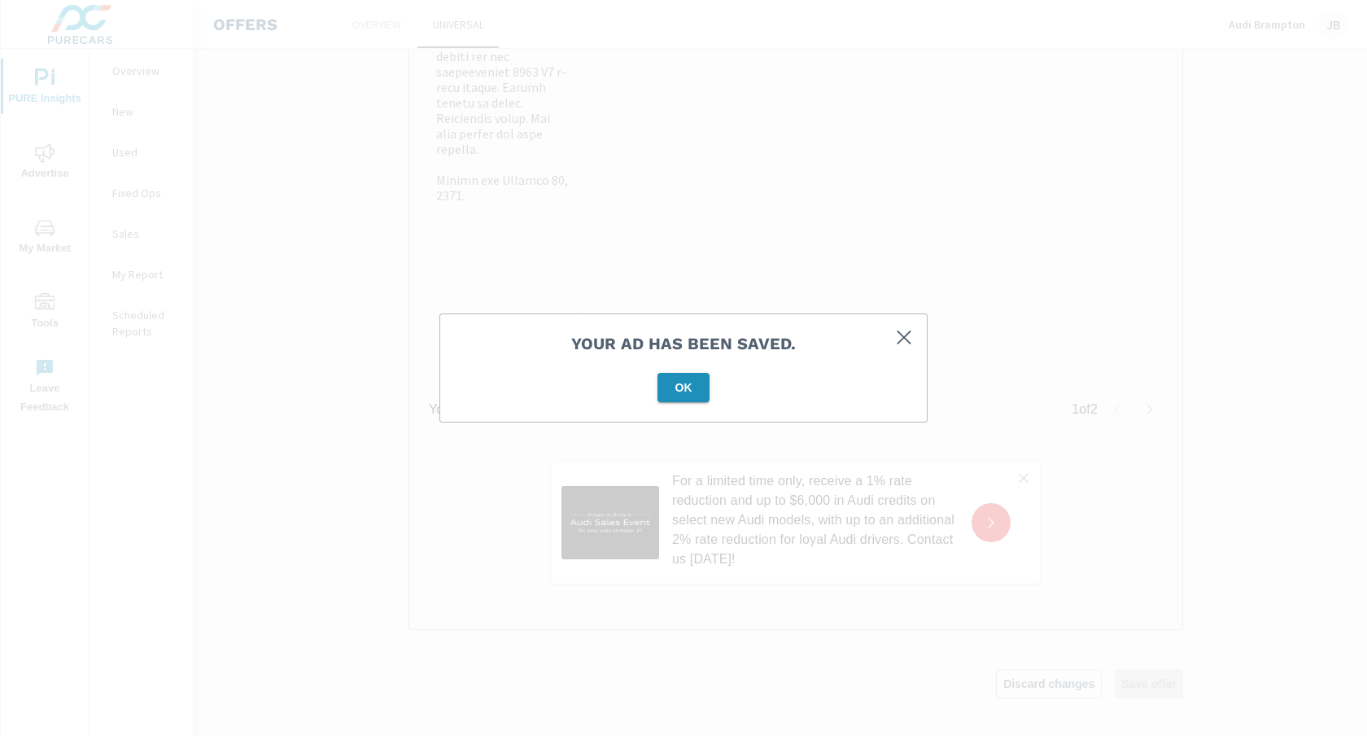
click at [687, 396] on button "OK" at bounding box center [684, 387] width 52 height 29
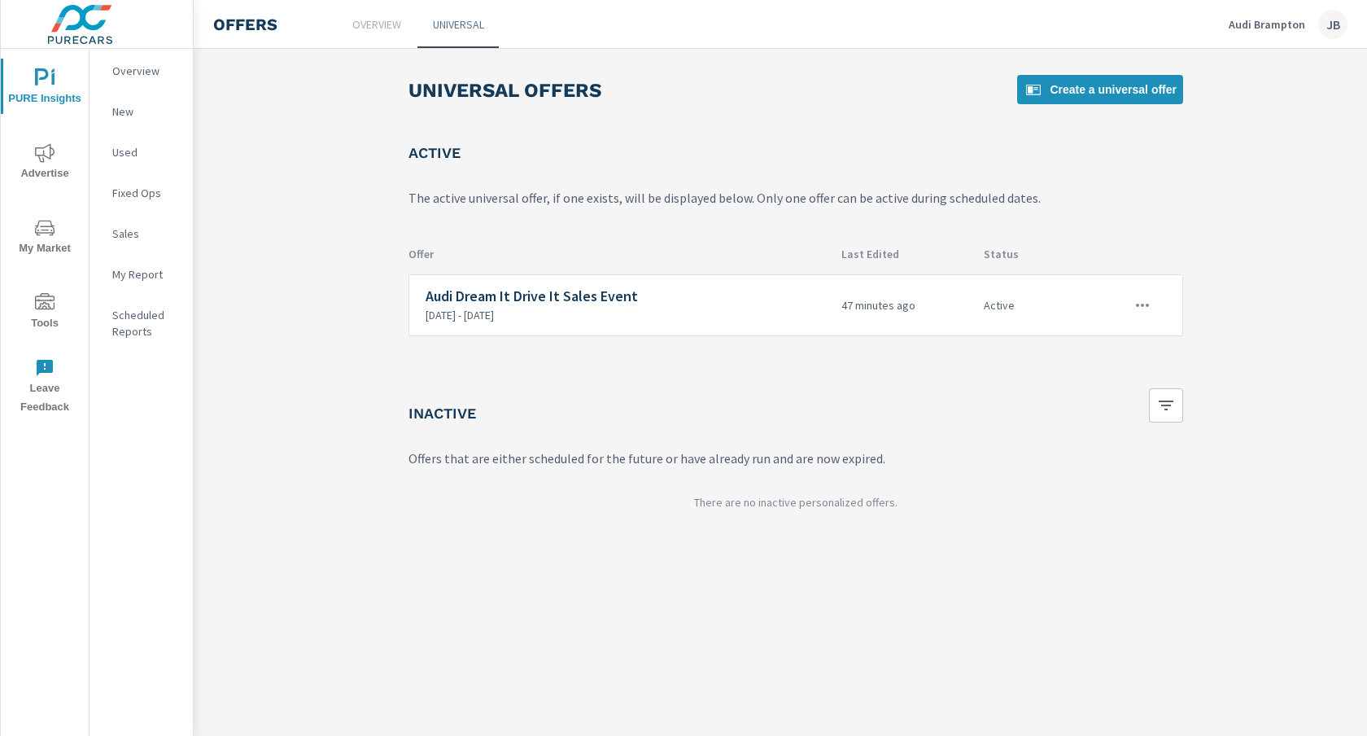
click at [1264, 25] on p "Audi Brampton" at bounding box center [1267, 24] width 76 height 15
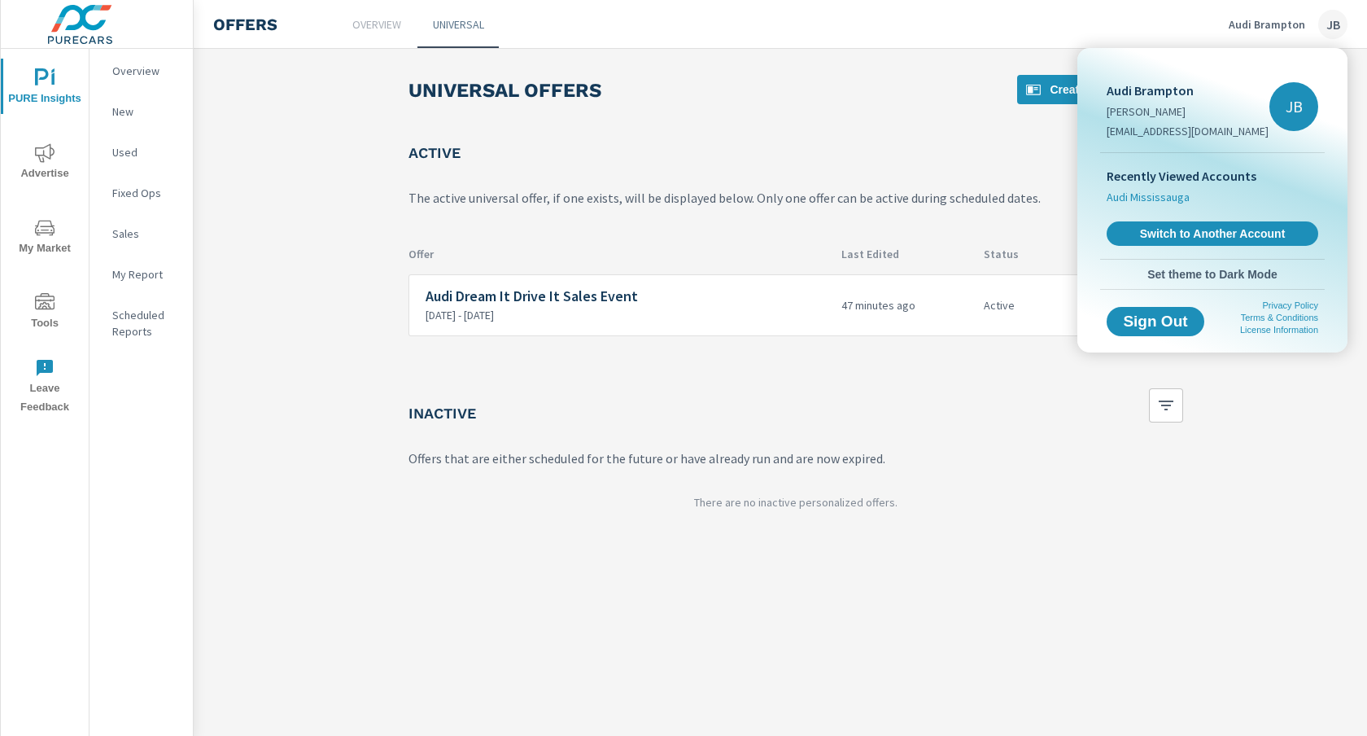
click at [1160, 198] on span "Audi Mississauga" at bounding box center [1148, 197] width 83 height 16
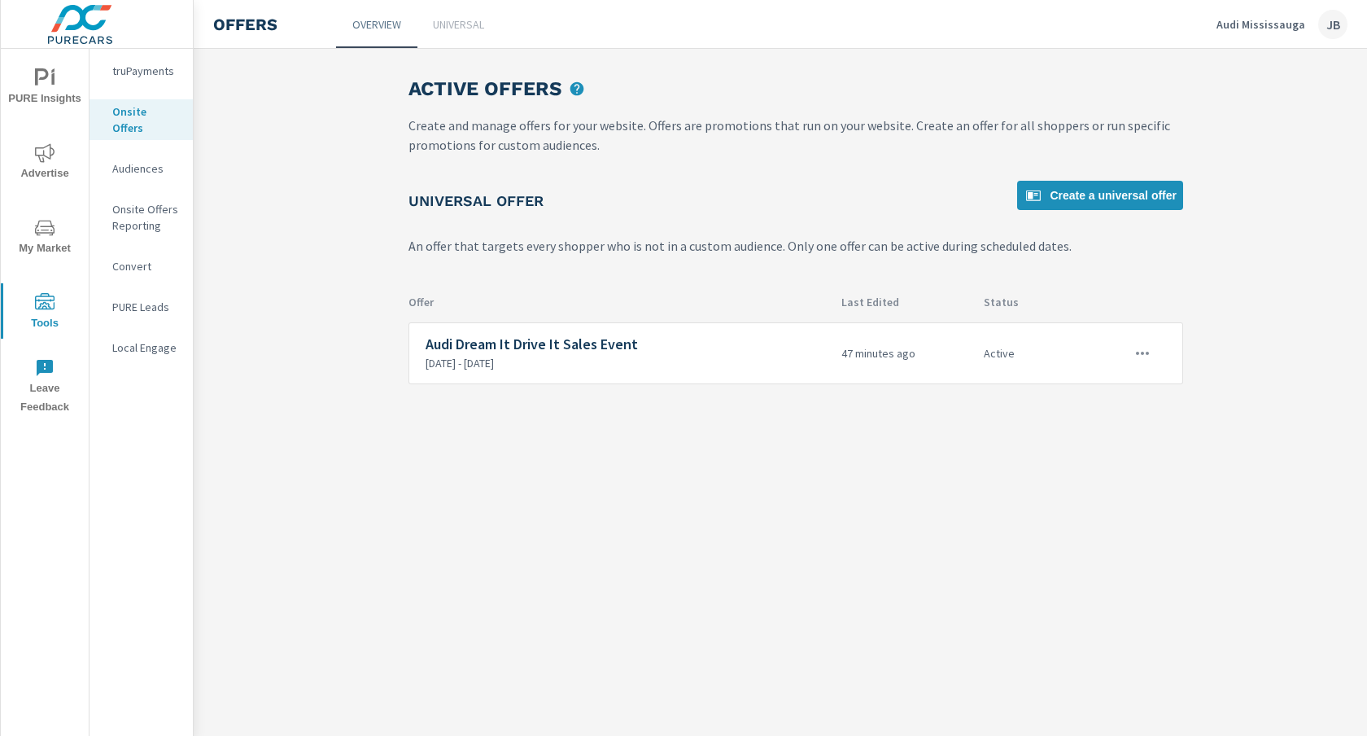
click at [457, 18] on p "Universal" at bounding box center [458, 24] width 51 height 16
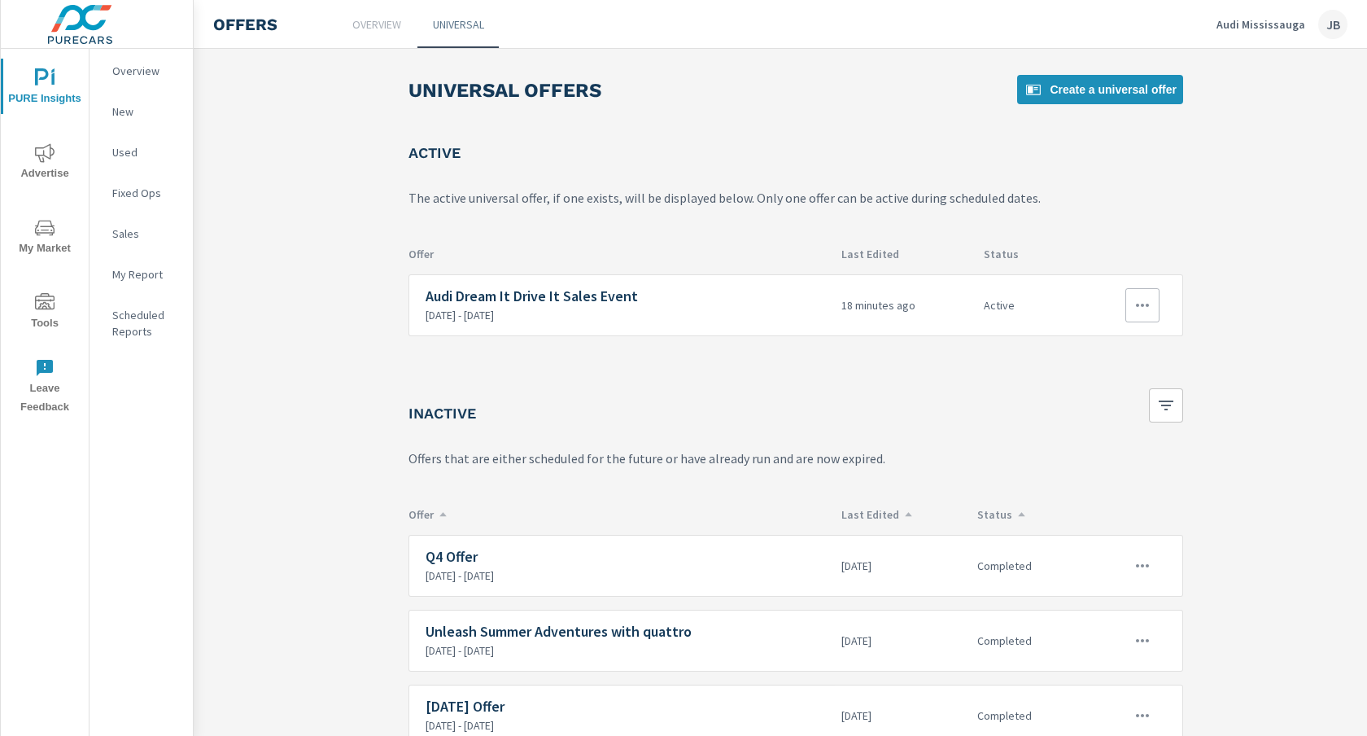
click at [1141, 304] on icon "button" at bounding box center [1143, 305] width 20 height 20
click at [1084, 343] on div "Edit" at bounding box center [1088, 343] width 23 height 20
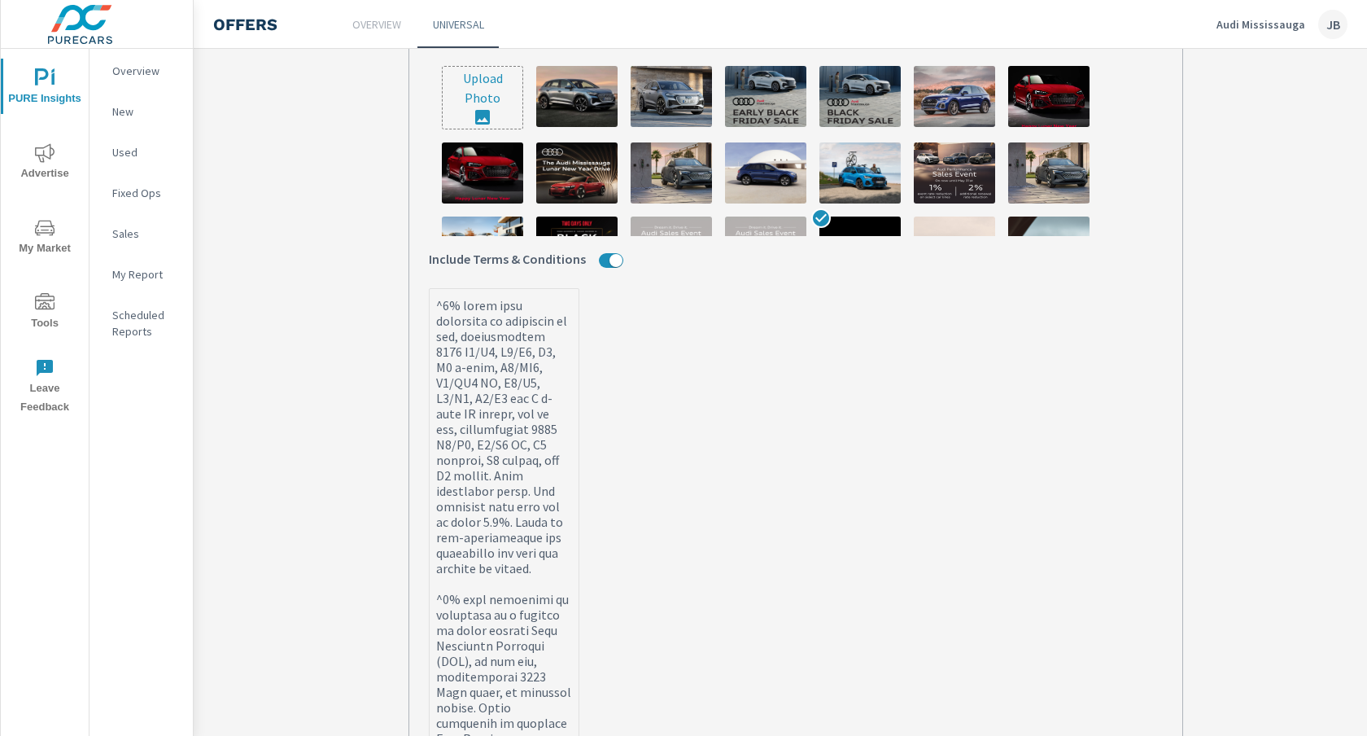
scroll to position [719, 0]
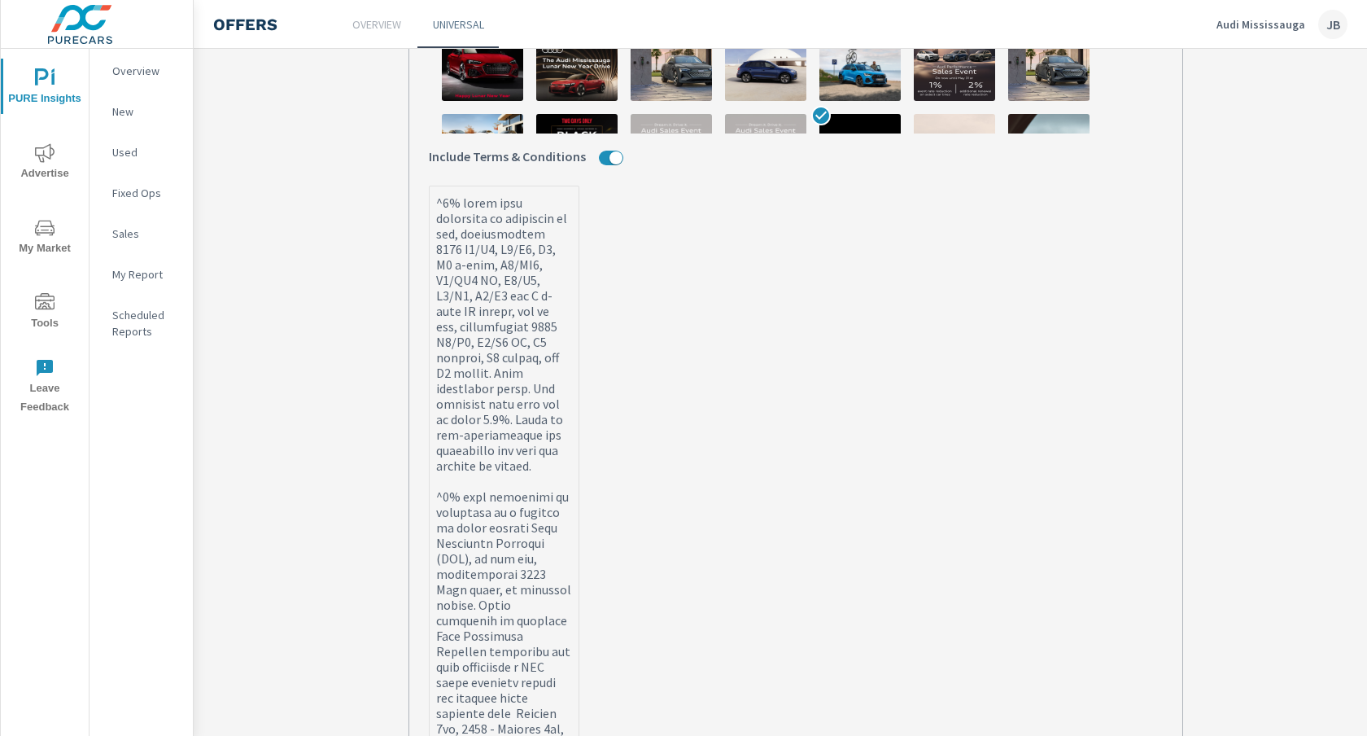
paste textarea "/SQ7, and Q8/SQ8"
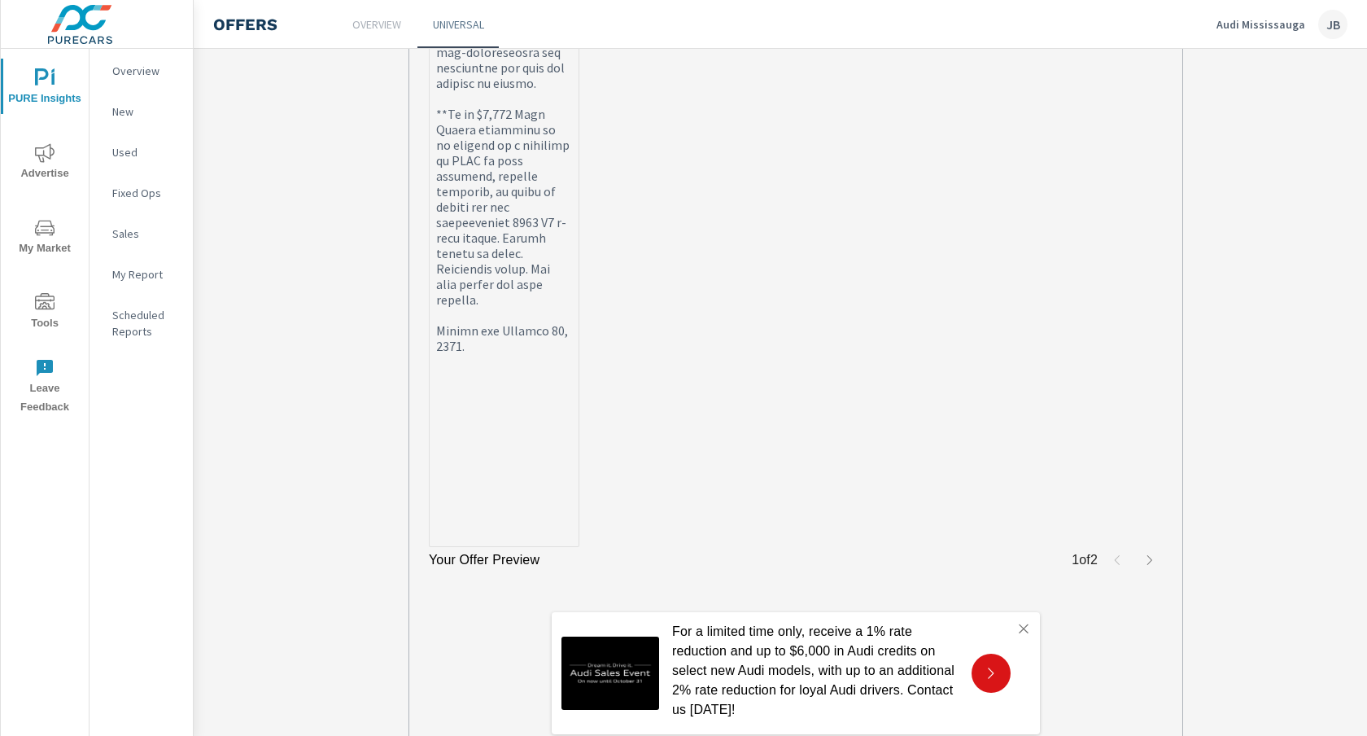
scroll to position [2025, 0]
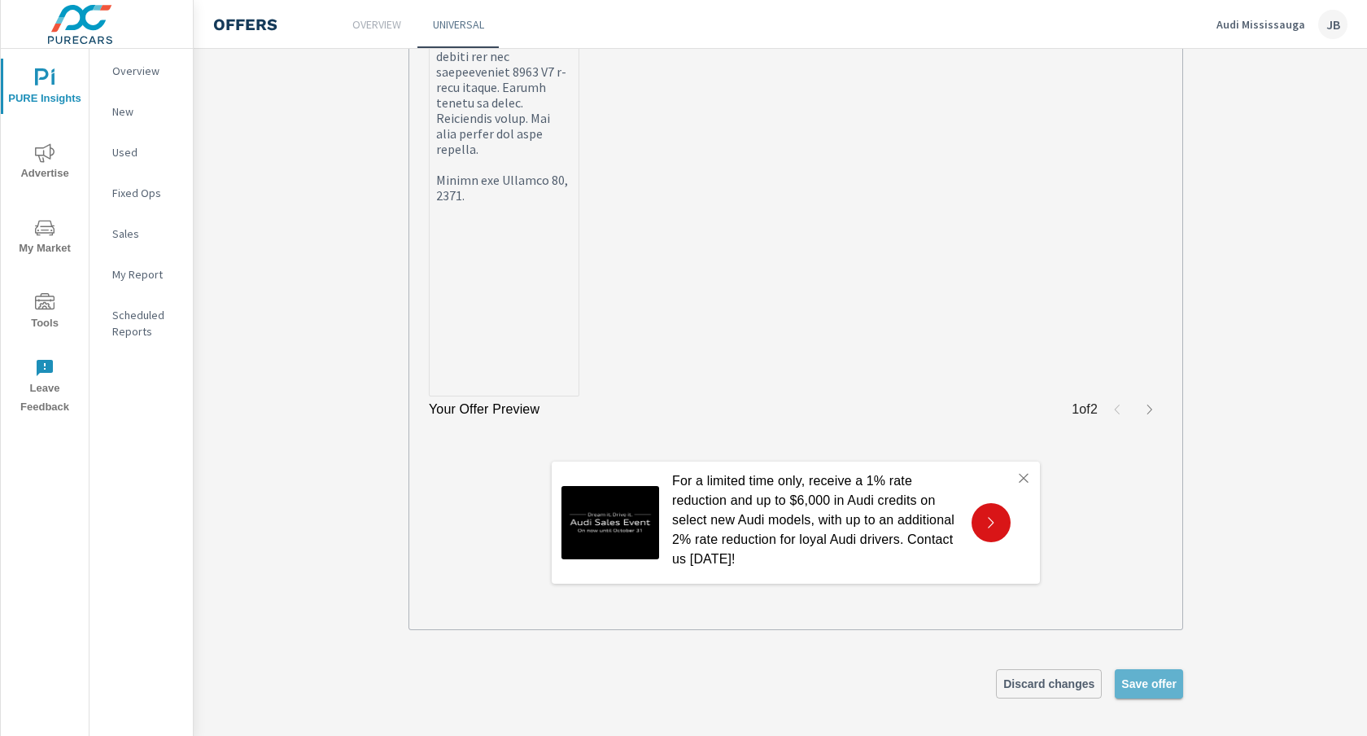
click at [1137, 682] on span "Save offer" at bounding box center [1148, 683] width 55 height 15
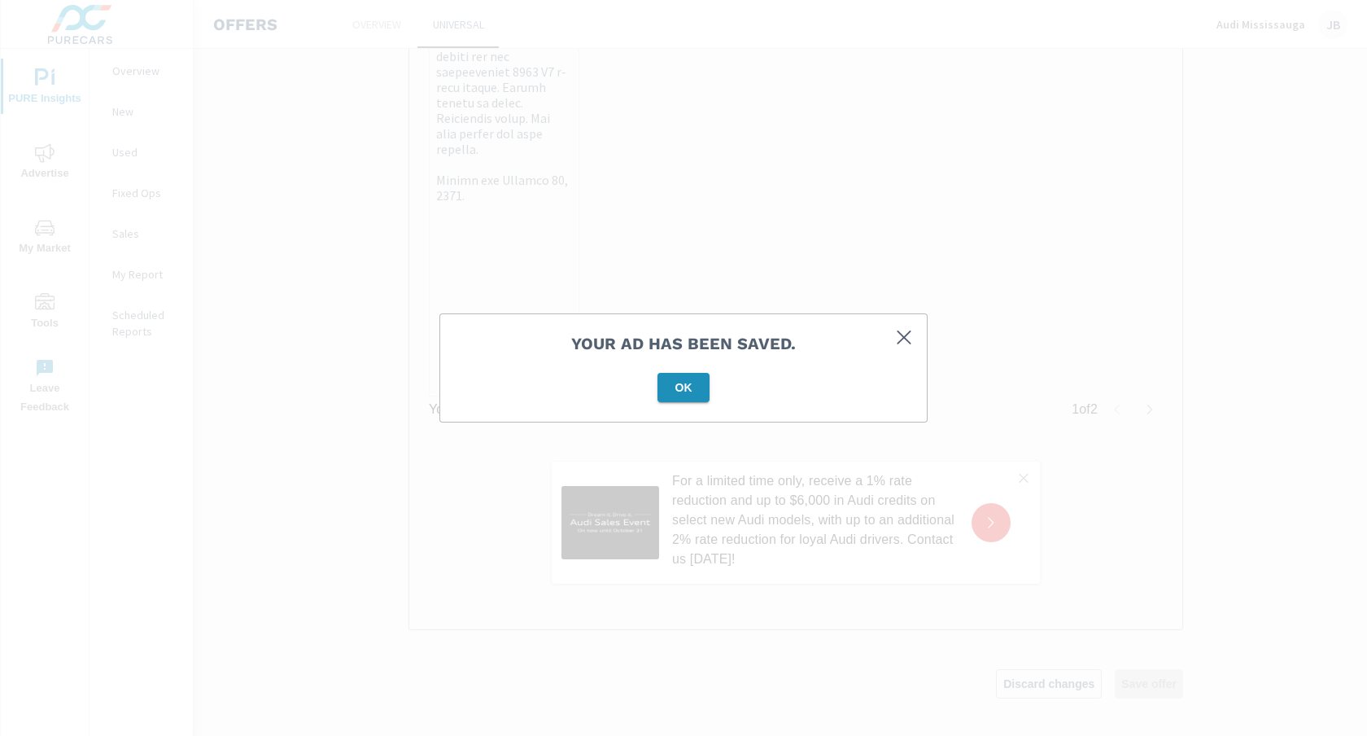
click at [673, 382] on span "OK" at bounding box center [683, 387] width 39 height 15
